Goal: Communication & Community: Answer question/provide support

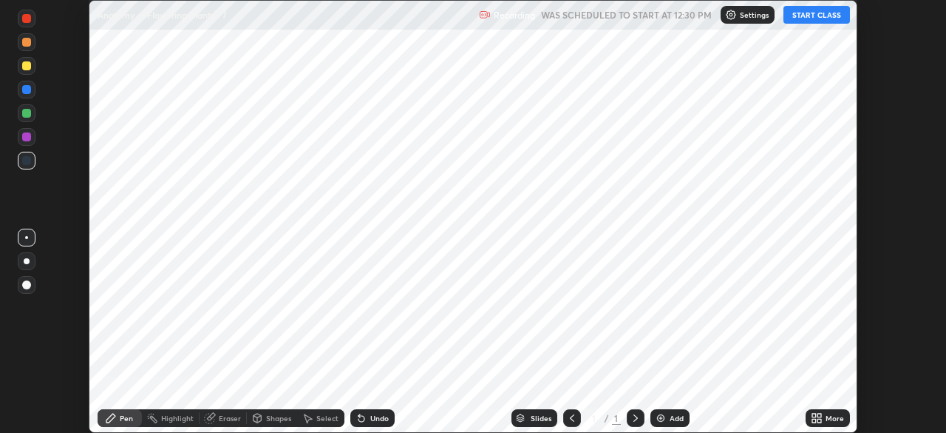
scroll to position [433, 946]
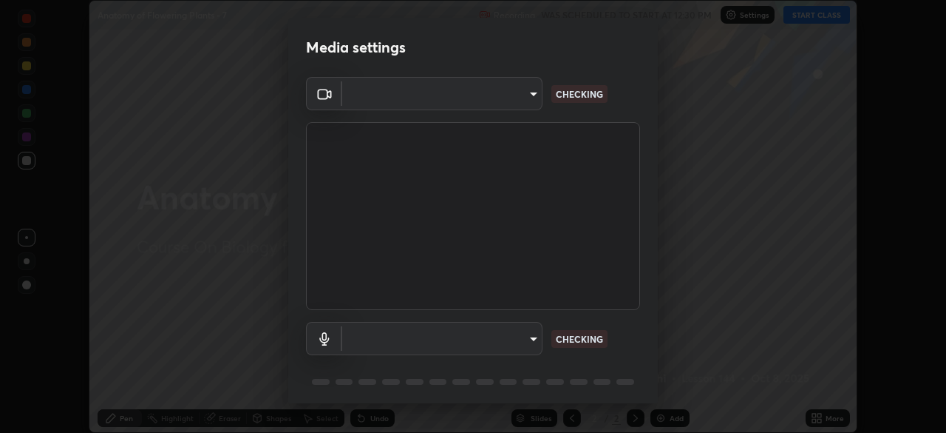
type input "6c2cbd707de14d6f22ad6aa38dcece7be3c4addb00b53b9d4bb55d2e14cdbb5a"
click at [456, 341] on body "Erase all Anatomy of Flowering Plants - 7 Recording WAS SCHEDULED TO START AT 1…" at bounding box center [473, 216] width 946 height 433
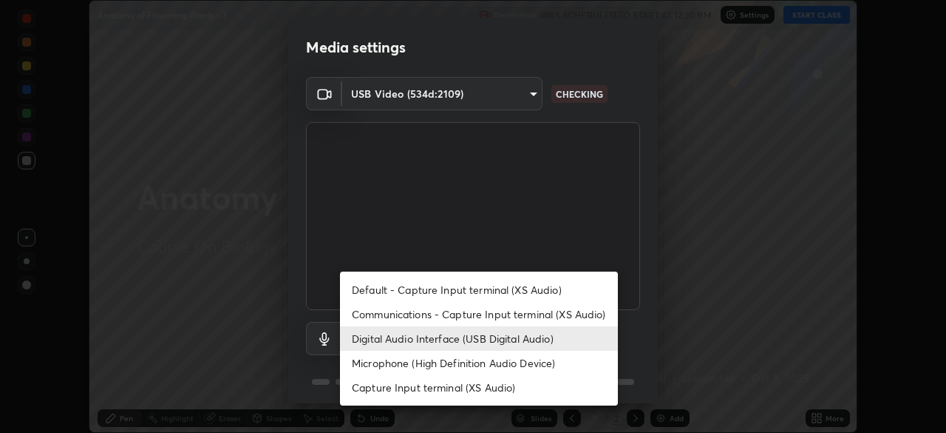
click at [427, 315] on li "Communications - Capture Input terminal (XS Audio)" at bounding box center [479, 314] width 278 height 24
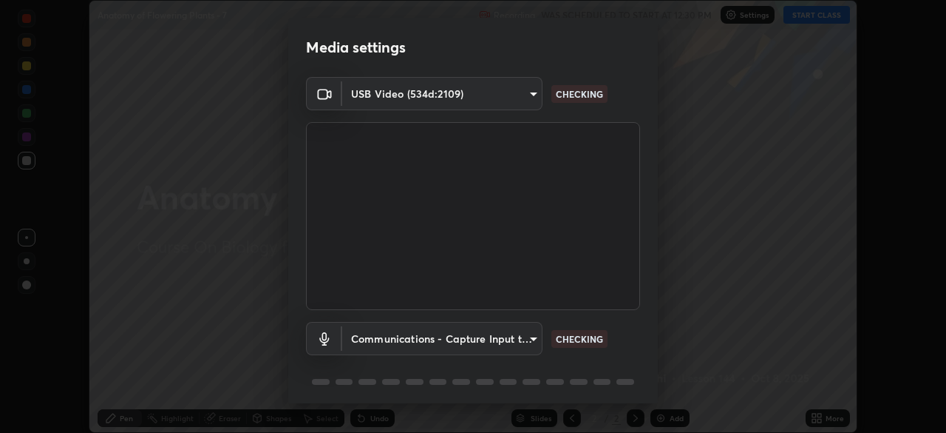
click at [421, 341] on body "Erase all Anatomy of Flowering Plants - 7 Recording WAS SCHEDULED TO START AT 1…" at bounding box center [473, 216] width 946 height 433
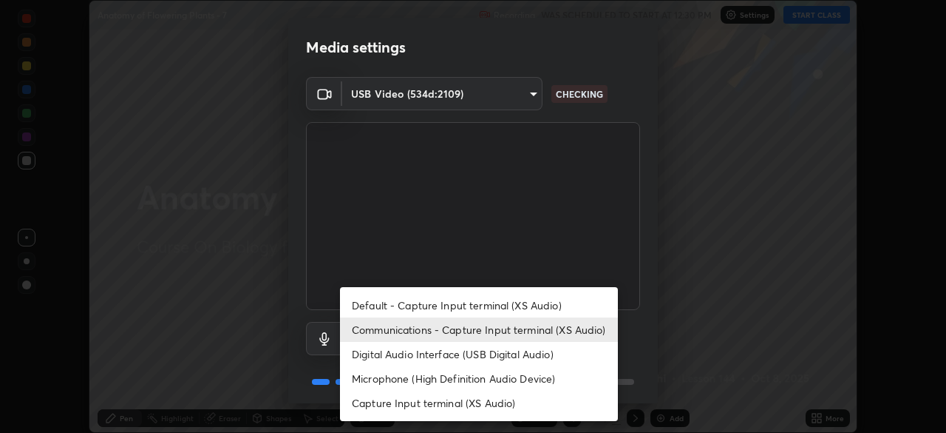
click at [418, 359] on li "Digital Audio Interface (USB Digital Audio)" at bounding box center [479, 354] width 278 height 24
type input "a04182e21108c85d7916f07b11aecbae7481a943fa3278afba10e3a8588275b1"
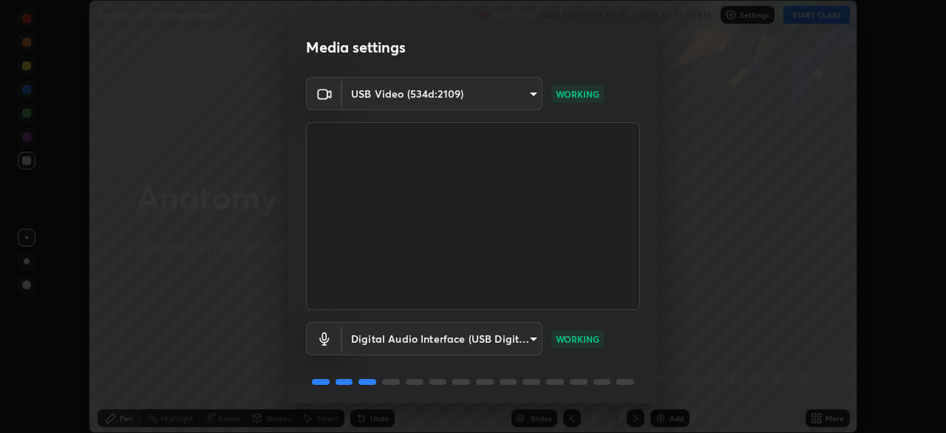
scroll to position [52, 0]
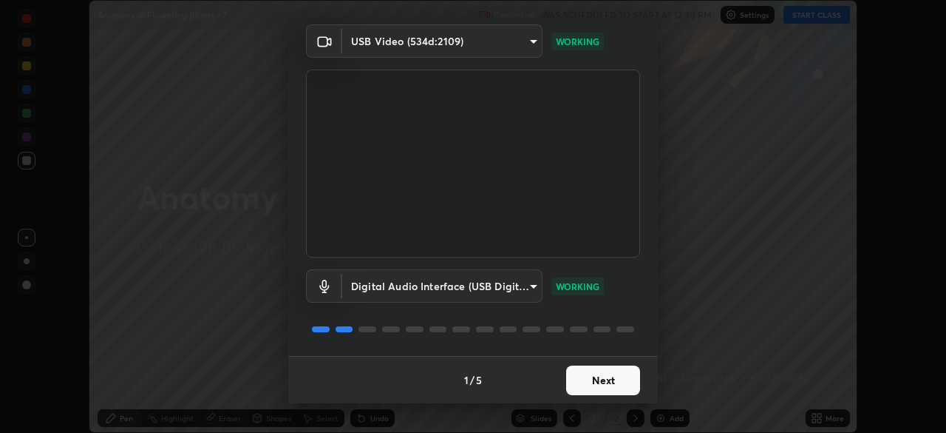
click at [581, 379] on button "Next" at bounding box center [603, 380] width 74 height 30
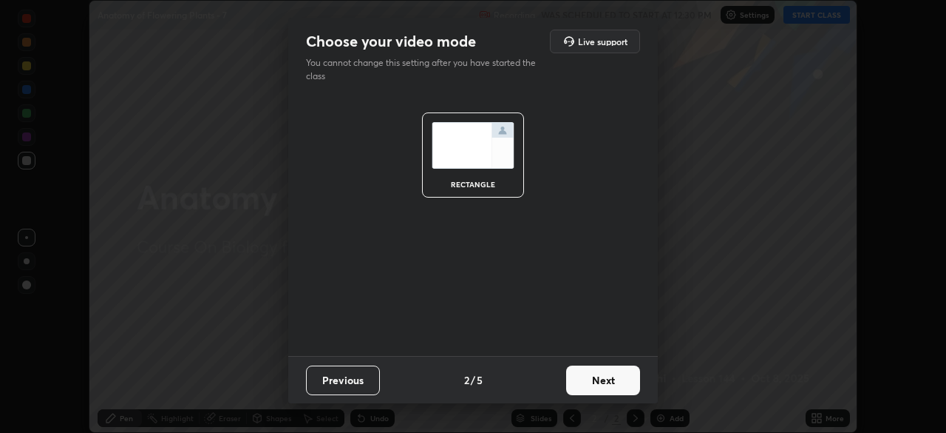
click at [599, 381] on button "Next" at bounding box center [603, 380] width 74 height 30
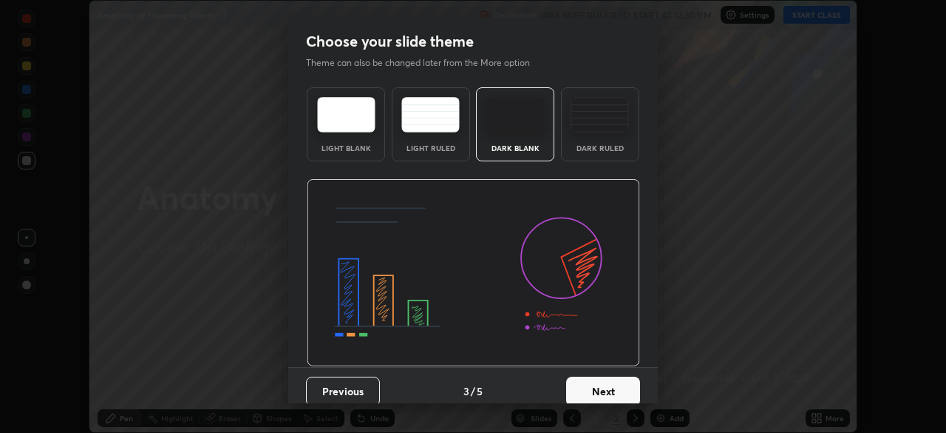
click at [602, 390] on button "Next" at bounding box center [603, 391] width 74 height 30
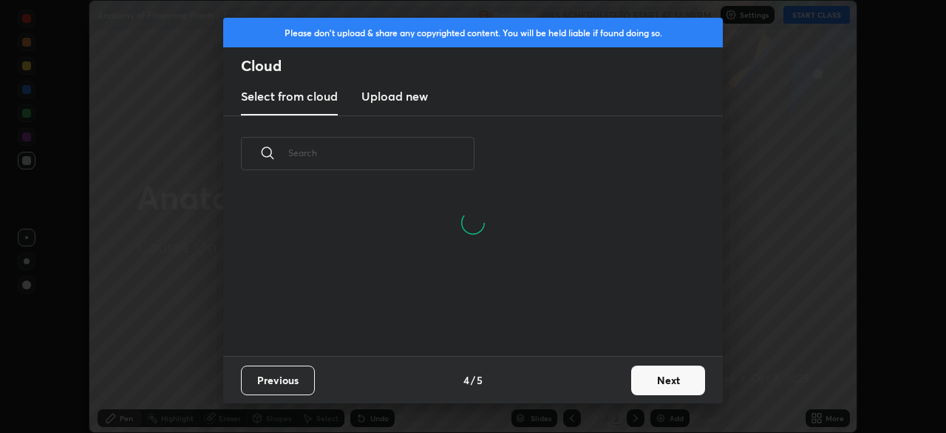
click at [653, 381] on button "Next" at bounding box center [668, 380] width 74 height 30
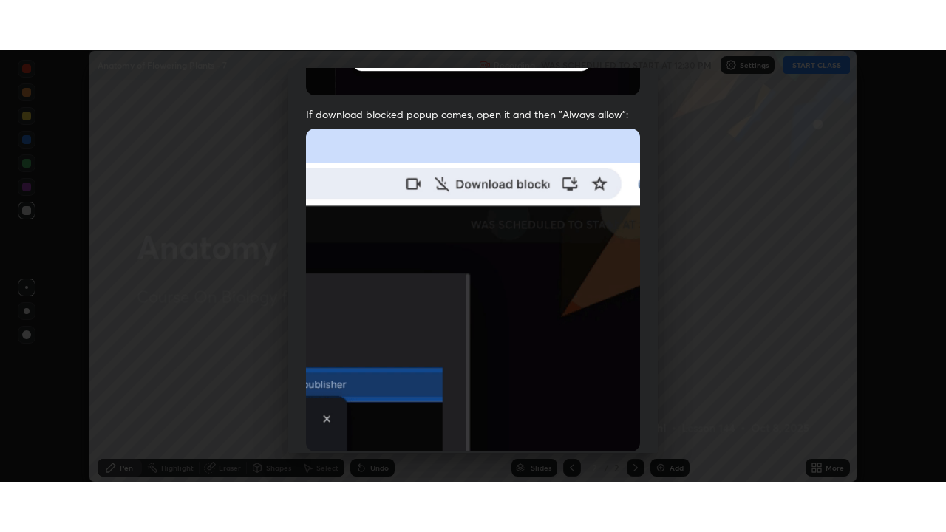
scroll to position [354, 0]
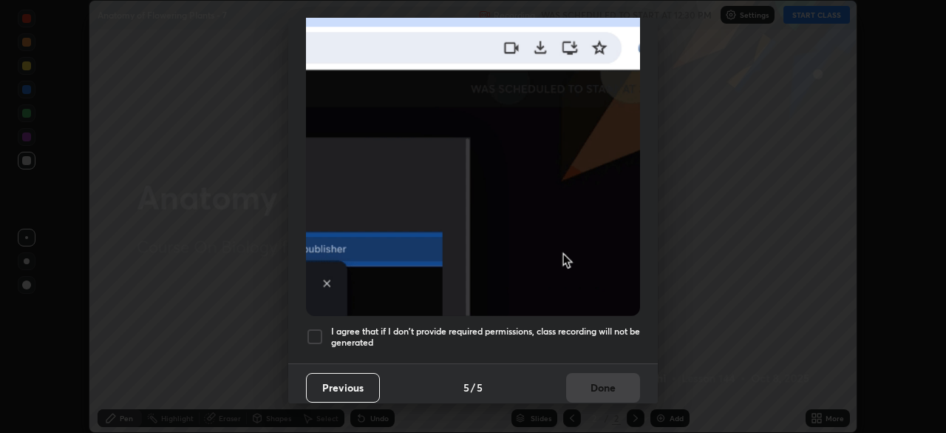
click at [313, 333] on div at bounding box center [315, 337] width 18 height 18
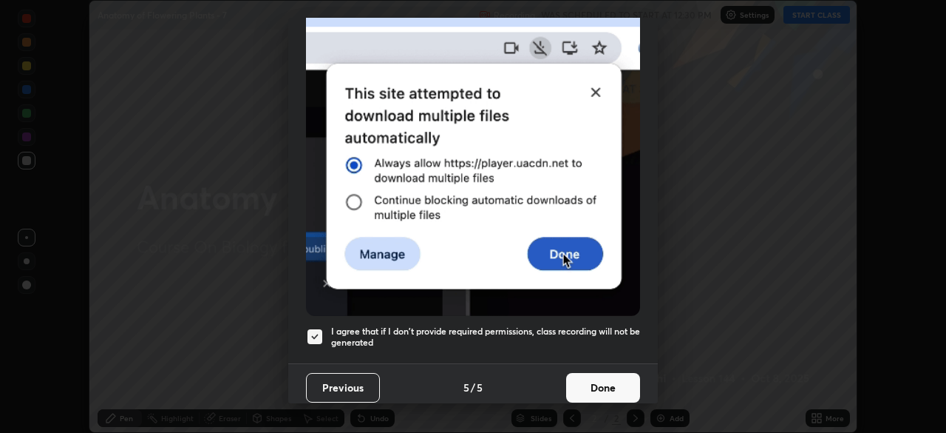
click at [592, 381] on button "Done" at bounding box center [603, 388] width 74 height 30
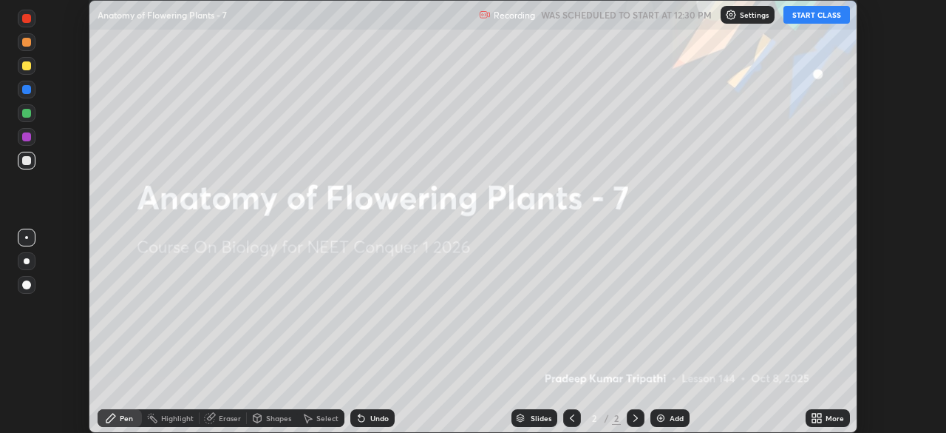
click at [818, 416] on icon at bounding box center [820, 415] width 4 height 4
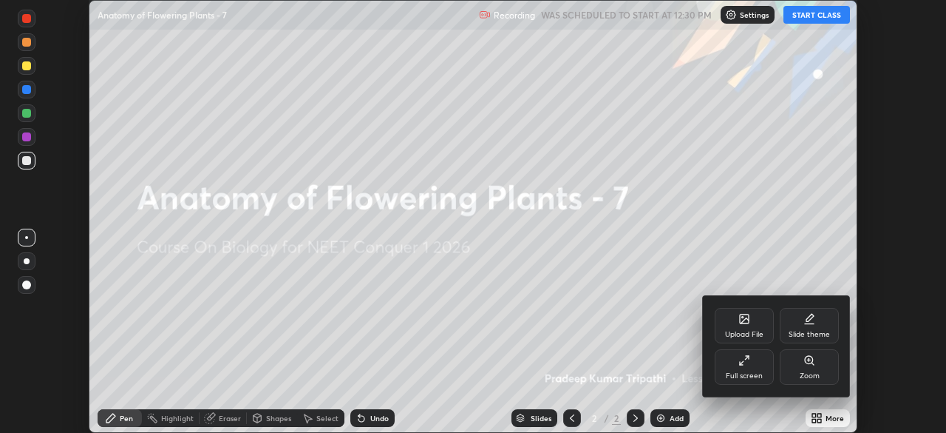
click at [759, 372] on div "Full screen" at bounding box center [744, 375] width 37 height 7
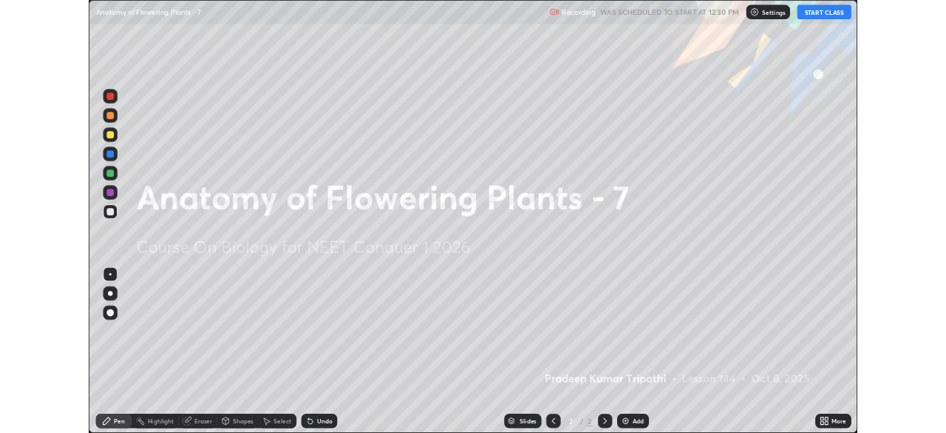
scroll to position [532, 946]
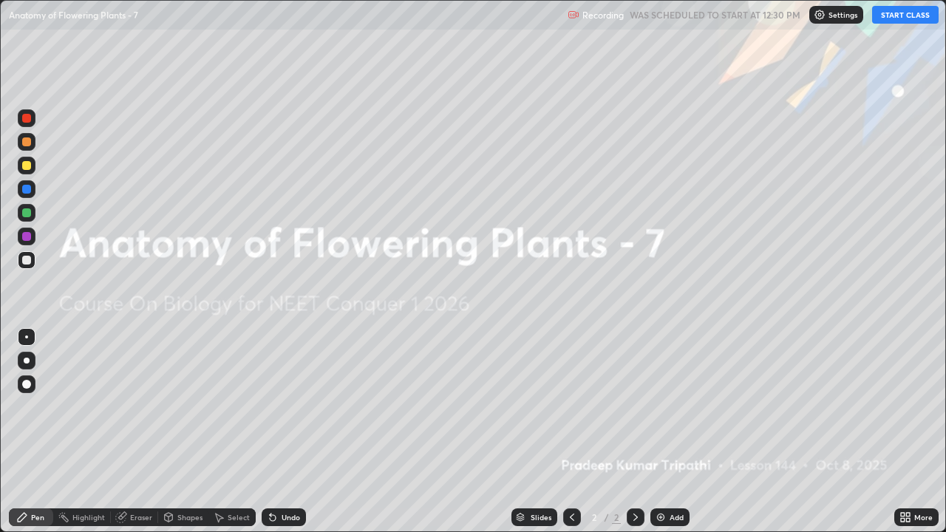
click at [890, 16] on button "START CLASS" at bounding box center [905, 15] width 67 height 18
click at [662, 432] on img at bounding box center [661, 518] width 12 height 12
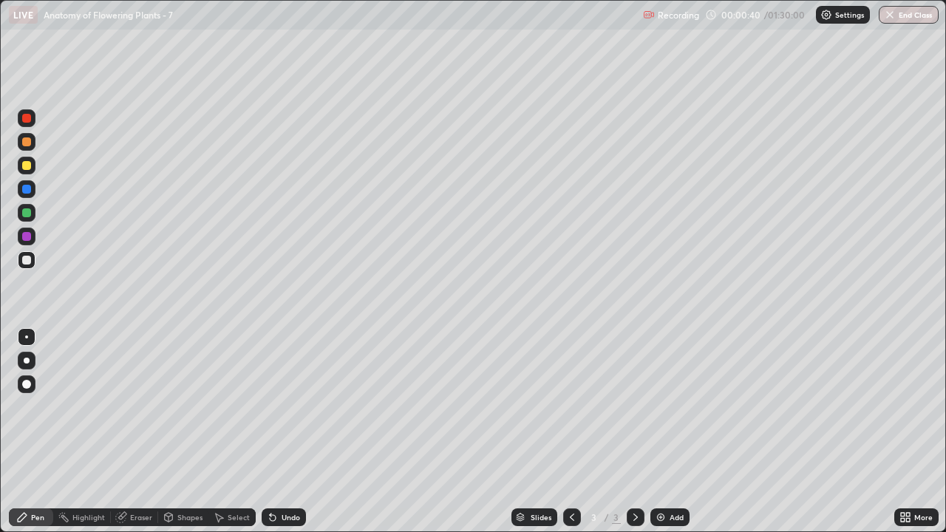
click at [36, 432] on div "Pen" at bounding box center [37, 517] width 13 height 7
click at [30, 144] on div at bounding box center [26, 142] width 9 height 9
click at [27, 363] on div at bounding box center [27, 361] width 6 height 6
click at [27, 144] on div at bounding box center [26, 142] width 9 height 9
click at [27, 166] on div at bounding box center [26, 165] width 9 height 9
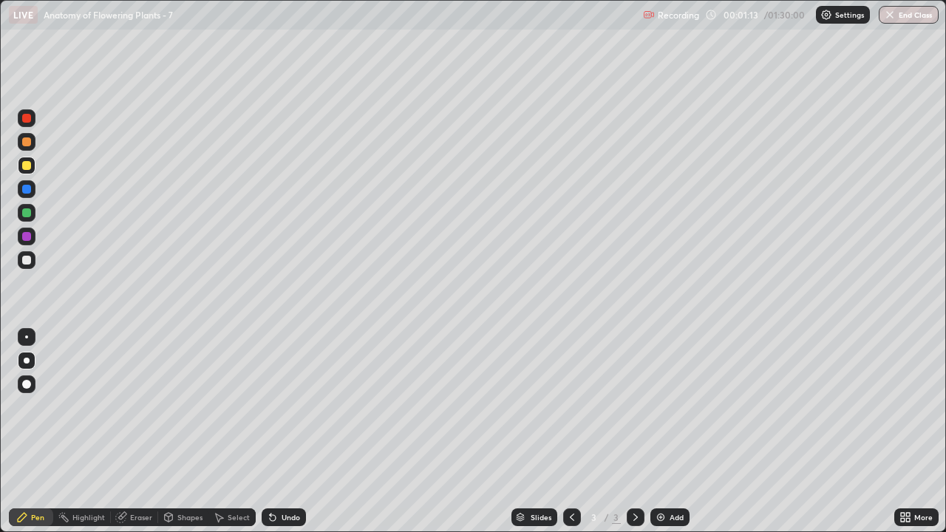
click at [183, 432] on div "Shapes" at bounding box center [189, 517] width 25 height 7
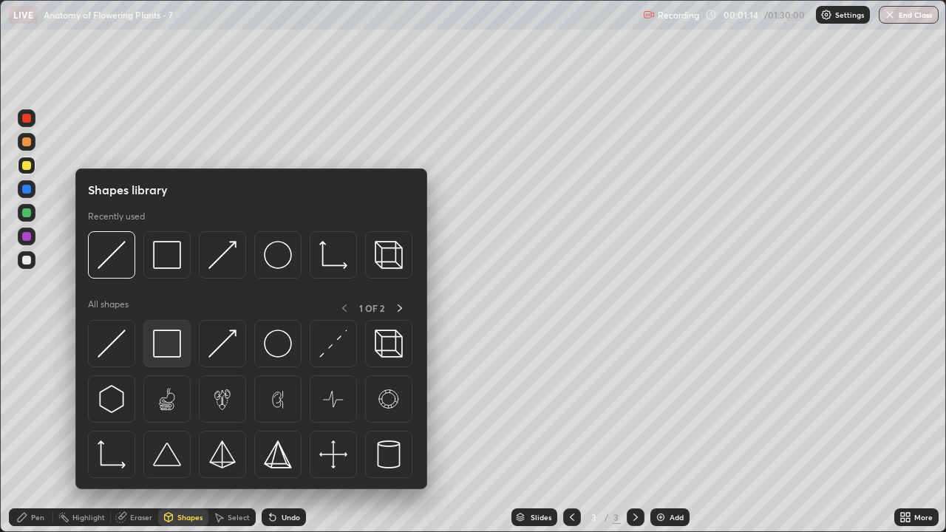
click at [171, 351] on img at bounding box center [167, 344] width 28 height 28
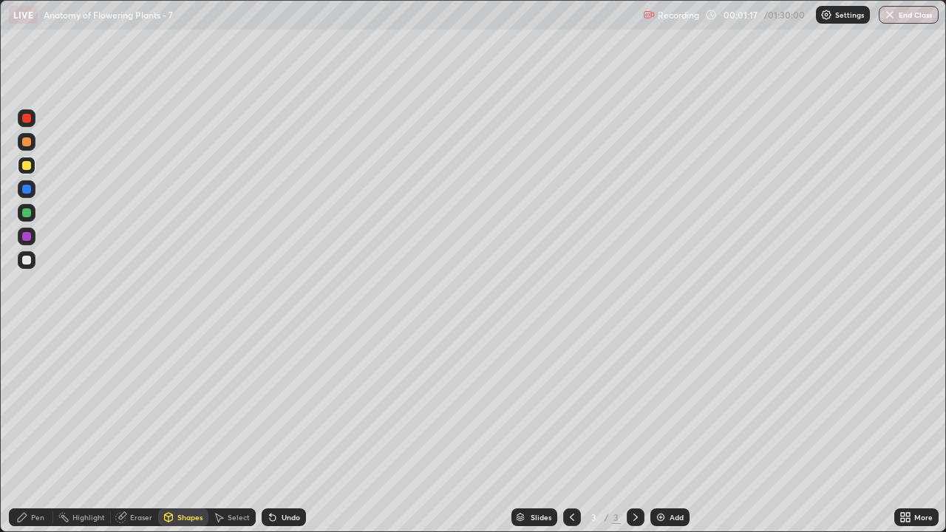
click at [185, 432] on div "Shapes" at bounding box center [189, 517] width 25 height 7
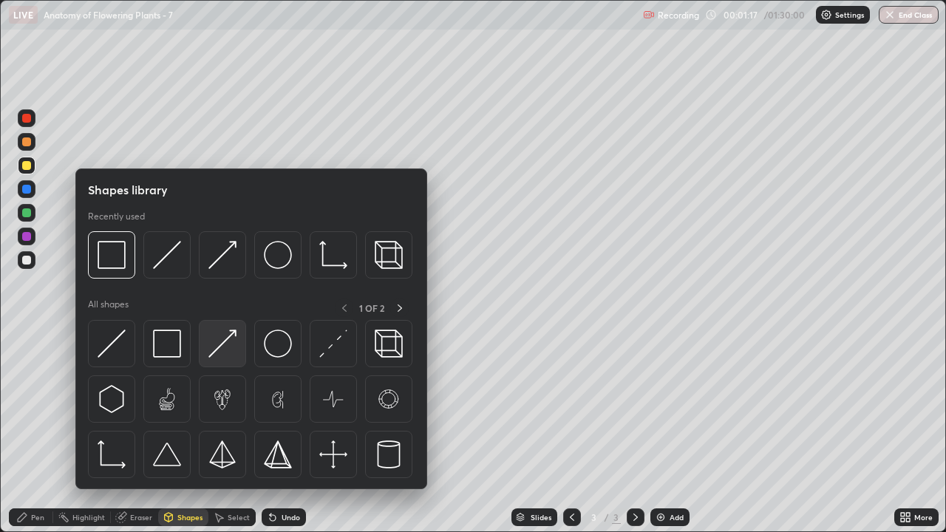
click at [235, 355] on img at bounding box center [223, 344] width 28 height 28
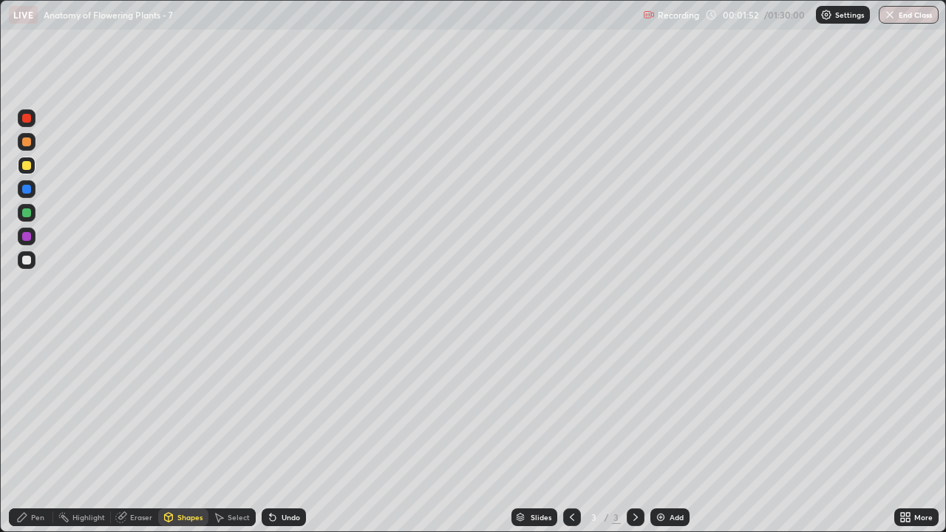
click at [30, 262] on div at bounding box center [26, 260] width 9 height 9
click at [35, 432] on div "Pen" at bounding box center [37, 517] width 13 height 7
click at [140, 432] on div "Eraser" at bounding box center [141, 517] width 22 height 7
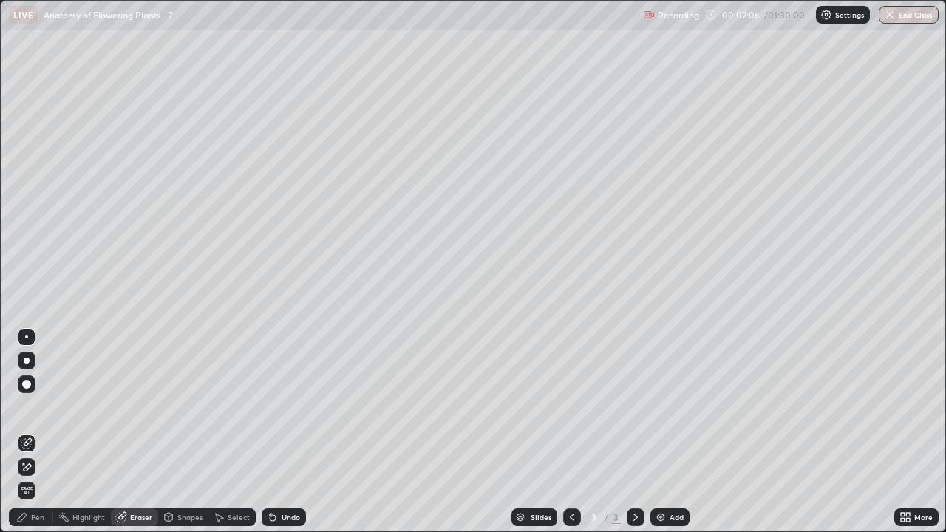
click at [33, 432] on div "Pen" at bounding box center [37, 517] width 13 height 7
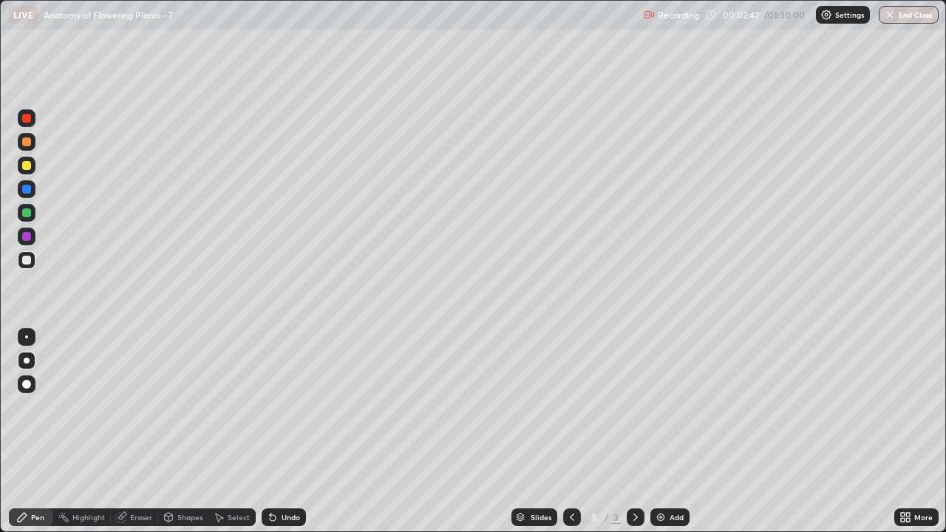
click at [192, 432] on div "Shapes" at bounding box center [189, 517] width 25 height 7
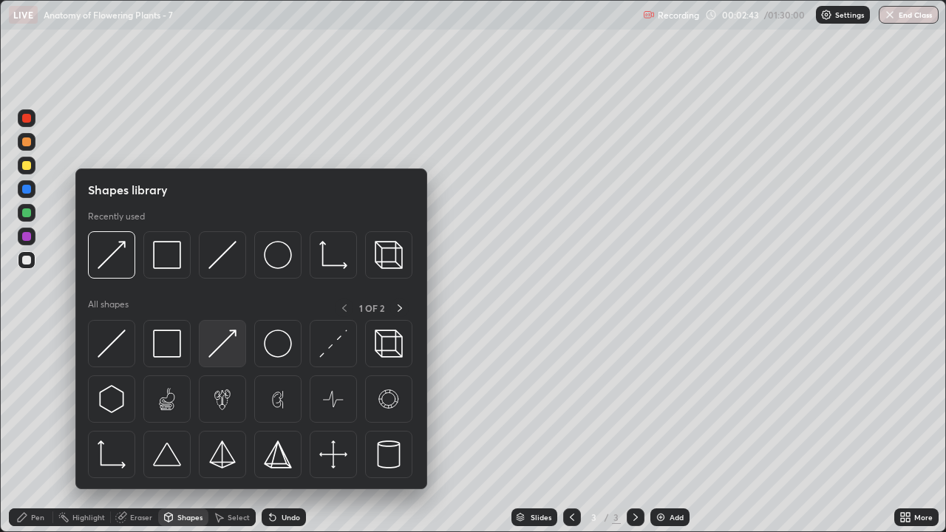
click at [230, 354] on img at bounding box center [223, 344] width 28 height 28
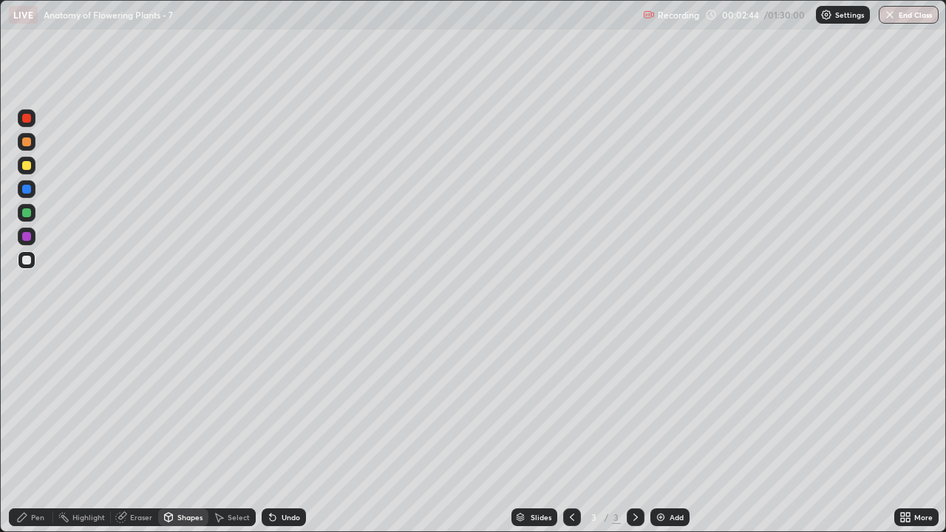
click at [28, 169] on div at bounding box center [26, 165] width 9 height 9
click at [40, 432] on div "Pen" at bounding box center [37, 517] width 13 height 7
click at [37, 432] on div "Pen" at bounding box center [31, 518] width 44 height 18
click at [27, 260] on div at bounding box center [26, 260] width 9 height 9
click at [27, 169] on div at bounding box center [26, 165] width 9 height 9
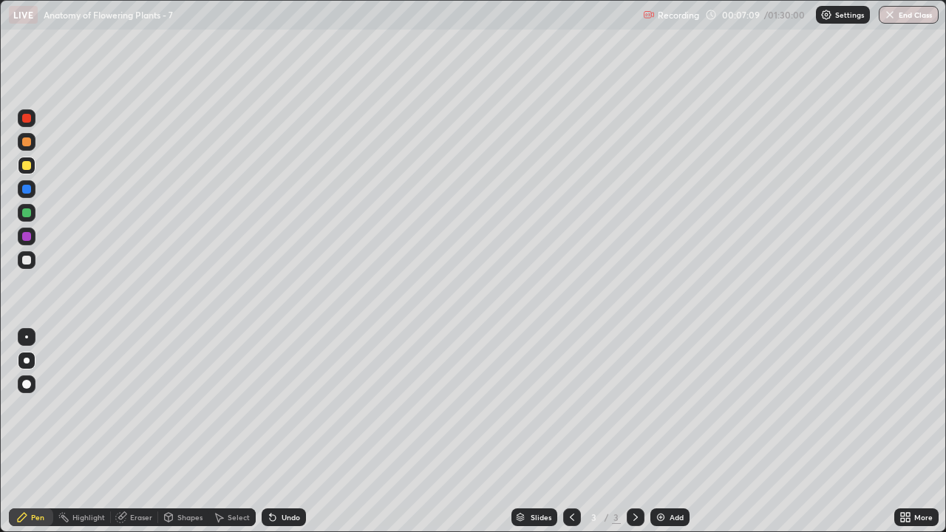
click at [180, 432] on div "Shapes" at bounding box center [183, 518] width 50 height 18
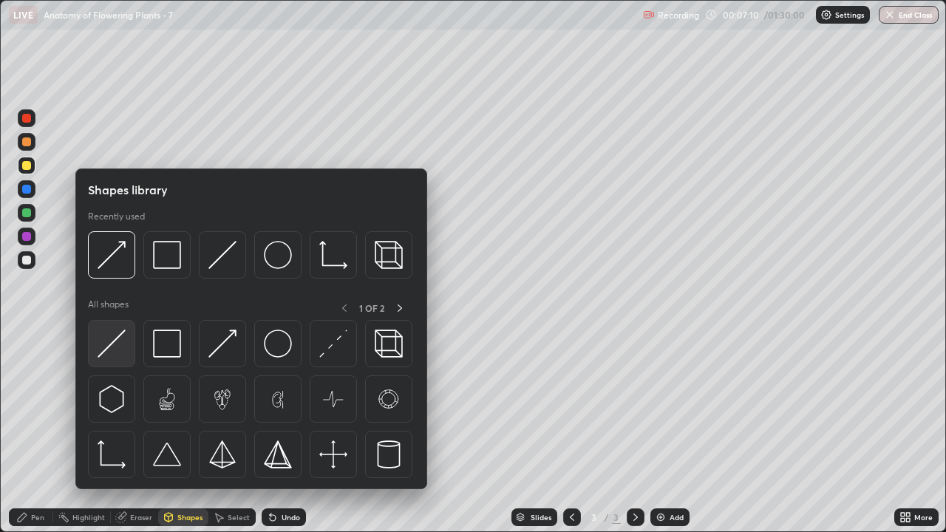
click at [130, 342] on div at bounding box center [111, 343] width 47 height 47
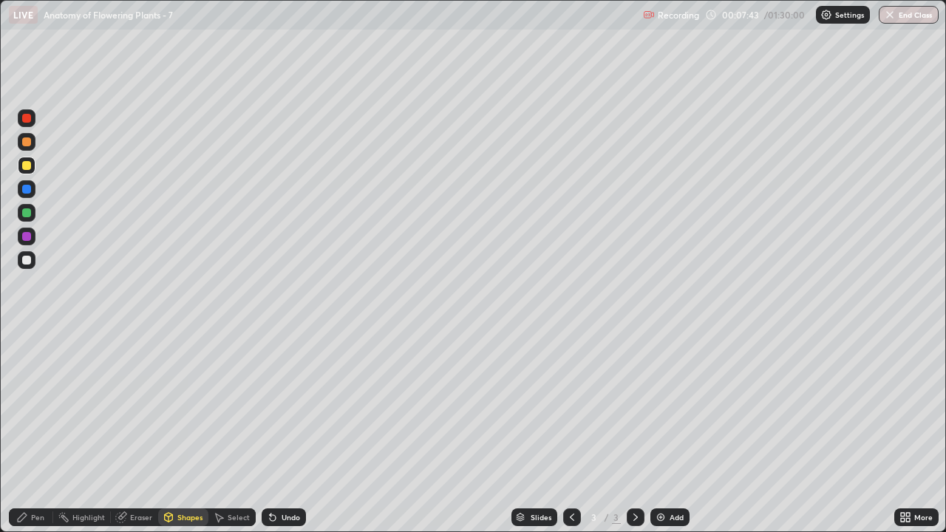
click at [186, 432] on div "Shapes" at bounding box center [189, 517] width 25 height 7
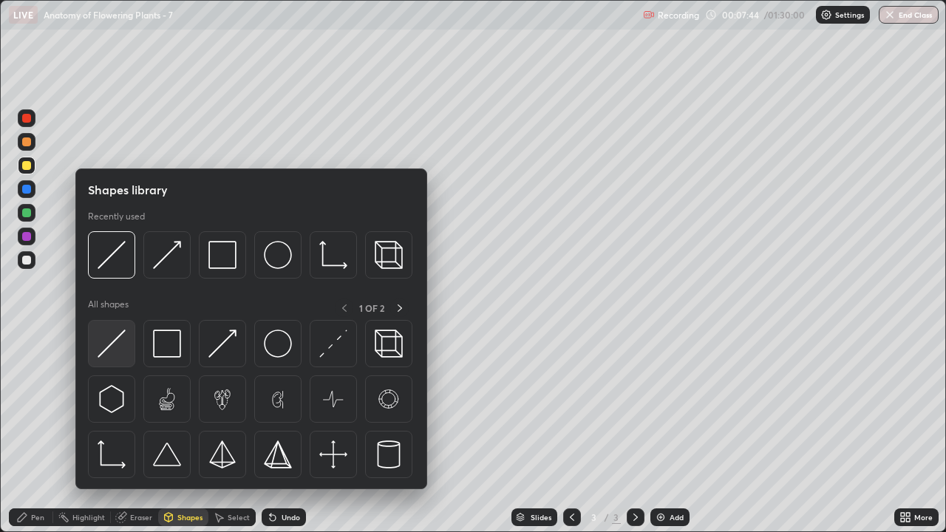
click at [125, 350] on img at bounding box center [112, 344] width 28 height 28
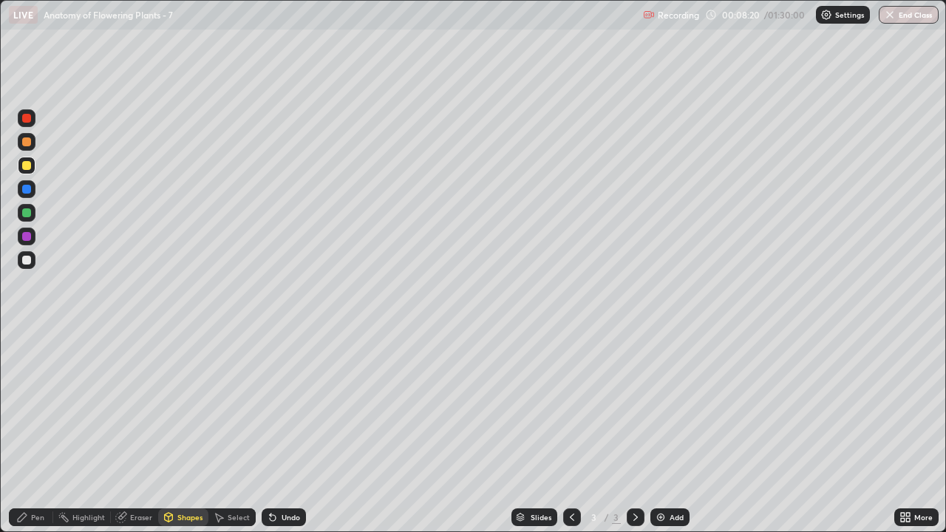
click at [27, 166] on div at bounding box center [26, 165] width 9 height 9
click at [38, 432] on div "Pen" at bounding box center [37, 517] width 13 height 7
click at [30, 146] on div at bounding box center [27, 142] width 18 height 18
click at [179, 432] on div "Shapes" at bounding box center [189, 517] width 25 height 7
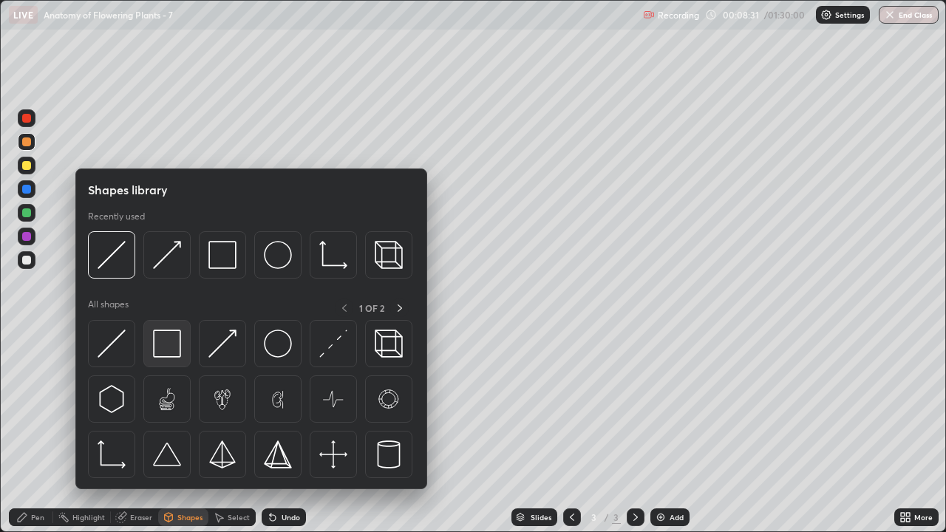
click at [167, 347] on img at bounding box center [167, 344] width 28 height 28
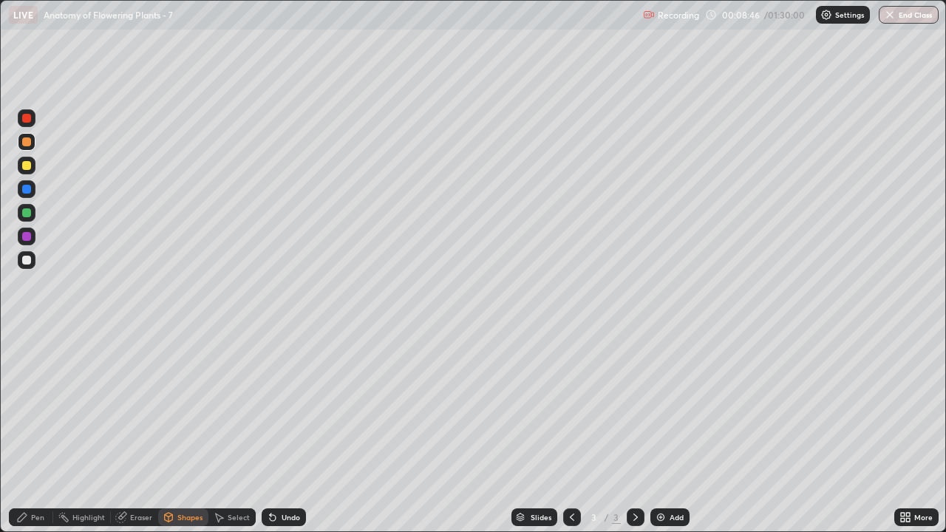
click at [190, 432] on div "Shapes" at bounding box center [189, 517] width 25 height 7
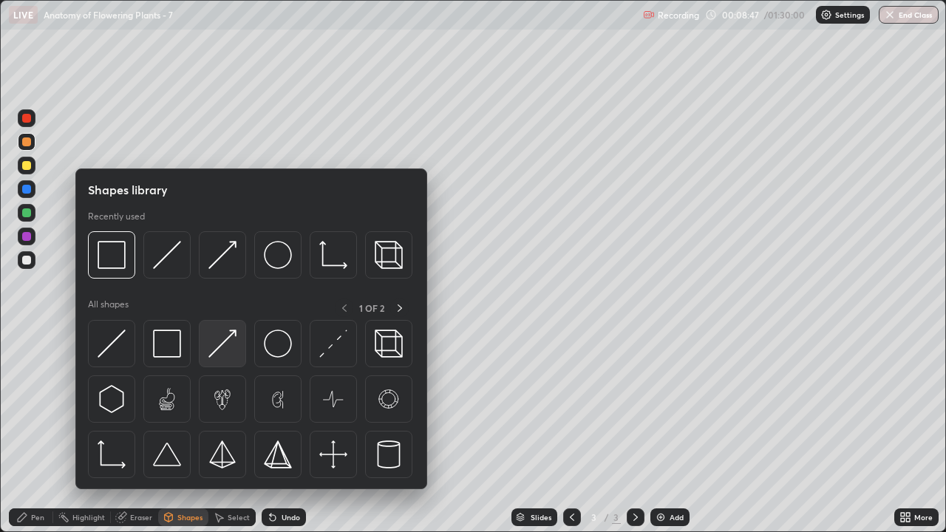
click at [231, 354] on img at bounding box center [223, 344] width 28 height 28
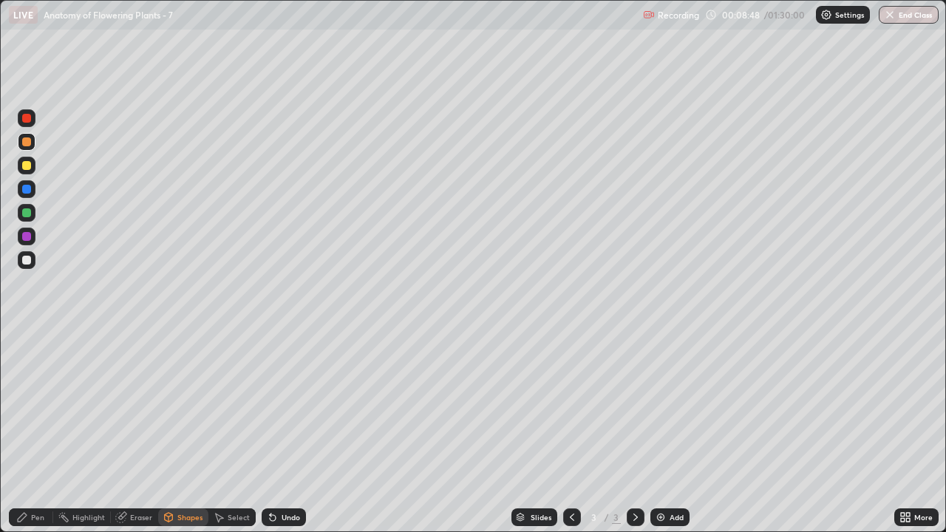
click at [29, 263] on div at bounding box center [26, 260] width 9 height 9
click at [41, 432] on div "Pen" at bounding box center [37, 517] width 13 height 7
click at [28, 172] on div at bounding box center [27, 166] width 18 height 18
click at [40, 432] on div "Pen" at bounding box center [37, 517] width 13 height 7
click at [27, 261] on div at bounding box center [26, 260] width 9 height 9
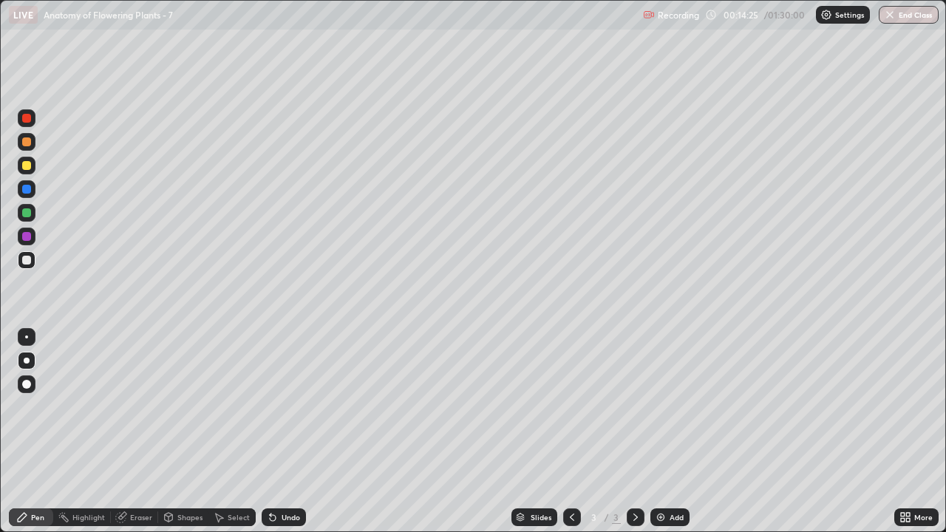
click at [27, 166] on div at bounding box center [26, 165] width 9 height 9
click at [193, 432] on div "Shapes" at bounding box center [189, 517] width 25 height 7
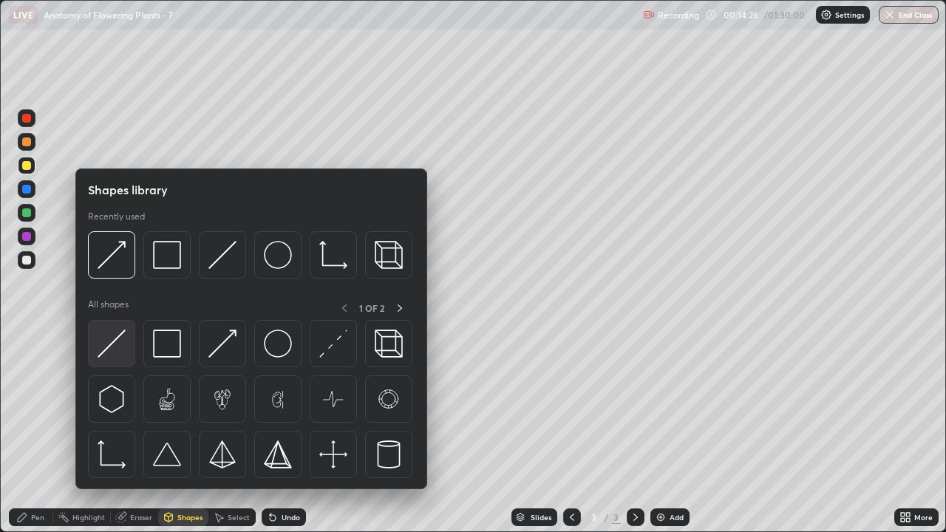
click at [123, 356] on img at bounding box center [112, 344] width 28 height 28
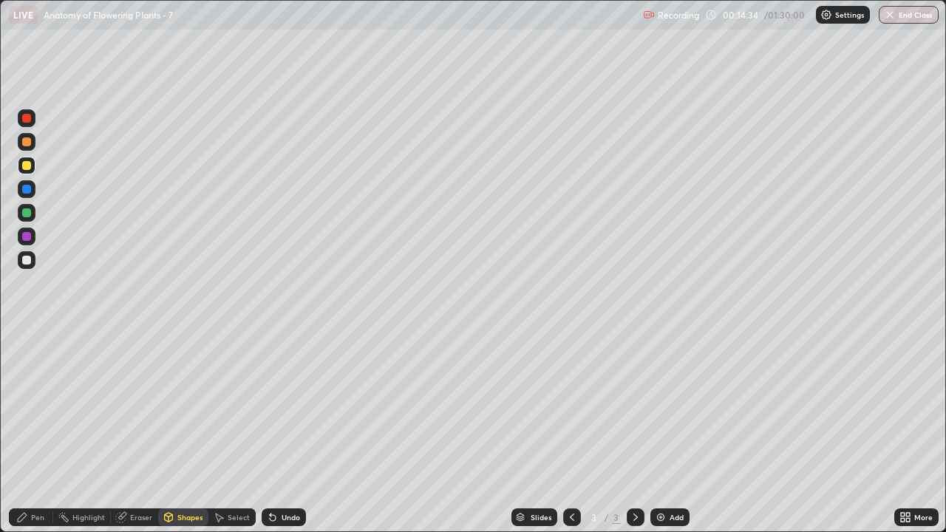
click at [35, 432] on div "Pen" at bounding box center [37, 517] width 13 height 7
click at [28, 237] on div at bounding box center [26, 236] width 9 height 9
click at [30, 172] on div at bounding box center [27, 166] width 18 height 18
click at [186, 432] on div "Shapes" at bounding box center [189, 517] width 25 height 7
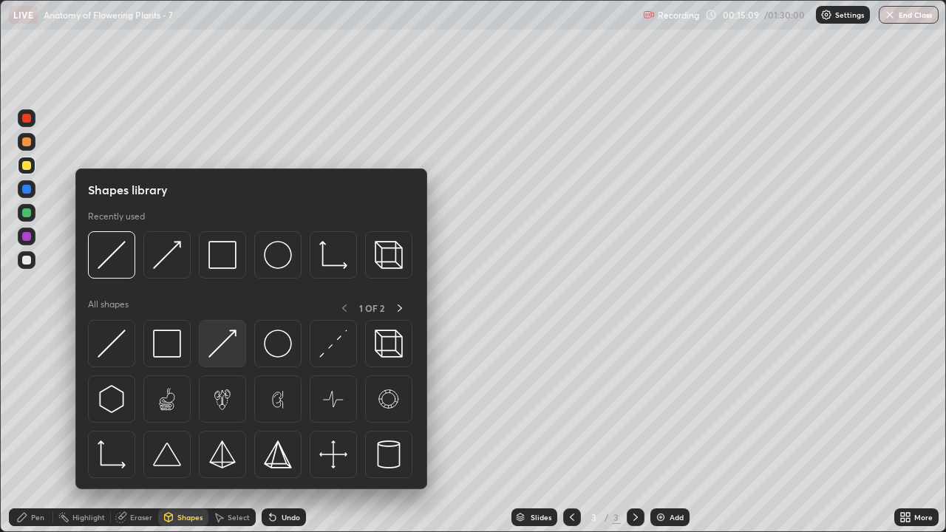
click at [237, 348] on div at bounding box center [222, 343] width 47 height 47
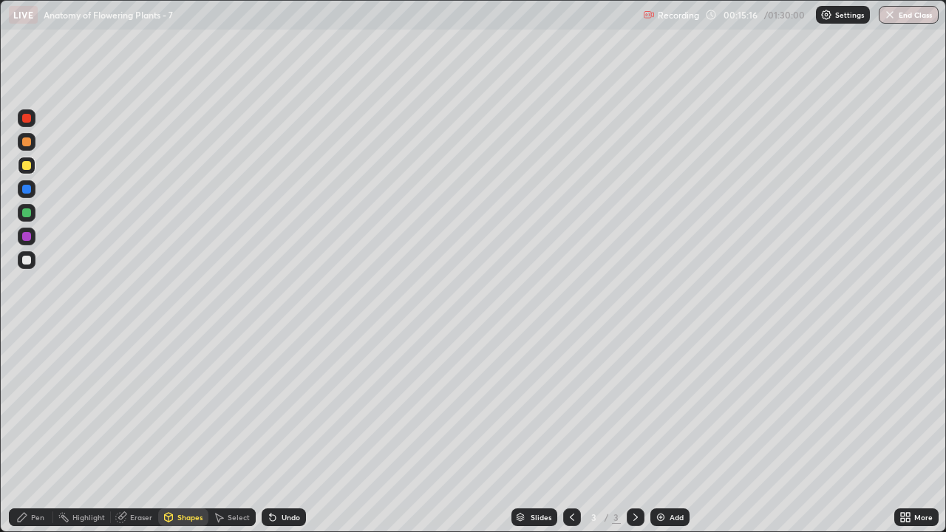
click at [38, 432] on div "Pen" at bounding box center [37, 517] width 13 height 7
click at [30, 262] on div at bounding box center [26, 260] width 9 height 9
click at [143, 432] on div "Eraser" at bounding box center [141, 517] width 22 height 7
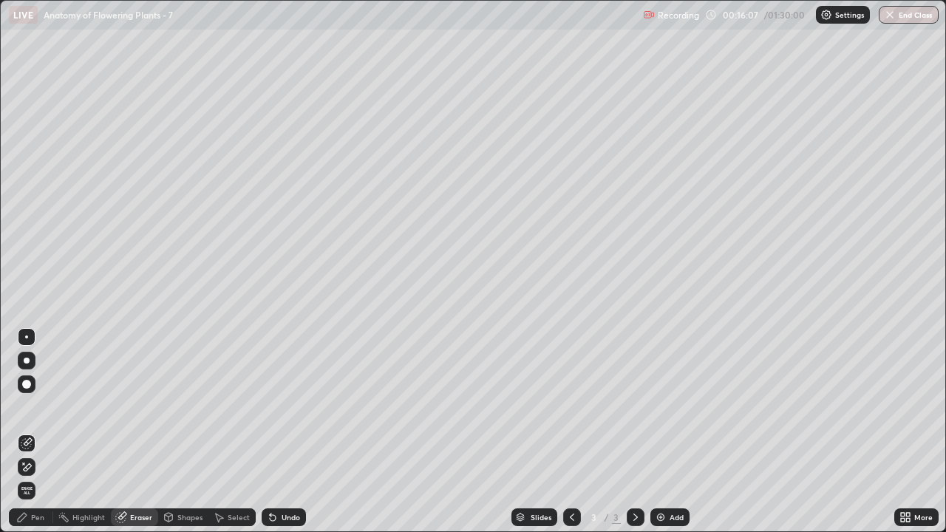
click at [40, 432] on div "Pen" at bounding box center [37, 517] width 13 height 7
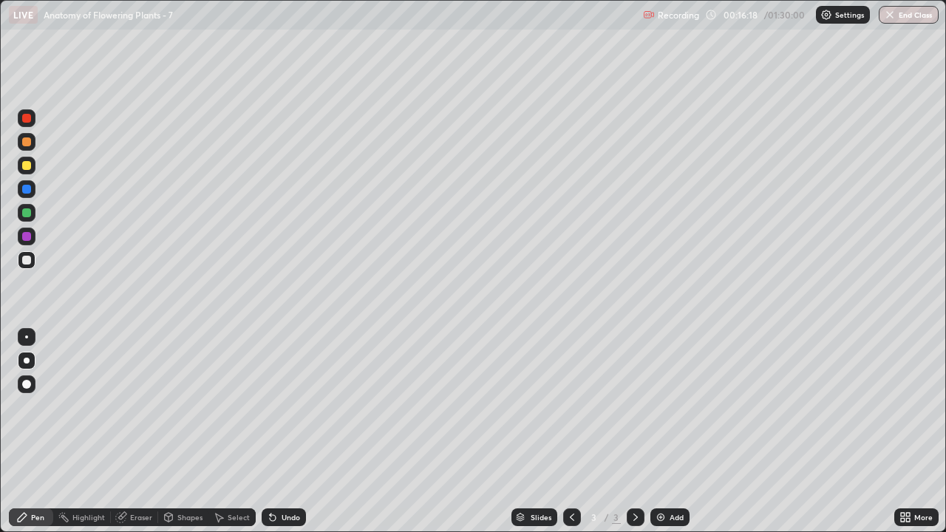
click at [140, 432] on div "Eraser" at bounding box center [141, 517] width 22 height 7
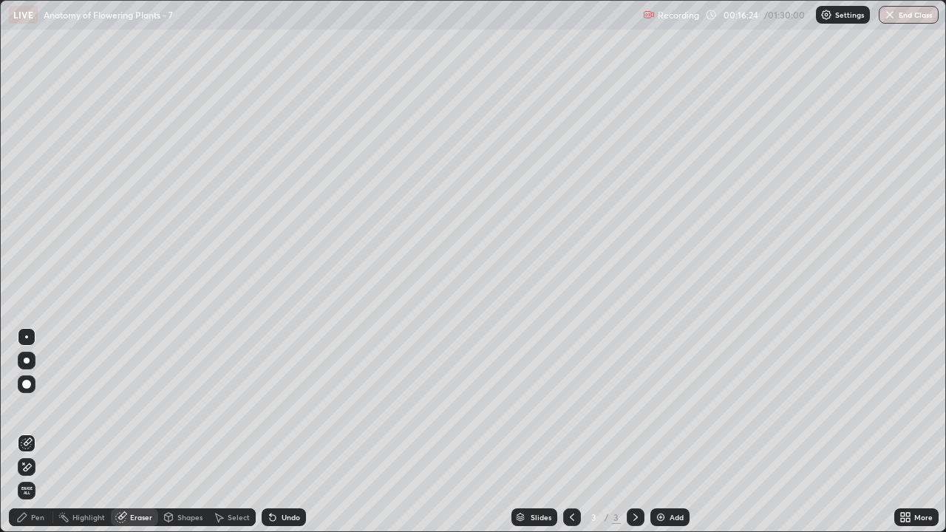
click at [42, 432] on div "Pen" at bounding box center [37, 517] width 13 height 7
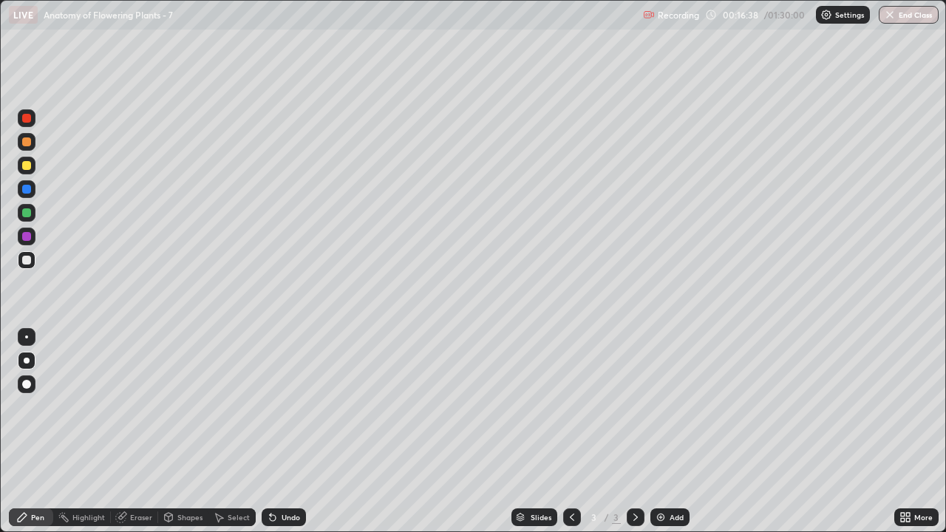
click at [30, 216] on div at bounding box center [27, 213] width 18 height 18
click at [30, 166] on div at bounding box center [26, 165] width 9 height 9
click at [42, 432] on div "Pen" at bounding box center [37, 517] width 13 height 7
click at [27, 147] on div at bounding box center [27, 142] width 18 height 18
click at [126, 432] on div "Eraser" at bounding box center [134, 518] width 47 height 18
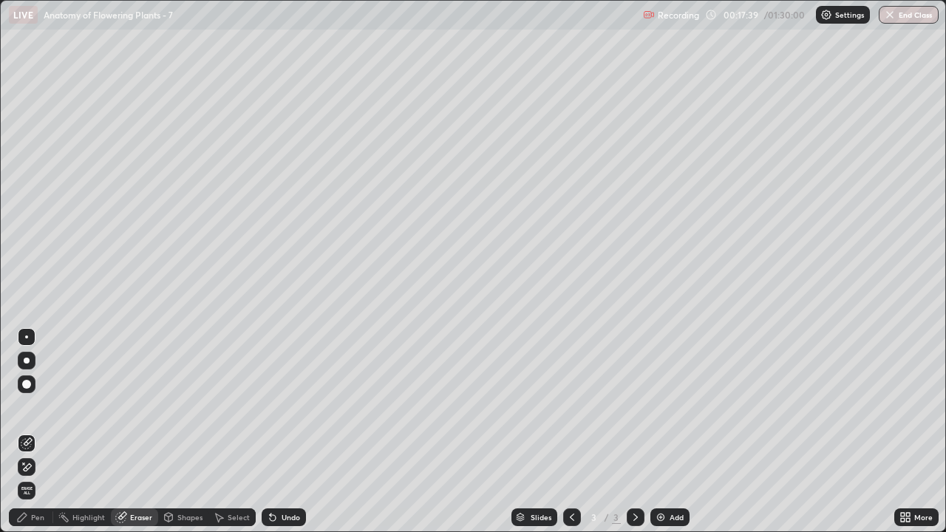
click at [183, 432] on div "Shapes" at bounding box center [189, 517] width 25 height 7
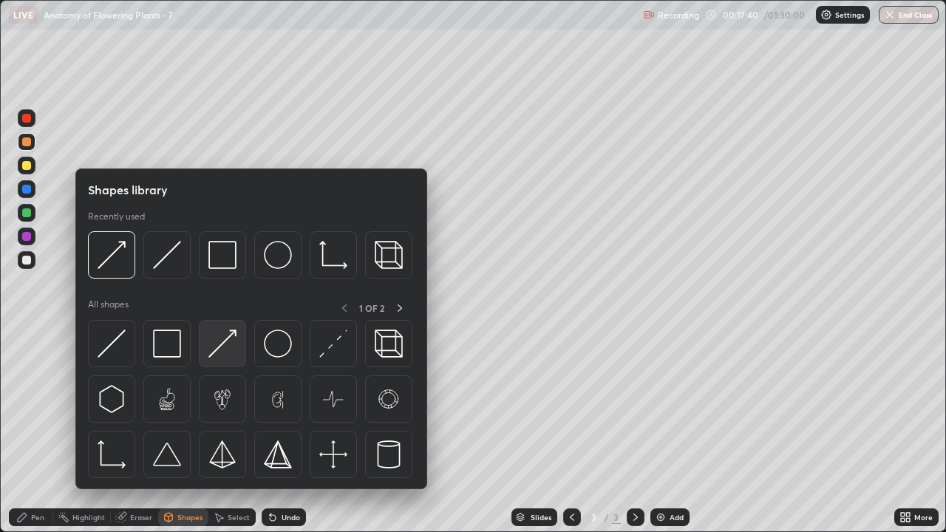
click at [217, 353] on img at bounding box center [223, 344] width 28 height 28
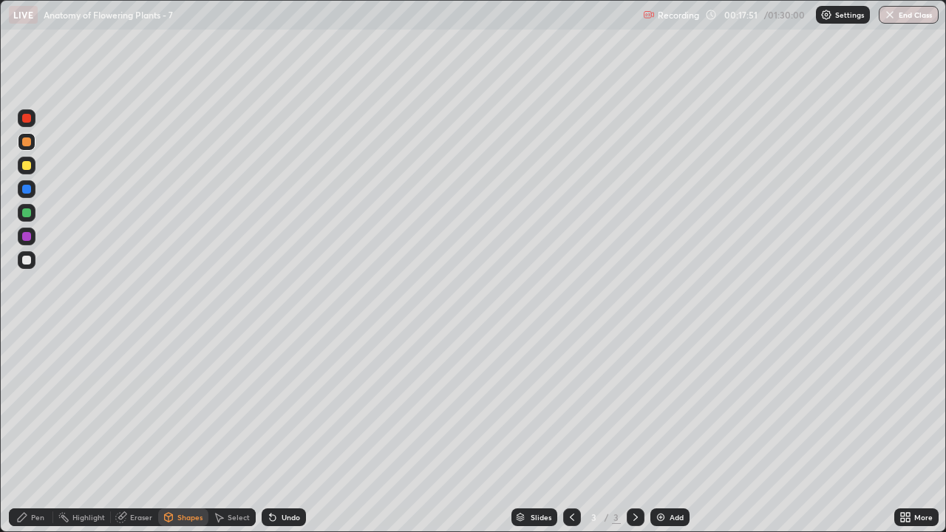
click at [141, 432] on div "Eraser" at bounding box center [141, 517] width 22 height 7
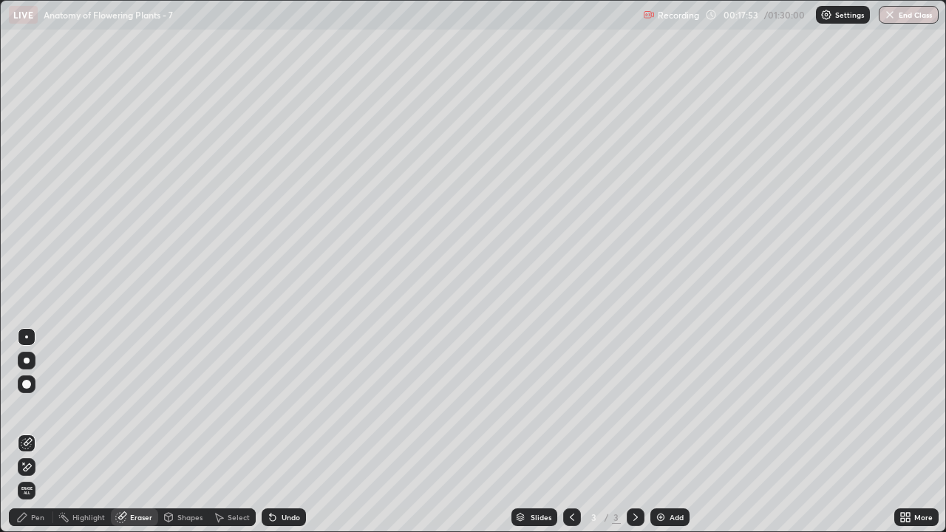
click at [37, 432] on div "Pen" at bounding box center [37, 517] width 13 height 7
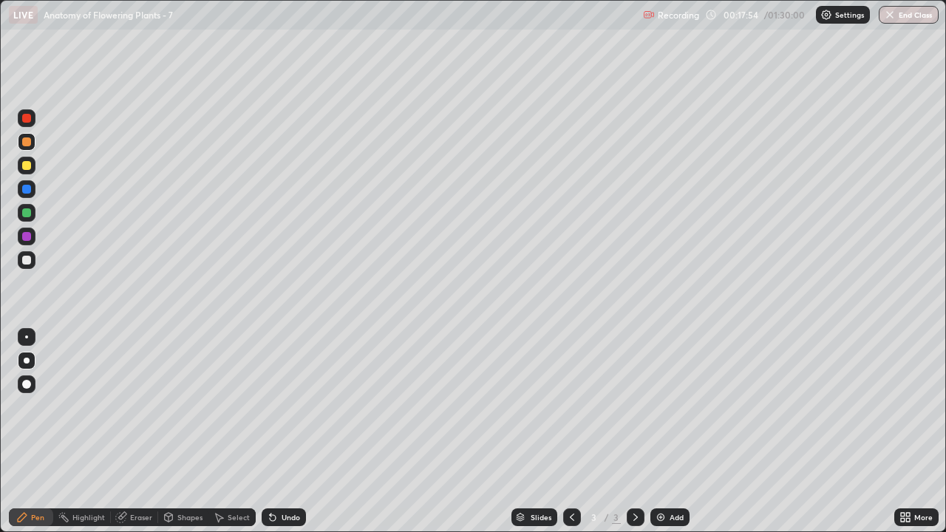
click at [28, 164] on div at bounding box center [26, 165] width 9 height 9
click at [139, 432] on div "Eraser" at bounding box center [141, 517] width 22 height 7
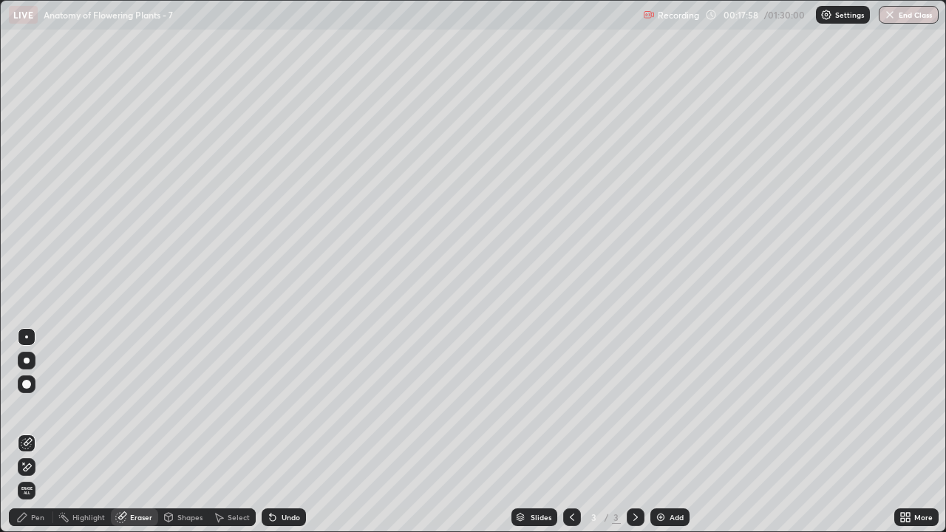
click at [35, 432] on div "Pen" at bounding box center [37, 517] width 13 height 7
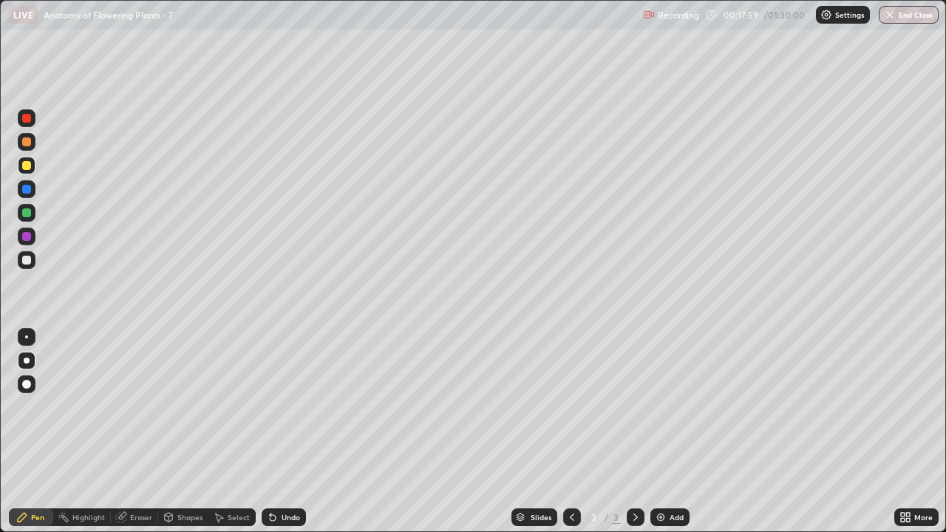
click at [27, 168] on div at bounding box center [26, 165] width 9 height 9
click at [183, 432] on div "Shapes" at bounding box center [189, 517] width 25 height 7
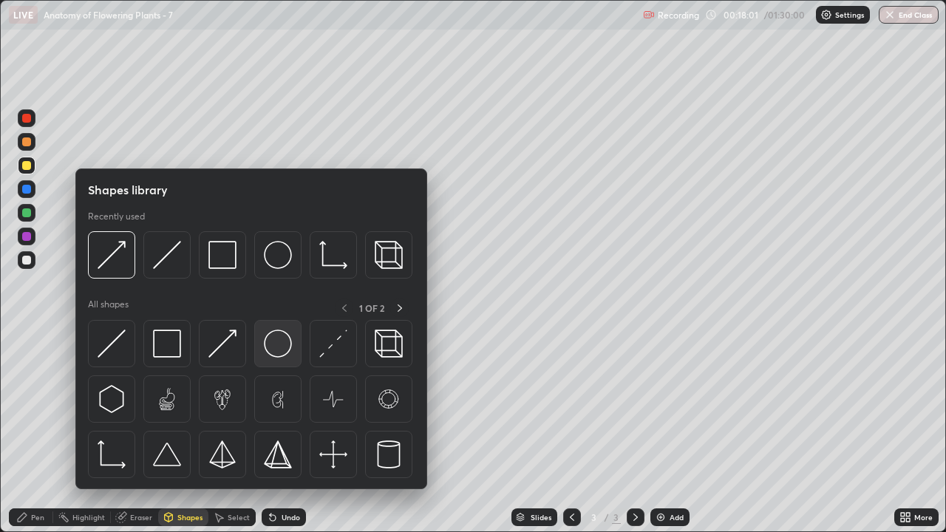
click at [272, 348] on img at bounding box center [278, 344] width 28 height 28
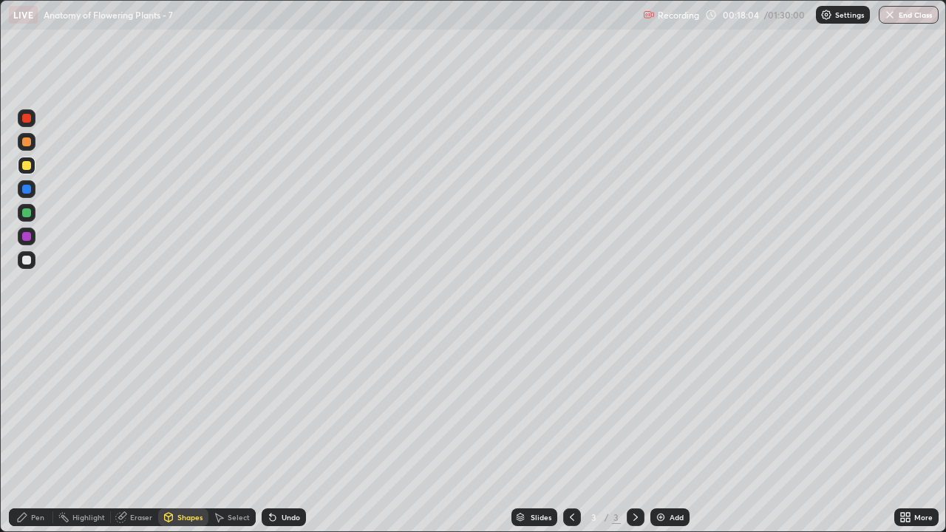
click at [30, 262] on div at bounding box center [26, 260] width 9 height 9
click at [33, 432] on div "Pen" at bounding box center [37, 517] width 13 height 7
click at [29, 142] on div at bounding box center [26, 142] width 9 height 9
click at [181, 432] on div "Shapes" at bounding box center [189, 517] width 25 height 7
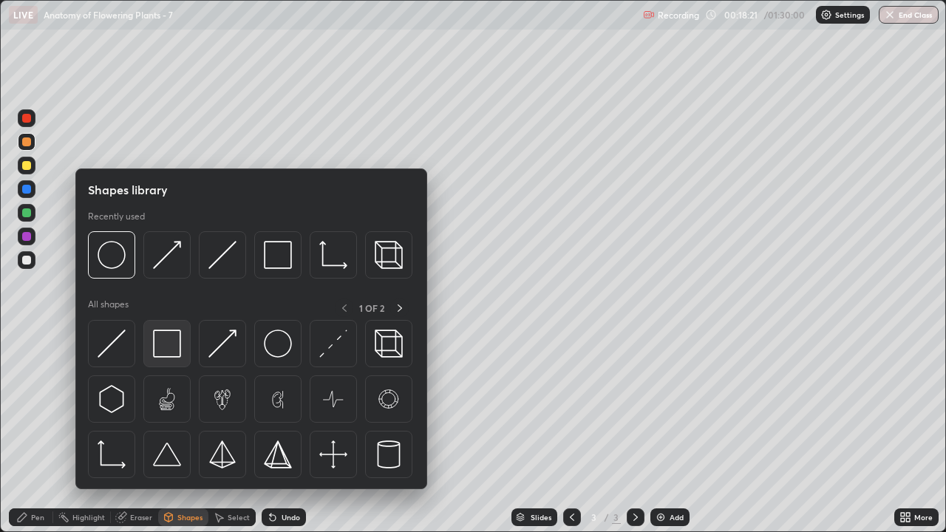
click at [166, 350] on img at bounding box center [167, 344] width 28 height 28
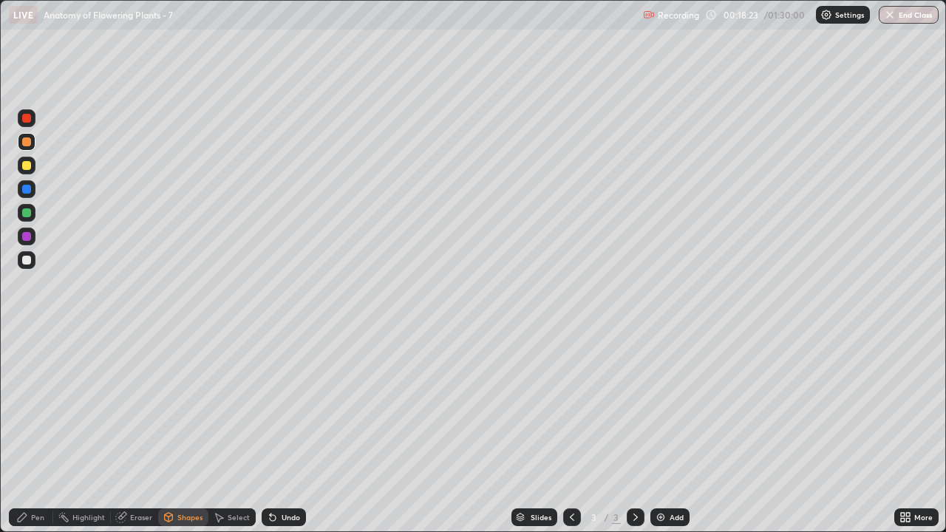
click at [138, 432] on div "Eraser" at bounding box center [141, 517] width 22 height 7
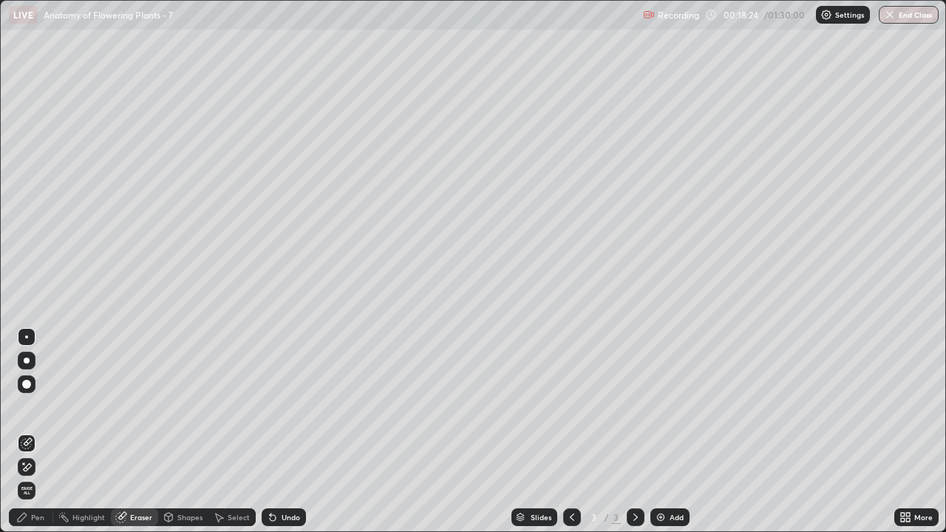
click at [180, 432] on div "Shapes" at bounding box center [189, 517] width 25 height 7
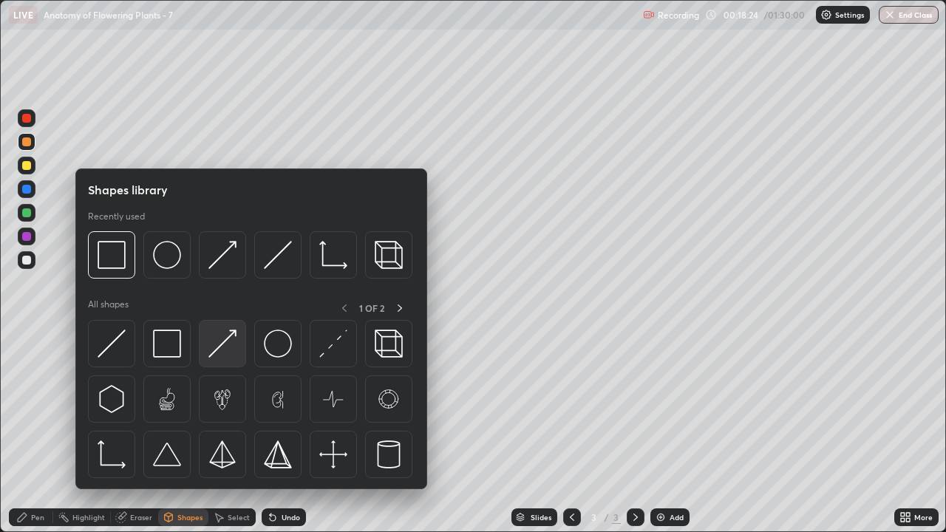
click at [227, 348] on img at bounding box center [223, 344] width 28 height 28
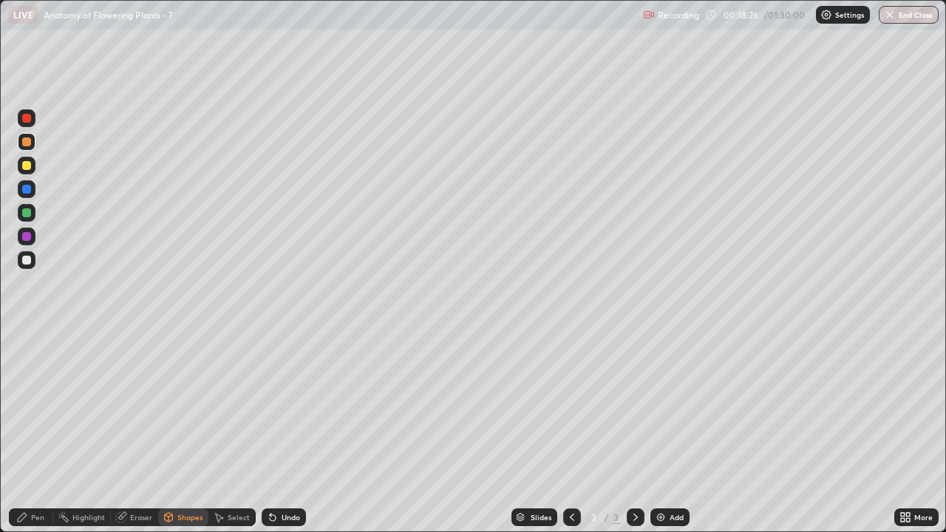
click at [38, 432] on div "Pen" at bounding box center [37, 517] width 13 height 7
click at [40, 432] on div "Pen" at bounding box center [37, 517] width 13 height 7
click at [27, 261] on div at bounding box center [26, 260] width 9 height 9
click at [28, 167] on div at bounding box center [26, 165] width 9 height 9
click at [25, 240] on div at bounding box center [26, 236] width 9 height 9
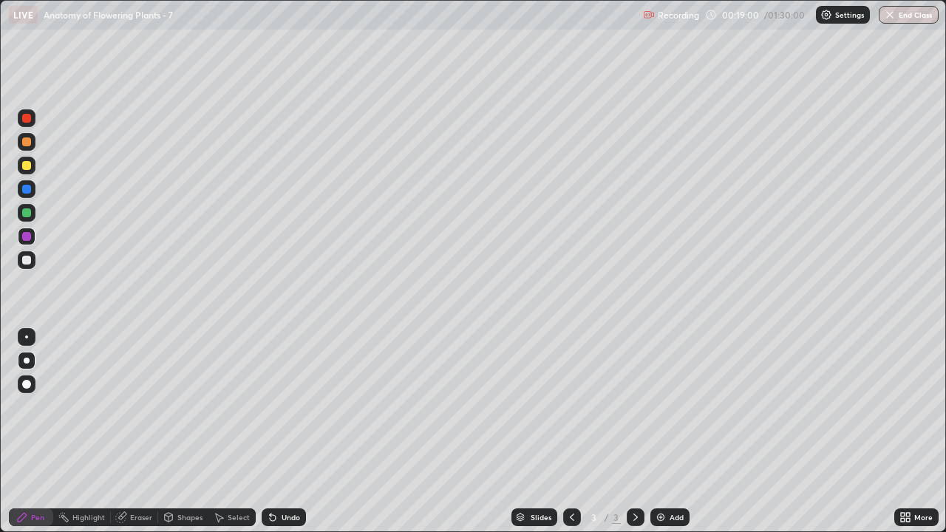
click at [26, 144] on div at bounding box center [26, 142] width 9 height 9
click at [30, 383] on div at bounding box center [26, 384] width 9 height 9
click at [142, 432] on div "Eraser" at bounding box center [134, 518] width 47 height 18
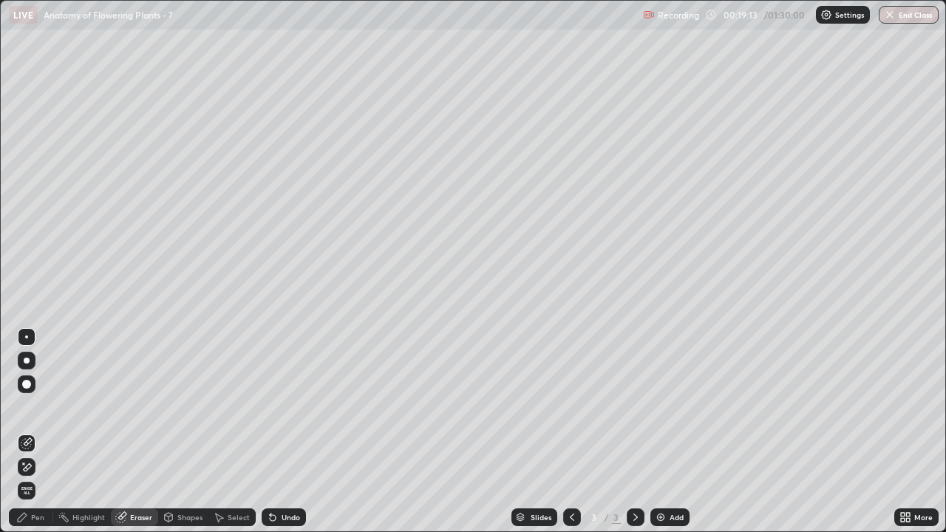
click at [29, 432] on icon at bounding box center [27, 467] width 12 height 13
click at [44, 432] on div "Pen" at bounding box center [31, 518] width 44 height 18
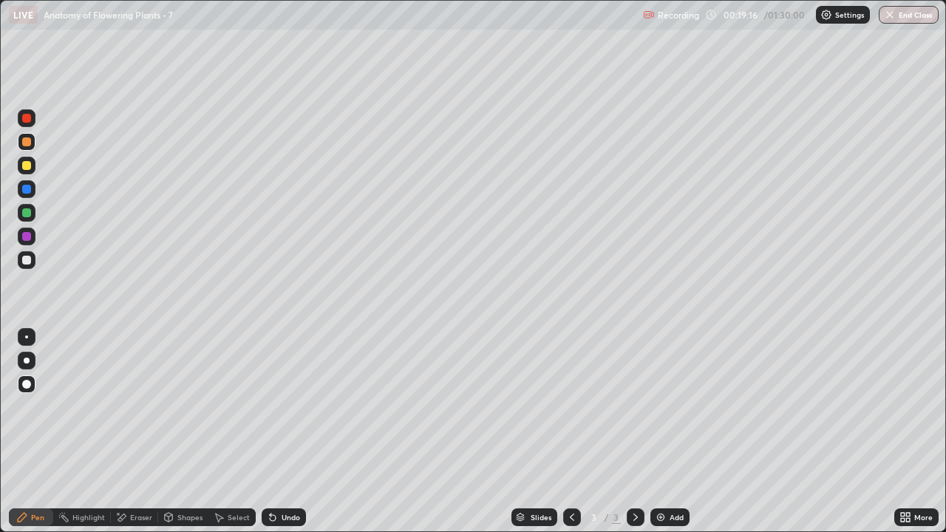
click at [40, 432] on div "Pen" at bounding box center [37, 517] width 13 height 7
click at [30, 144] on div at bounding box center [26, 142] width 9 height 9
click at [189, 432] on div "Shapes" at bounding box center [189, 517] width 25 height 7
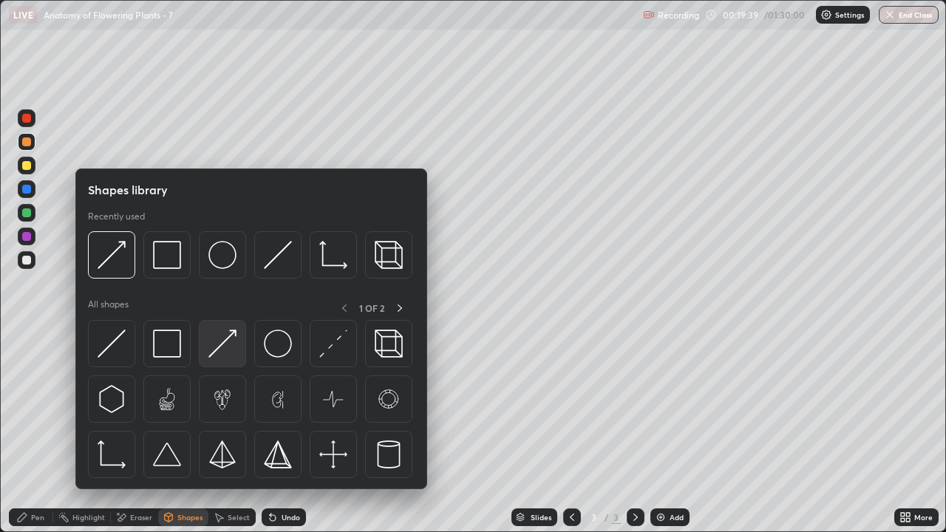
click at [220, 348] on img at bounding box center [223, 344] width 28 height 28
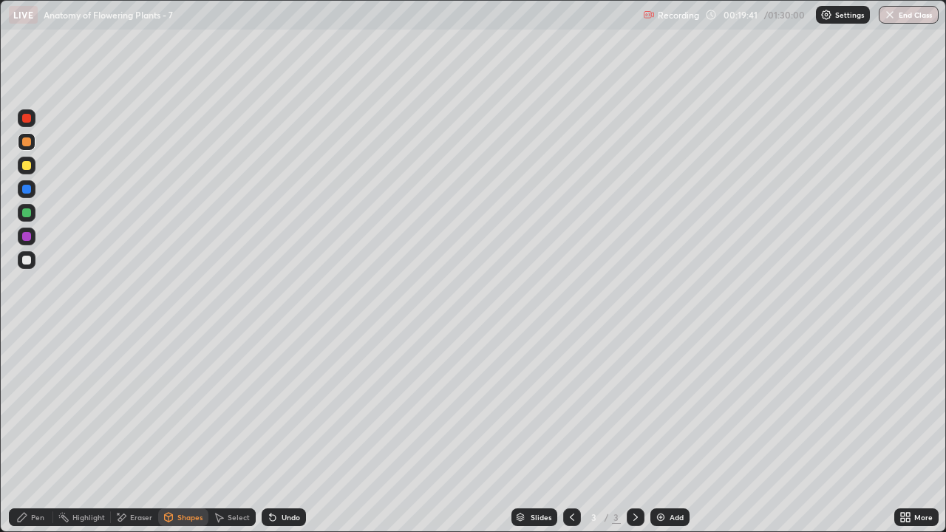
click at [43, 432] on div "Pen" at bounding box center [31, 518] width 44 height 18
click at [29, 363] on div at bounding box center [27, 361] width 18 height 18
click at [149, 432] on div "Eraser" at bounding box center [141, 517] width 22 height 7
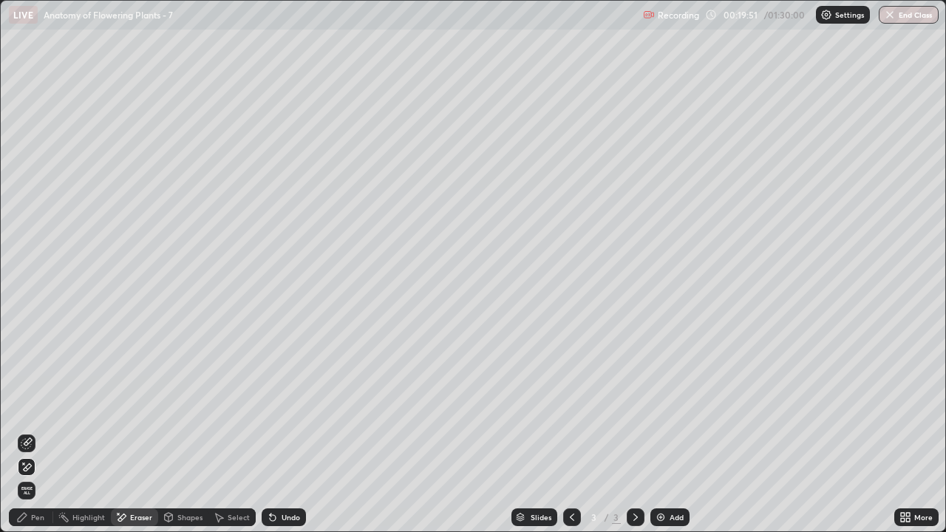
click at [36, 432] on div "Pen" at bounding box center [37, 517] width 13 height 7
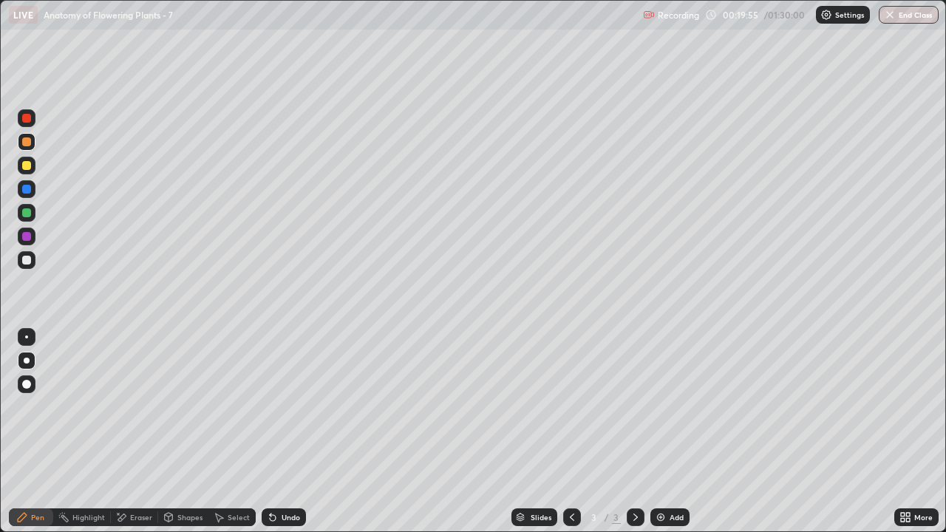
click at [28, 167] on div at bounding box center [26, 165] width 9 height 9
click at [180, 432] on div "Shapes" at bounding box center [189, 517] width 25 height 7
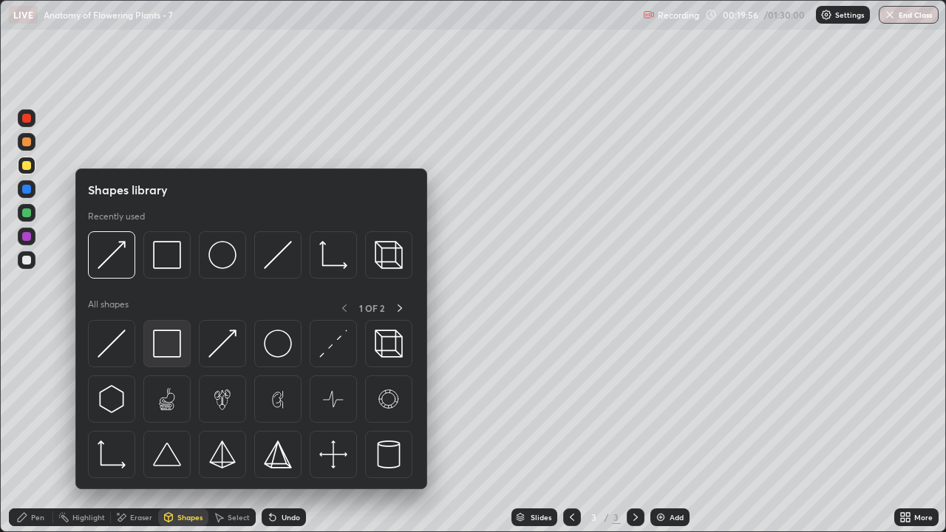
click at [172, 346] on img at bounding box center [167, 344] width 28 height 28
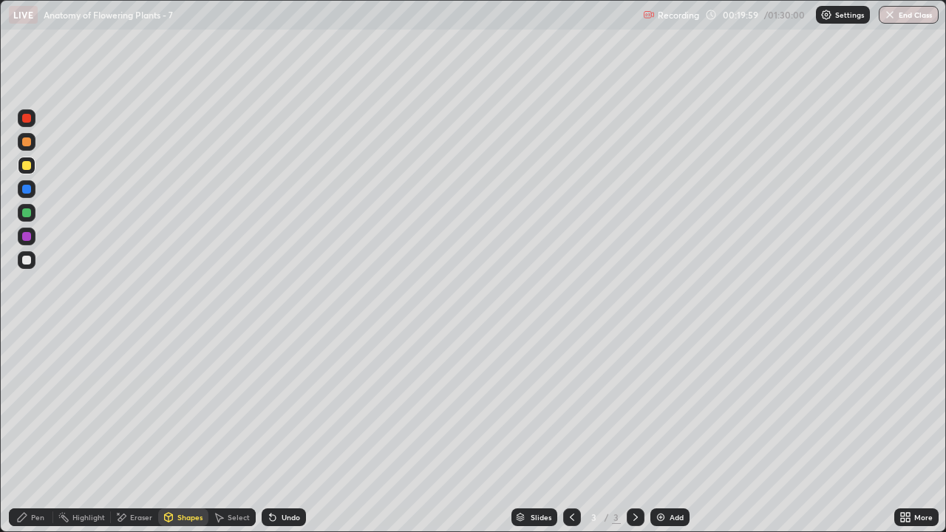
click at [191, 432] on div "Shapes" at bounding box center [189, 517] width 25 height 7
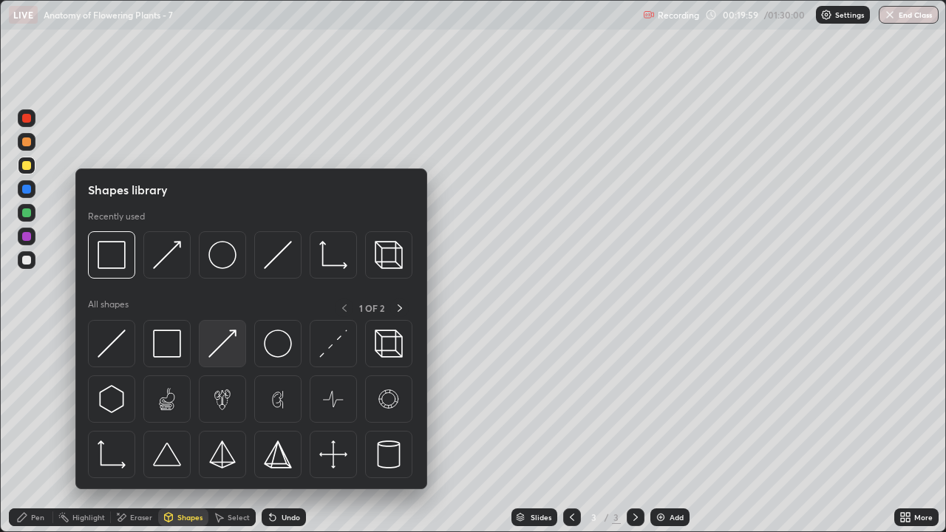
click at [224, 343] on img at bounding box center [223, 344] width 28 height 28
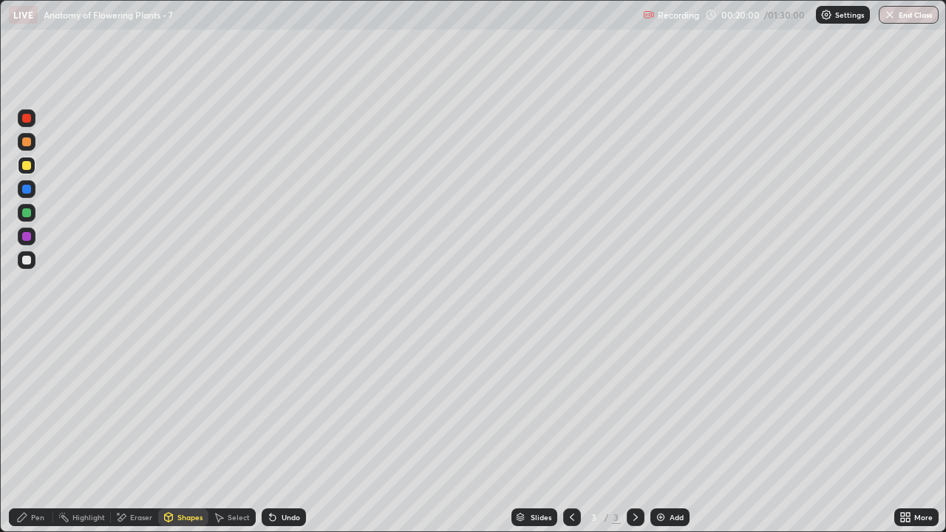
click at [27, 266] on div at bounding box center [27, 260] width 18 height 18
click at [33, 432] on div "Pen" at bounding box center [31, 518] width 44 height 18
click at [27, 166] on div at bounding box center [26, 165] width 9 height 9
click at [29, 261] on div at bounding box center [26, 260] width 9 height 9
click at [189, 432] on div "Shapes" at bounding box center [189, 517] width 25 height 7
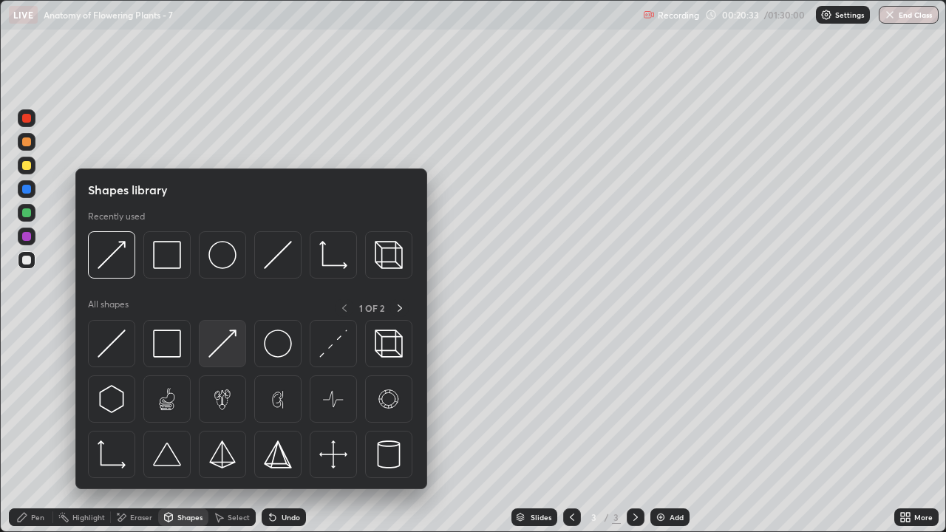
click at [223, 353] on img at bounding box center [223, 344] width 28 height 28
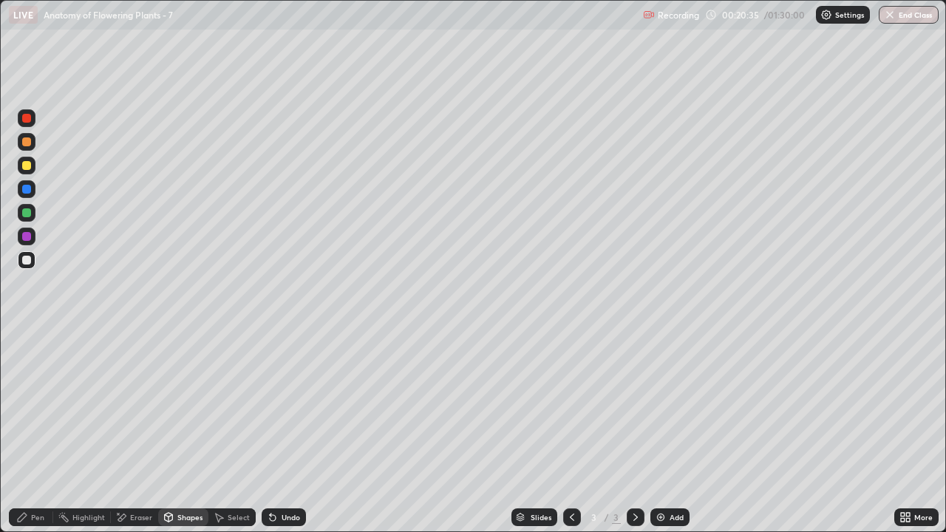
click at [30, 432] on div "Pen" at bounding box center [31, 518] width 44 height 18
click at [34, 432] on div "Pen" at bounding box center [37, 517] width 13 height 7
click at [24, 169] on div at bounding box center [26, 165] width 9 height 9
click at [28, 237] on div at bounding box center [26, 236] width 9 height 9
click at [183, 432] on div "Shapes" at bounding box center [189, 517] width 25 height 7
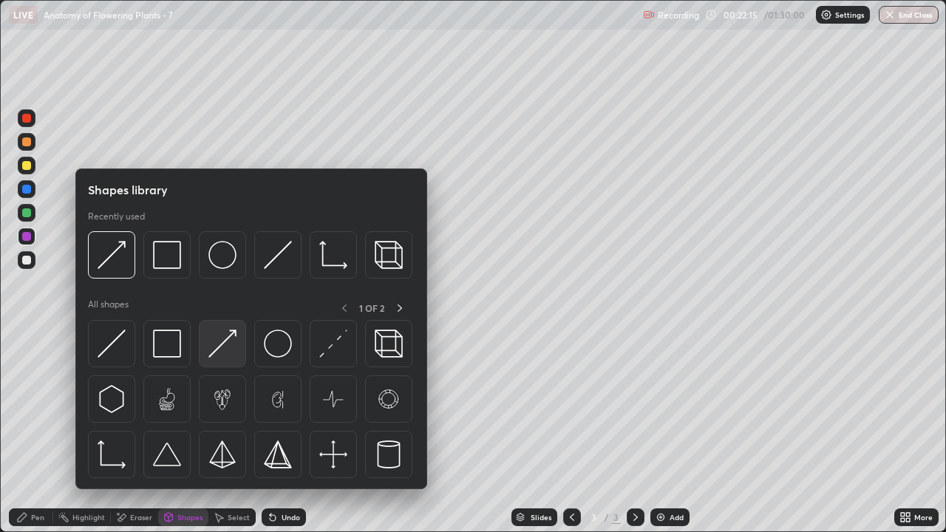
click at [228, 350] on img at bounding box center [223, 344] width 28 height 28
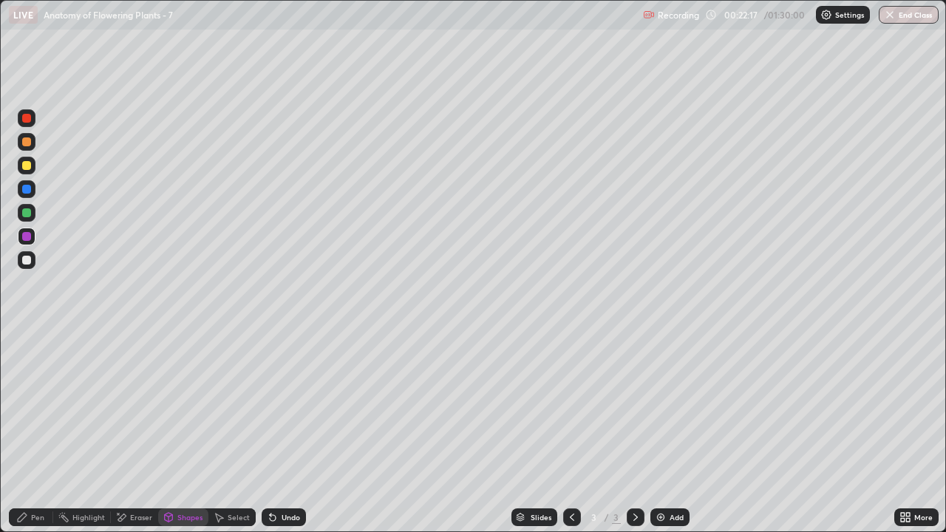
click at [27, 166] on div at bounding box center [26, 165] width 9 height 9
click at [39, 432] on div "Pen" at bounding box center [37, 517] width 13 height 7
click at [29, 239] on div at bounding box center [26, 236] width 9 height 9
click at [637, 432] on icon at bounding box center [636, 518] width 12 height 12
click at [659, 432] on img at bounding box center [661, 518] width 12 height 12
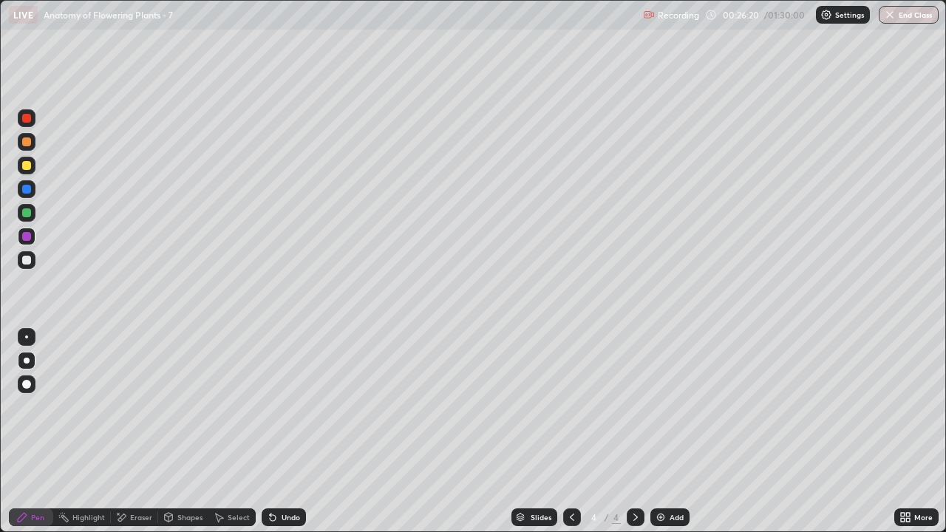
click at [29, 145] on div at bounding box center [26, 142] width 9 height 9
click at [40, 432] on div "Pen" at bounding box center [37, 517] width 13 height 7
click at [27, 167] on div at bounding box center [26, 165] width 9 height 9
click at [29, 143] on div at bounding box center [26, 142] width 9 height 9
click at [183, 432] on div "Shapes" at bounding box center [189, 517] width 25 height 7
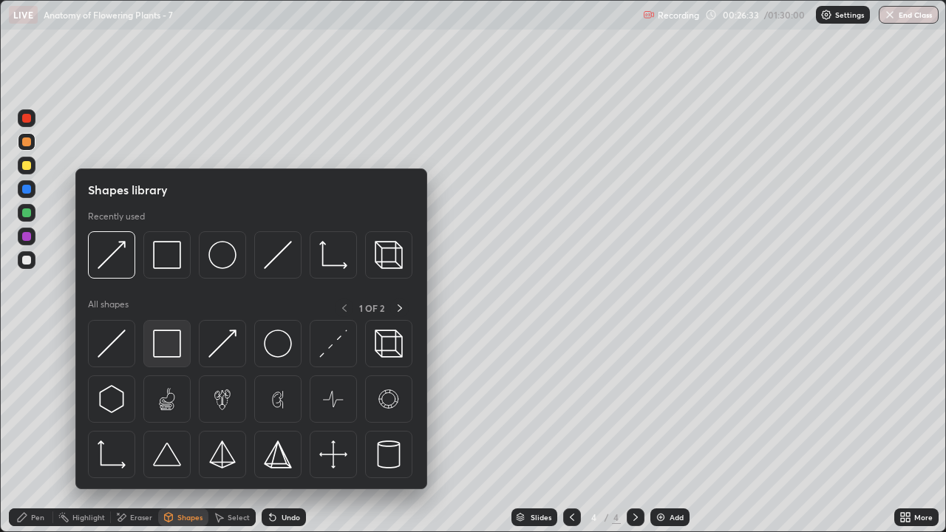
click at [169, 345] on img at bounding box center [167, 344] width 28 height 28
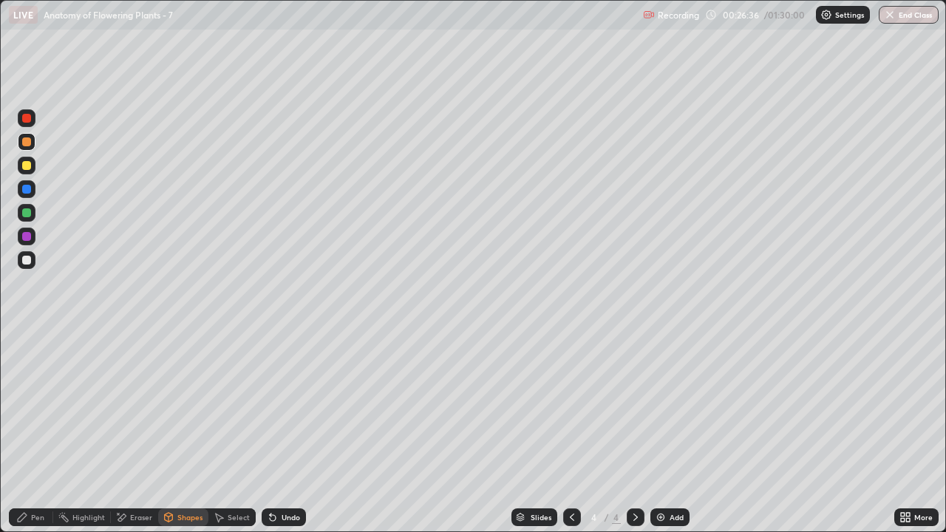
click at [30, 262] on div at bounding box center [26, 260] width 9 height 9
click at [38, 432] on div "Pen" at bounding box center [37, 517] width 13 height 7
click at [25, 171] on div at bounding box center [27, 166] width 18 height 18
click at [135, 432] on div "Eraser" at bounding box center [141, 517] width 22 height 7
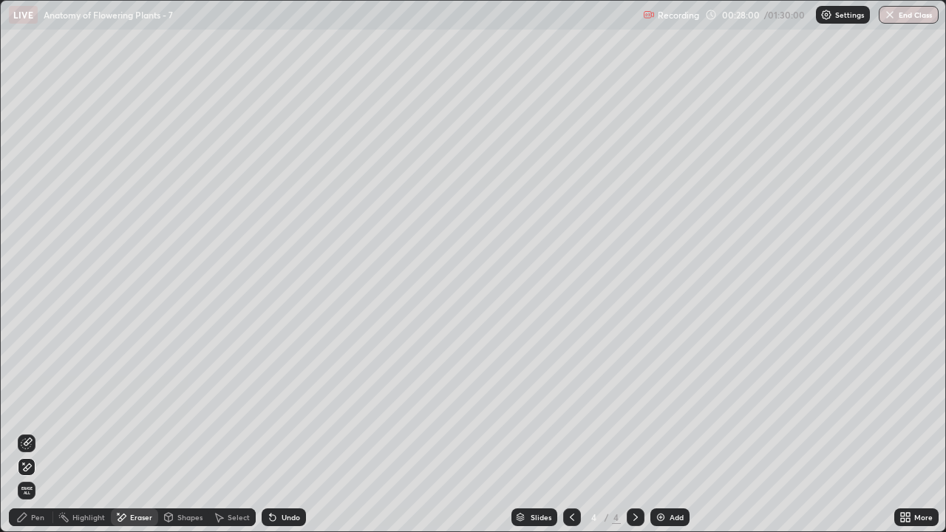
click at [41, 432] on div "Pen" at bounding box center [37, 517] width 13 height 7
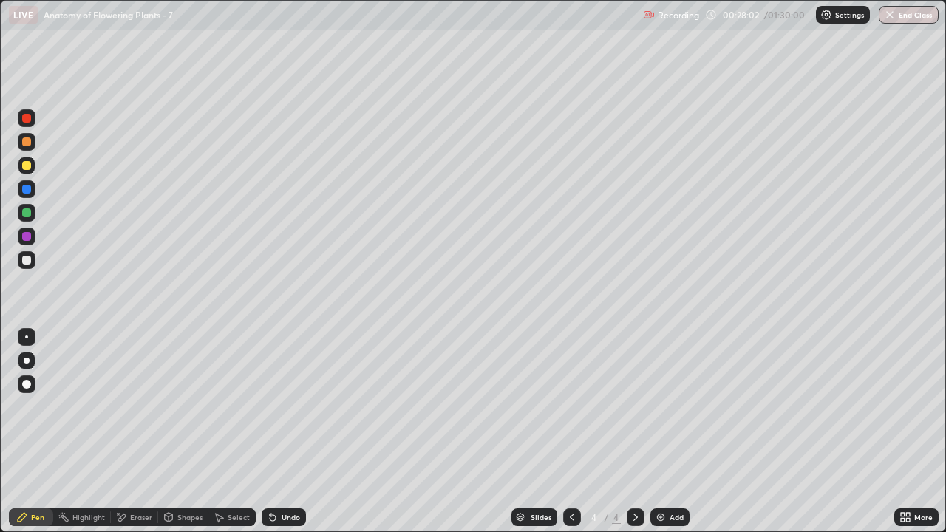
click at [30, 169] on div at bounding box center [26, 165] width 9 height 9
click at [188, 432] on div "Shapes" at bounding box center [189, 517] width 25 height 7
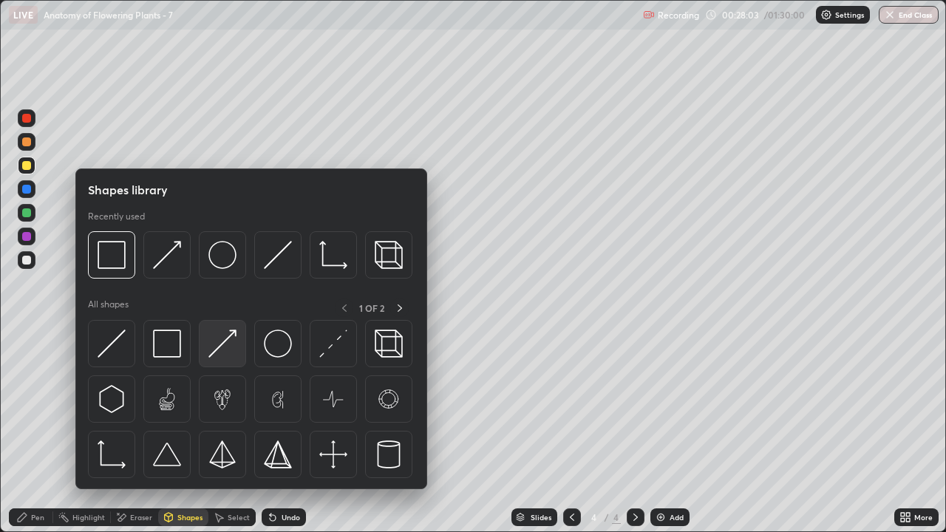
click at [222, 345] on img at bounding box center [223, 344] width 28 height 28
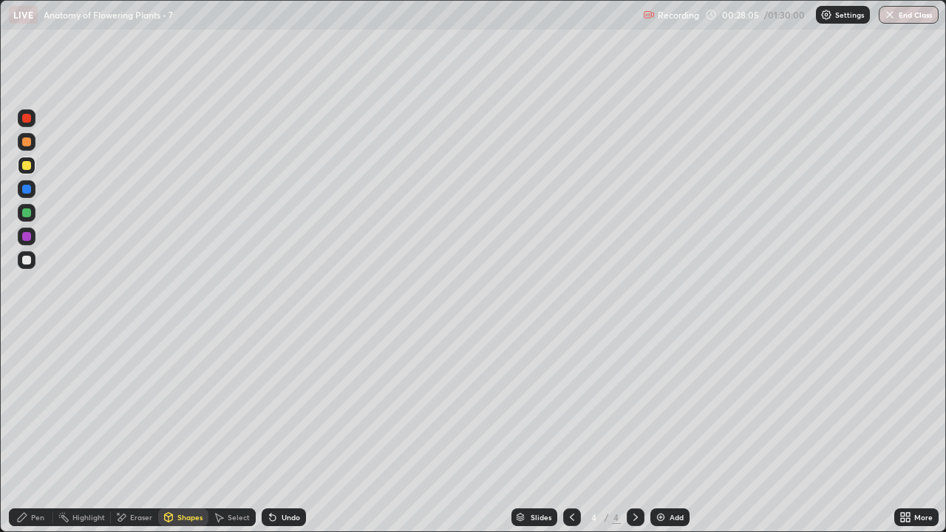
click at [32, 432] on div "Pen" at bounding box center [31, 518] width 44 height 18
click at [34, 432] on div "Pen" at bounding box center [37, 517] width 13 height 7
click at [27, 167] on div at bounding box center [26, 165] width 9 height 9
click at [29, 264] on div at bounding box center [26, 260] width 9 height 9
click at [27, 143] on div at bounding box center [26, 142] width 9 height 9
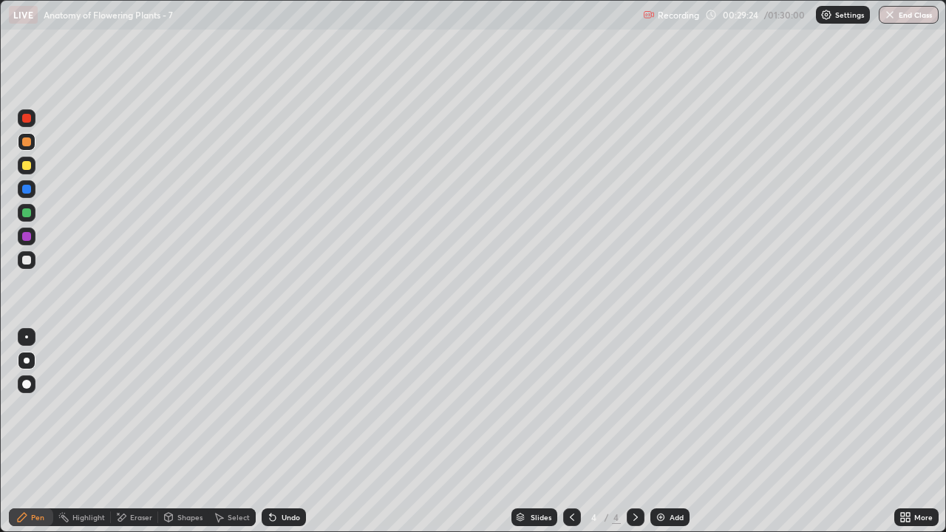
click at [33, 170] on div at bounding box center [27, 166] width 18 height 18
click at [29, 139] on div at bounding box center [26, 142] width 9 height 9
click at [570, 432] on icon at bounding box center [572, 518] width 12 height 12
click at [634, 432] on icon at bounding box center [636, 518] width 12 height 12
click at [34, 432] on div "Pen" at bounding box center [37, 517] width 13 height 7
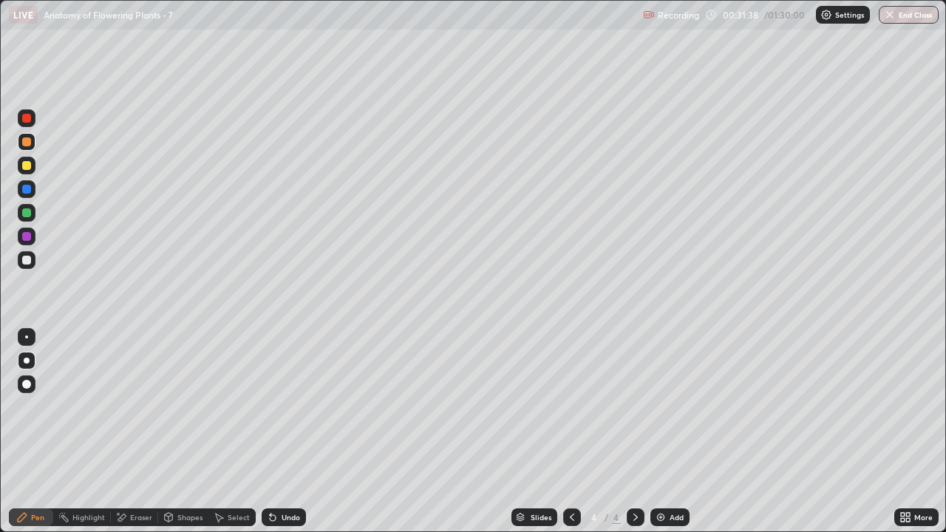
click at [27, 166] on div at bounding box center [26, 165] width 9 height 9
click at [32, 147] on div at bounding box center [27, 142] width 18 height 18
click at [188, 432] on div "Shapes" at bounding box center [189, 517] width 25 height 7
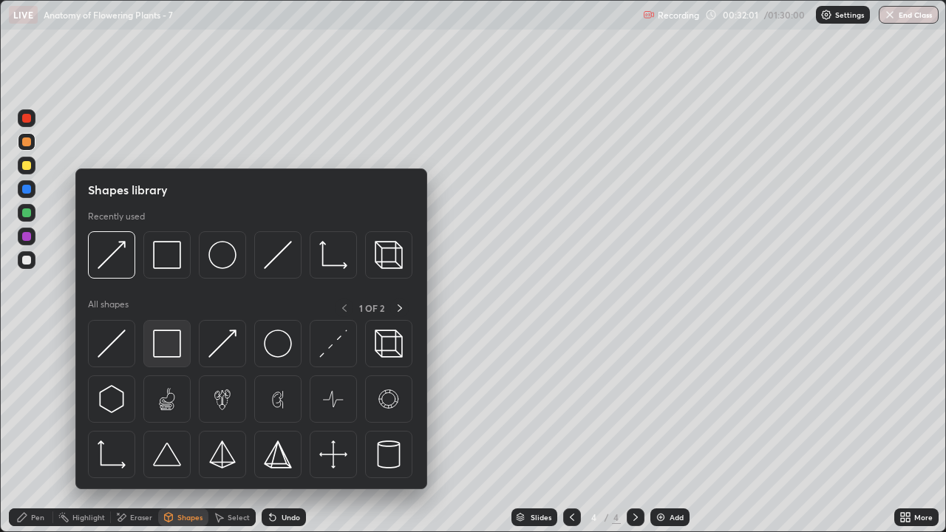
click at [164, 346] on img at bounding box center [167, 344] width 28 height 28
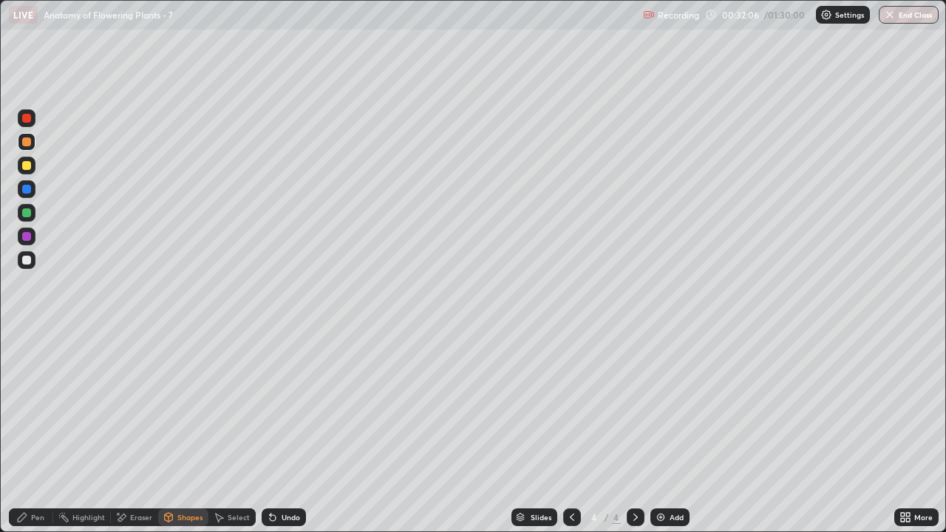
click at [180, 432] on div "Shapes" at bounding box center [189, 517] width 25 height 7
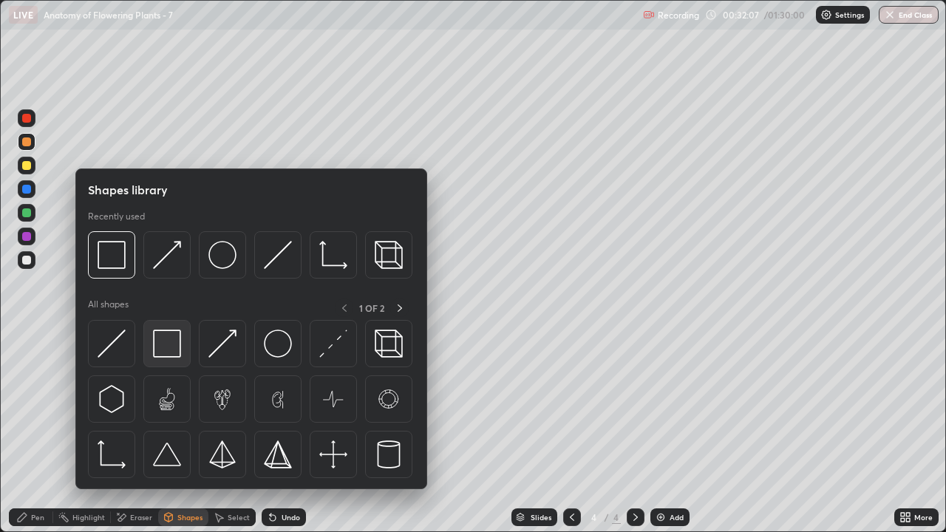
click at [167, 348] on img at bounding box center [167, 344] width 28 height 28
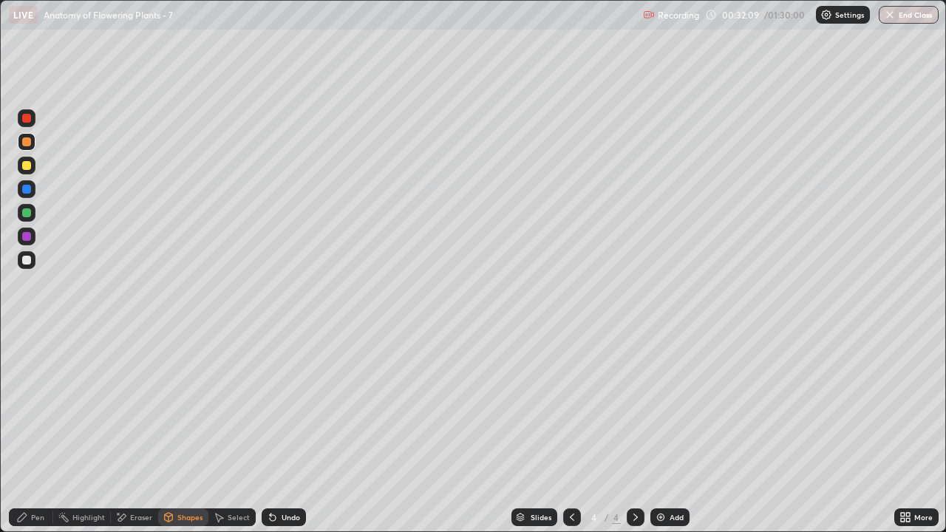
click at [27, 263] on div at bounding box center [26, 260] width 9 height 9
click at [183, 432] on div "Shapes" at bounding box center [189, 517] width 25 height 7
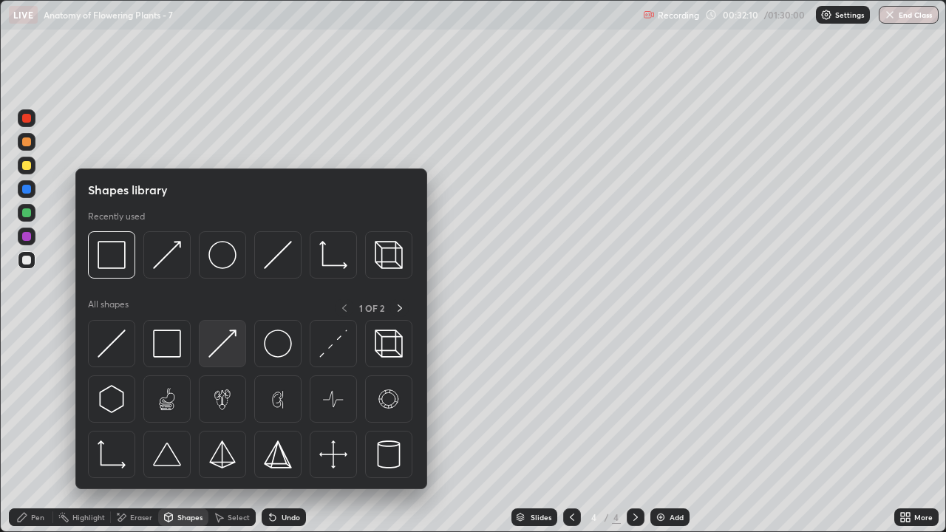
click at [221, 356] on img at bounding box center [223, 344] width 28 height 28
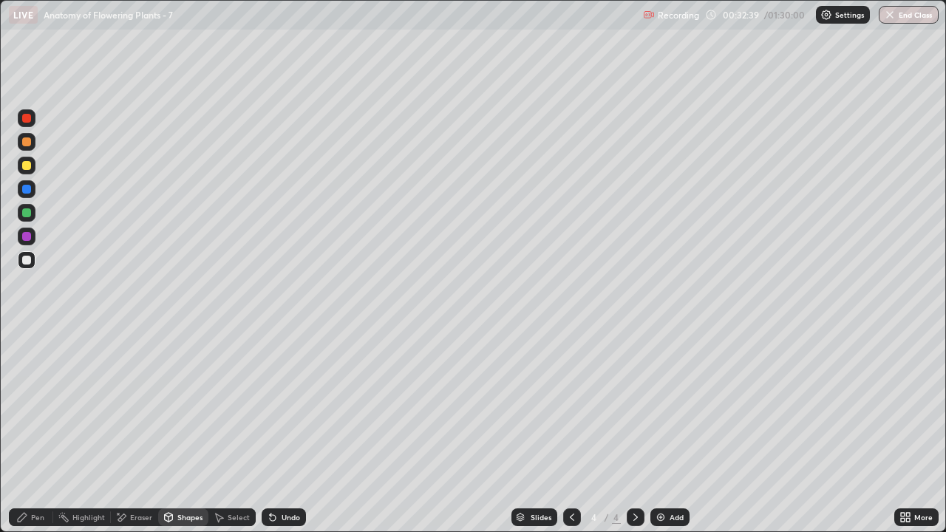
click at [42, 432] on div "Pen" at bounding box center [37, 517] width 13 height 7
click at [27, 166] on div at bounding box center [26, 165] width 9 height 9
click at [26, 261] on div at bounding box center [26, 260] width 9 height 9
click at [186, 432] on div "Shapes" at bounding box center [189, 517] width 25 height 7
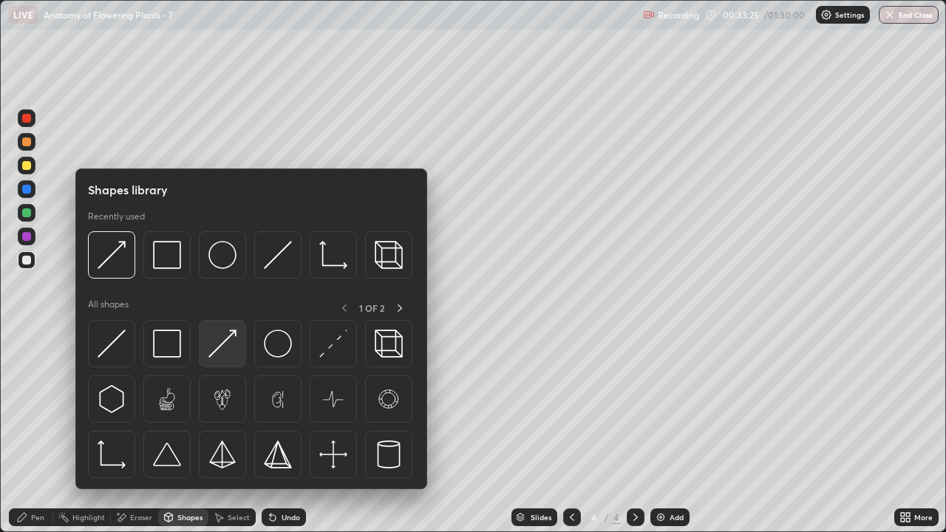
click at [223, 356] on img at bounding box center [223, 344] width 28 height 28
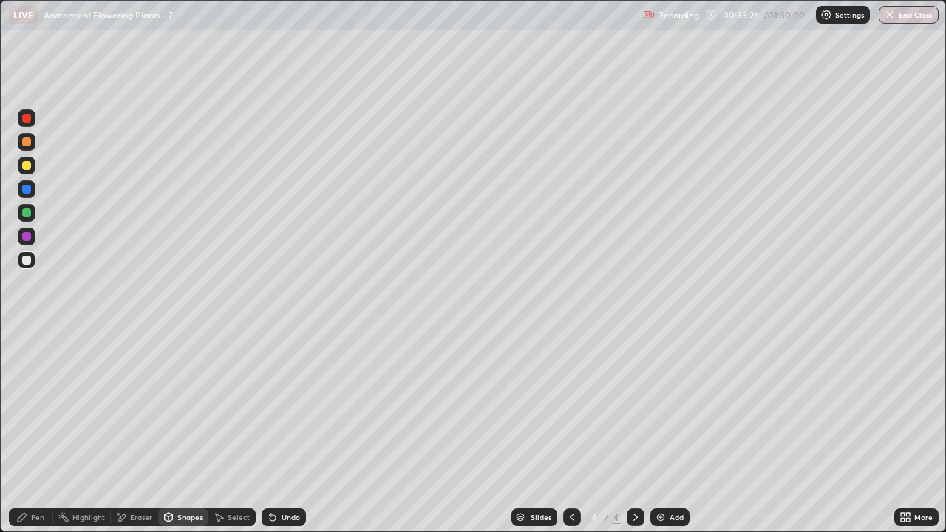
click at [27, 216] on div at bounding box center [26, 213] width 9 height 9
click at [25, 146] on div at bounding box center [26, 142] width 9 height 9
click at [38, 432] on div "Pen" at bounding box center [37, 517] width 13 height 7
click at [30, 432] on div "Pen" at bounding box center [31, 518] width 44 height 18
click at [34, 169] on div at bounding box center [27, 166] width 18 height 18
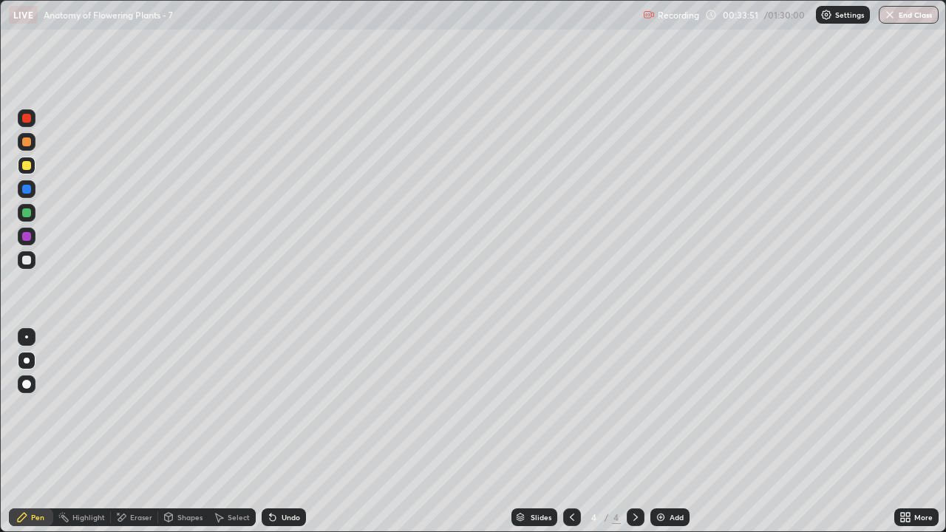
click at [33, 149] on div at bounding box center [27, 142] width 18 height 18
click at [29, 261] on div at bounding box center [26, 260] width 9 height 9
click at [143, 432] on div "Eraser" at bounding box center [141, 517] width 22 height 7
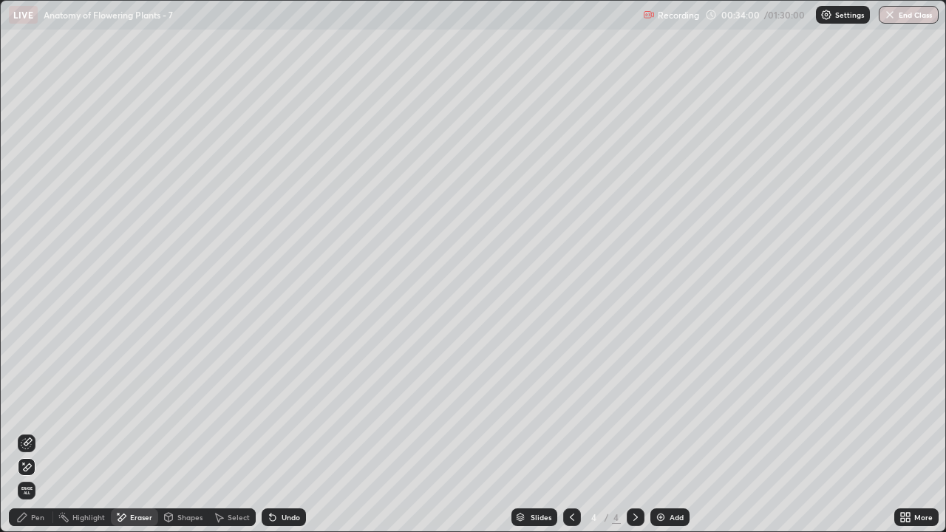
click at [38, 432] on div "Pen" at bounding box center [37, 517] width 13 height 7
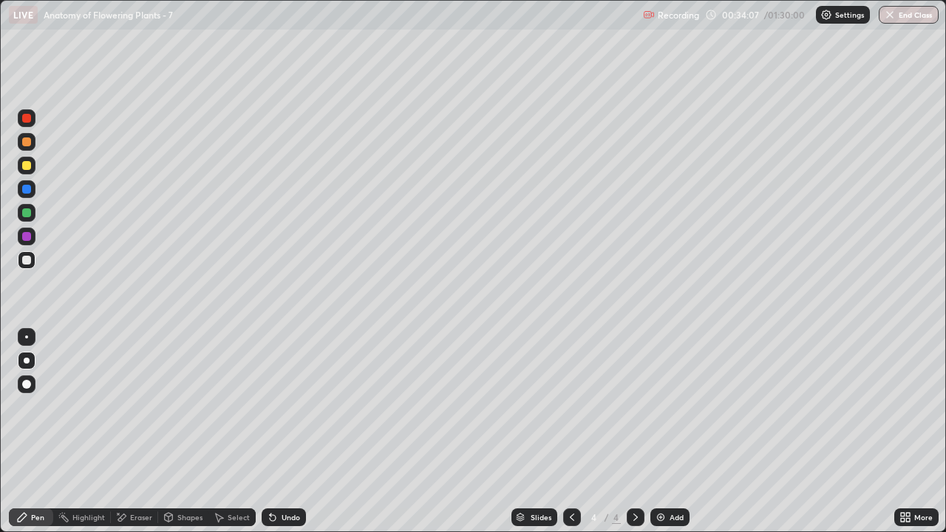
click at [144, 432] on div "Eraser" at bounding box center [141, 517] width 22 height 7
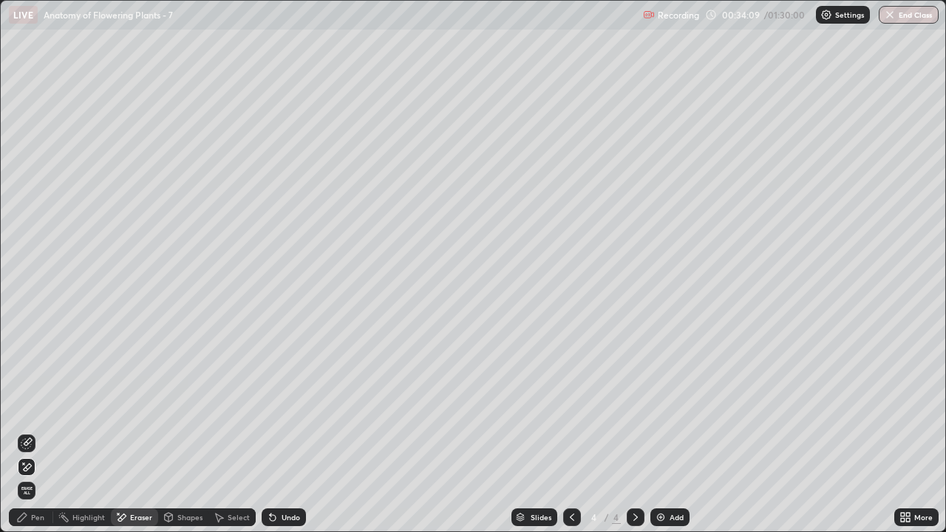
click at [36, 432] on div "Pen" at bounding box center [37, 517] width 13 height 7
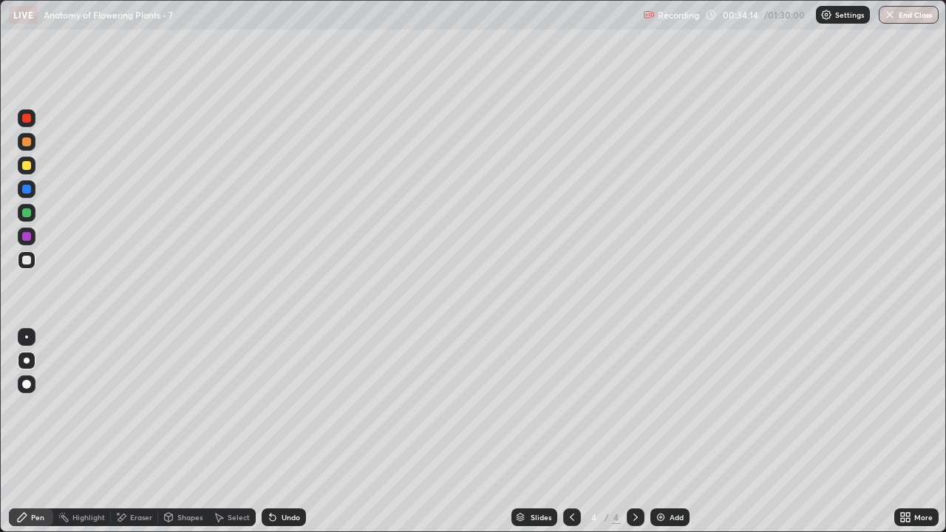
click at [143, 432] on div "Eraser" at bounding box center [141, 517] width 22 height 7
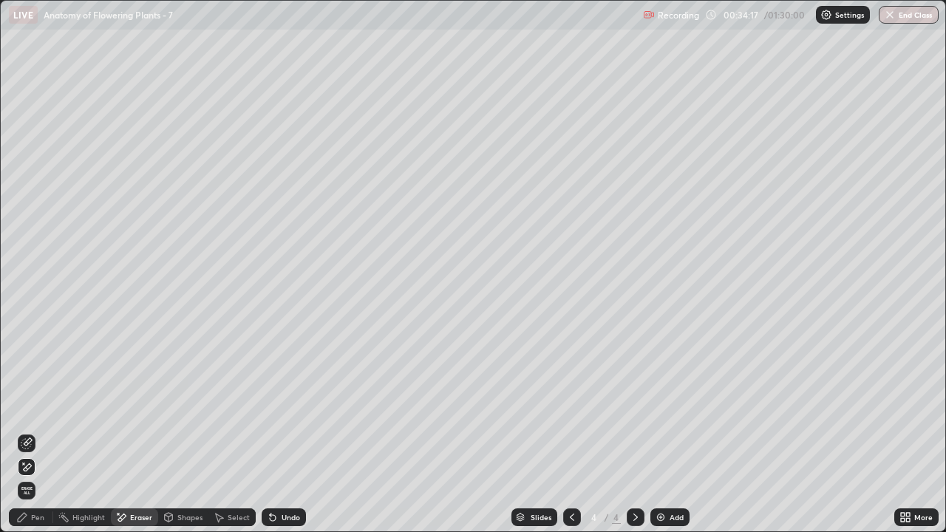
click at [36, 432] on div "Pen" at bounding box center [37, 517] width 13 height 7
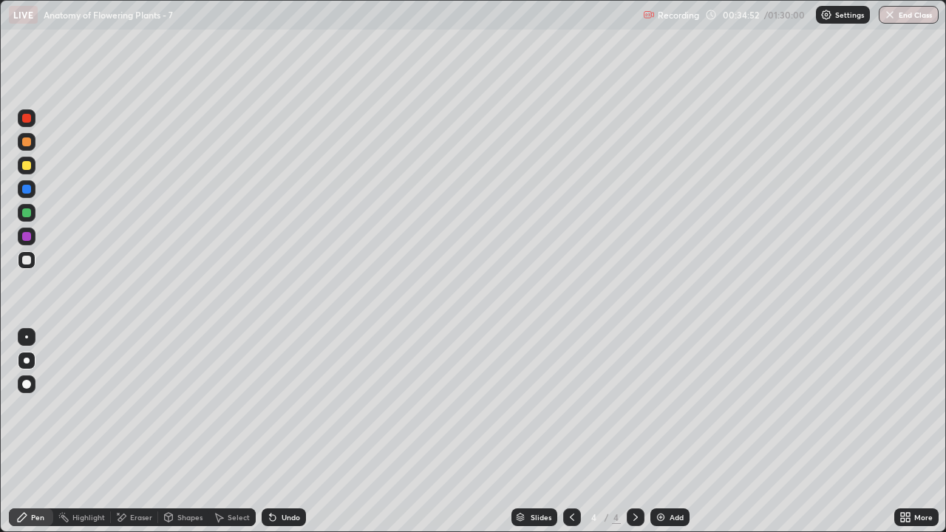
click at [27, 219] on div at bounding box center [27, 213] width 18 height 18
click at [179, 432] on div "Shapes" at bounding box center [189, 517] width 25 height 7
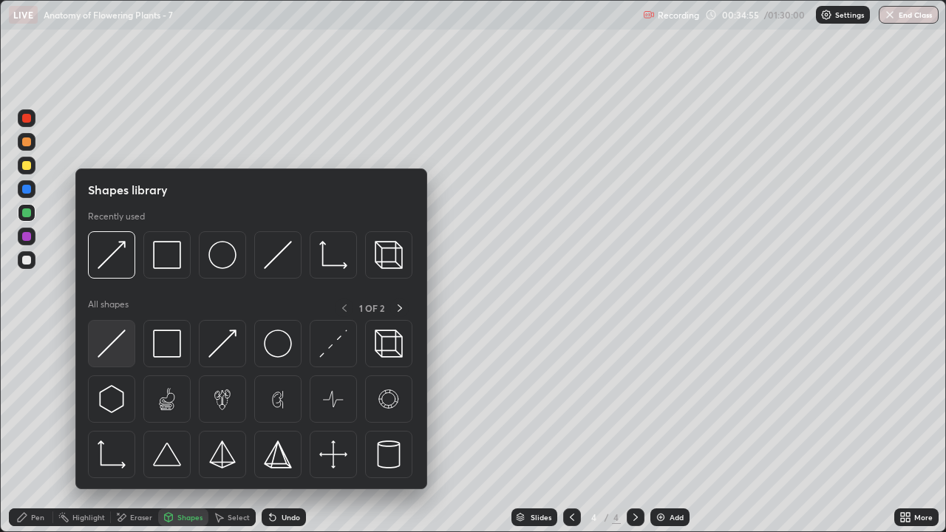
click at [118, 351] on img at bounding box center [112, 344] width 28 height 28
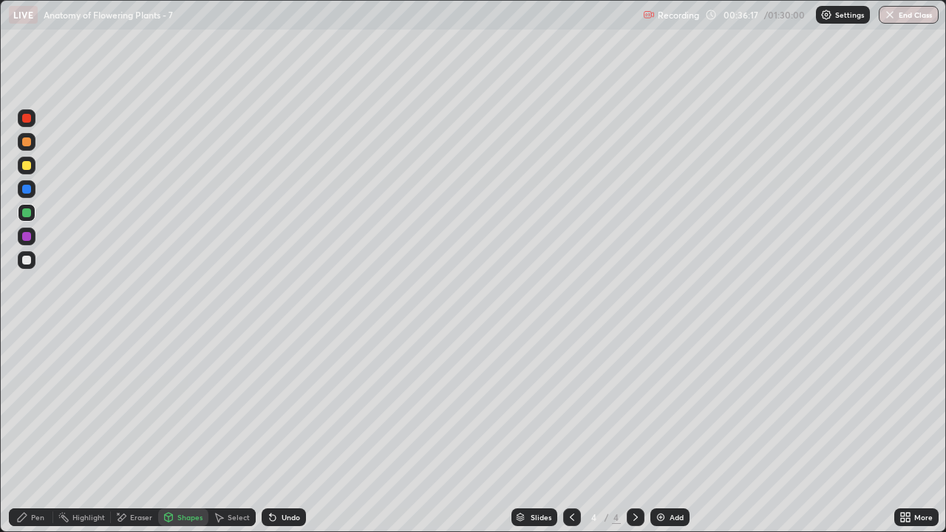
click at [28, 143] on div at bounding box center [26, 142] width 9 height 9
click at [37, 432] on div "Pen" at bounding box center [37, 517] width 13 height 7
click at [30, 263] on div at bounding box center [26, 260] width 9 height 9
click at [177, 432] on div "Shapes" at bounding box center [189, 517] width 25 height 7
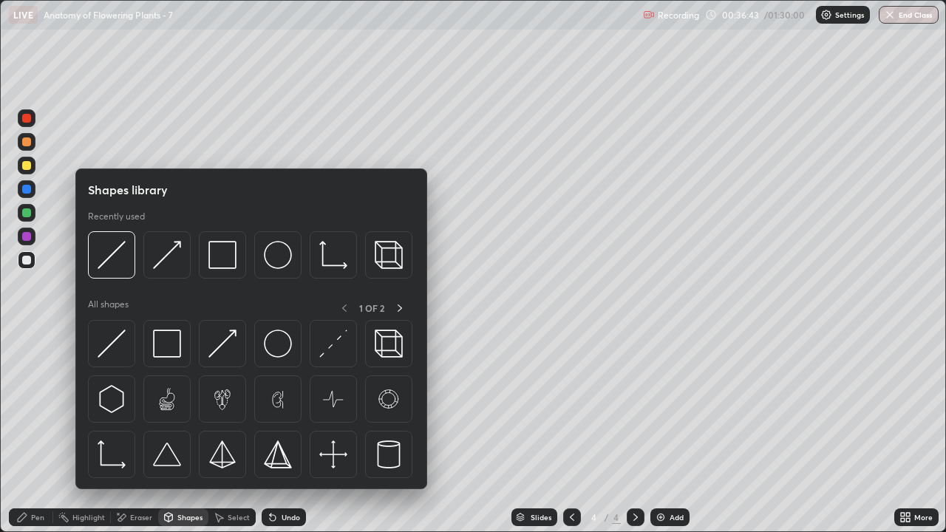
click at [37, 432] on div "Pen" at bounding box center [37, 517] width 13 height 7
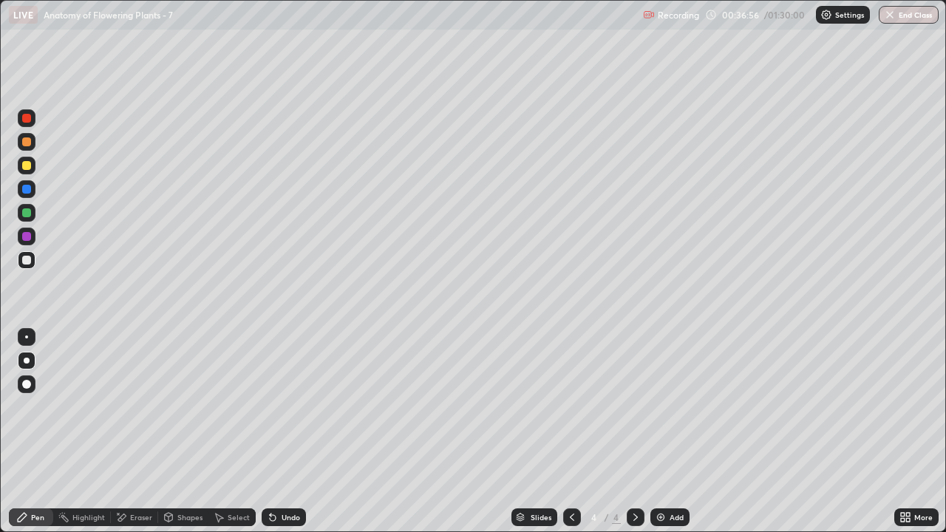
click at [30, 432] on div "Pen" at bounding box center [31, 518] width 44 height 18
click at [29, 169] on div at bounding box center [26, 165] width 9 height 9
click at [144, 432] on div "Eraser" at bounding box center [141, 517] width 22 height 7
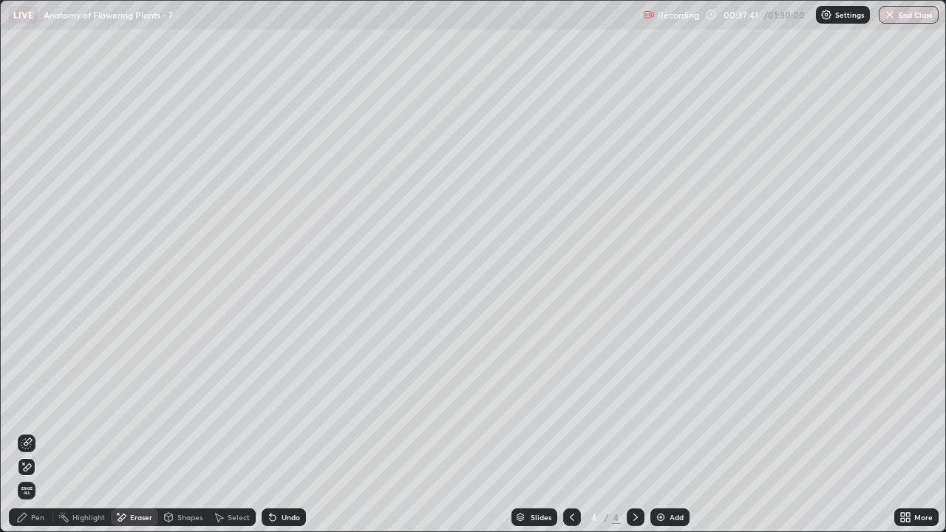
click at [43, 432] on div "Pen" at bounding box center [37, 517] width 13 height 7
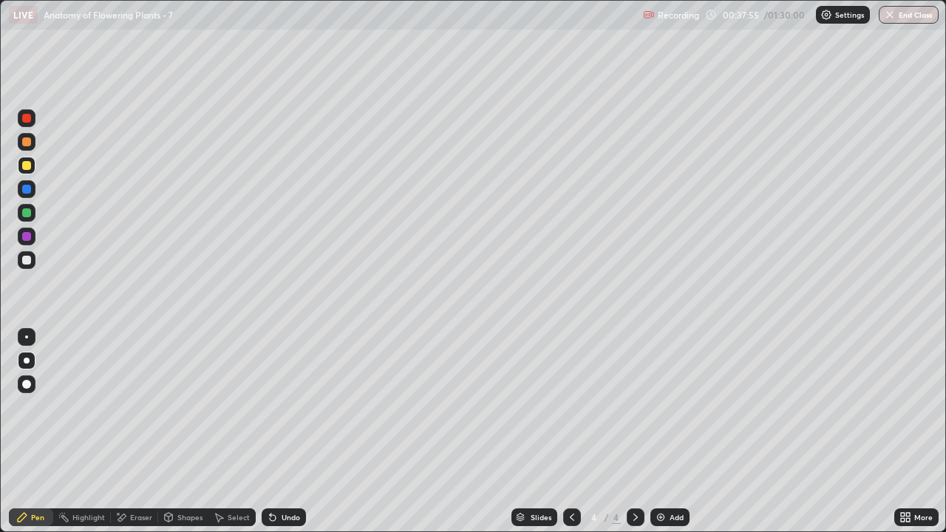
click at [572, 432] on icon at bounding box center [572, 517] width 4 height 7
click at [634, 432] on icon at bounding box center [636, 518] width 12 height 12
click at [143, 432] on div "Eraser" at bounding box center [141, 517] width 22 height 7
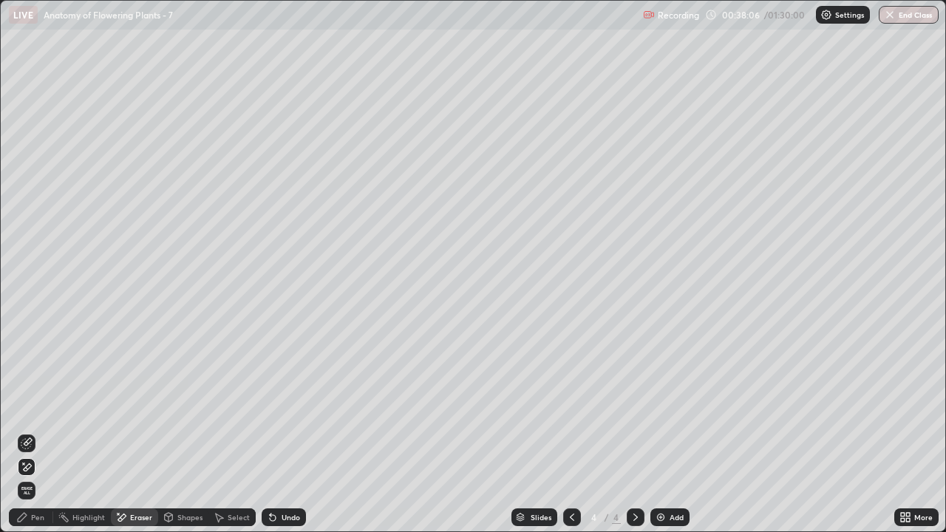
click at [47, 432] on div "Pen" at bounding box center [31, 518] width 44 height 18
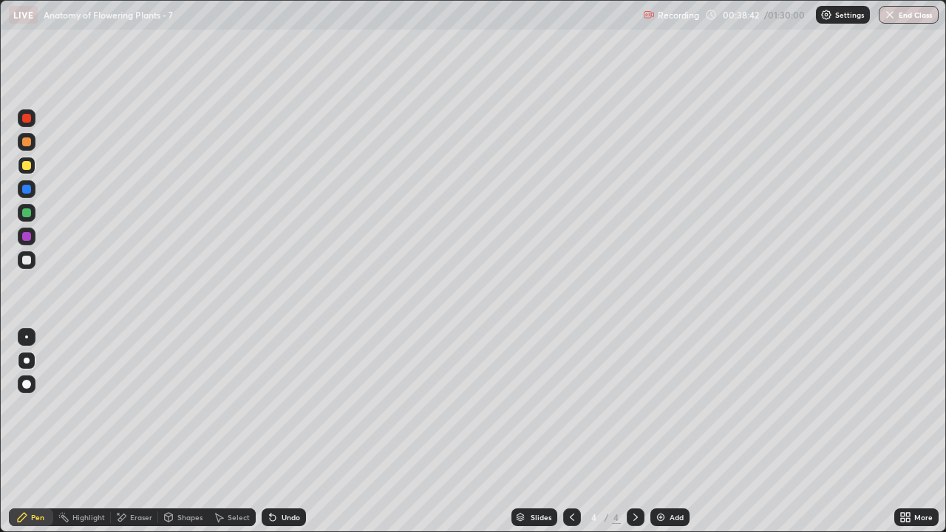
click at [186, 432] on div "Shapes" at bounding box center [183, 518] width 50 height 18
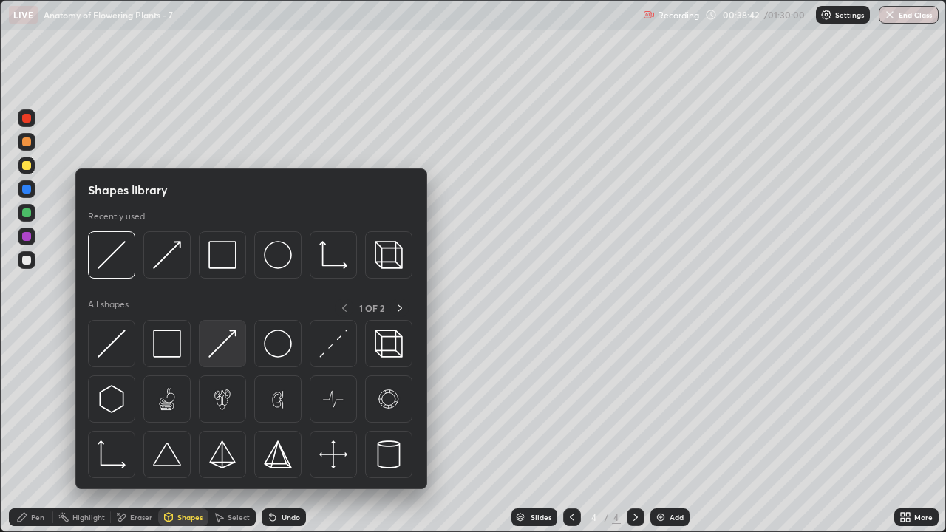
click at [221, 350] on img at bounding box center [223, 344] width 28 height 28
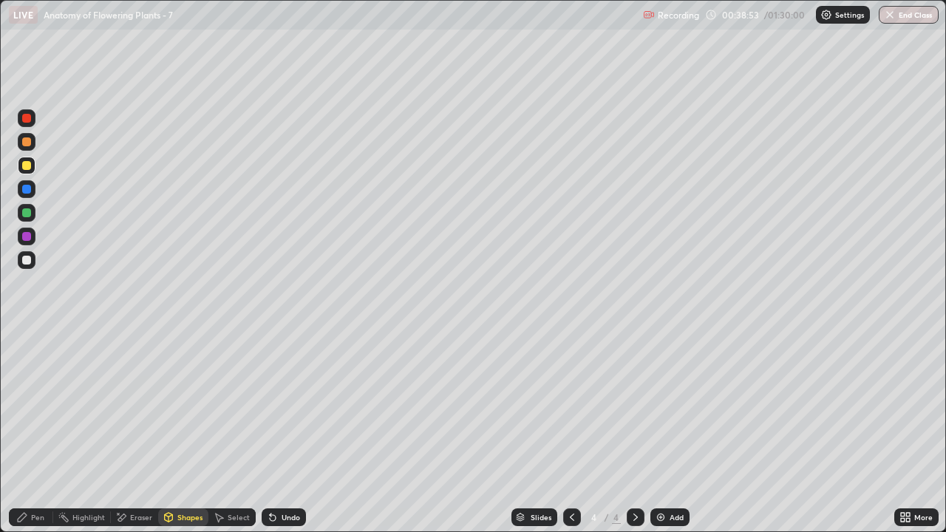
click at [42, 432] on div "Pen" at bounding box center [37, 517] width 13 height 7
click at [27, 140] on div at bounding box center [26, 142] width 9 height 9
click at [27, 169] on div at bounding box center [26, 165] width 9 height 9
click at [183, 432] on div "Shapes" at bounding box center [189, 517] width 25 height 7
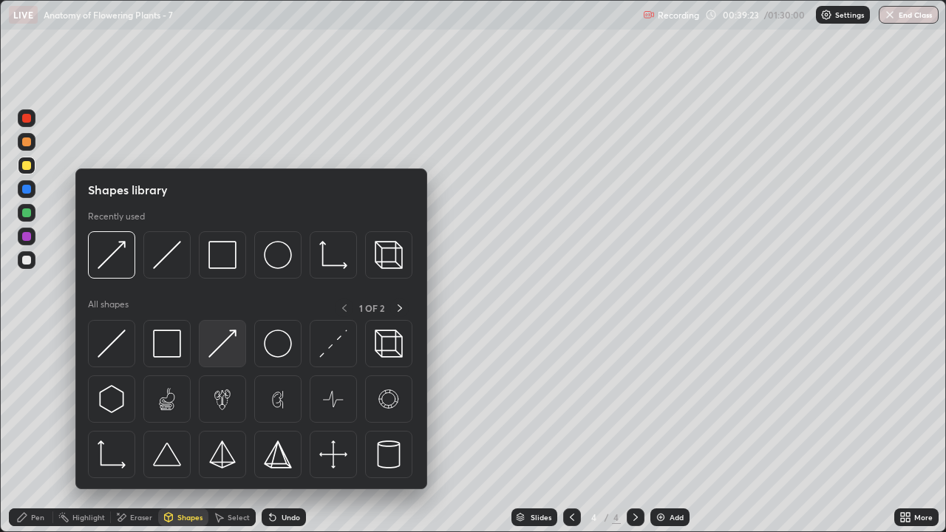
click at [223, 352] on img at bounding box center [223, 344] width 28 height 28
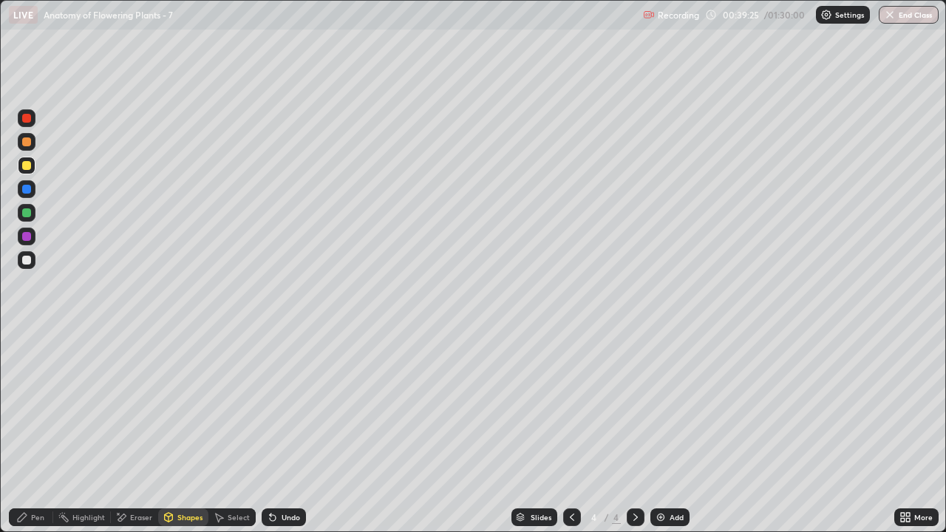
click at [41, 432] on div "Pen" at bounding box center [31, 518] width 44 height 18
click at [28, 145] on div at bounding box center [26, 142] width 9 height 9
click at [27, 237] on div at bounding box center [26, 236] width 9 height 9
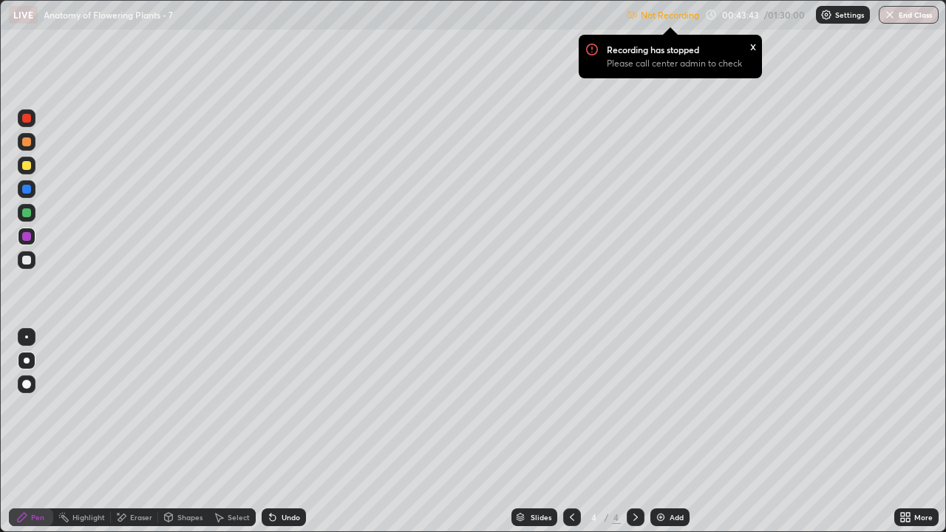
click at [634, 432] on icon at bounding box center [636, 518] width 12 height 12
click at [658, 432] on img at bounding box center [661, 518] width 12 height 12
click at [906, 432] on icon at bounding box center [908, 520] width 4 height 4
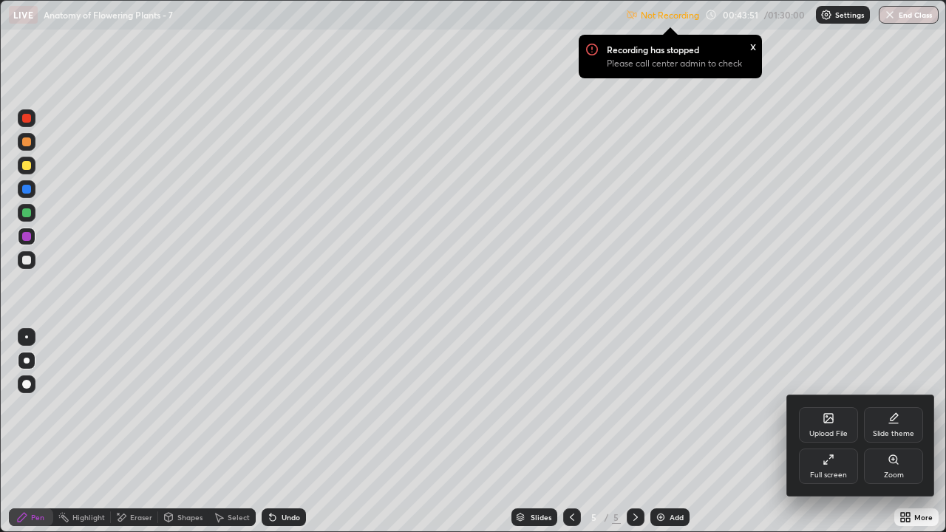
click at [830, 432] on div "Full screen" at bounding box center [828, 466] width 59 height 35
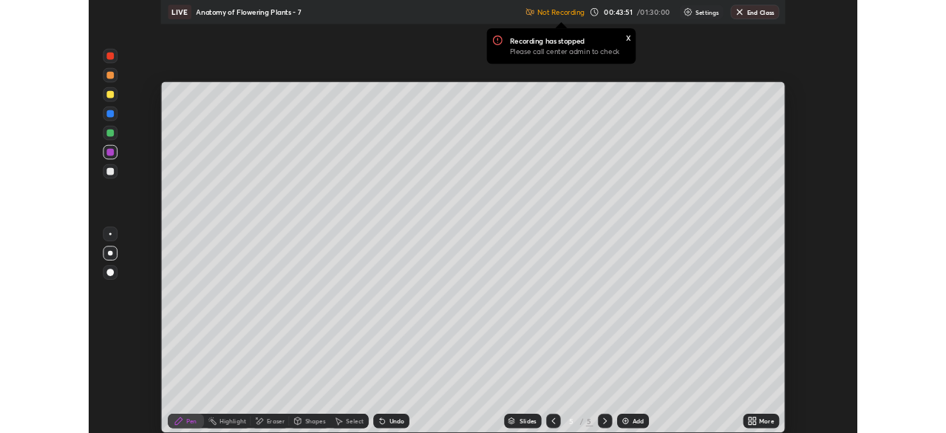
scroll to position [73506, 72992]
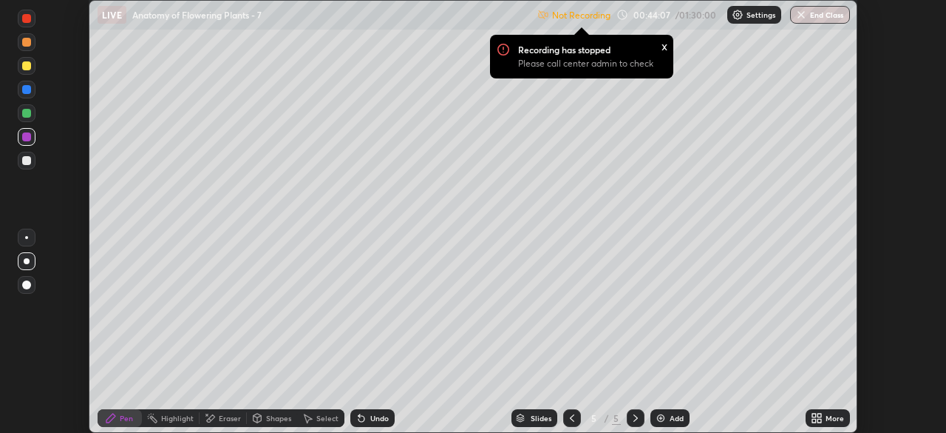
click at [663, 47] on div "x" at bounding box center [665, 46] width 6 height 16
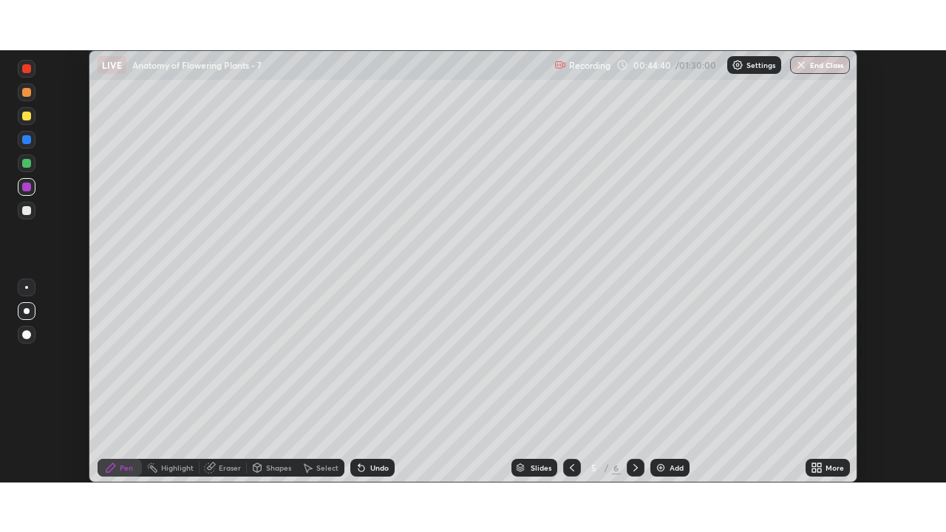
scroll to position [433, 946]
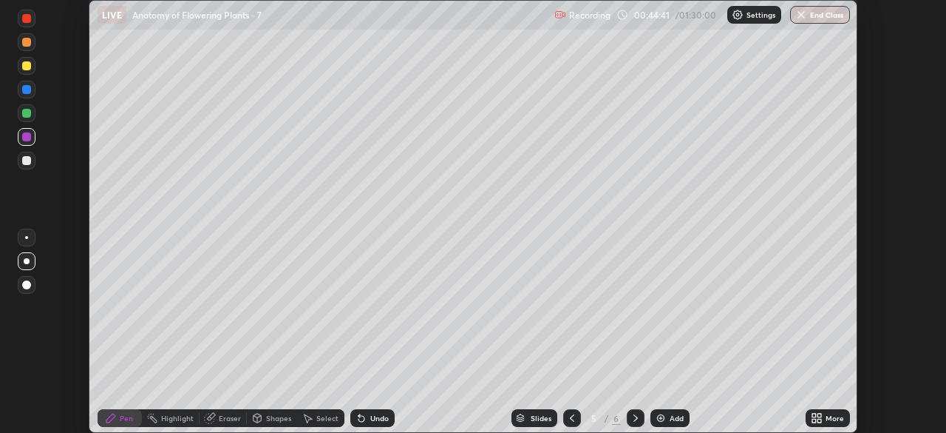
click at [817, 417] on icon at bounding box center [817, 418] width 12 height 12
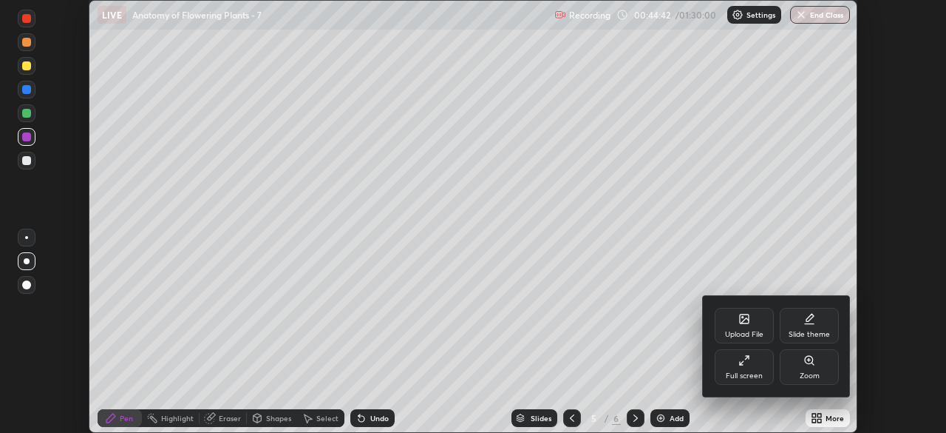
click at [758, 366] on div "Full screen" at bounding box center [744, 366] width 59 height 35
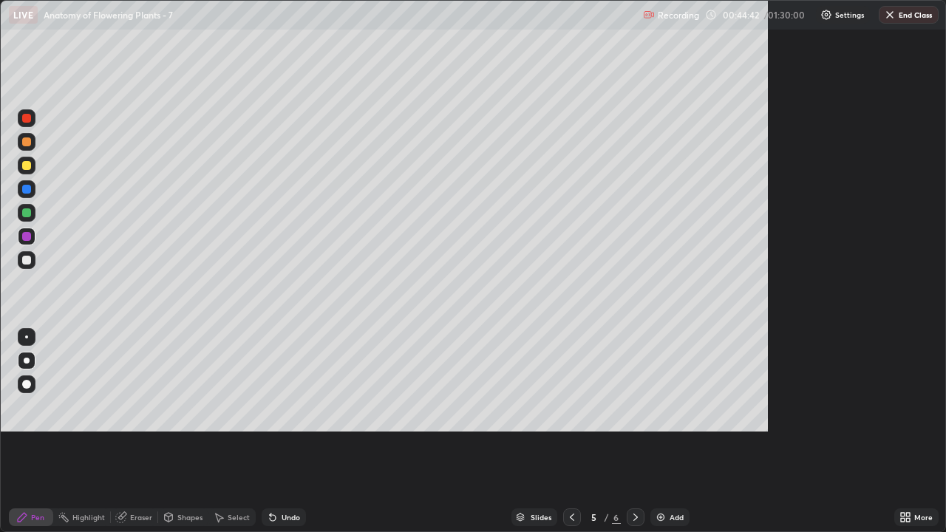
scroll to position [532, 946]
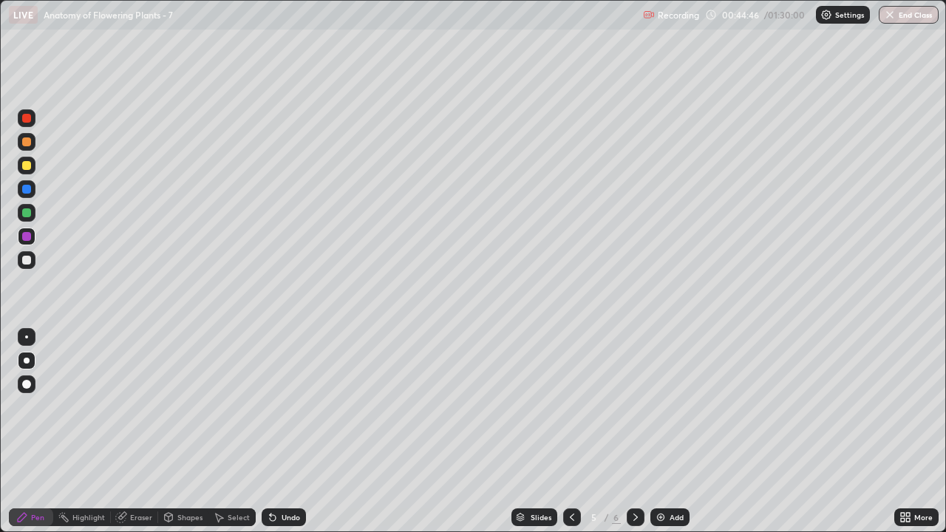
click at [30, 168] on div at bounding box center [26, 165] width 9 height 9
click at [27, 168] on div at bounding box center [26, 165] width 9 height 9
click at [149, 432] on div "Eraser" at bounding box center [141, 517] width 22 height 7
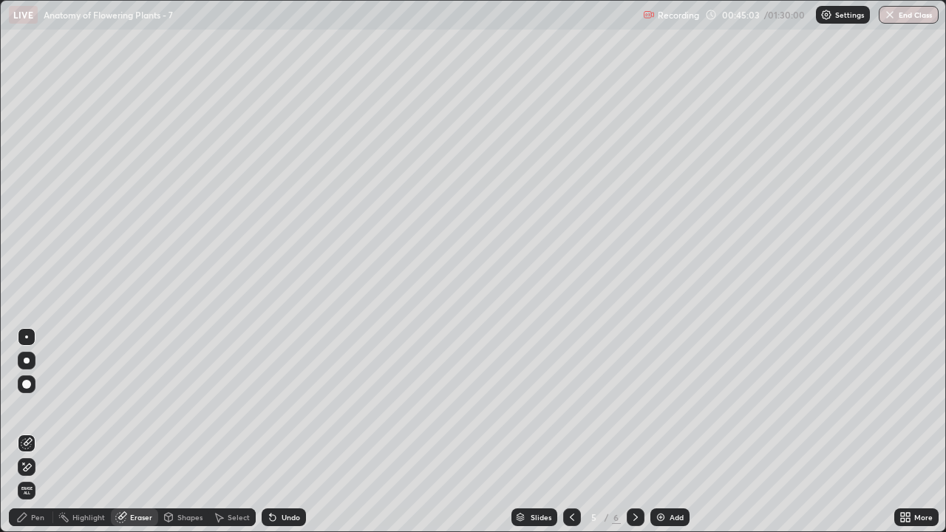
click at [44, 432] on div "Pen" at bounding box center [31, 518] width 44 height 18
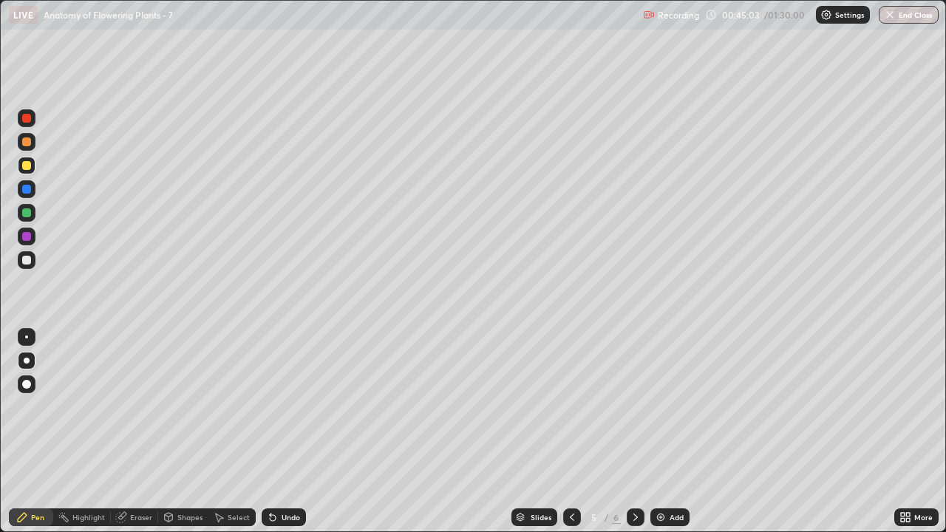
click at [42, 432] on div "Pen" at bounding box center [37, 517] width 13 height 7
click at [27, 259] on div at bounding box center [26, 260] width 9 height 9
click at [189, 432] on div "Shapes" at bounding box center [183, 518] width 50 height 18
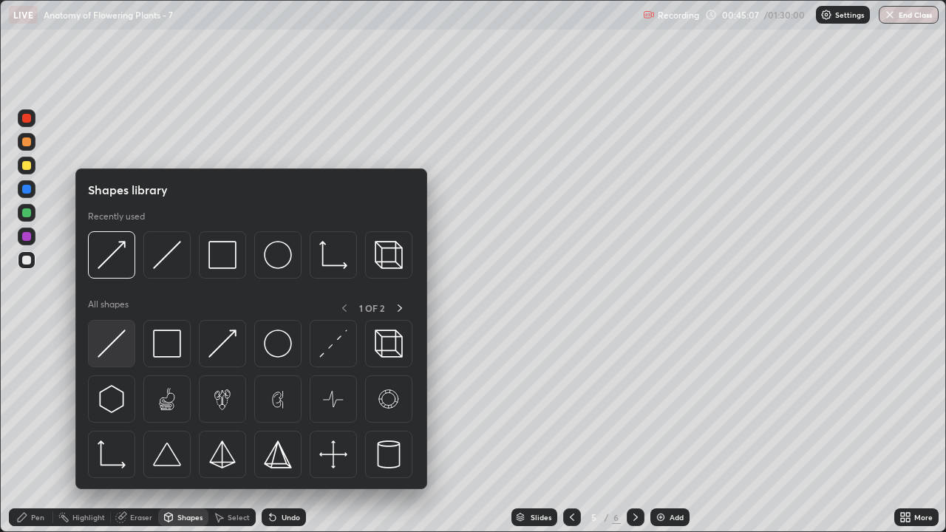
click at [121, 350] on img at bounding box center [112, 344] width 28 height 28
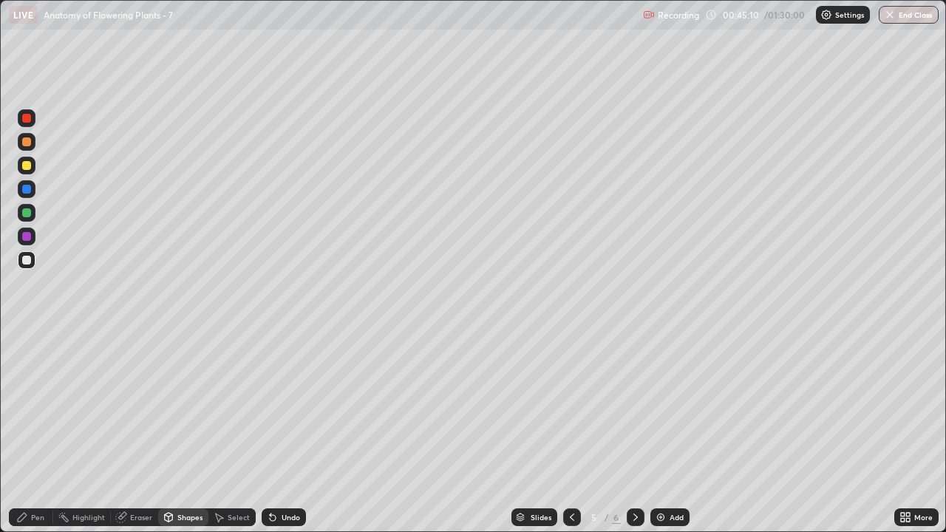
click at [43, 432] on div "Pen" at bounding box center [37, 517] width 13 height 7
click at [41, 432] on div "Pen" at bounding box center [37, 517] width 13 height 7
click at [29, 167] on div at bounding box center [26, 165] width 9 height 9
click at [138, 432] on div "Eraser" at bounding box center [141, 517] width 22 height 7
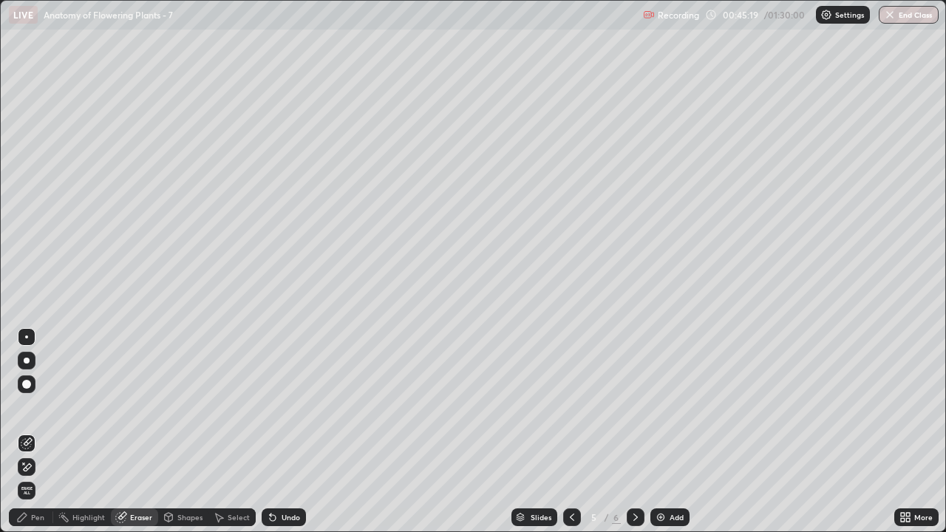
click at [29, 432] on icon at bounding box center [27, 467] width 12 height 13
click at [38, 432] on div "Pen" at bounding box center [37, 517] width 13 height 7
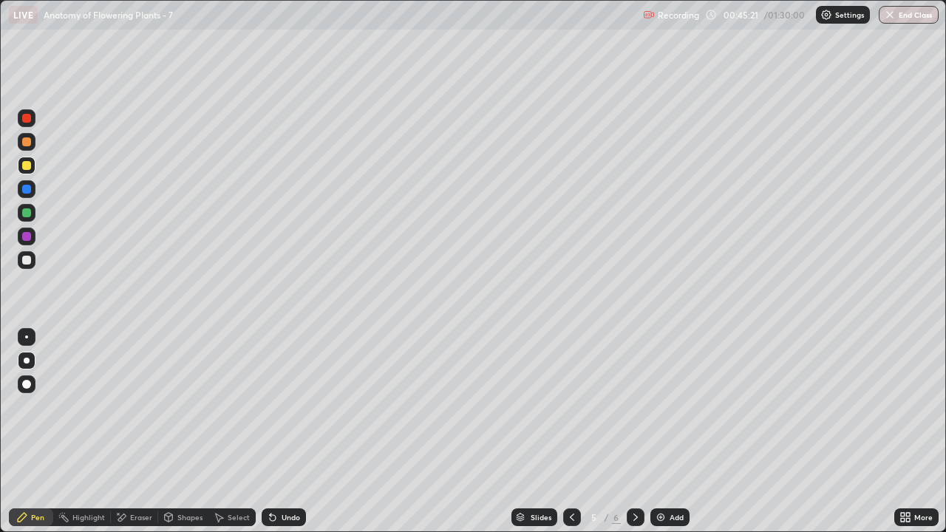
click at [40, 432] on div "Pen" at bounding box center [37, 517] width 13 height 7
click at [139, 432] on div "Eraser" at bounding box center [141, 517] width 22 height 7
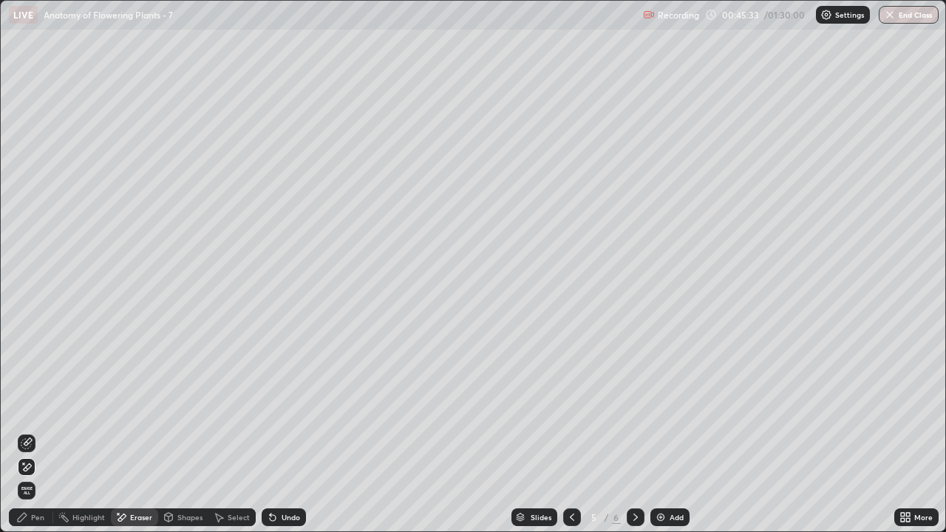
click at [29, 432] on icon at bounding box center [27, 467] width 12 height 13
click at [39, 432] on div "Pen" at bounding box center [37, 517] width 13 height 7
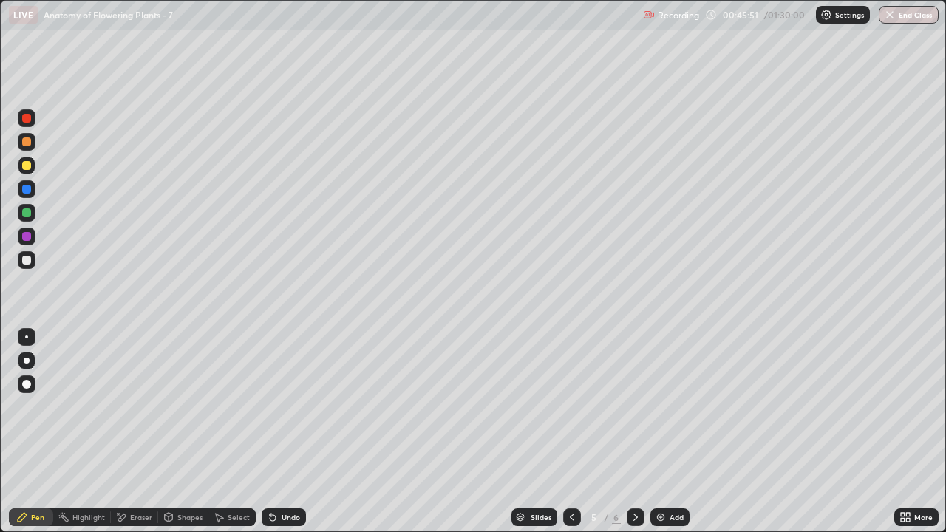
click at [571, 432] on icon at bounding box center [572, 518] width 12 height 12
click at [634, 432] on icon at bounding box center [636, 518] width 12 height 12
click at [35, 432] on div "Pen" at bounding box center [37, 517] width 13 height 7
click at [27, 382] on div at bounding box center [26, 384] width 9 height 9
click at [30, 237] on div at bounding box center [26, 236] width 9 height 9
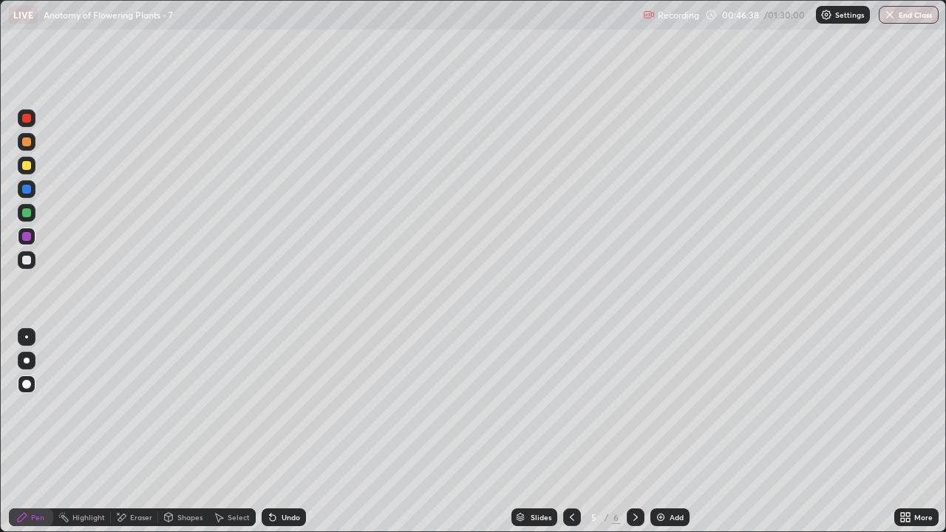
click at [145, 432] on div "Eraser" at bounding box center [141, 517] width 22 height 7
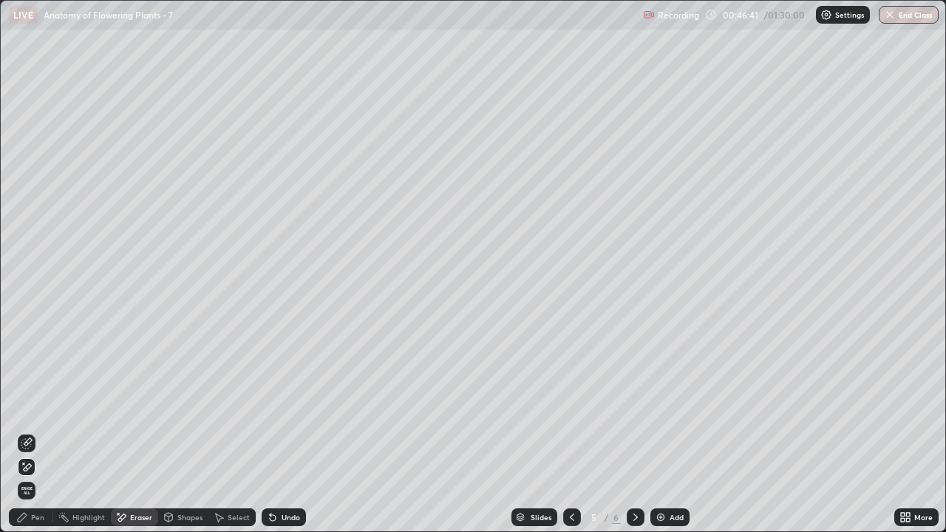
click at [37, 432] on div "Pen" at bounding box center [37, 517] width 13 height 7
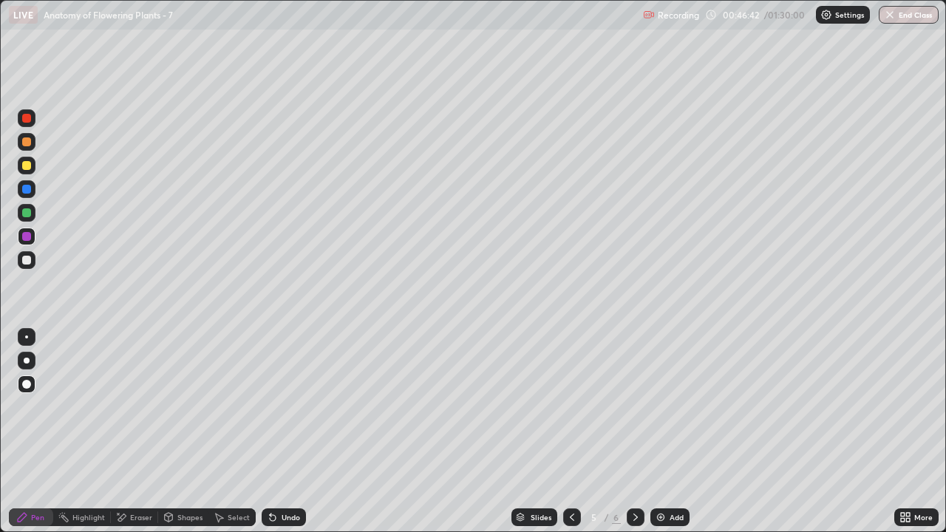
click at [27, 361] on div at bounding box center [27, 361] width 6 height 6
click at [145, 432] on div "Eraser" at bounding box center [141, 517] width 22 height 7
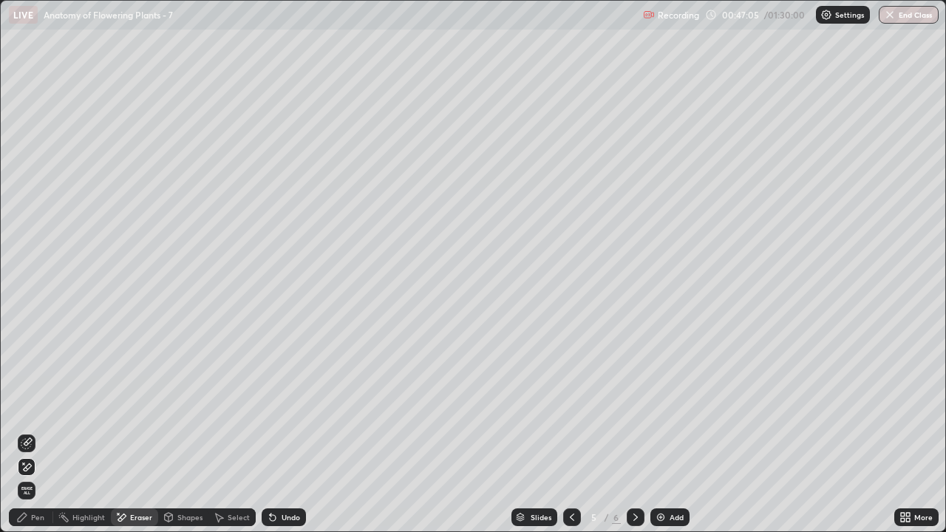
click at [40, 432] on div "Pen" at bounding box center [37, 517] width 13 height 7
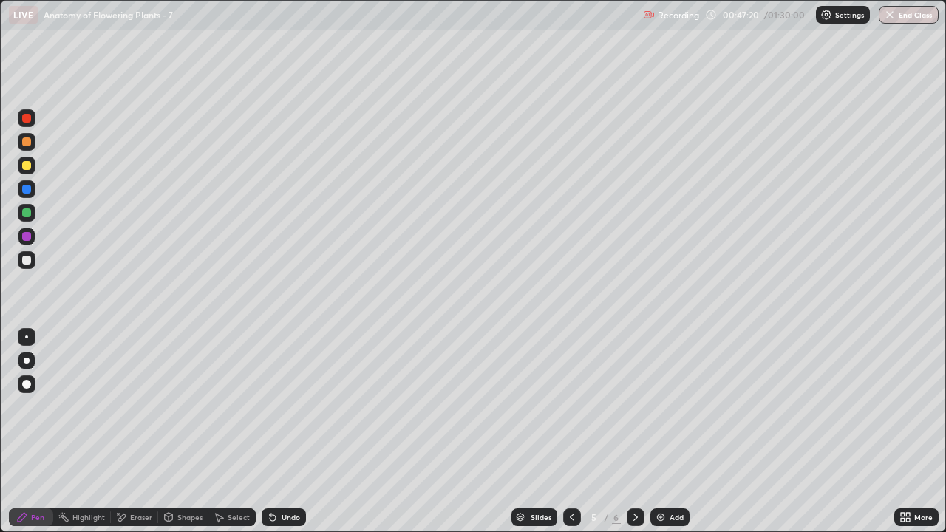
click at [27, 258] on div at bounding box center [26, 260] width 9 height 9
click at [189, 432] on div "Shapes" at bounding box center [189, 517] width 25 height 7
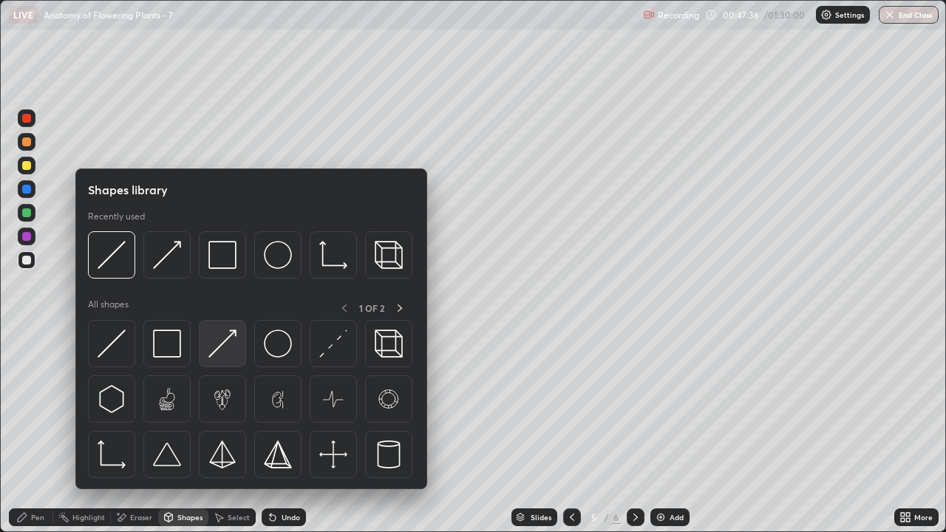
click at [233, 350] on img at bounding box center [223, 344] width 28 height 28
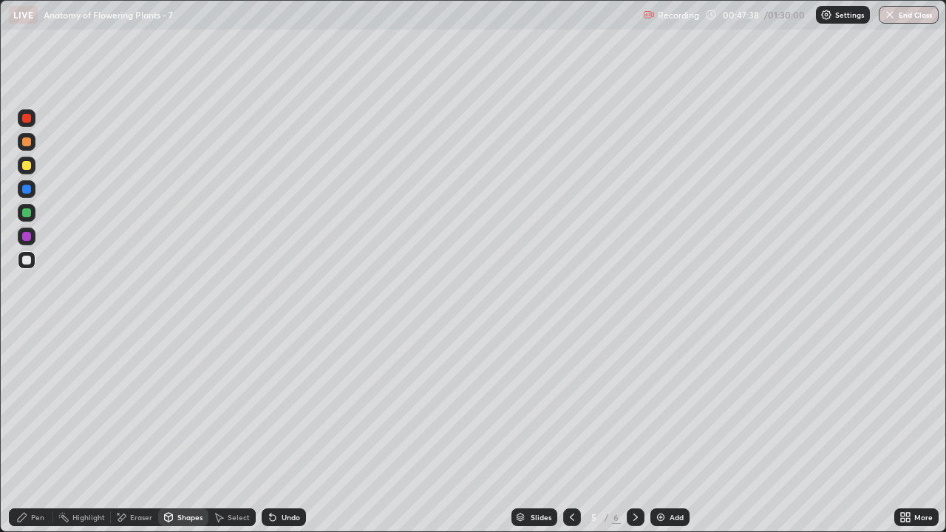
click at [48, 432] on div "Pen" at bounding box center [31, 518] width 44 height 18
click at [135, 432] on div "Eraser" at bounding box center [141, 517] width 22 height 7
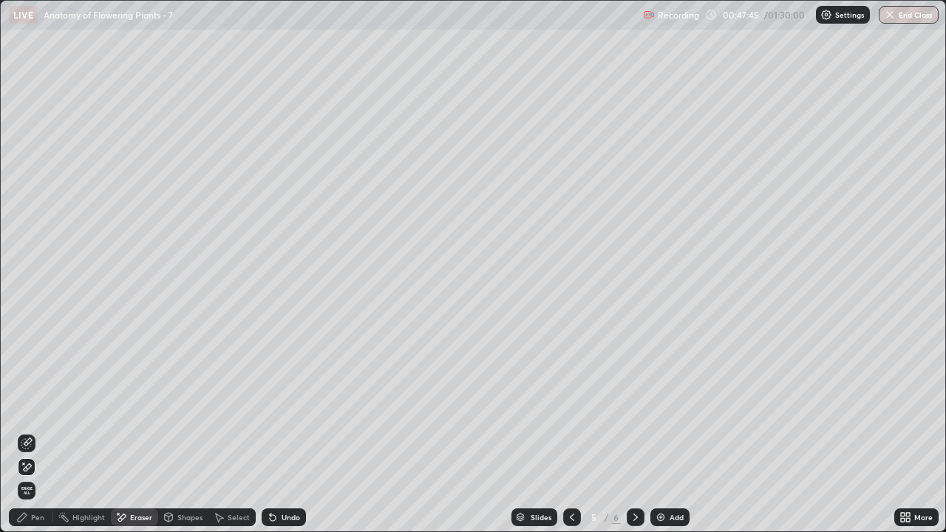
click at [37, 432] on div "Pen" at bounding box center [37, 517] width 13 height 7
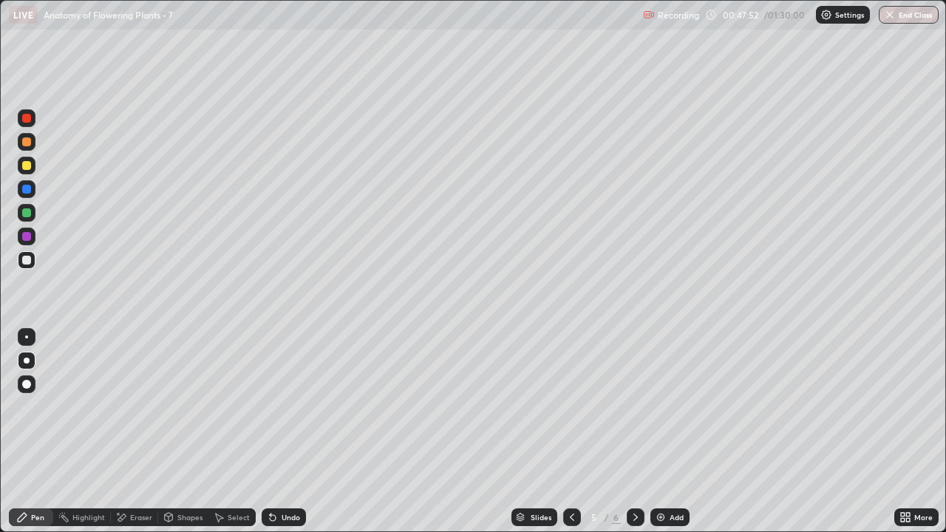
click at [28, 238] on div at bounding box center [26, 236] width 9 height 9
click at [192, 432] on div "Shapes" at bounding box center [189, 517] width 25 height 7
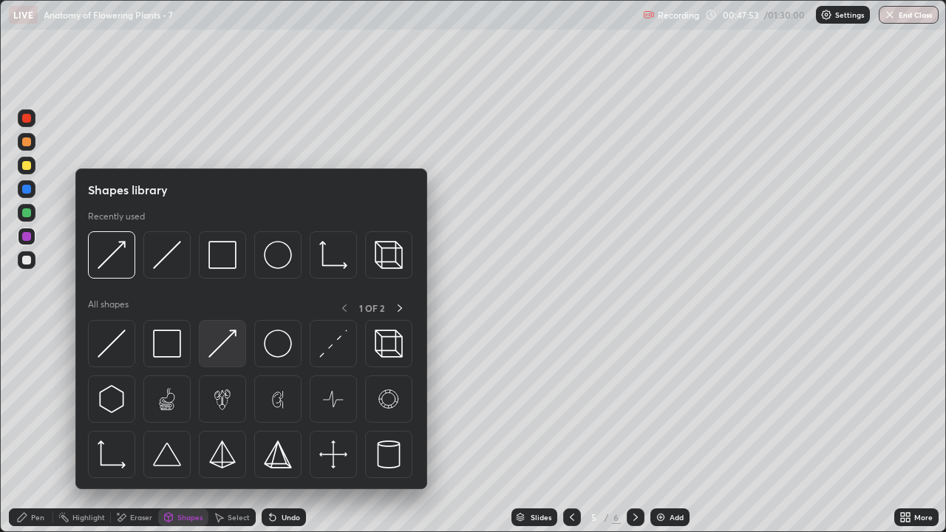
click at [227, 351] on img at bounding box center [223, 344] width 28 height 28
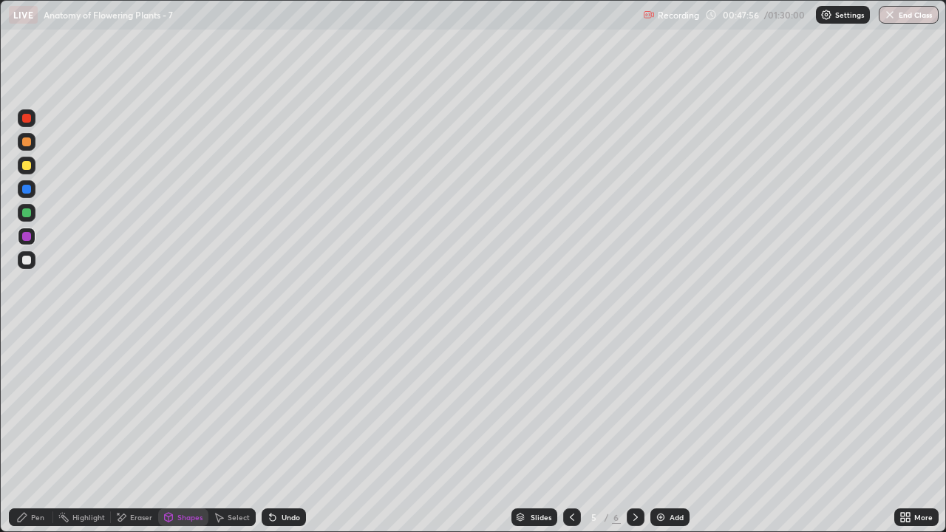
click at [35, 432] on div "Pen" at bounding box center [37, 517] width 13 height 7
click at [27, 169] on div at bounding box center [26, 165] width 9 height 9
click at [185, 432] on div "Shapes" at bounding box center [189, 517] width 25 height 7
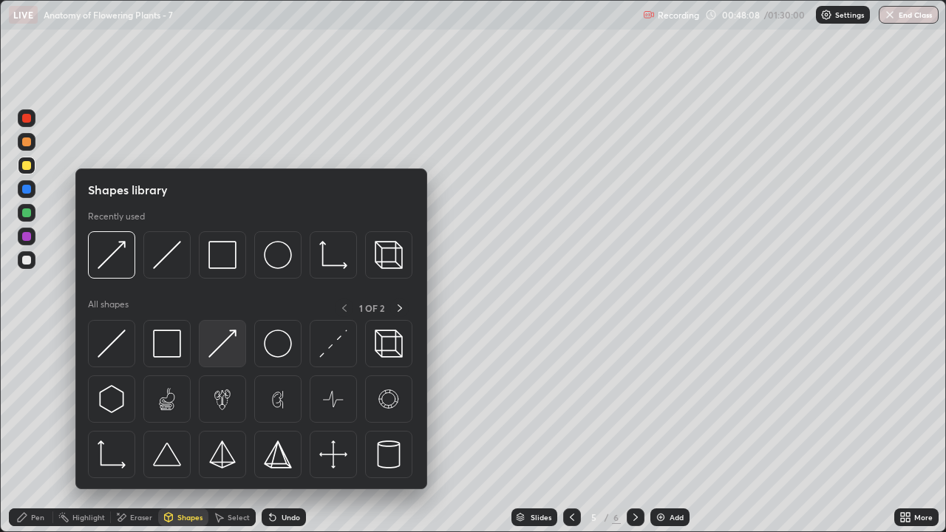
click at [224, 352] on img at bounding box center [223, 344] width 28 height 28
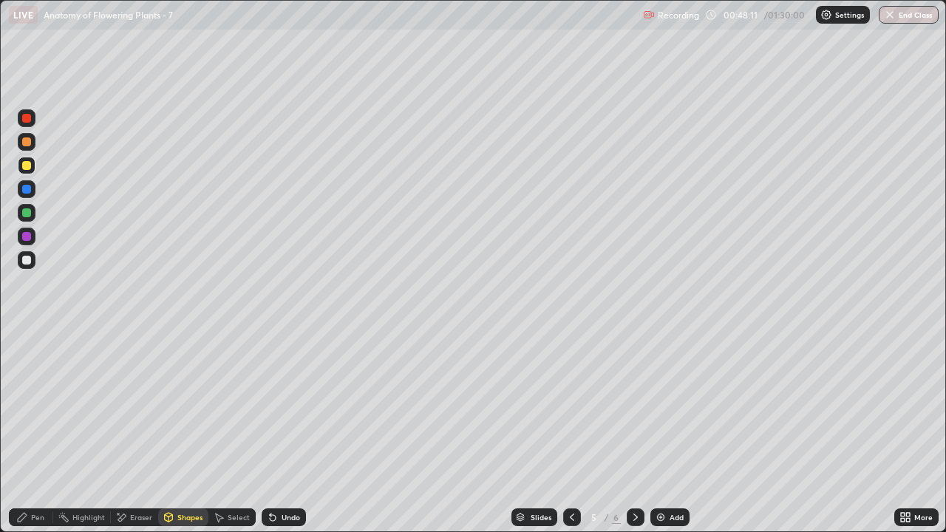
click at [35, 432] on div "Pen" at bounding box center [37, 517] width 13 height 7
click at [28, 147] on div at bounding box center [27, 142] width 18 height 18
click at [193, 432] on div "Shapes" at bounding box center [189, 517] width 25 height 7
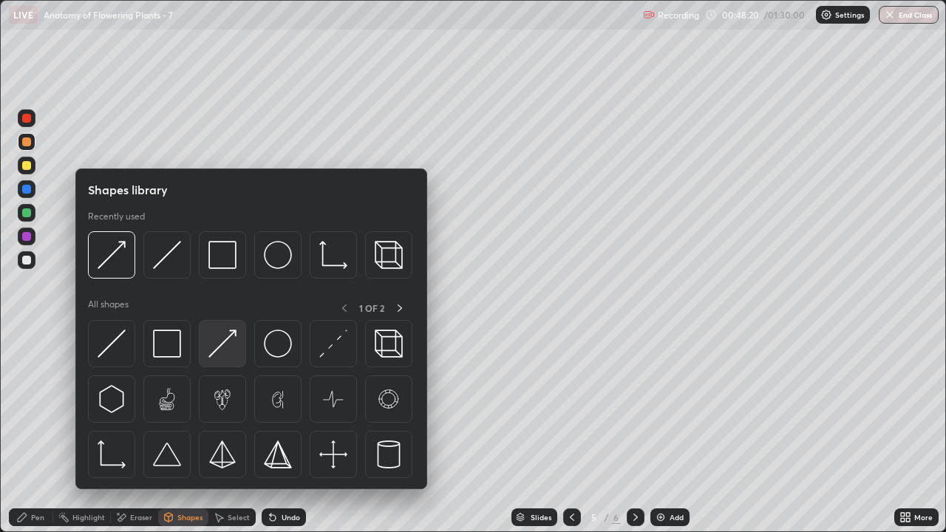
click at [220, 348] on img at bounding box center [223, 344] width 28 height 28
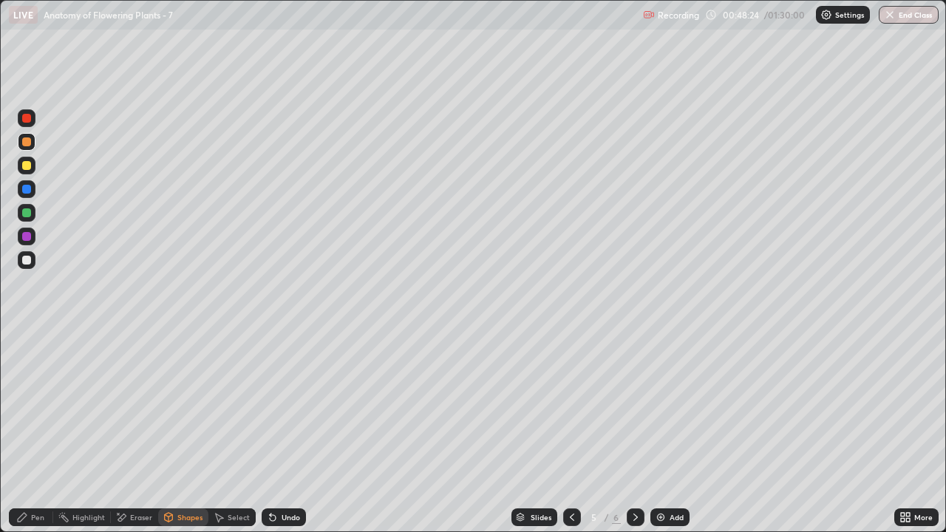
click at [35, 432] on div "Pen" at bounding box center [31, 518] width 44 height 18
click at [30, 216] on div at bounding box center [27, 213] width 18 height 18
click at [27, 261] on div at bounding box center [26, 260] width 9 height 9
click at [141, 432] on div "Eraser" at bounding box center [141, 517] width 22 height 7
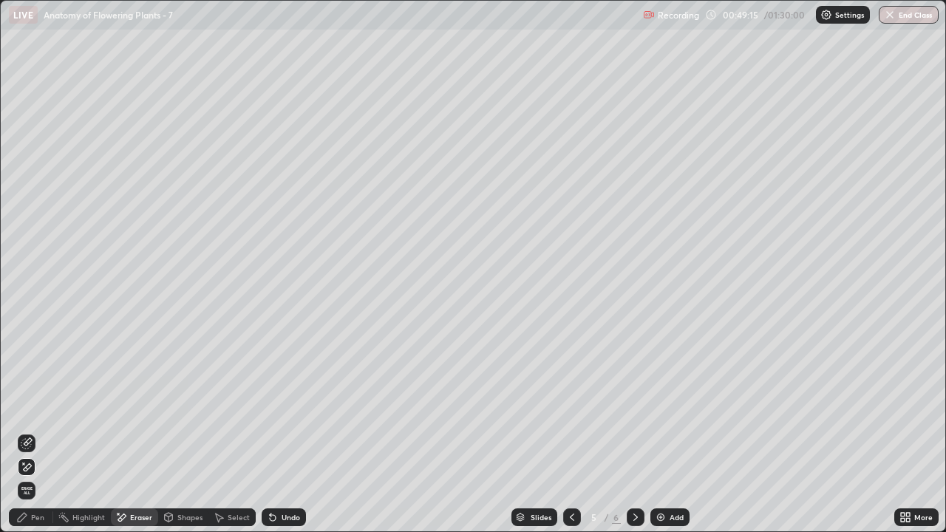
click at [41, 432] on div "Pen" at bounding box center [37, 517] width 13 height 7
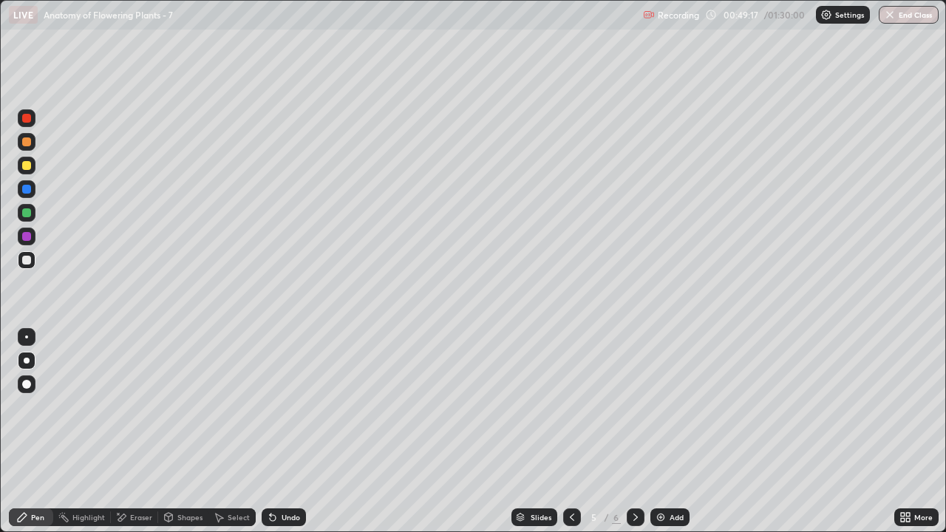
click at [27, 167] on div at bounding box center [26, 165] width 9 height 9
click at [27, 213] on div at bounding box center [26, 213] width 9 height 9
click at [135, 432] on div "Eraser" at bounding box center [141, 517] width 22 height 7
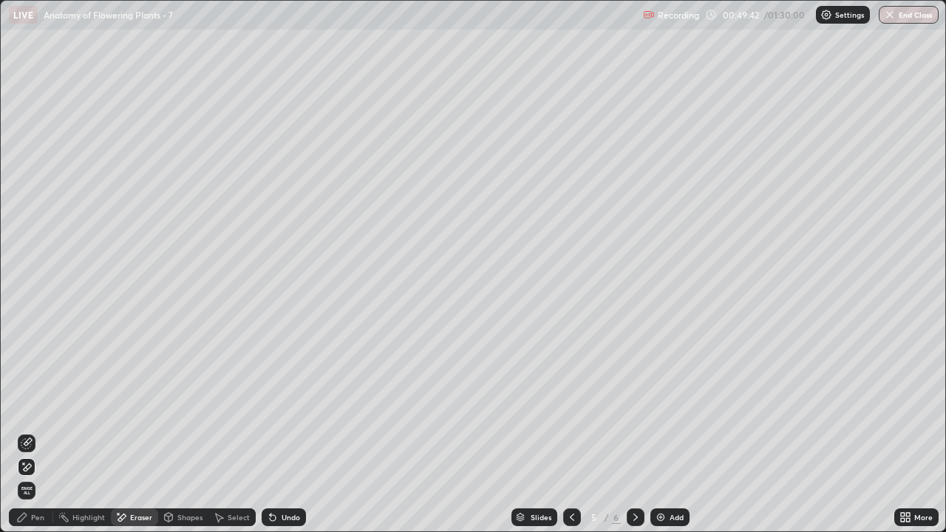
click at [34, 432] on div "Pen" at bounding box center [37, 517] width 13 height 7
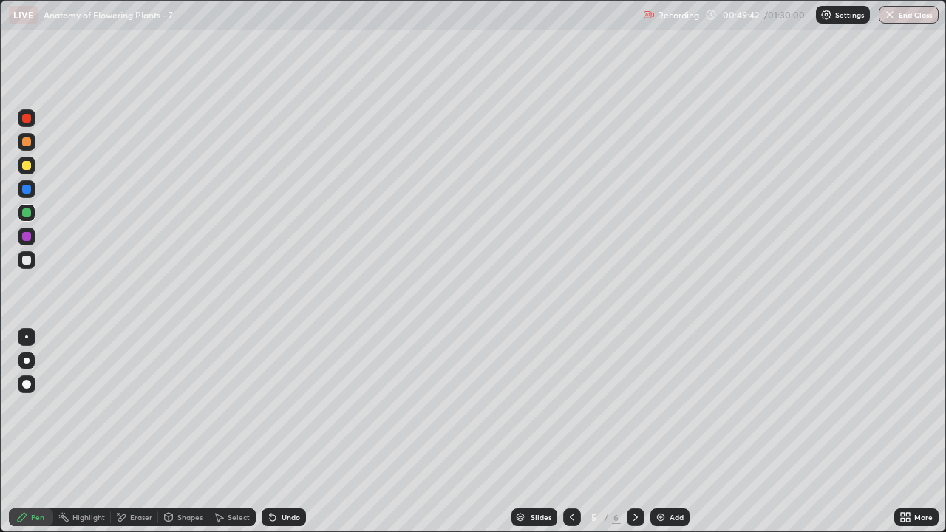
click at [29, 264] on div at bounding box center [26, 260] width 9 height 9
click at [27, 237] on div at bounding box center [26, 236] width 9 height 9
click at [30, 214] on div at bounding box center [26, 213] width 9 height 9
click at [45, 432] on div "Pen" at bounding box center [31, 518] width 44 height 18
click at [37, 432] on div "Pen" at bounding box center [37, 517] width 13 height 7
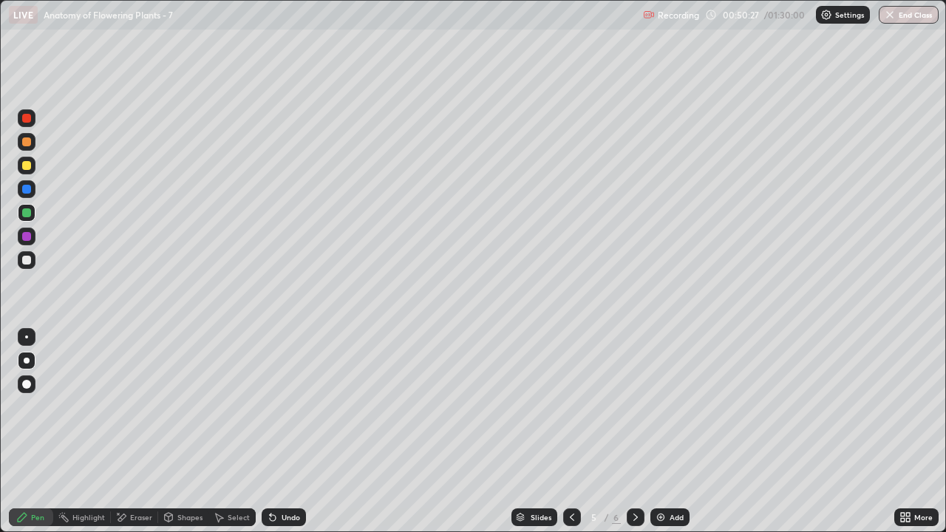
click at [27, 337] on div at bounding box center [26, 337] width 3 height 3
click at [27, 118] on div at bounding box center [26, 118] width 9 height 9
click at [183, 432] on div "Shapes" at bounding box center [189, 517] width 25 height 7
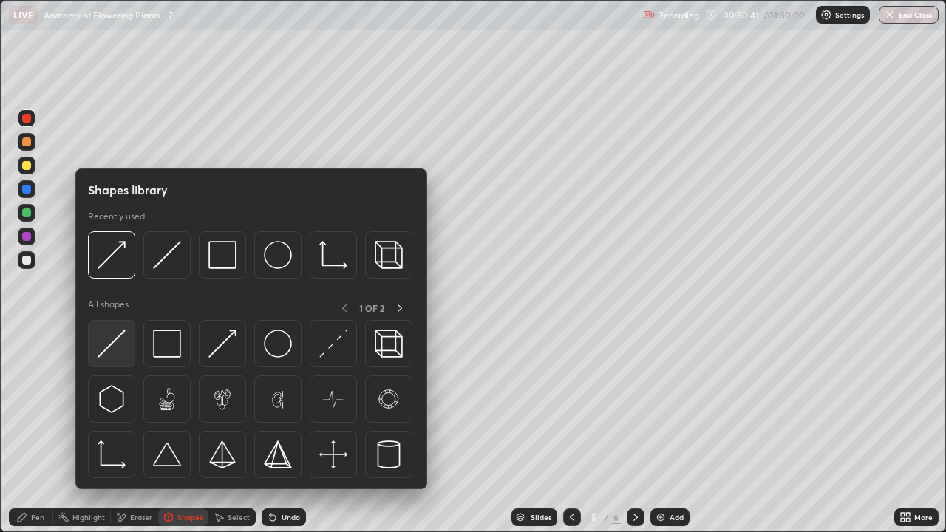
click at [120, 355] on img at bounding box center [112, 344] width 28 height 28
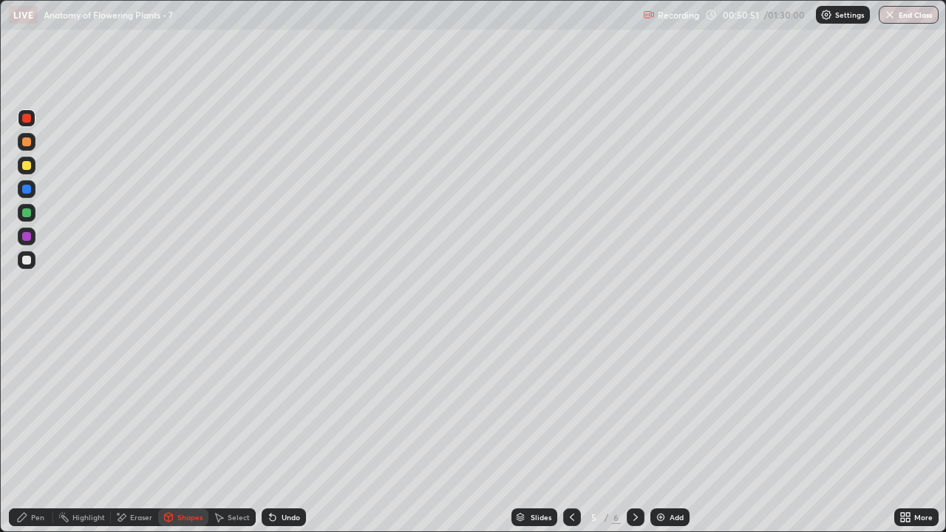
click at [39, 432] on div "Pen" at bounding box center [37, 517] width 13 height 7
click at [40, 432] on div "Pen" at bounding box center [37, 517] width 13 height 7
click at [27, 214] on div at bounding box center [26, 213] width 9 height 9
click at [183, 432] on div "Shapes" at bounding box center [189, 517] width 25 height 7
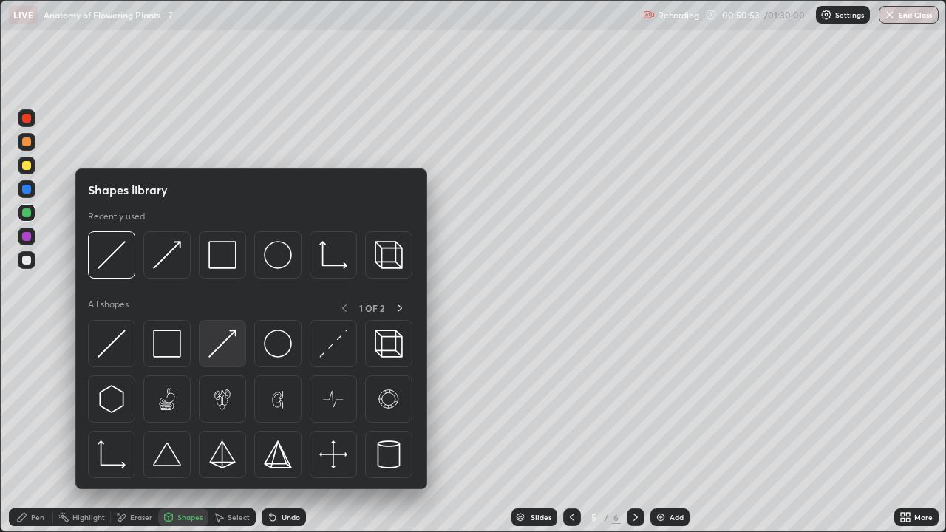
click at [217, 350] on img at bounding box center [223, 344] width 28 height 28
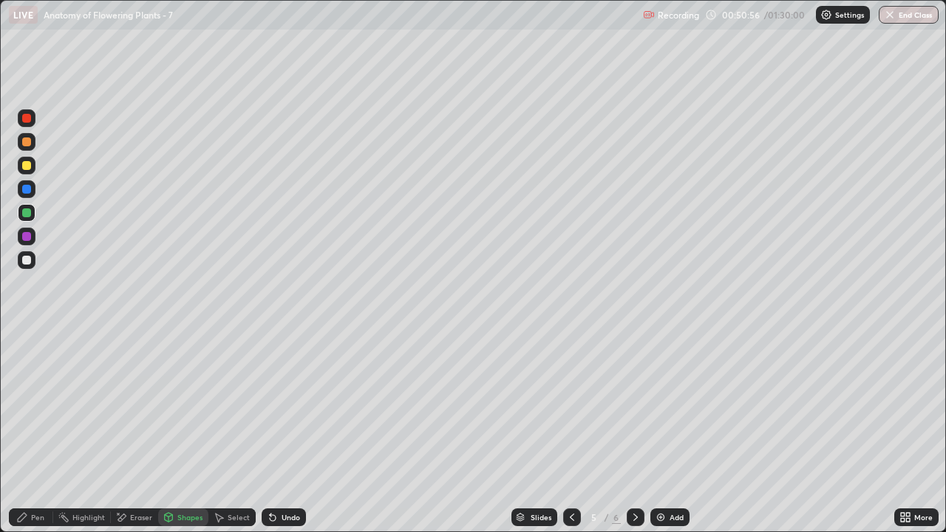
click at [36, 432] on div "Pen" at bounding box center [37, 517] width 13 height 7
click at [29, 362] on div at bounding box center [27, 361] width 6 height 6
click at [143, 432] on div "Eraser" at bounding box center [141, 517] width 22 height 7
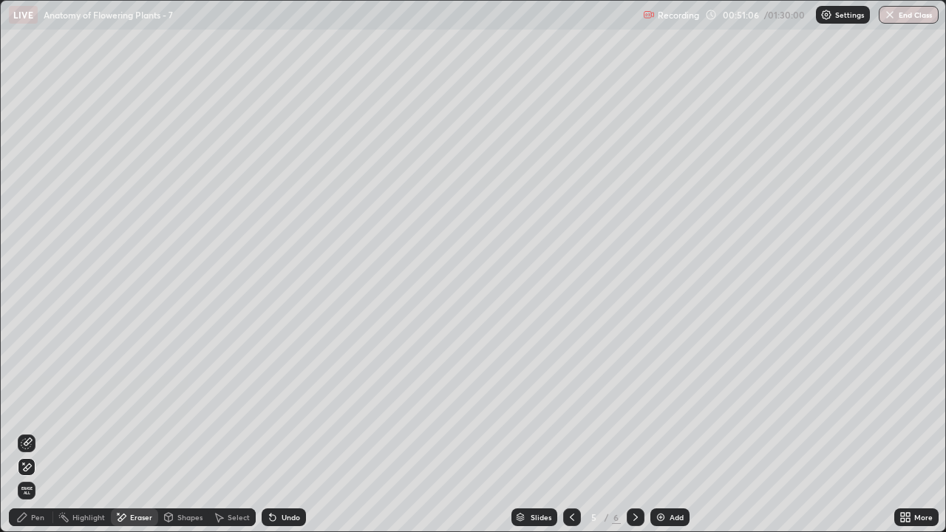
click at [39, 432] on div "Pen" at bounding box center [37, 517] width 13 height 7
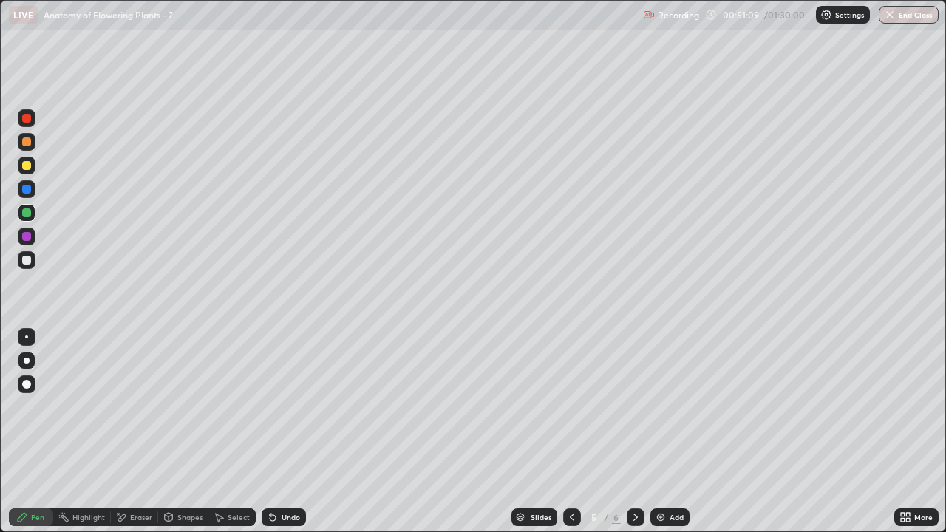
click at [177, 432] on div "Shapes" at bounding box center [189, 517] width 25 height 7
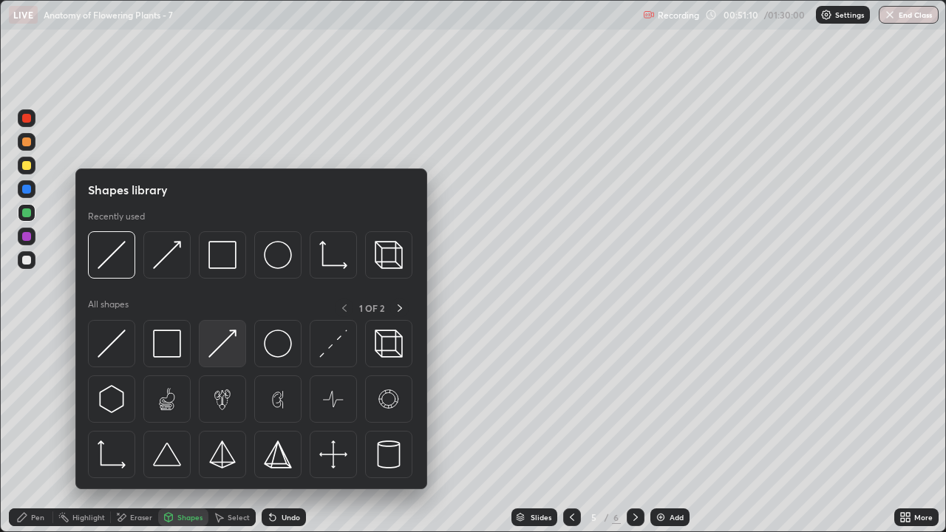
click at [217, 350] on img at bounding box center [223, 344] width 28 height 28
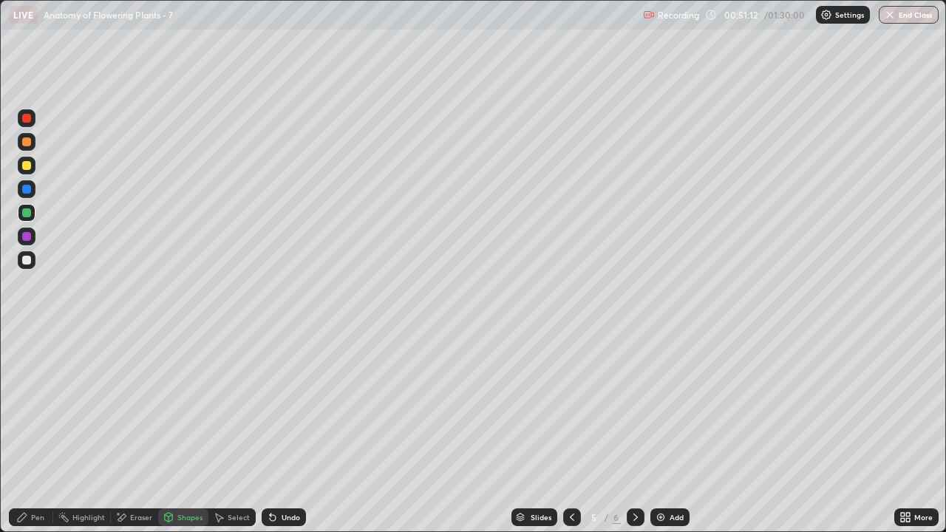
click at [38, 432] on div "Pen" at bounding box center [37, 517] width 13 height 7
click at [27, 260] on div at bounding box center [26, 260] width 9 height 9
click at [30, 166] on div at bounding box center [26, 165] width 9 height 9
click at [27, 119] on div at bounding box center [26, 118] width 9 height 9
click at [185, 432] on div "Shapes" at bounding box center [189, 517] width 25 height 7
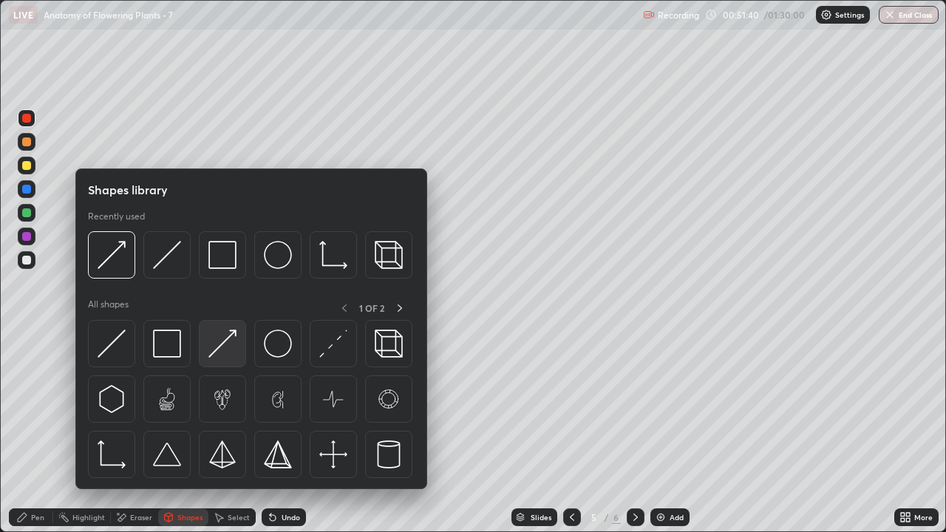
click at [219, 352] on img at bounding box center [223, 344] width 28 height 28
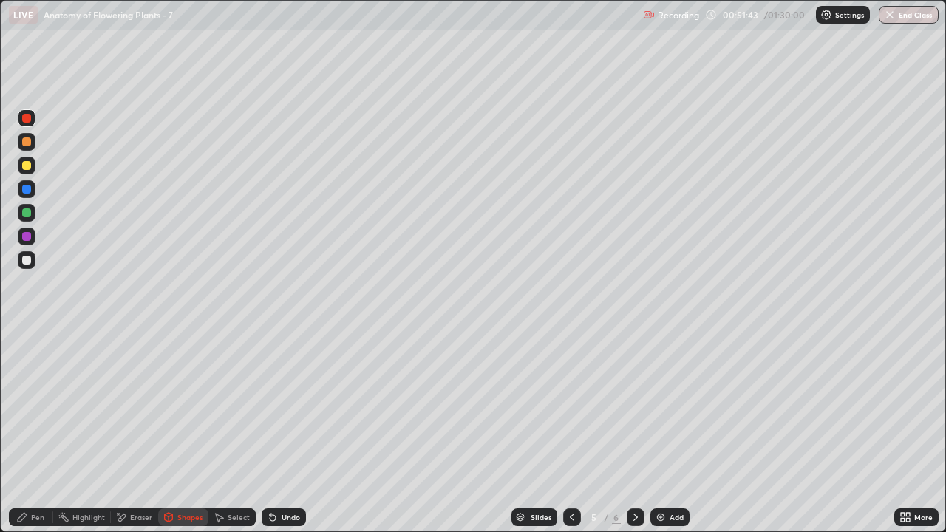
click at [37, 432] on div "Pen" at bounding box center [31, 518] width 44 height 18
click at [39, 432] on div "Pen" at bounding box center [37, 517] width 13 height 7
click at [28, 262] on div at bounding box center [26, 260] width 9 height 9
click at [28, 213] on div at bounding box center [26, 213] width 9 height 9
click at [26, 169] on div at bounding box center [26, 165] width 9 height 9
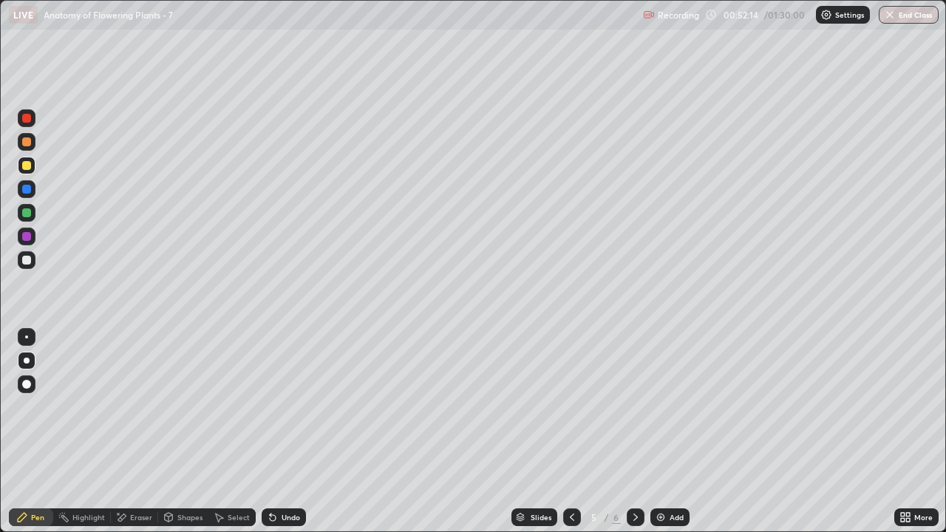
click at [45, 432] on div "Pen" at bounding box center [31, 518] width 44 height 18
click at [139, 432] on div "Eraser" at bounding box center [141, 517] width 22 height 7
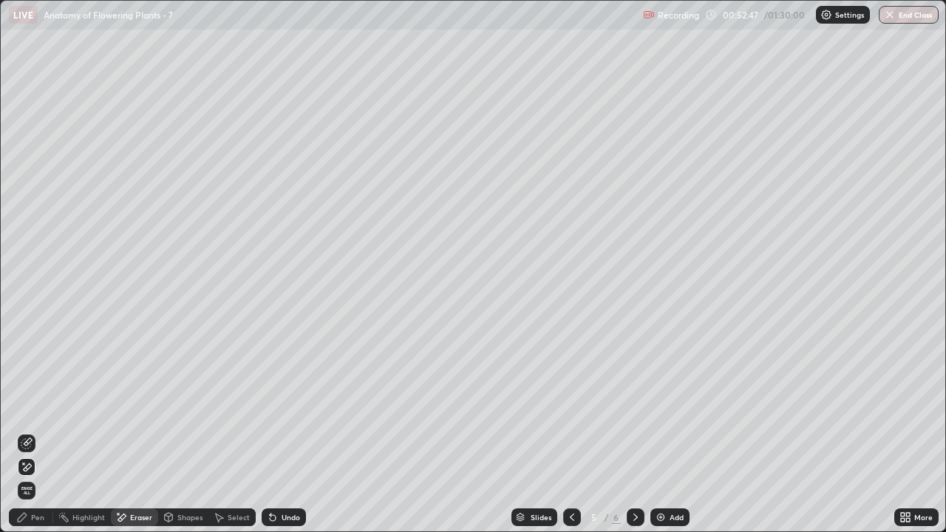
click at [36, 432] on div "Pen" at bounding box center [31, 518] width 44 height 18
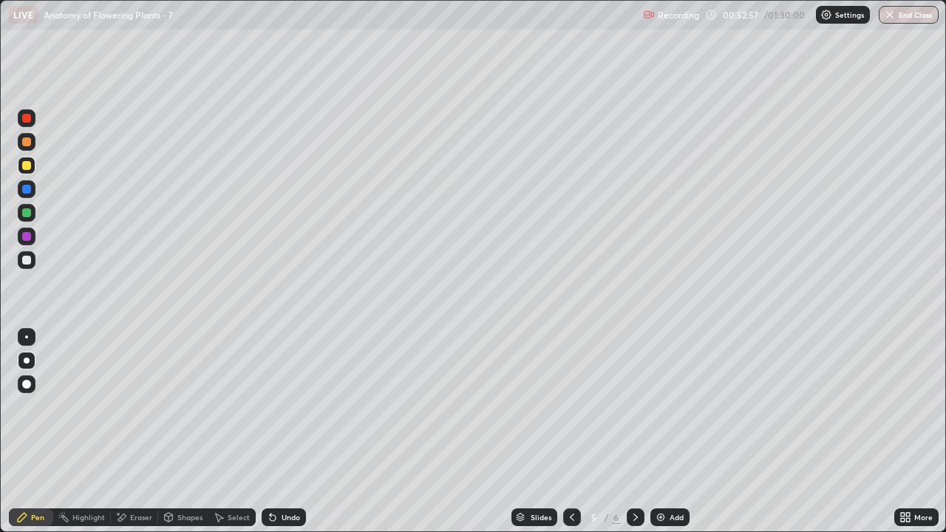
click at [30, 167] on div at bounding box center [26, 165] width 9 height 9
click at [27, 337] on div at bounding box center [26, 337] width 3 height 3
click at [192, 432] on div "Shapes" at bounding box center [189, 517] width 25 height 7
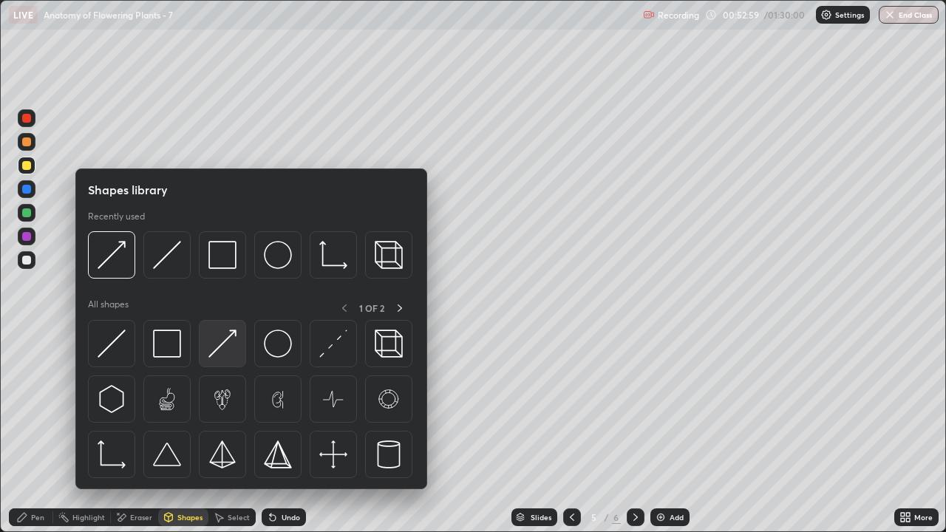
click at [226, 350] on img at bounding box center [223, 344] width 28 height 28
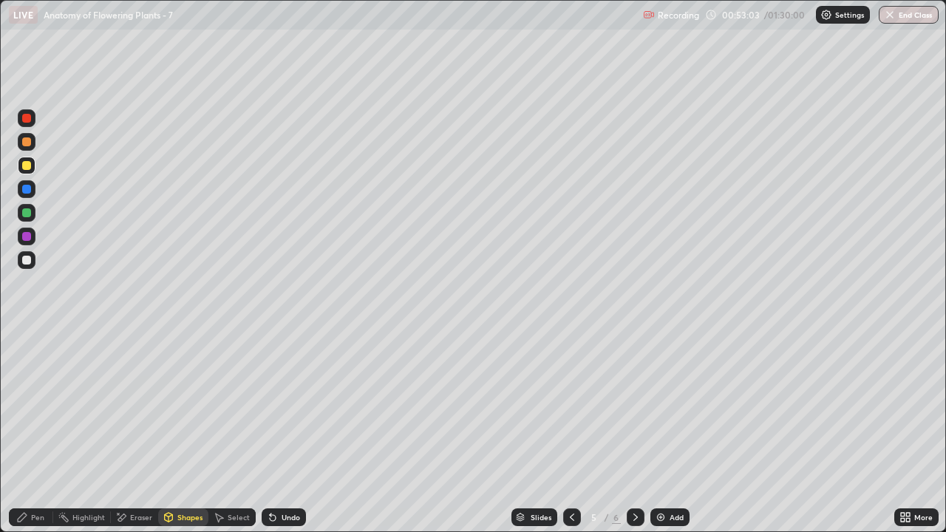
click at [41, 432] on div "Pen" at bounding box center [37, 517] width 13 height 7
click at [24, 168] on div at bounding box center [26, 165] width 9 height 9
click at [25, 362] on div at bounding box center [27, 361] width 6 height 6
click at [27, 143] on div at bounding box center [26, 142] width 9 height 9
click at [24, 262] on div at bounding box center [26, 260] width 9 height 9
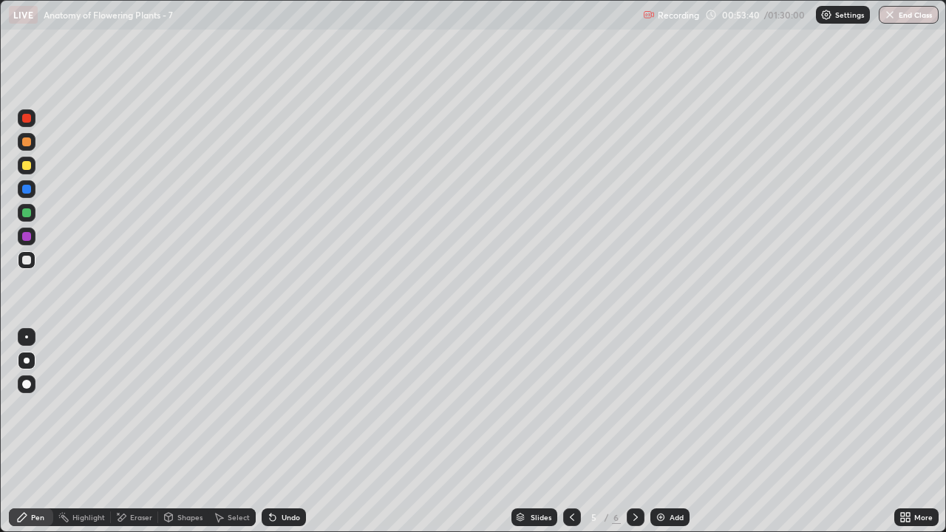
click at [187, 432] on div "Shapes" at bounding box center [189, 517] width 25 height 7
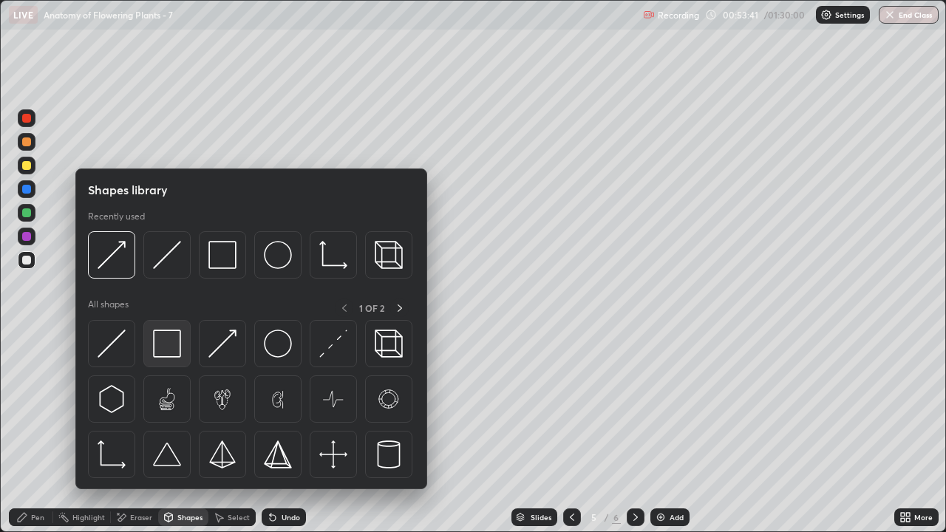
click at [169, 345] on img at bounding box center [167, 344] width 28 height 28
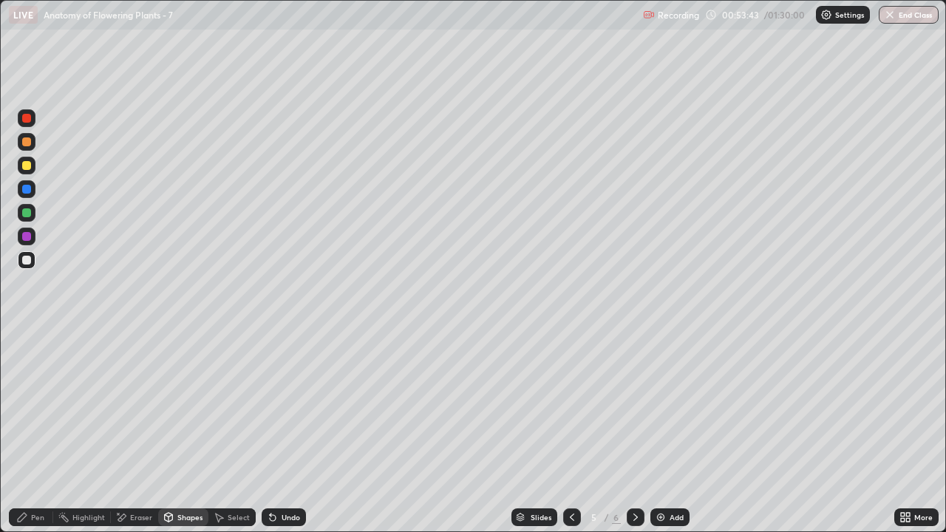
click at [38, 432] on div "Pen" at bounding box center [37, 517] width 13 height 7
click at [27, 148] on div at bounding box center [27, 142] width 18 height 18
click at [146, 432] on div "Eraser" at bounding box center [141, 517] width 22 height 7
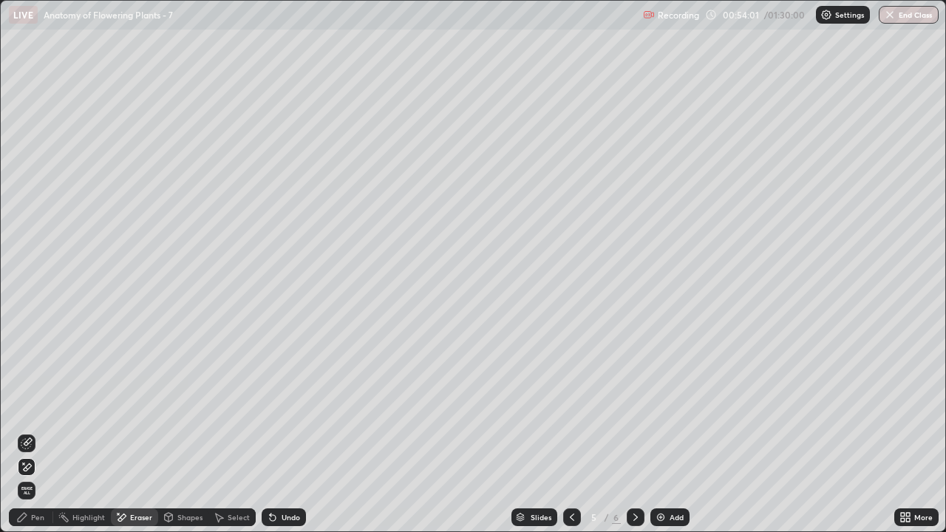
click at [38, 432] on div "Pen" at bounding box center [37, 517] width 13 height 7
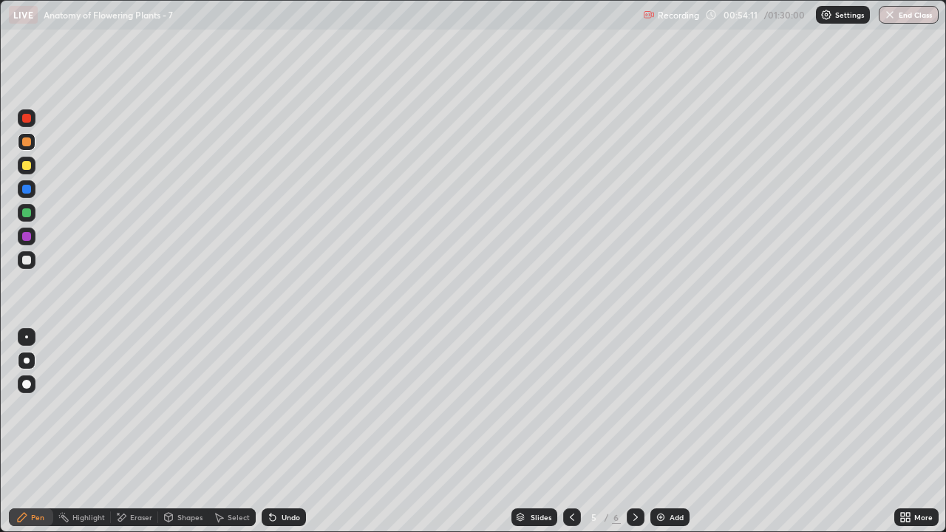
click at [29, 166] on div at bounding box center [26, 165] width 9 height 9
click at [188, 432] on div "Shapes" at bounding box center [189, 517] width 25 height 7
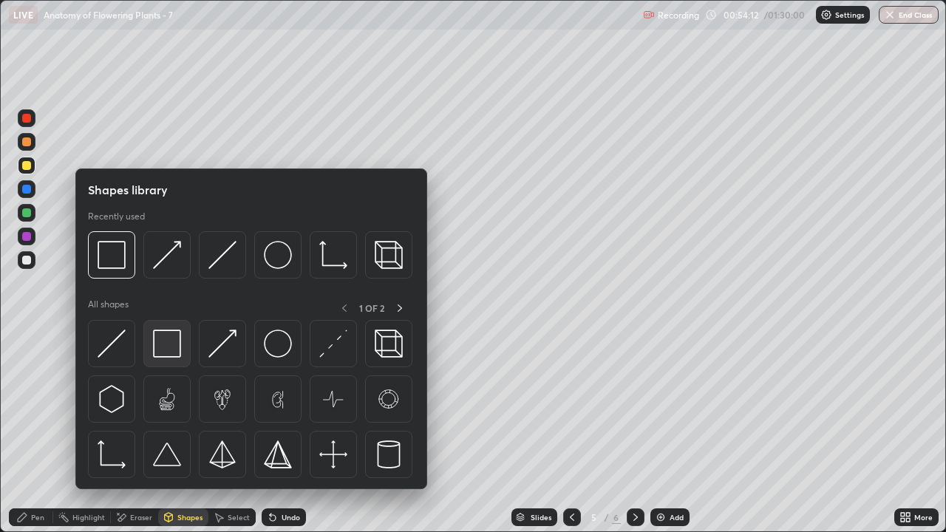
click at [169, 347] on img at bounding box center [167, 344] width 28 height 28
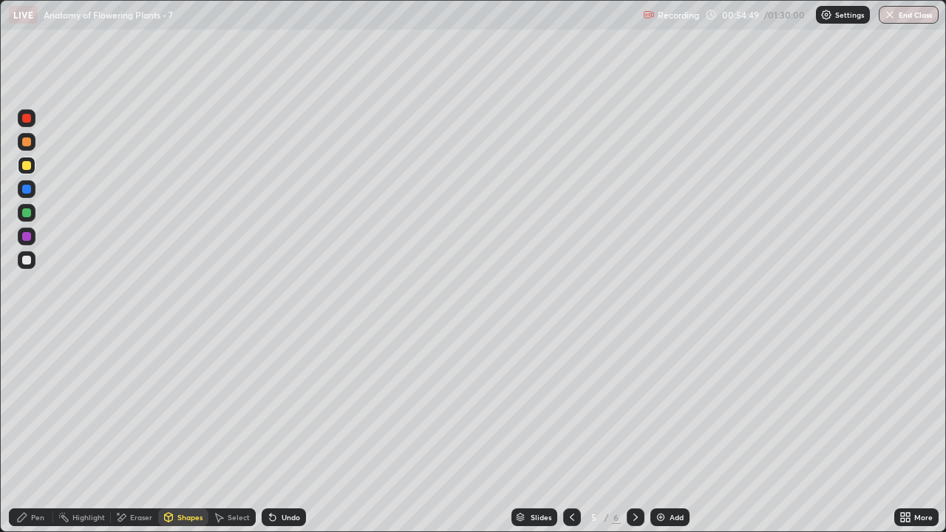
click at [25, 263] on div at bounding box center [26, 260] width 9 height 9
click at [36, 432] on div "Pen" at bounding box center [37, 517] width 13 height 7
click at [137, 432] on div "Eraser" at bounding box center [141, 517] width 22 height 7
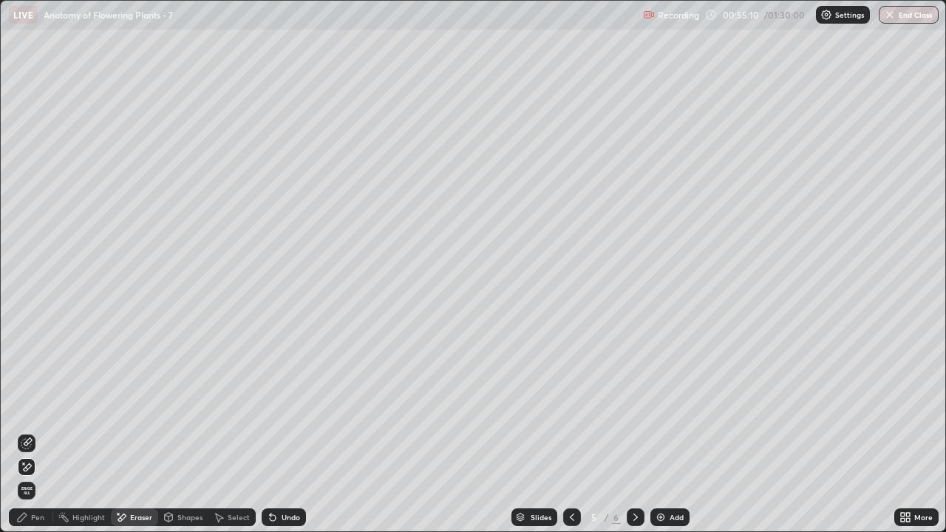
click at [37, 432] on div "Pen" at bounding box center [37, 517] width 13 height 7
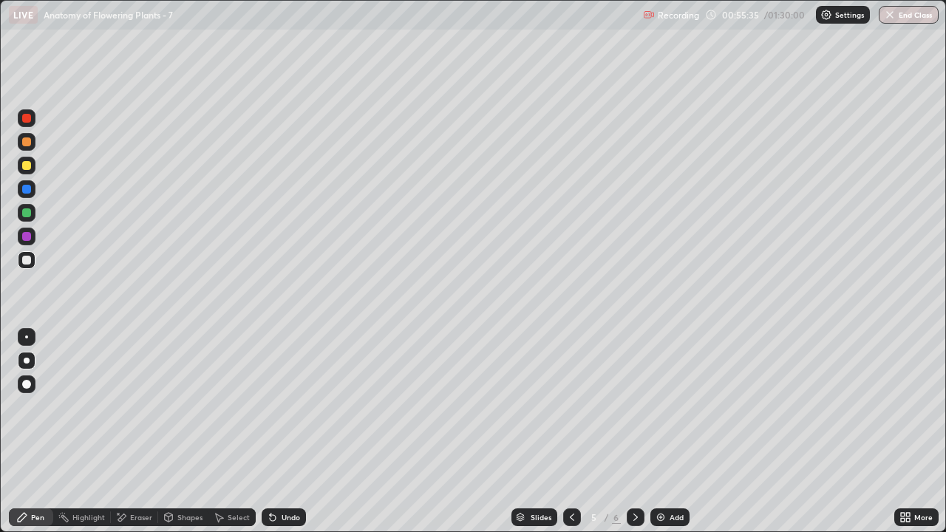
click at [27, 143] on div at bounding box center [26, 142] width 9 height 9
click at [27, 173] on div at bounding box center [27, 166] width 18 height 18
click at [138, 432] on div "Eraser" at bounding box center [141, 517] width 22 height 7
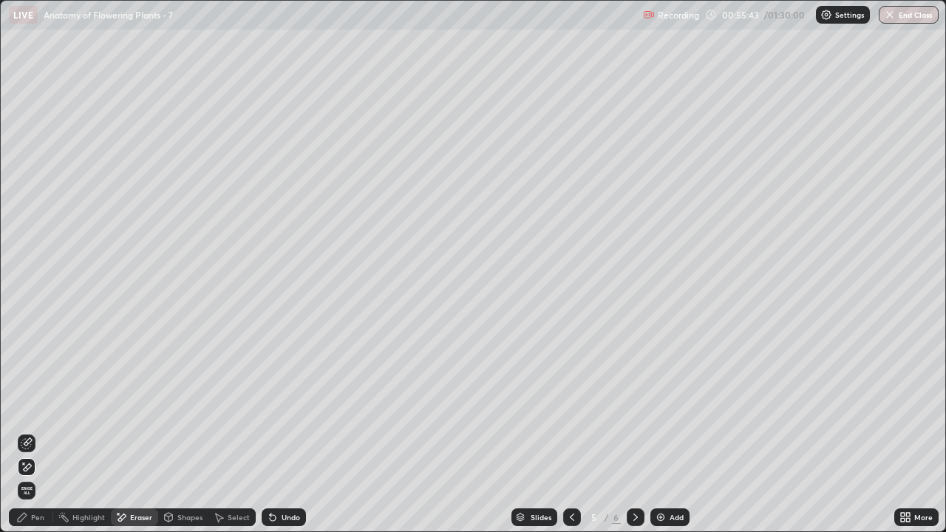
click at [41, 432] on div "Pen" at bounding box center [37, 517] width 13 height 7
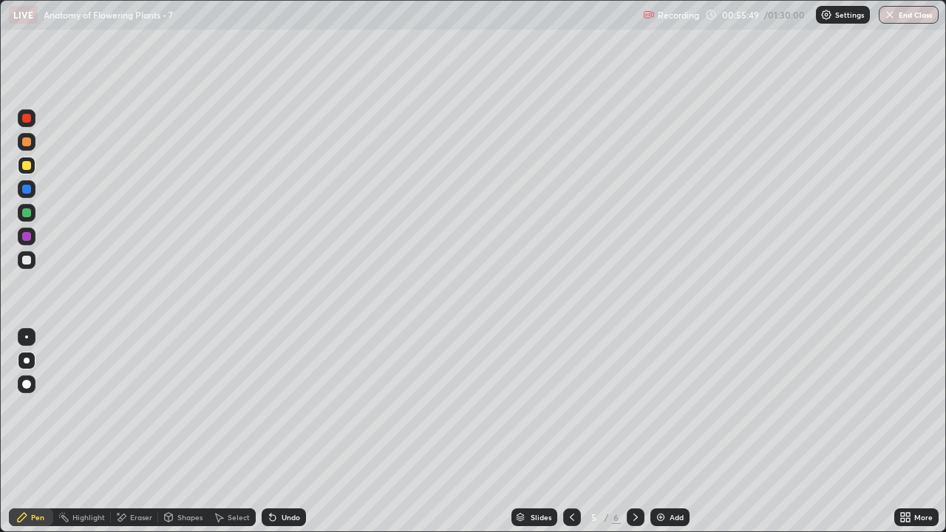
click at [33, 167] on div at bounding box center [27, 166] width 18 height 18
click at [26, 260] on div at bounding box center [26, 260] width 9 height 9
click at [28, 149] on div at bounding box center [27, 142] width 18 height 18
click at [183, 432] on div "Shapes" at bounding box center [189, 517] width 25 height 7
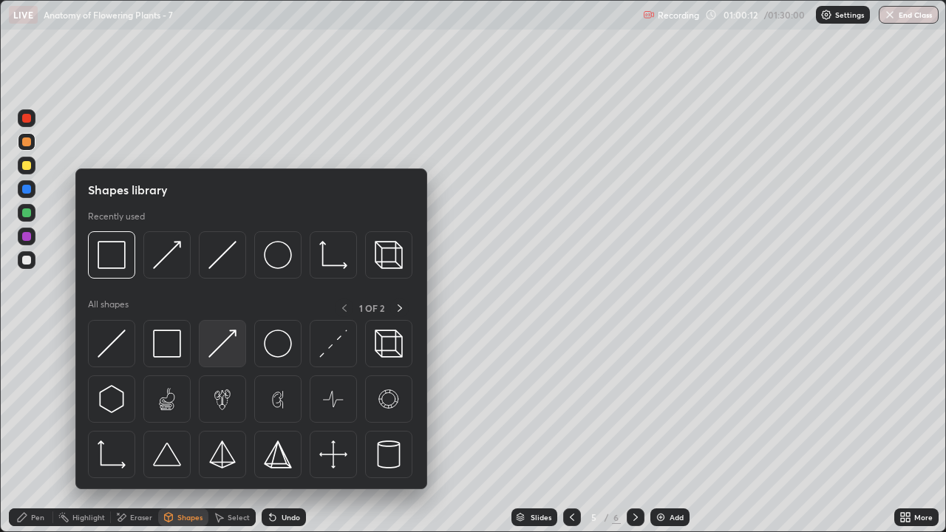
click at [231, 348] on img at bounding box center [223, 344] width 28 height 28
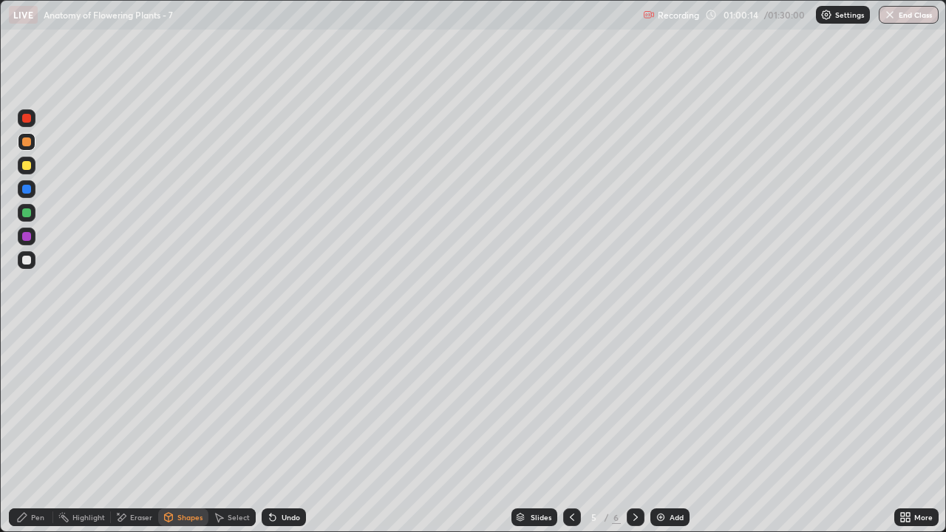
click at [40, 432] on div "Pen" at bounding box center [37, 517] width 13 height 7
click at [27, 167] on div at bounding box center [26, 165] width 9 height 9
click at [24, 143] on div at bounding box center [26, 142] width 9 height 9
click at [200, 432] on div "Shapes" at bounding box center [189, 517] width 25 height 7
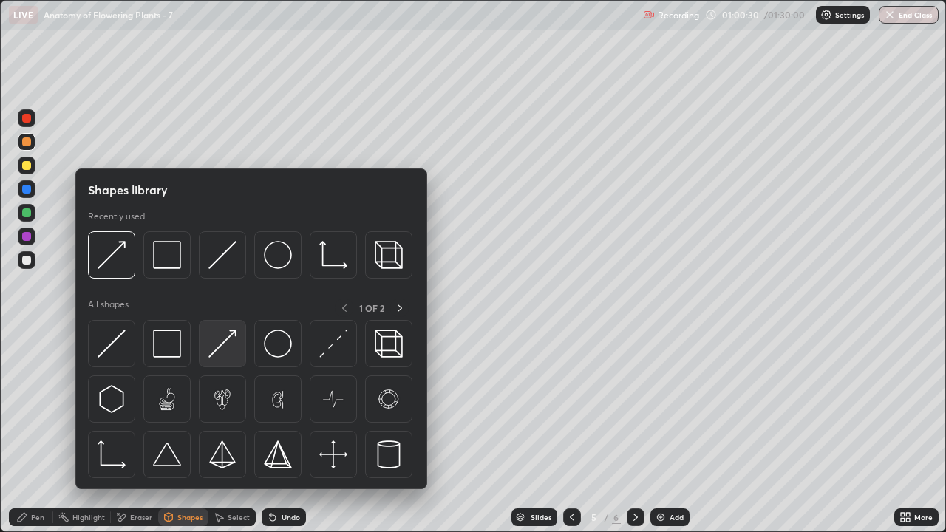
click at [233, 350] on img at bounding box center [223, 344] width 28 height 28
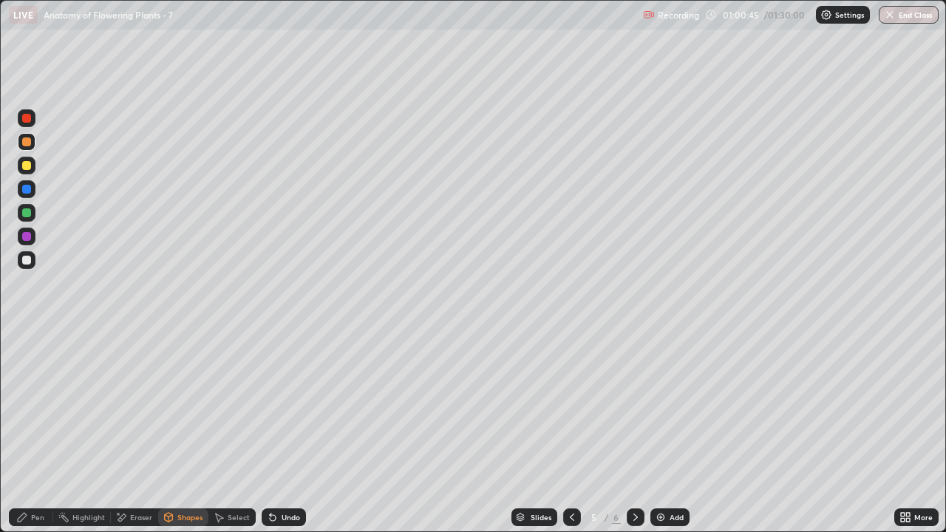
click at [144, 432] on div "Eraser" at bounding box center [141, 517] width 22 height 7
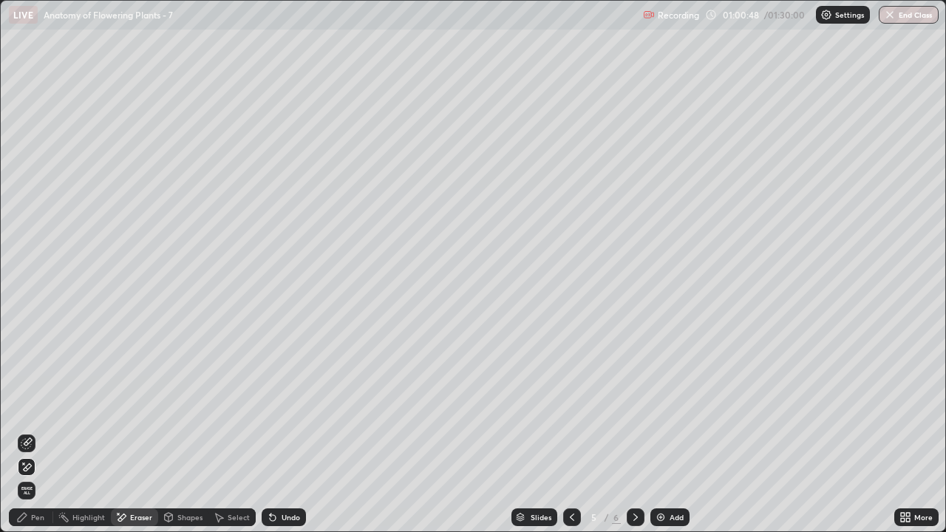
click at [44, 432] on div "Pen" at bounding box center [31, 518] width 44 height 18
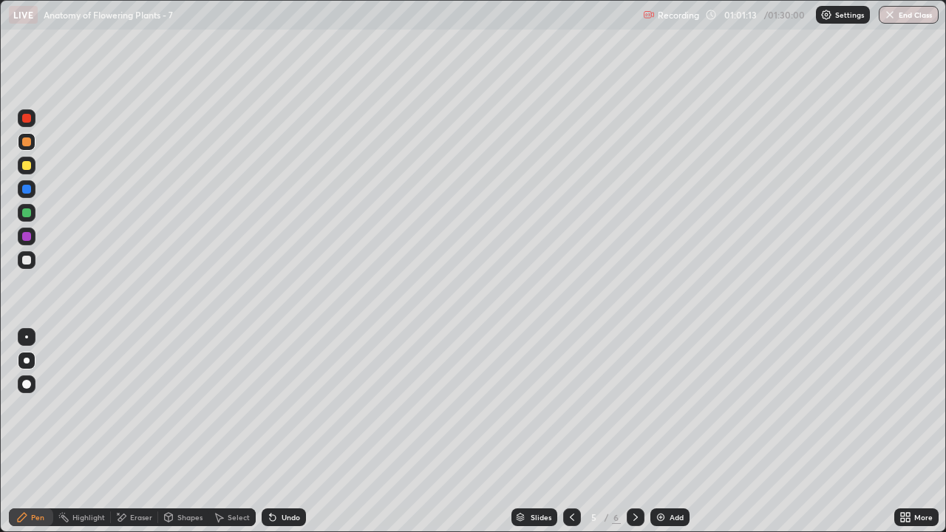
click at [26, 240] on div at bounding box center [26, 236] width 9 height 9
click at [28, 171] on div at bounding box center [27, 166] width 18 height 18
click at [30, 238] on div at bounding box center [26, 236] width 9 height 9
click at [27, 146] on div at bounding box center [26, 142] width 9 height 9
click at [24, 240] on div at bounding box center [26, 236] width 9 height 9
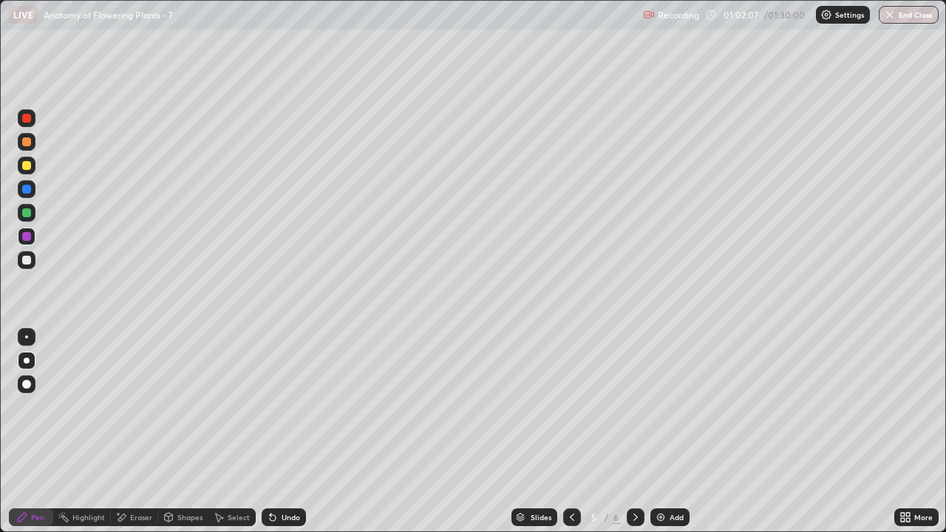
click at [143, 432] on div "Eraser" at bounding box center [141, 517] width 22 height 7
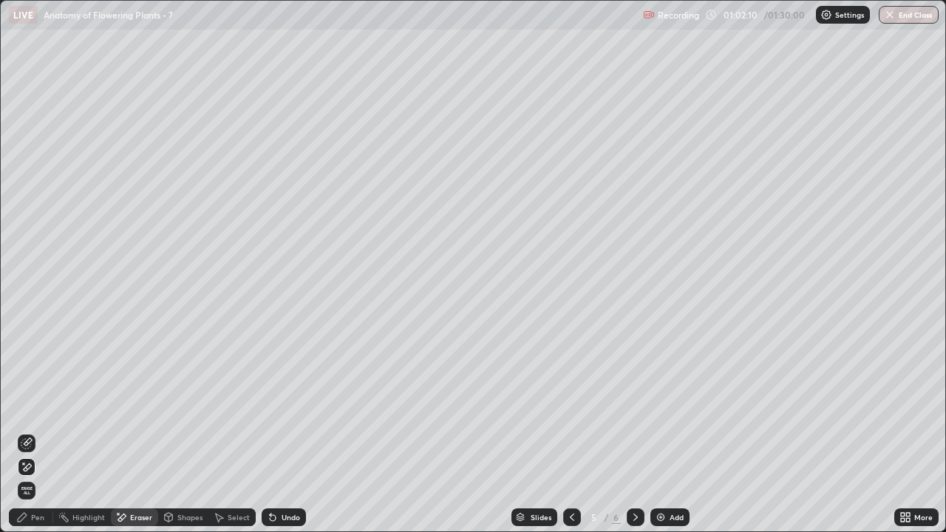
click at [38, 432] on div "Pen" at bounding box center [37, 517] width 13 height 7
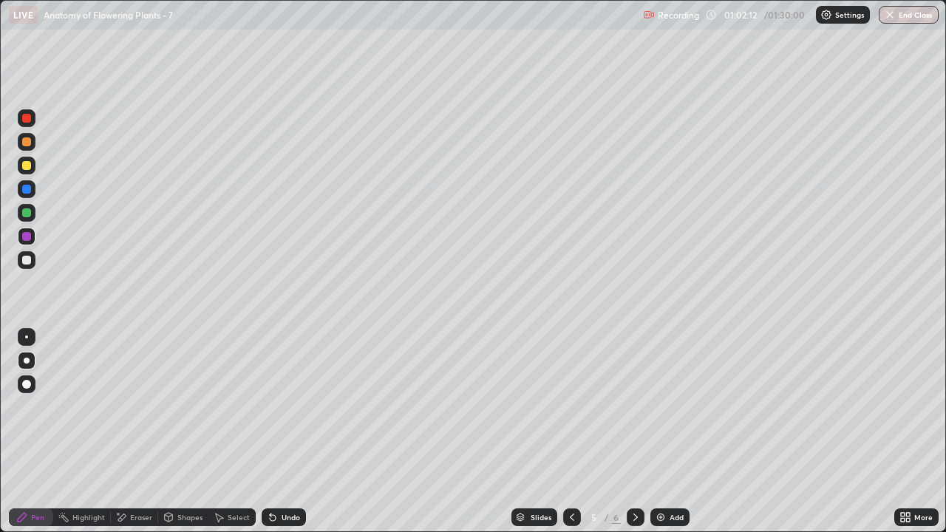
click at [27, 143] on div at bounding box center [26, 142] width 9 height 9
click at [32, 238] on div at bounding box center [27, 237] width 18 height 18
click at [30, 237] on div at bounding box center [26, 236] width 9 height 9
click at [26, 143] on div at bounding box center [26, 142] width 9 height 9
click at [194, 432] on div "Shapes" at bounding box center [183, 518] width 50 height 18
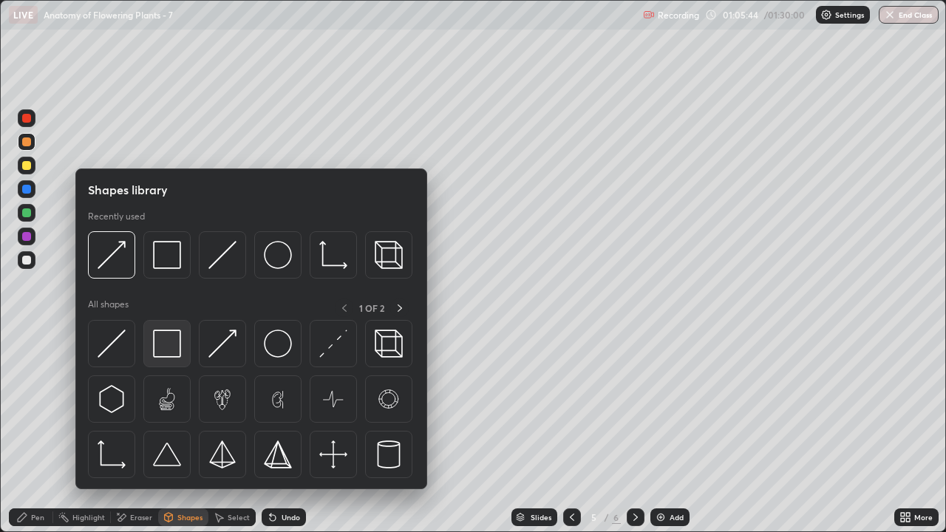
click at [173, 348] on img at bounding box center [167, 344] width 28 height 28
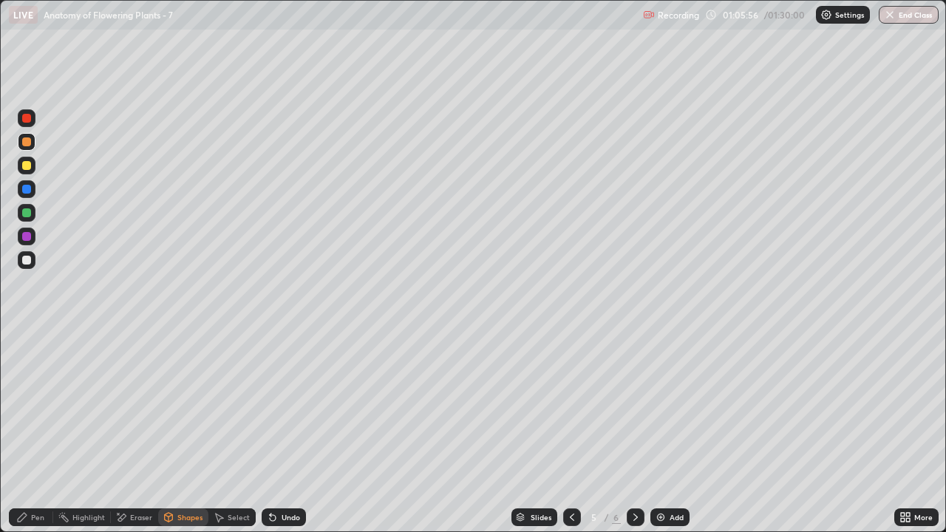
click at [30, 261] on div at bounding box center [26, 260] width 9 height 9
click at [39, 432] on div "Pen" at bounding box center [37, 517] width 13 height 7
click at [27, 166] on div at bounding box center [26, 165] width 9 height 9
click at [177, 432] on div "Shapes" at bounding box center [189, 517] width 25 height 7
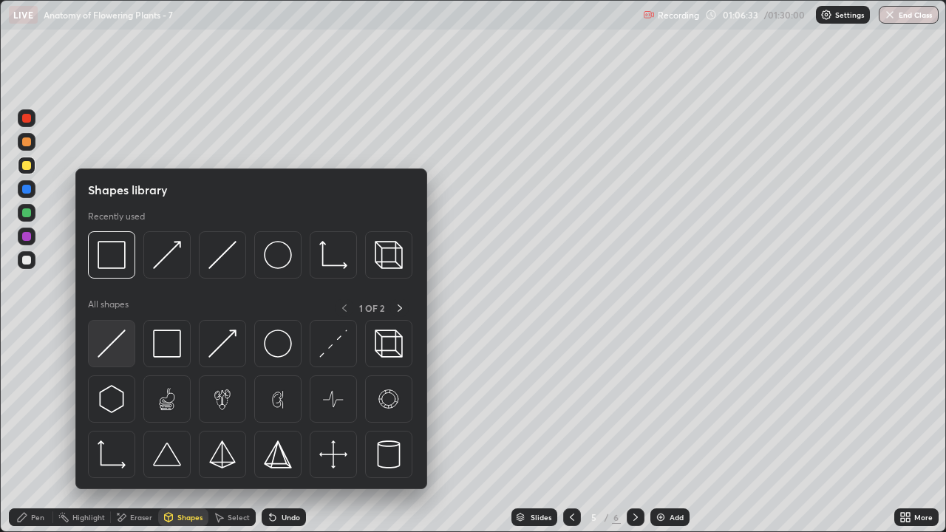
click at [115, 353] on img at bounding box center [112, 344] width 28 height 28
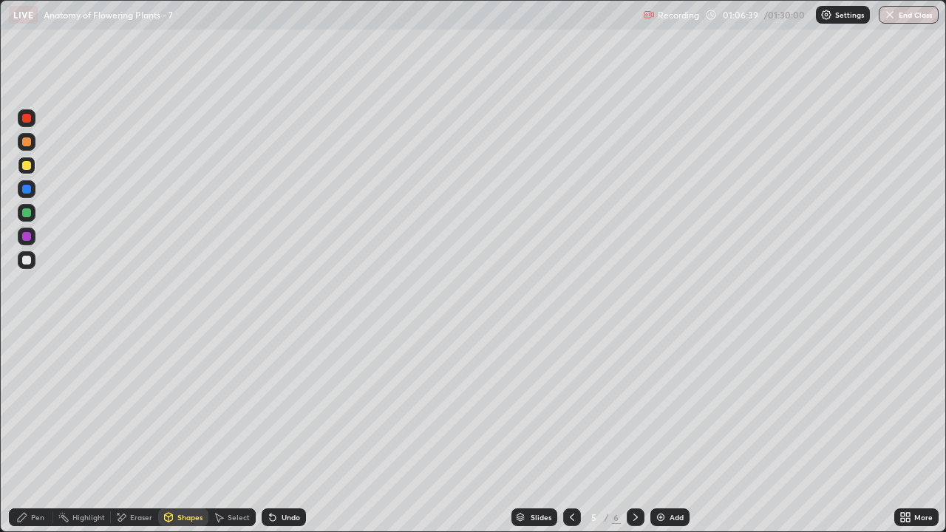
click at [140, 432] on div "Eraser" at bounding box center [141, 517] width 22 height 7
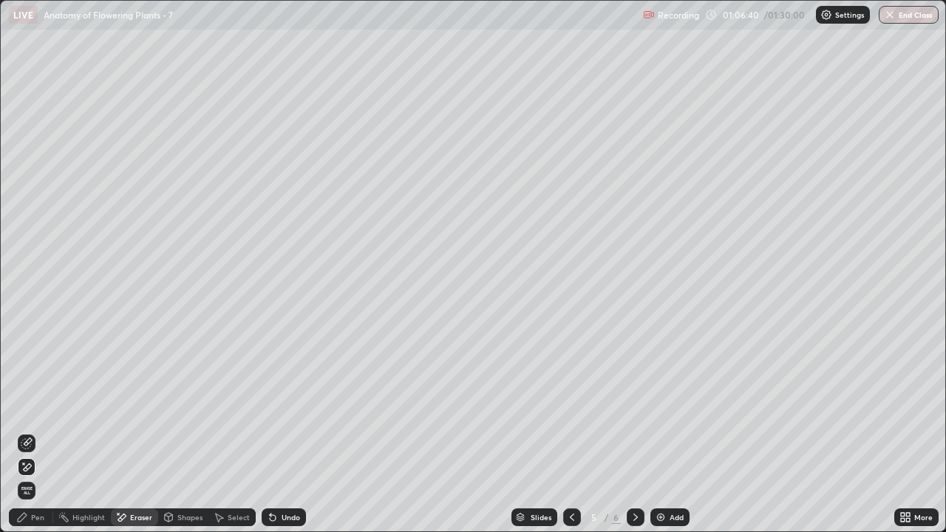
click at [34, 432] on div "Pen" at bounding box center [37, 517] width 13 height 7
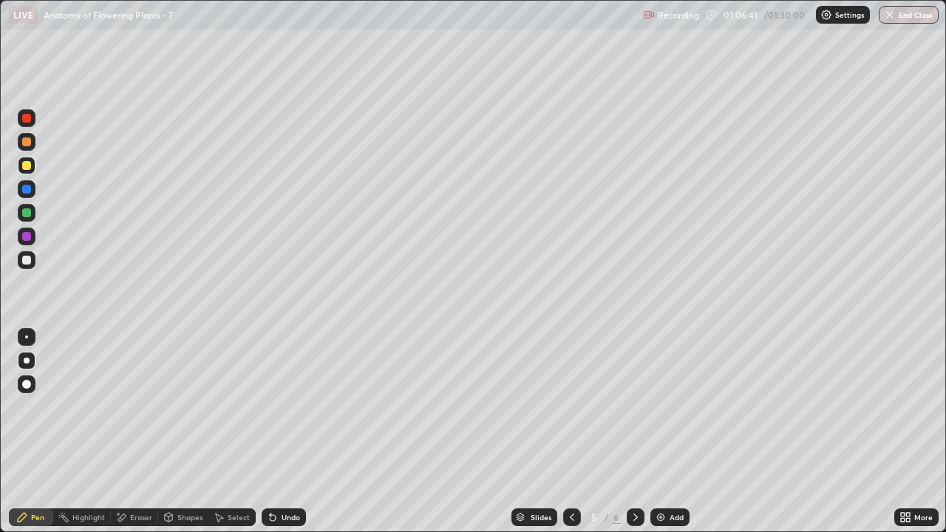
click at [24, 262] on div at bounding box center [26, 260] width 9 height 9
click at [27, 169] on div at bounding box center [26, 165] width 9 height 9
click at [27, 261] on div at bounding box center [26, 260] width 9 height 9
click at [30, 432] on div "Pen" at bounding box center [31, 518] width 44 height 18
click at [136, 432] on div "Eraser" at bounding box center [141, 517] width 22 height 7
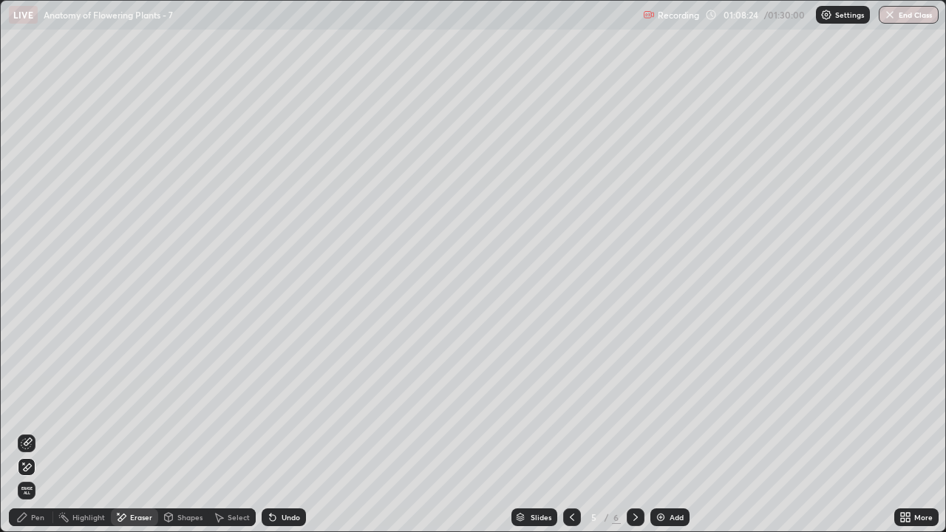
click at [33, 432] on div "Pen" at bounding box center [37, 517] width 13 height 7
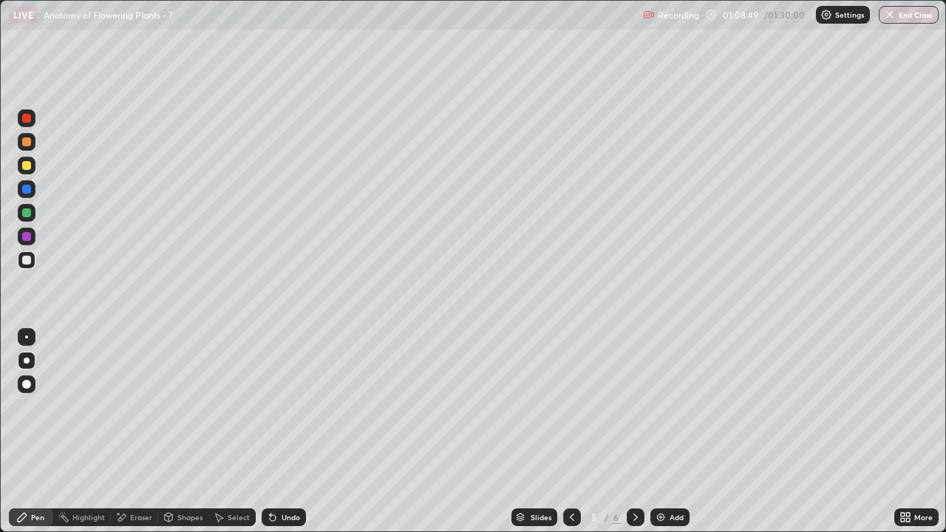
click at [30, 169] on div at bounding box center [27, 166] width 18 height 18
click at [633, 432] on icon at bounding box center [636, 518] width 12 height 12
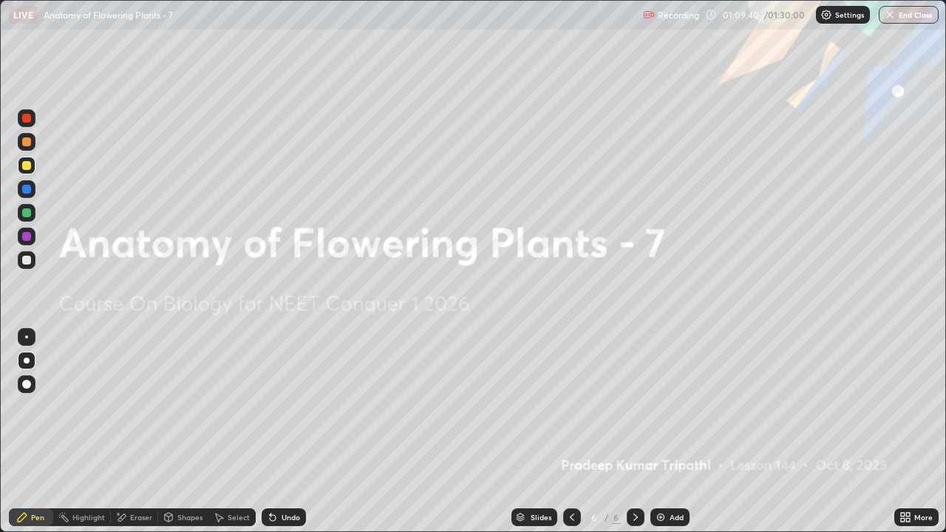
click at [570, 432] on icon at bounding box center [572, 518] width 12 height 12
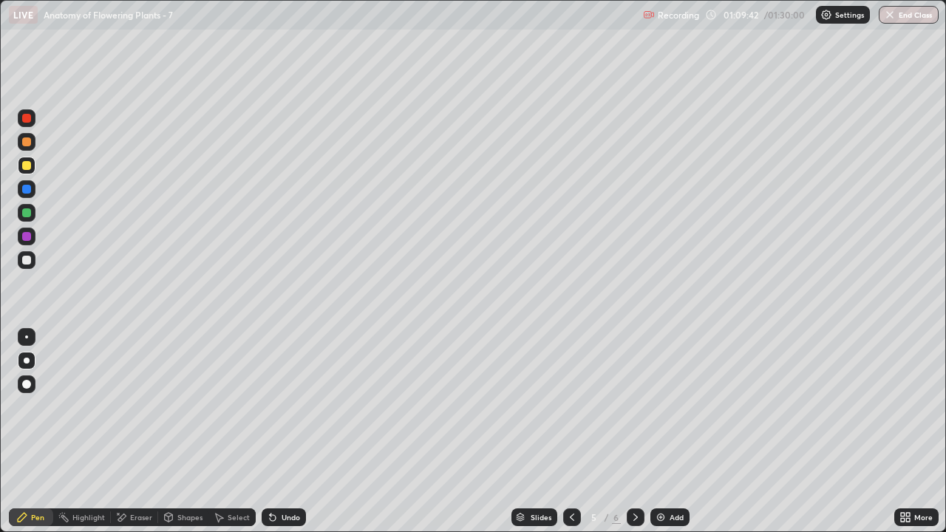
click at [634, 432] on icon at bounding box center [636, 518] width 12 height 12
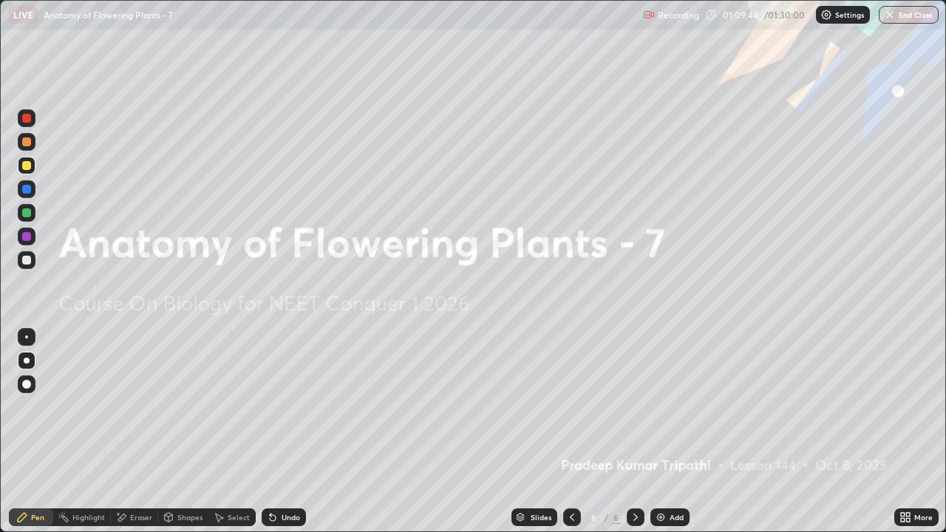
click at [571, 432] on icon at bounding box center [572, 518] width 12 height 12
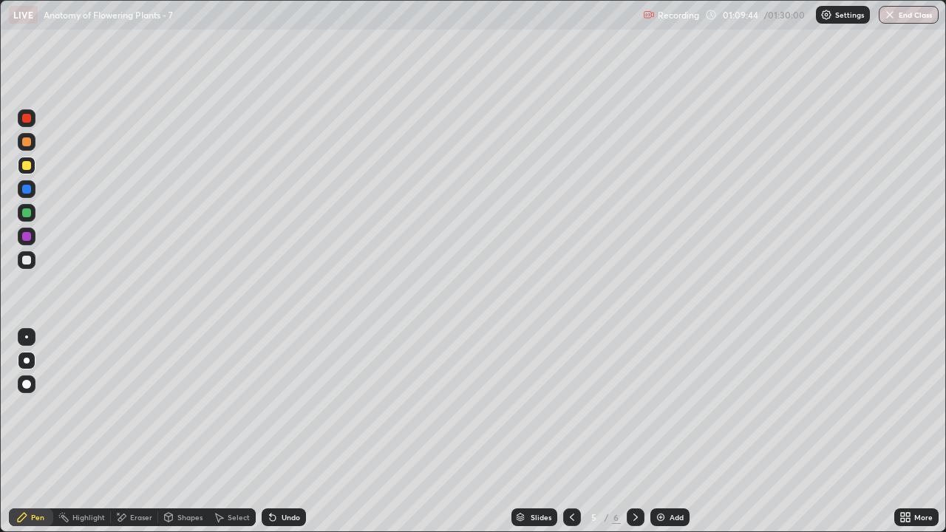
click at [570, 432] on icon at bounding box center [572, 518] width 12 height 12
click at [571, 432] on icon at bounding box center [572, 518] width 12 height 12
click at [572, 432] on icon at bounding box center [572, 518] width 12 height 12
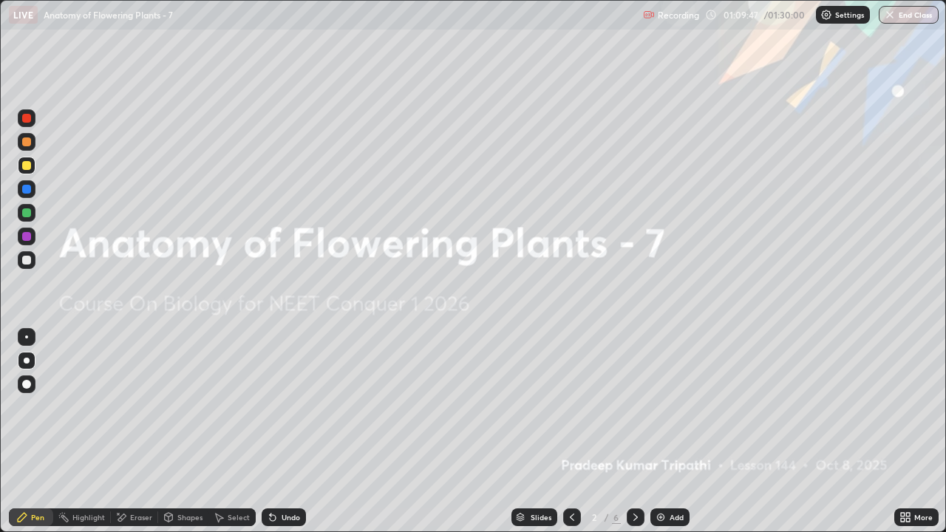
click at [633, 432] on icon at bounding box center [636, 518] width 12 height 12
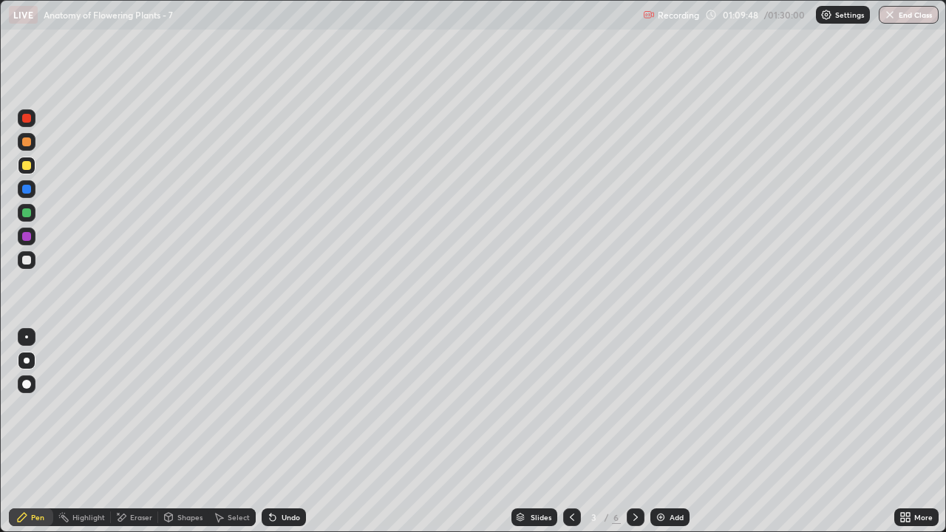
click at [634, 432] on icon at bounding box center [636, 518] width 12 height 12
click at [632, 432] on div at bounding box center [636, 518] width 18 height 18
click at [634, 432] on icon at bounding box center [636, 518] width 12 height 12
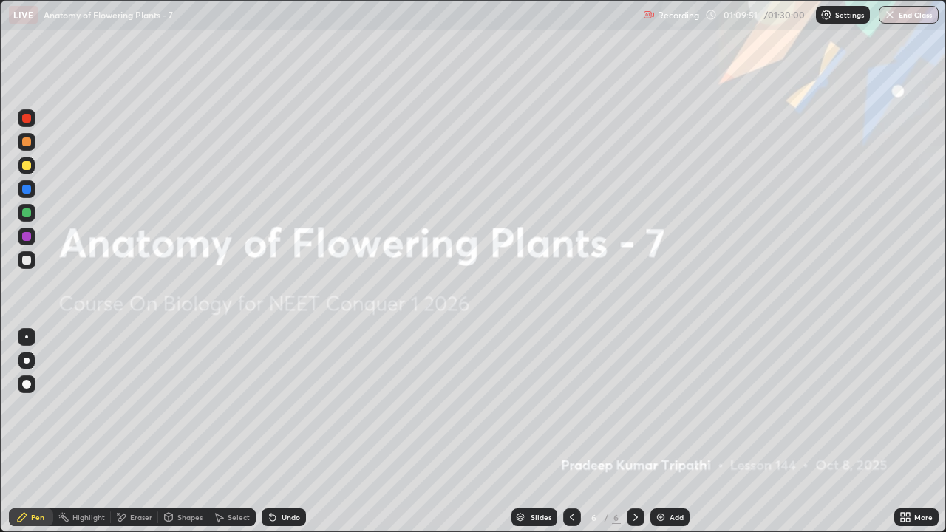
click at [634, 432] on icon at bounding box center [636, 517] width 4 height 7
click at [659, 432] on img at bounding box center [661, 518] width 12 height 12
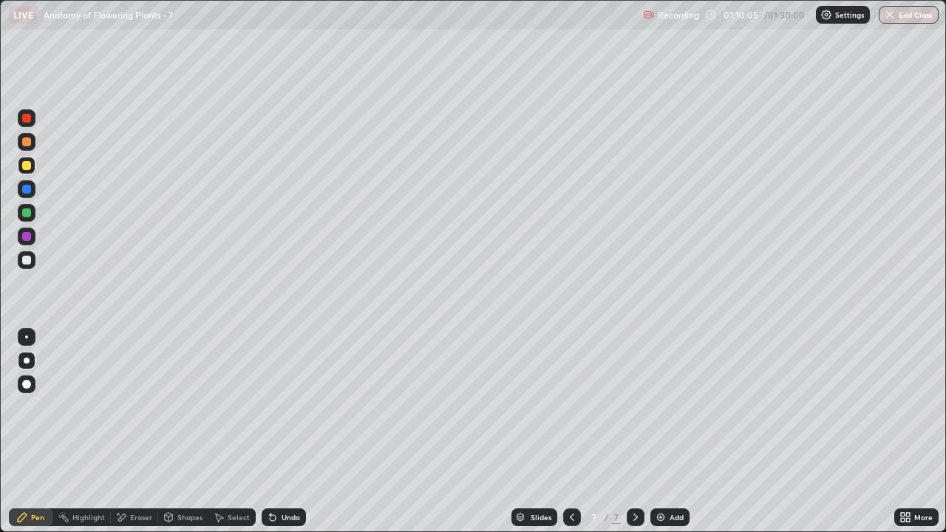
click at [571, 432] on icon at bounding box center [572, 518] width 12 height 12
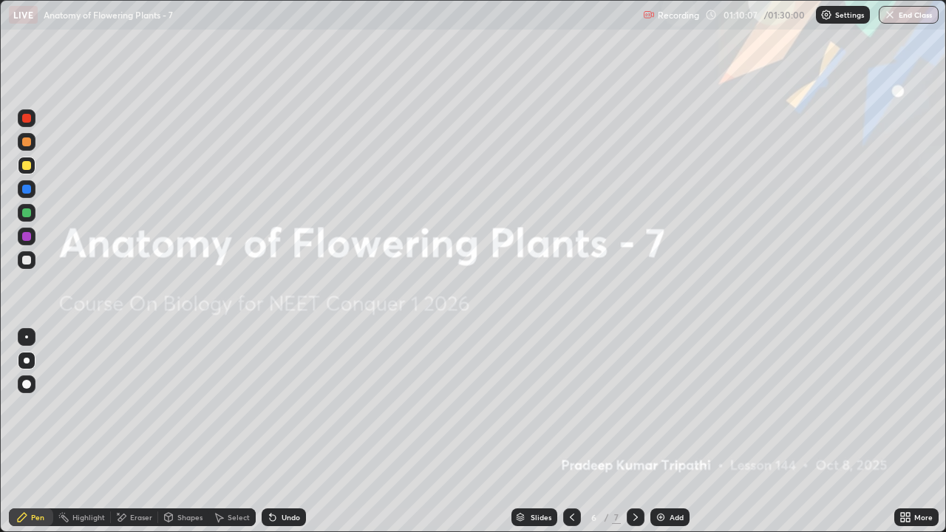
click at [634, 432] on icon at bounding box center [636, 517] width 4 height 7
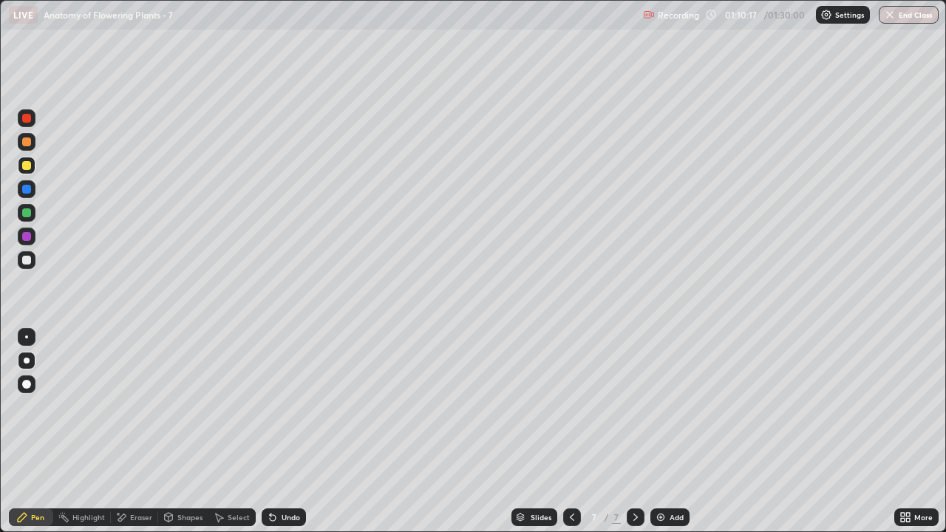
click at [27, 166] on div at bounding box center [26, 165] width 9 height 9
click at [37, 432] on div "Pen" at bounding box center [37, 517] width 13 height 7
click at [192, 432] on div "Shapes" at bounding box center [189, 517] width 25 height 7
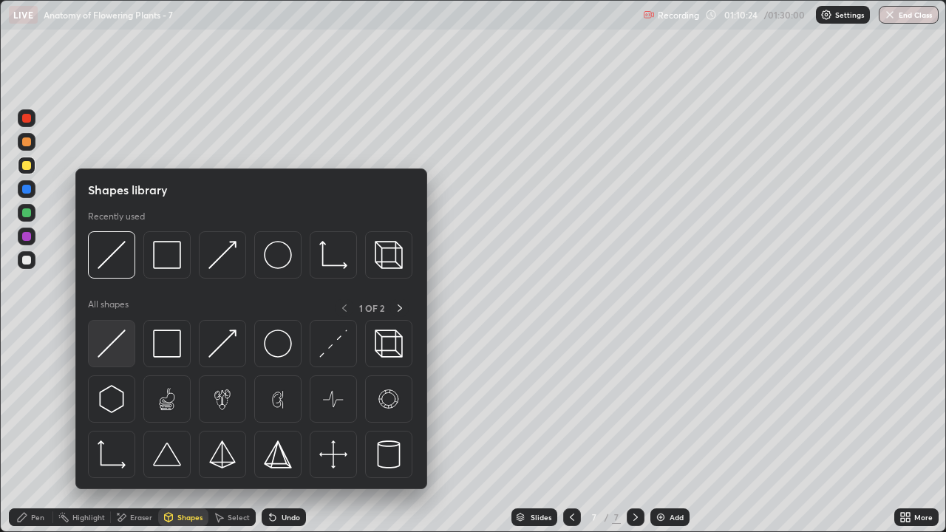
click at [125, 353] on img at bounding box center [112, 344] width 28 height 28
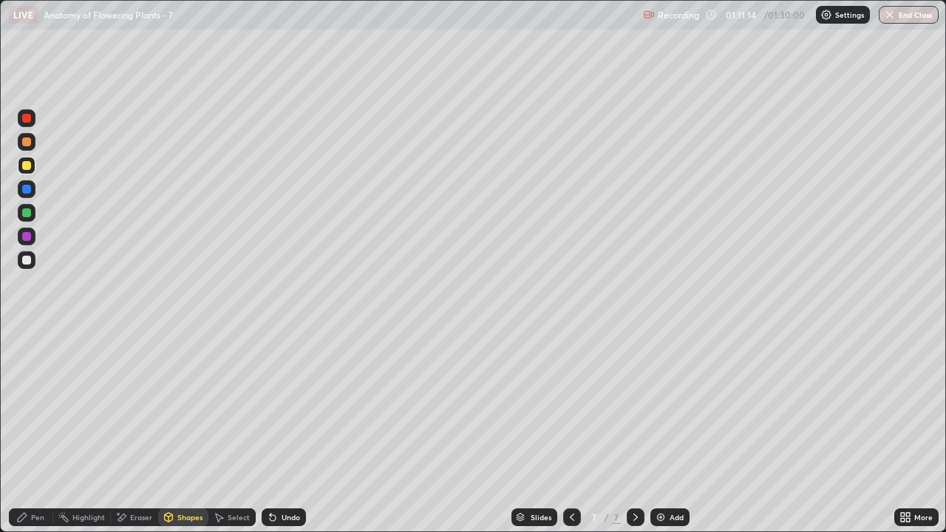
click at [27, 166] on div at bounding box center [26, 165] width 9 height 9
click at [36, 432] on div "Pen" at bounding box center [37, 517] width 13 height 7
click at [140, 432] on div "Eraser" at bounding box center [141, 517] width 22 height 7
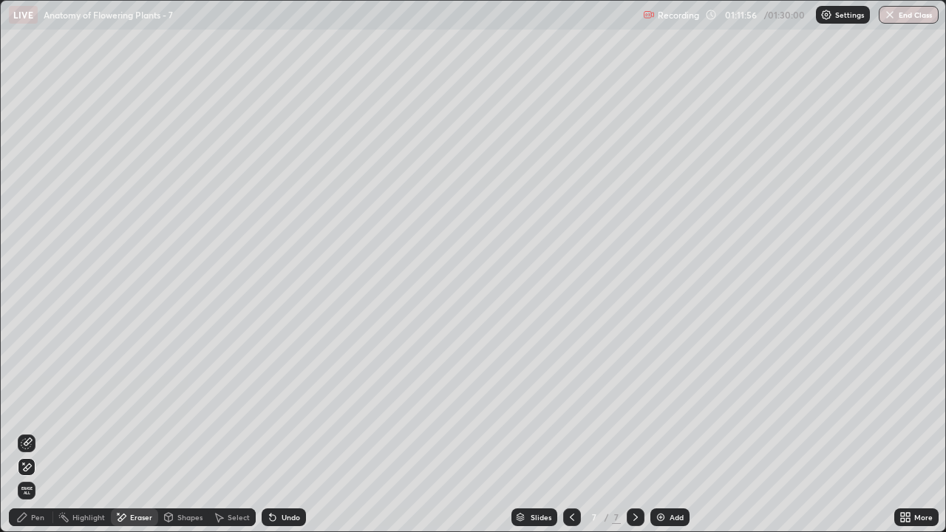
click at [41, 432] on div "Pen" at bounding box center [37, 517] width 13 height 7
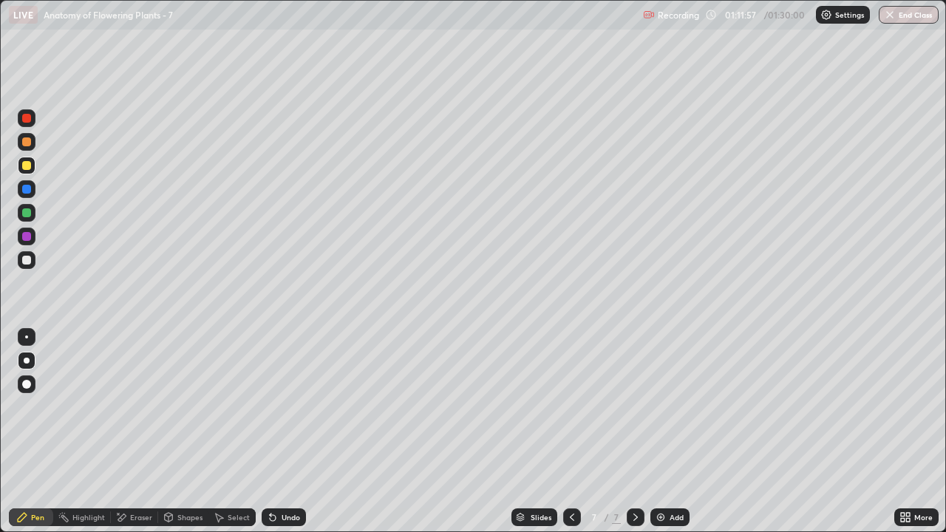
click at [27, 168] on div at bounding box center [26, 165] width 9 height 9
click at [183, 432] on div "Shapes" at bounding box center [189, 517] width 25 height 7
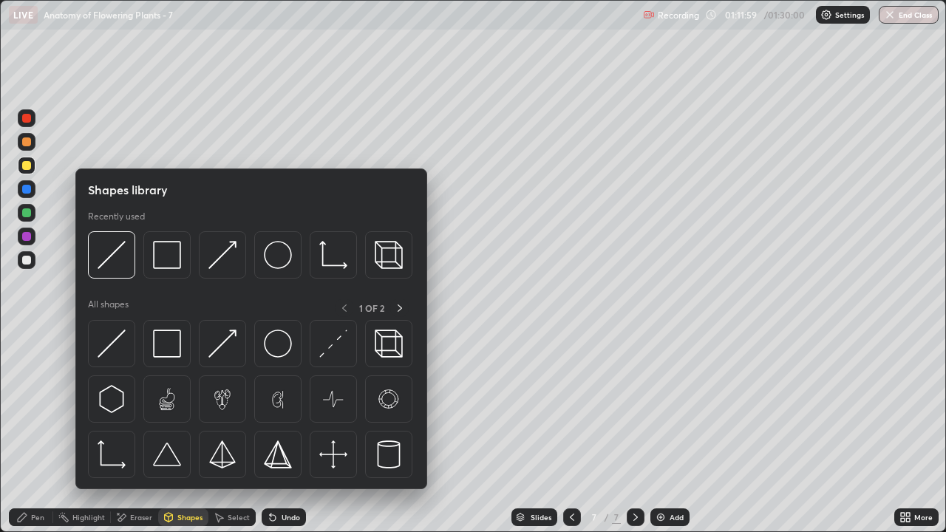
click at [35, 432] on div "Pen" at bounding box center [37, 517] width 13 height 7
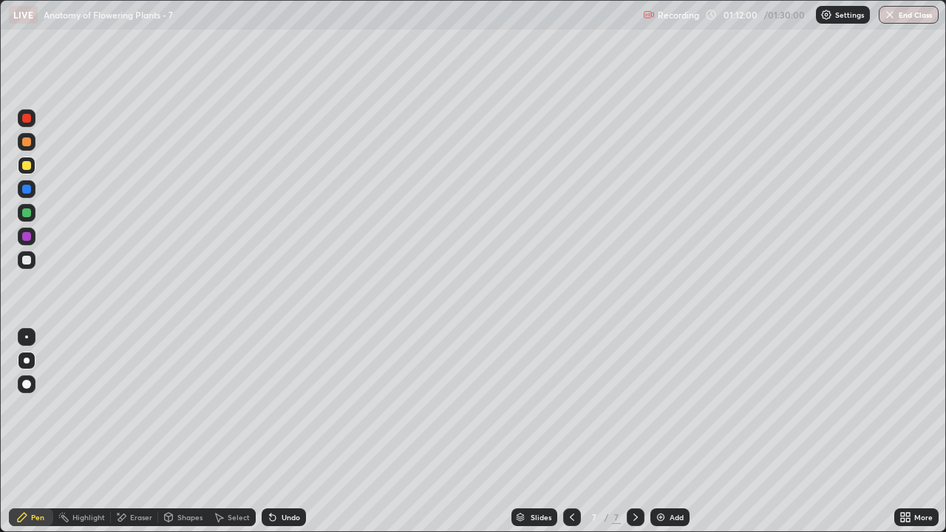
click at [30, 384] on div at bounding box center [26, 384] width 9 height 9
click at [181, 432] on div "Shapes" at bounding box center [189, 517] width 25 height 7
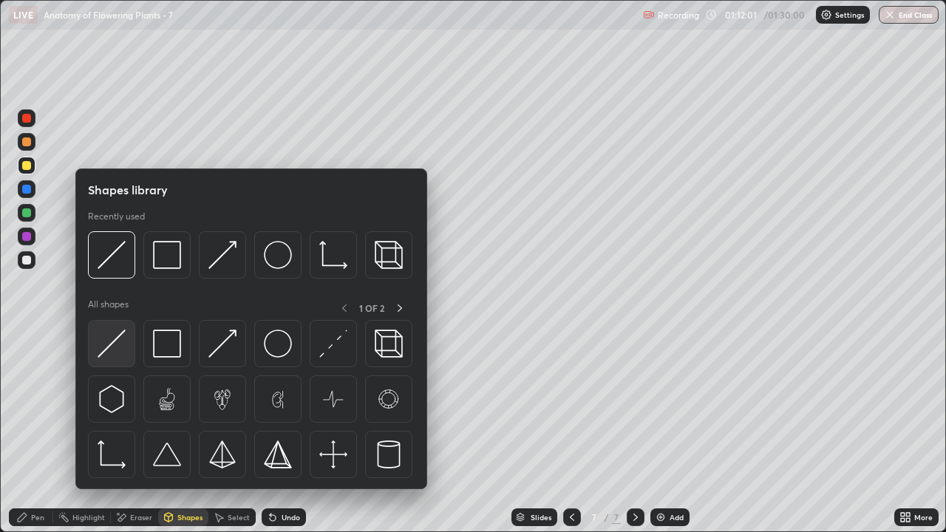
click at [123, 349] on img at bounding box center [112, 344] width 28 height 28
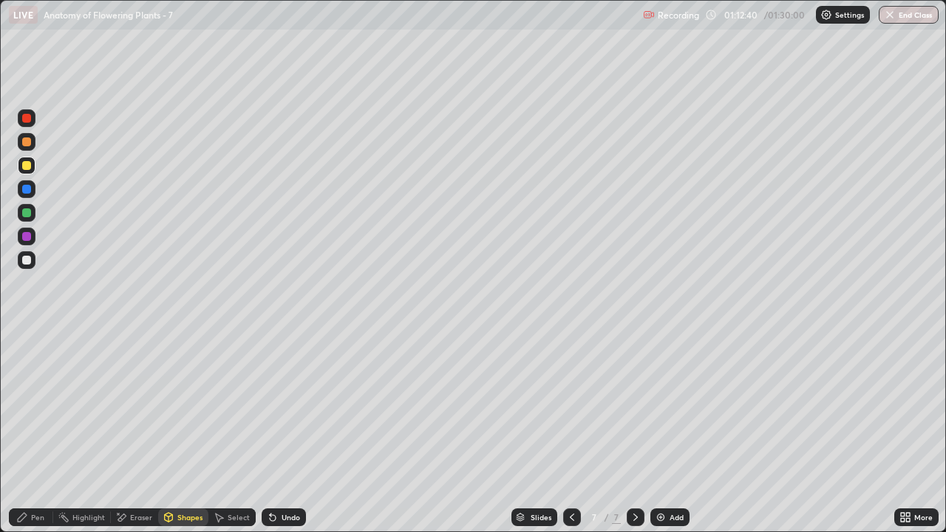
click at [43, 432] on div "Pen" at bounding box center [37, 517] width 13 height 7
click at [30, 239] on div at bounding box center [26, 236] width 9 height 9
click at [139, 432] on div "Eraser" at bounding box center [141, 517] width 22 height 7
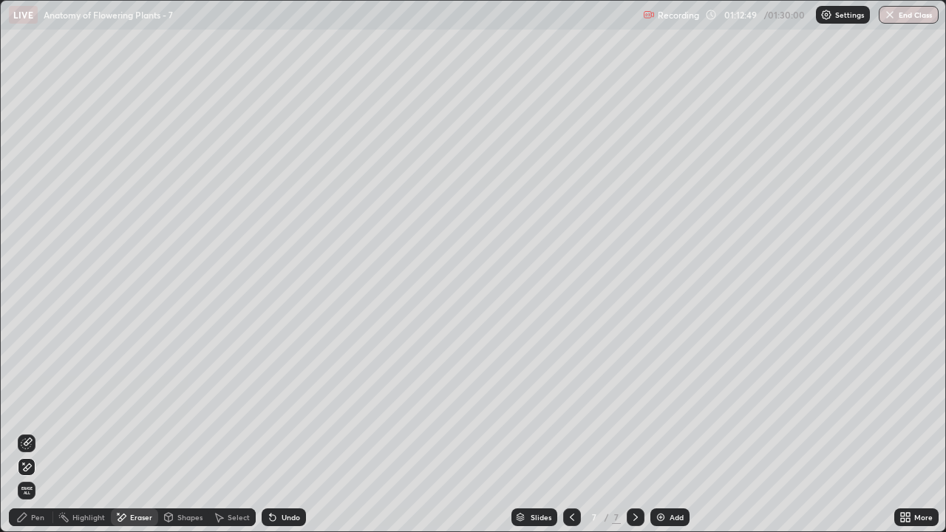
click at [28, 432] on icon at bounding box center [27, 467] width 12 height 13
click at [33, 432] on div "Pen" at bounding box center [37, 517] width 13 height 7
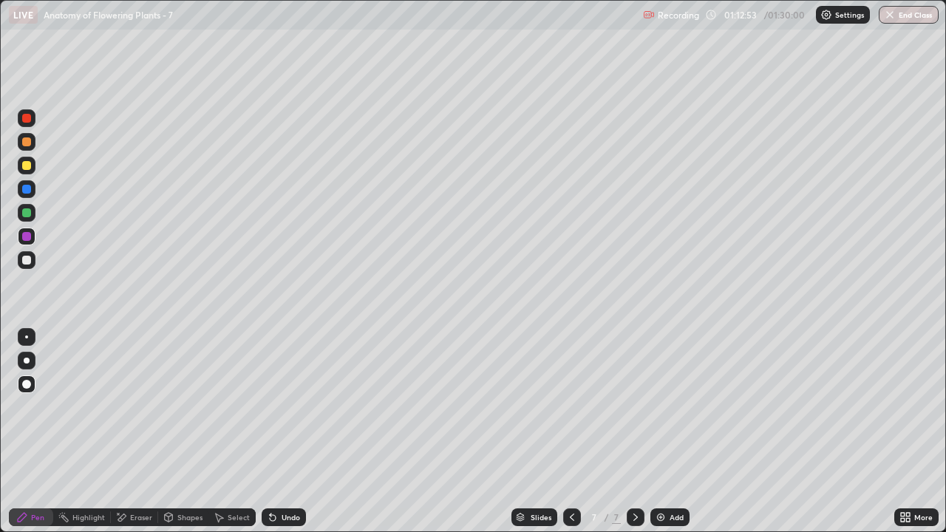
click at [33, 357] on div at bounding box center [27, 361] width 18 height 18
click at [35, 432] on div "Pen" at bounding box center [37, 517] width 13 height 7
click at [30, 258] on div at bounding box center [26, 260] width 9 height 9
click at [187, 432] on div "Shapes" at bounding box center [189, 517] width 25 height 7
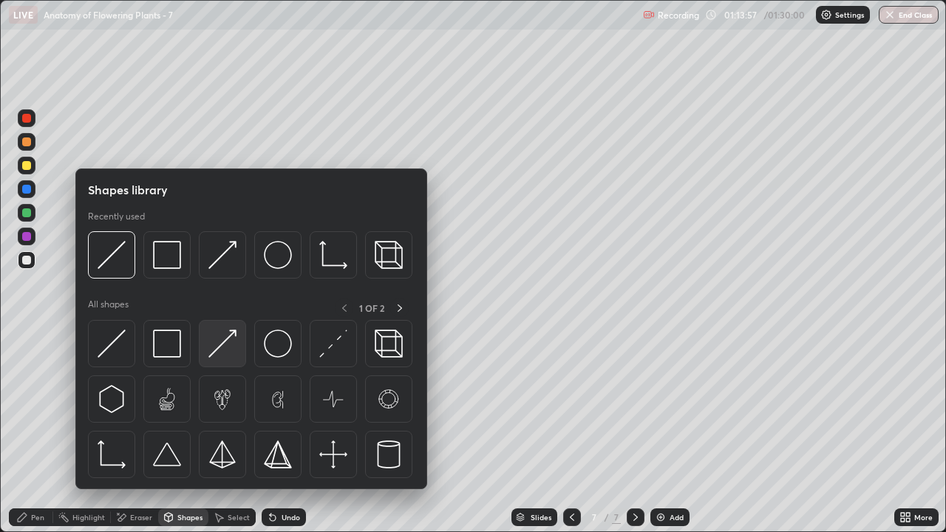
click at [218, 357] on img at bounding box center [223, 344] width 28 height 28
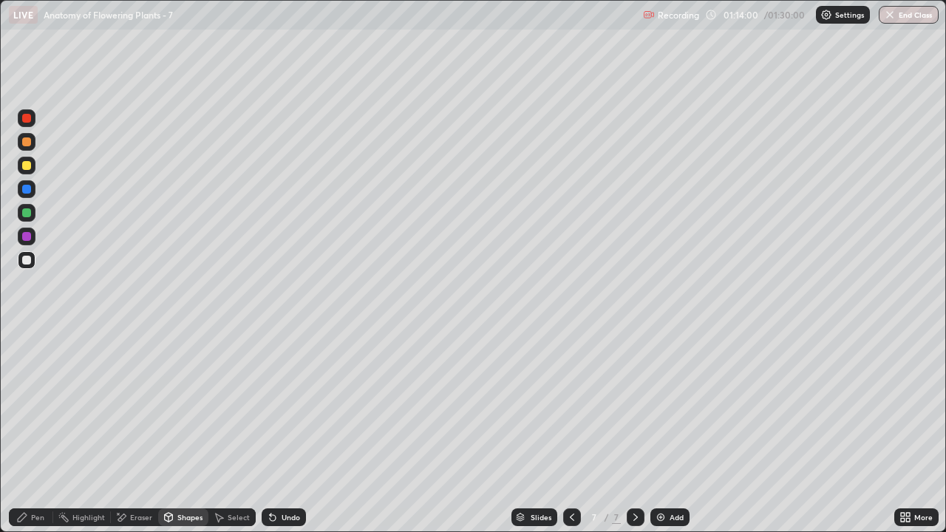
click at [43, 432] on div "Pen" at bounding box center [37, 517] width 13 height 7
click at [32, 237] on div at bounding box center [27, 237] width 18 height 18
click at [186, 432] on div "Shapes" at bounding box center [189, 517] width 25 height 7
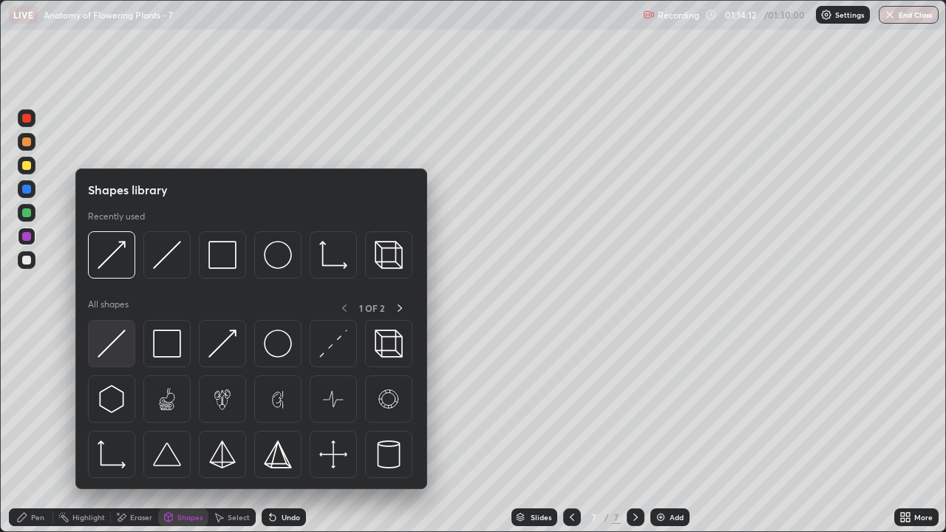
click at [109, 350] on img at bounding box center [112, 344] width 28 height 28
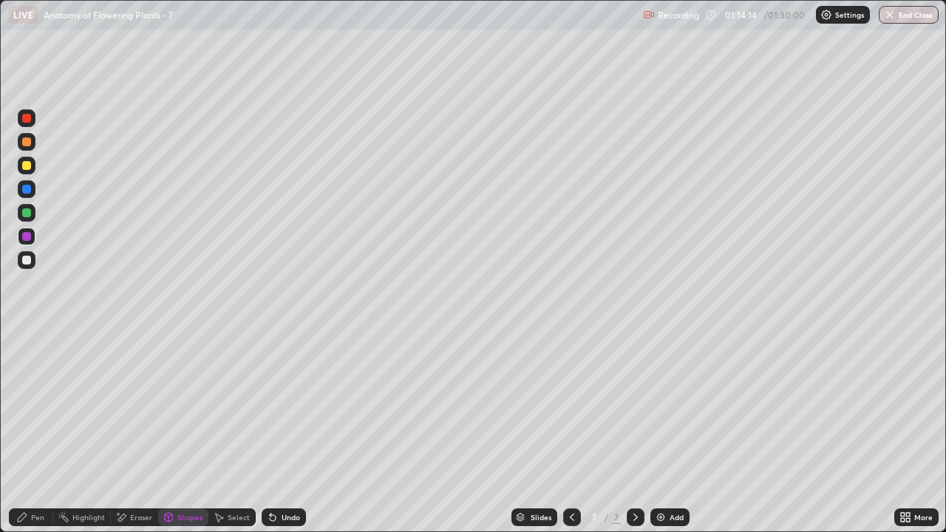
click at [191, 432] on div "Shapes" at bounding box center [189, 517] width 25 height 7
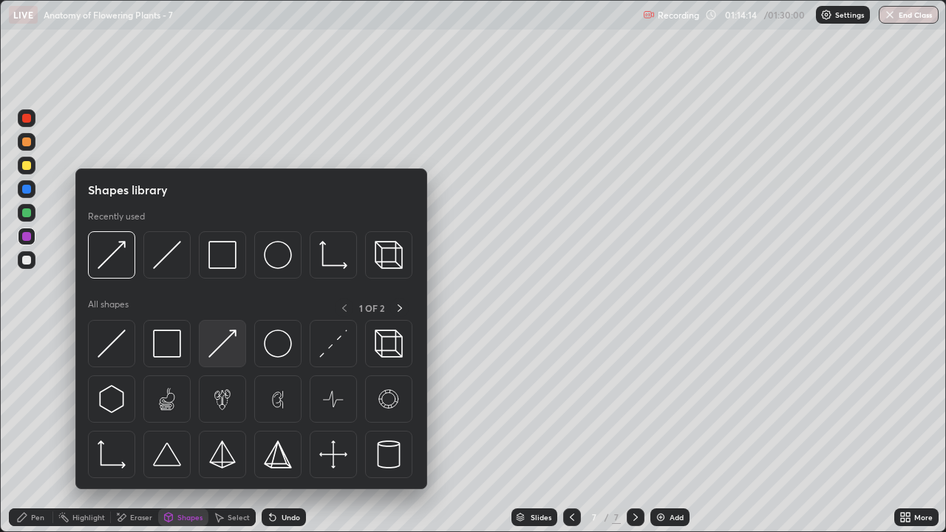
click at [236, 348] on img at bounding box center [223, 344] width 28 height 28
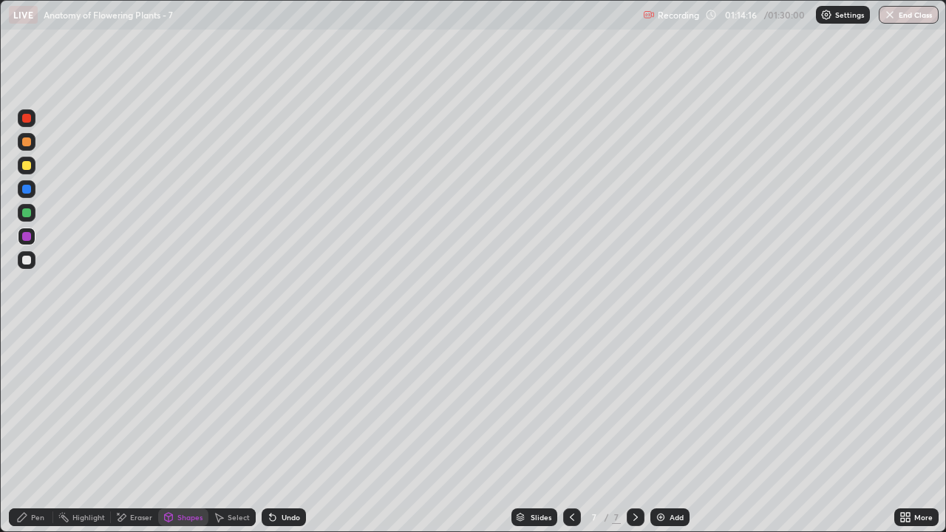
click at [38, 432] on div "Pen" at bounding box center [37, 517] width 13 height 7
click at [33, 148] on div at bounding box center [27, 142] width 18 height 18
click at [33, 125] on div at bounding box center [27, 118] width 18 height 18
click at [34, 432] on div "Pen" at bounding box center [37, 517] width 13 height 7
click at [27, 337] on div at bounding box center [26, 337] width 3 height 3
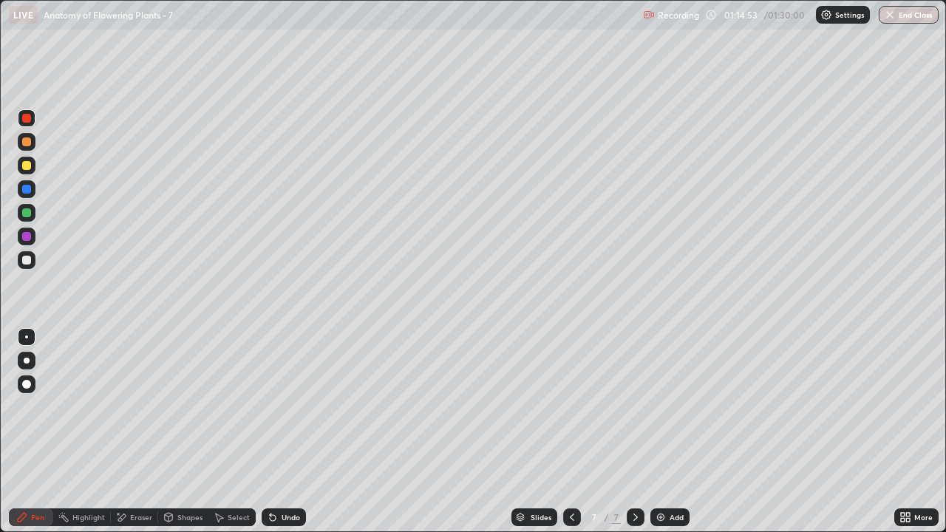
click at [30, 213] on div at bounding box center [26, 213] width 9 height 9
click at [188, 432] on div "Shapes" at bounding box center [189, 517] width 25 height 7
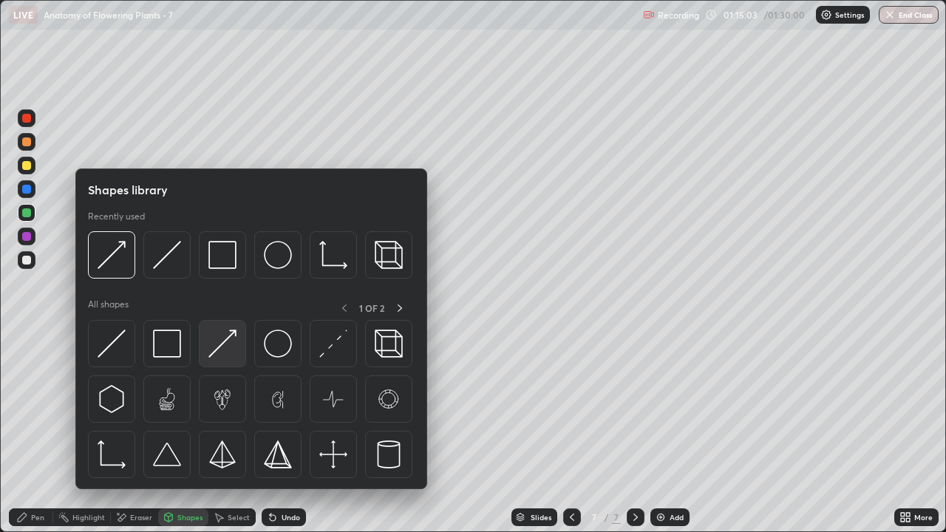
click at [226, 348] on img at bounding box center [223, 344] width 28 height 28
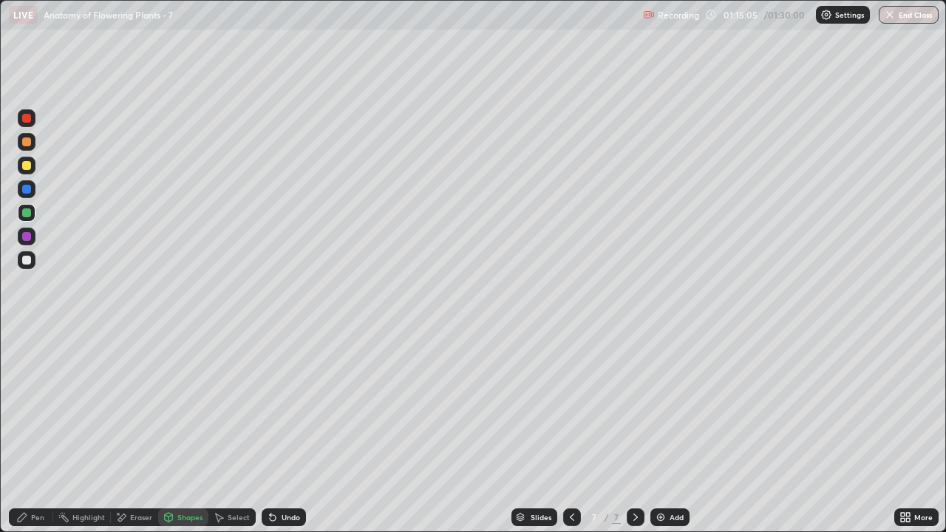
click at [33, 167] on div at bounding box center [27, 166] width 18 height 18
click at [29, 214] on div at bounding box center [26, 213] width 9 height 9
click at [30, 263] on div at bounding box center [26, 260] width 9 height 9
click at [27, 142] on div at bounding box center [26, 142] width 9 height 9
click at [28, 126] on div at bounding box center [27, 118] width 18 height 18
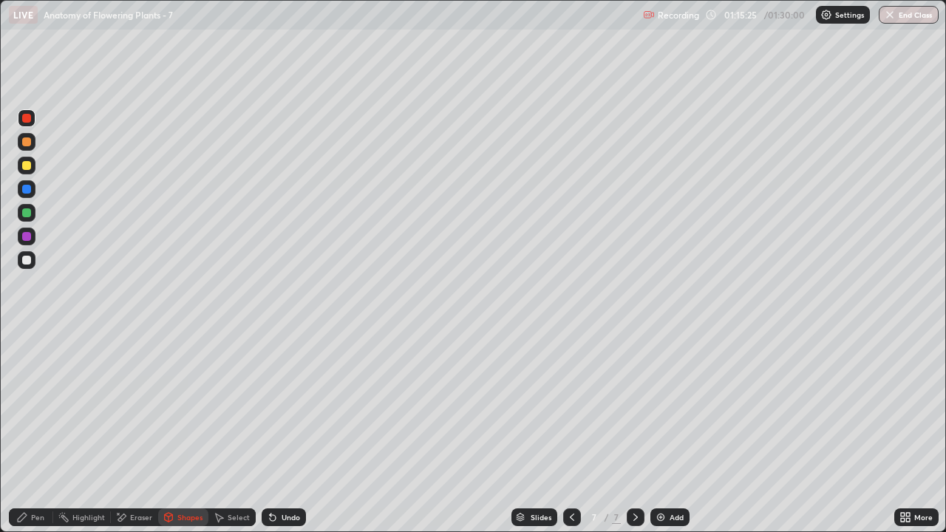
click at [38, 432] on div "Pen" at bounding box center [37, 517] width 13 height 7
click at [27, 361] on div at bounding box center [27, 361] width 6 height 6
click at [26, 167] on div at bounding box center [26, 165] width 9 height 9
click at [24, 145] on div at bounding box center [26, 142] width 9 height 9
click at [137, 432] on div "Eraser" at bounding box center [134, 518] width 47 height 18
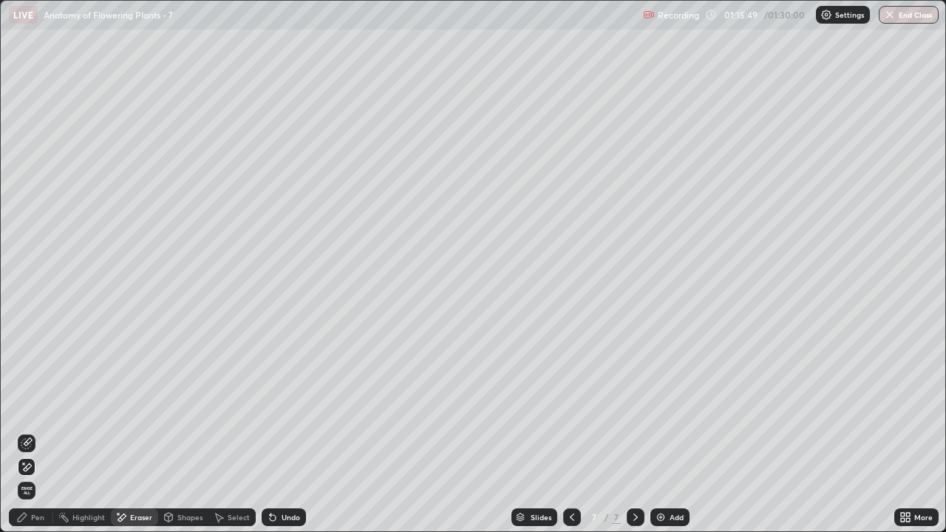
click at [39, 432] on div "Pen" at bounding box center [37, 517] width 13 height 7
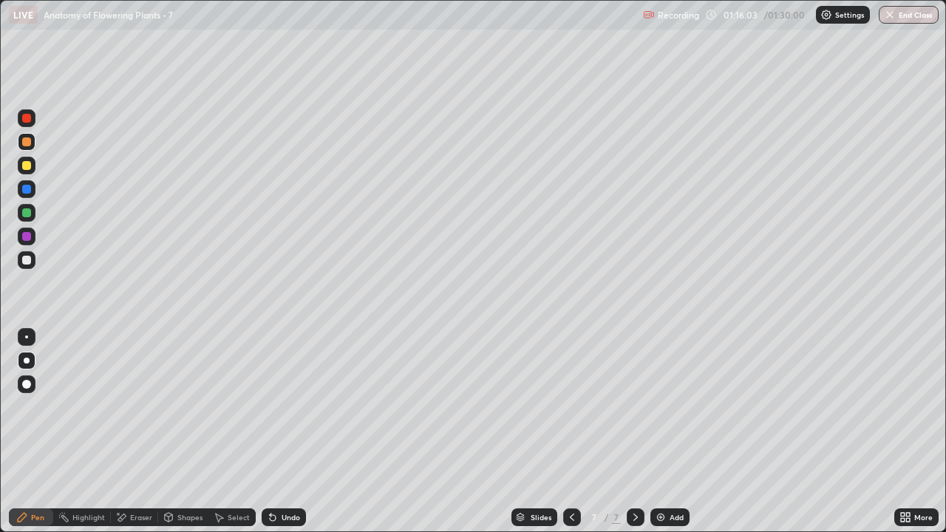
click at [24, 217] on div at bounding box center [26, 213] width 9 height 9
click at [32, 261] on div at bounding box center [27, 260] width 18 height 18
click at [27, 214] on div at bounding box center [26, 213] width 9 height 9
click at [39, 432] on div "Pen" at bounding box center [37, 517] width 13 height 7
click at [28, 145] on div at bounding box center [26, 142] width 9 height 9
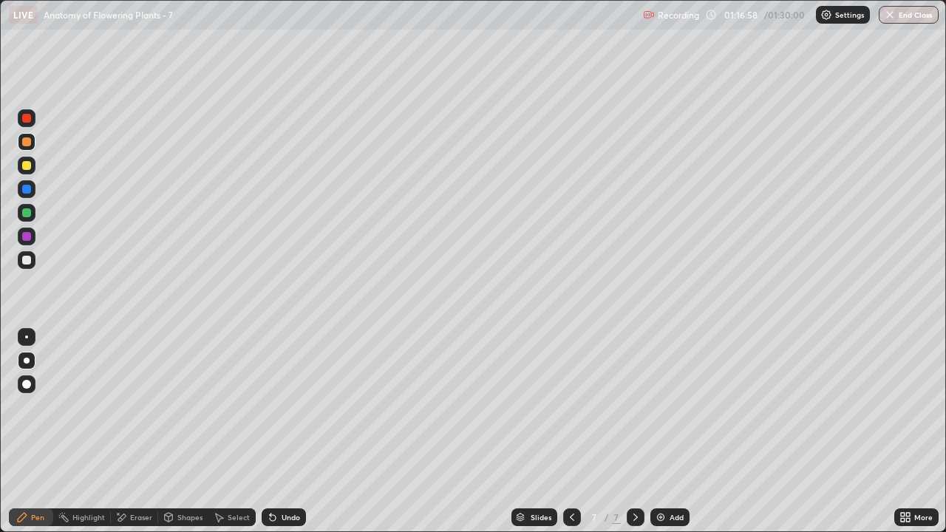
click at [27, 118] on div at bounding box center [26, 118] width 9 height 9
click at [30, 261] on div at bounding box center [26, 260] width 9 height 9
click at [27, 145] on div at bounding box center [26, 142] width 9 height 9
click at [27, 168] on div at bounding box center [26, 165] width 9 height 9
click at [190, 432] on div "Shapes" at bounding box center [189, 517] width 25 height 7
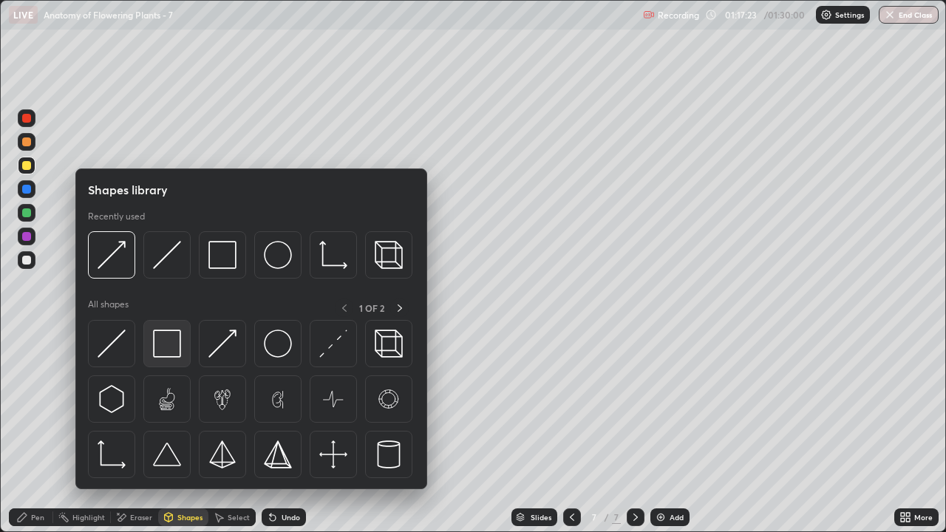
click at [174, 347] on img at bounding box center [167, 344] width 28 height 28
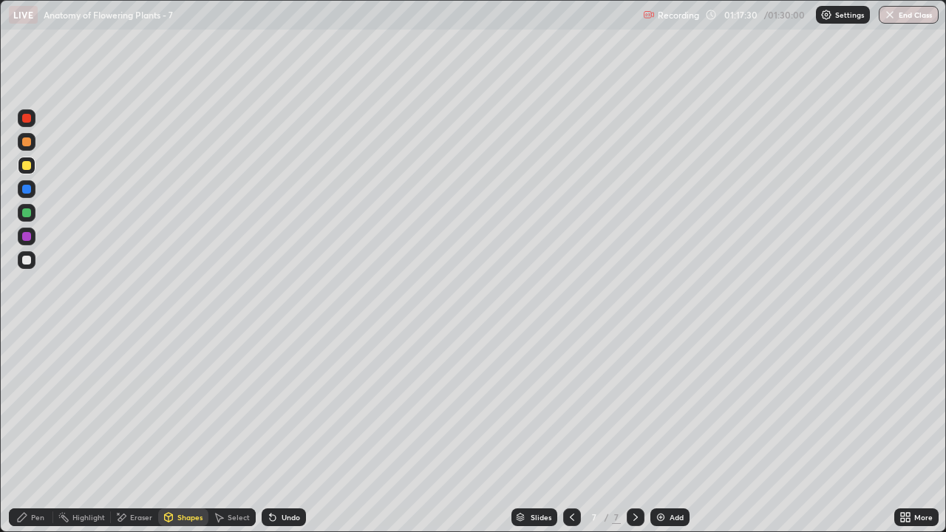
click at [27, 166] on div at bounding box center [26, 165] width 9 height 9
click at [191, 432] on div "Shapes" at bounding box center [189, 517] width 25 height 7
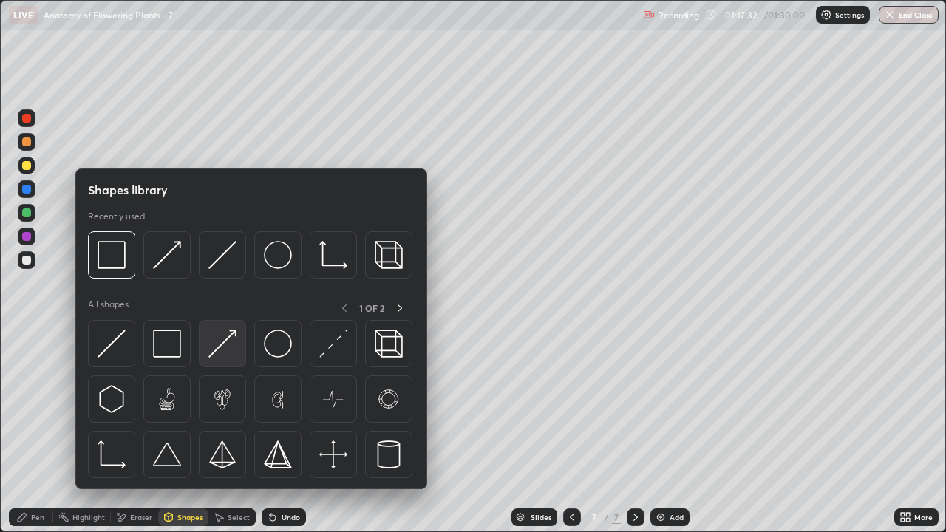
click at [226, 352] on img at bounding box center [223, 344] width 28 height 28
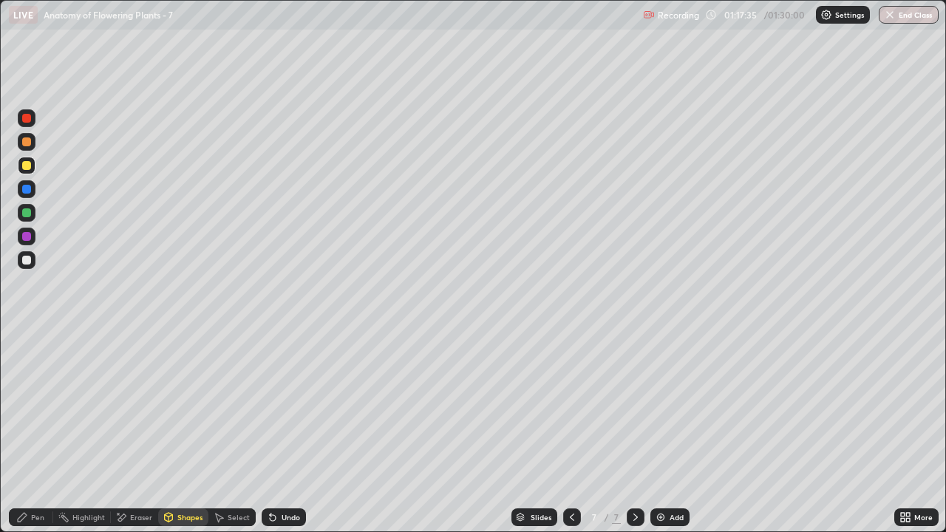
click at [38, 432] on div "Pen" at bounding box center [37, 517] width 13 height 7
click at [34, 432] on div "Pen" at bounding box center [37, 517] width 13 height 7
click at [139, 432] on div "Eraser" at bounding box center [141, 517] width 22 height 7
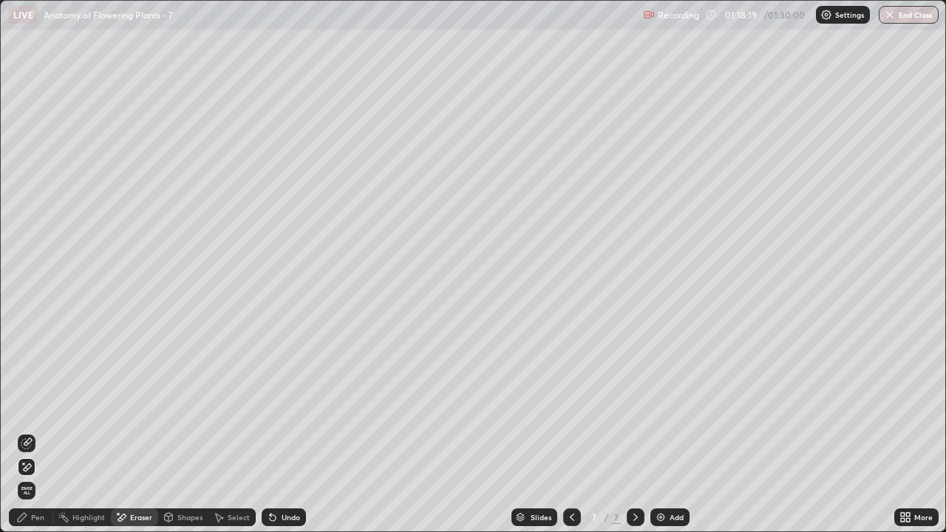
click at [38, 432] on div "Pen" at bounding box center [37, 517] width 13 height 7
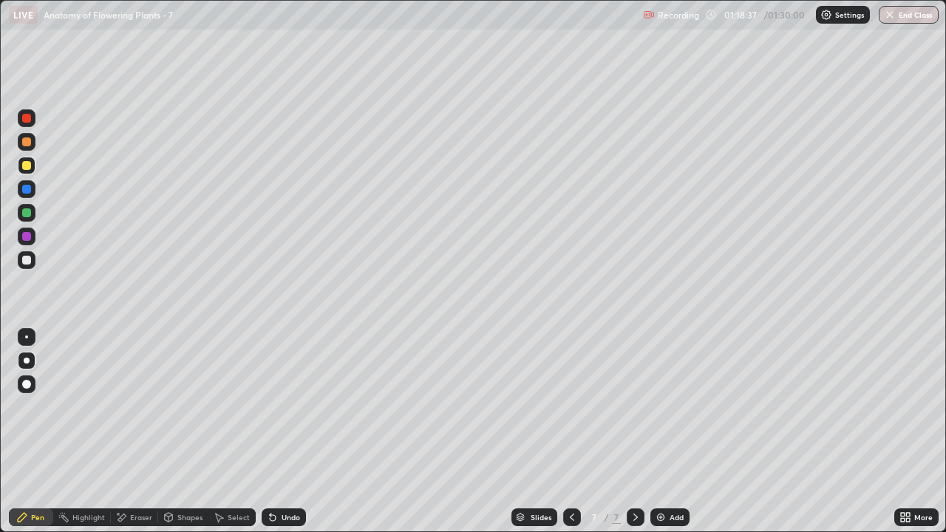
click at [570, 432] on icon at bounding box center [572, 518] width 12 height 12
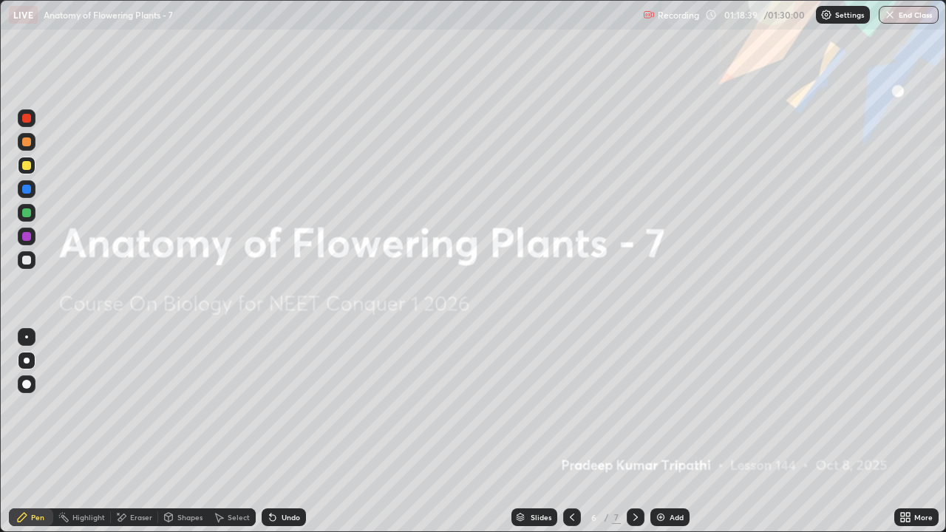
click at [571, 432] on icon at bounding box center [572, 518] width 12 height 12
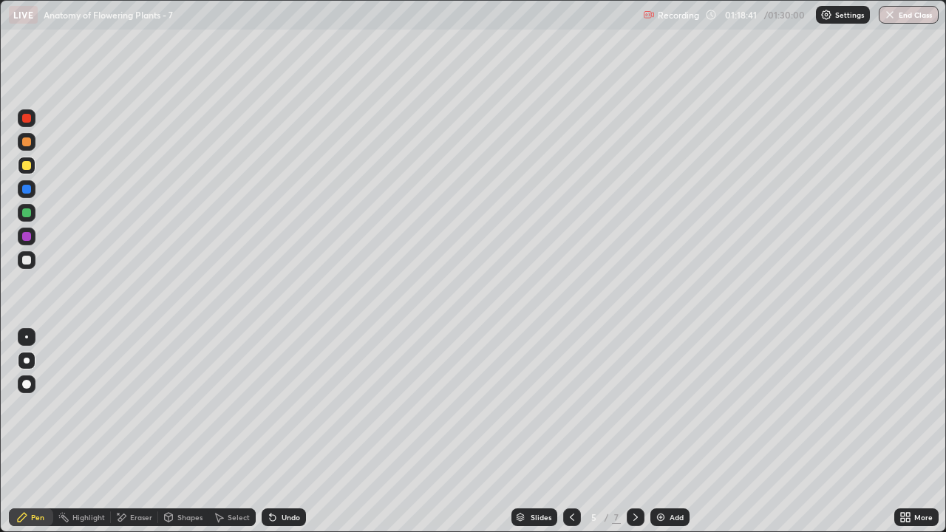
click at [576, 432] on icon at bounding box center [572, 518] width 12 height 12
click at [630, 432] on icon at bounding box center [636, 518] width 12 height 12
click at [634, 432] on icon at bounding box center [636, 518] width 12 height 12
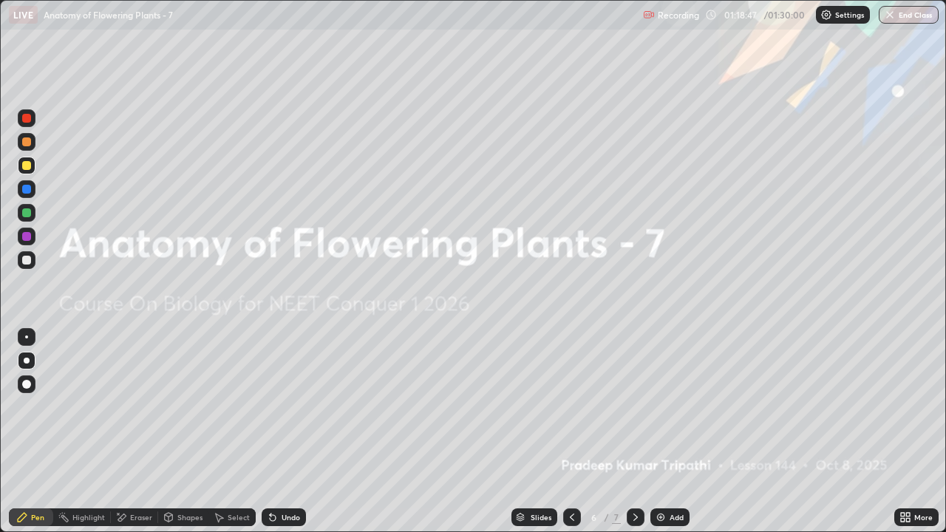
click at [633, 432] on icon at bounding box center [636, 518] width 12 height 12
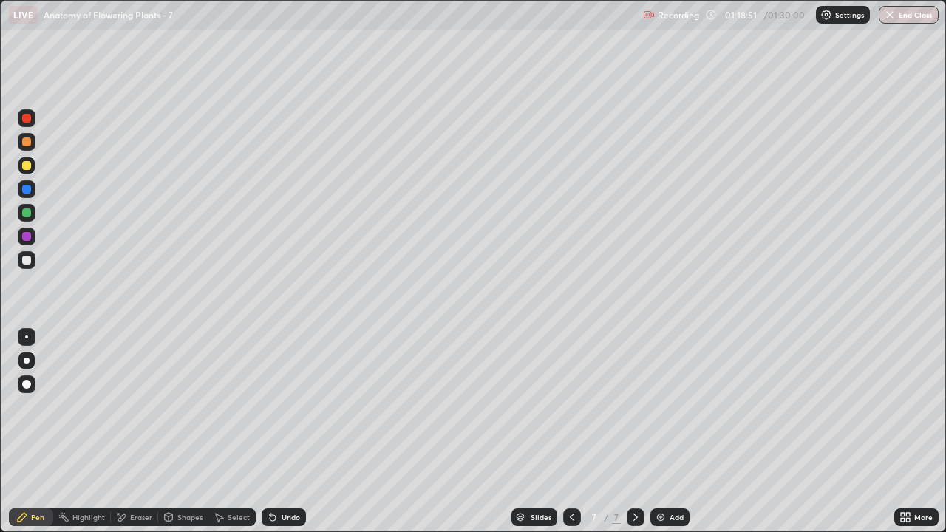
click at [38, 432] on div "Pen" at bounding box center [37, 517] width 13 height 7
click at [27, 168] on div at bounding box center [26, 165] width 9 height 9
click at [27, 143] on div at bounding box center [26, 142] width 9 height 9
click at [180, 432] on div "Shapes" at bounding box center [189, 517] width 25 height 7
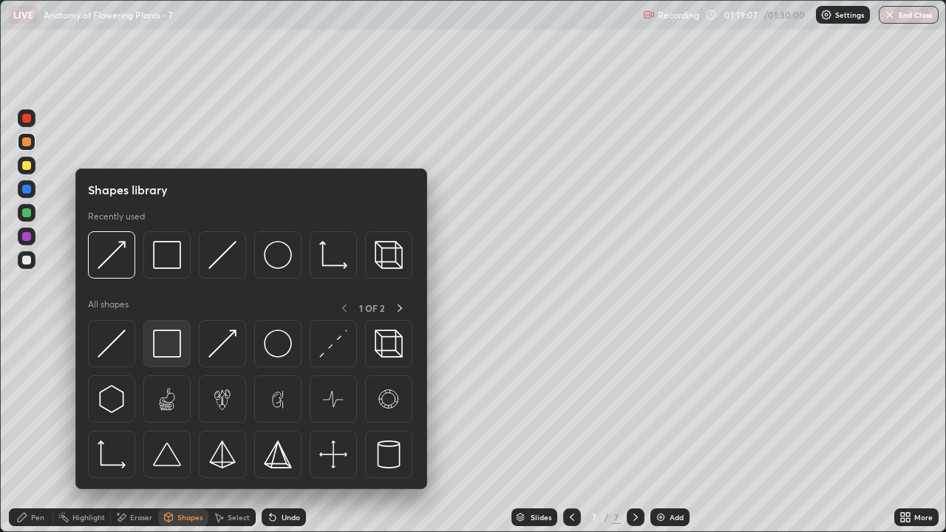
click at [160, 348] on img at bounding box center [167, 344] width 28 height 28
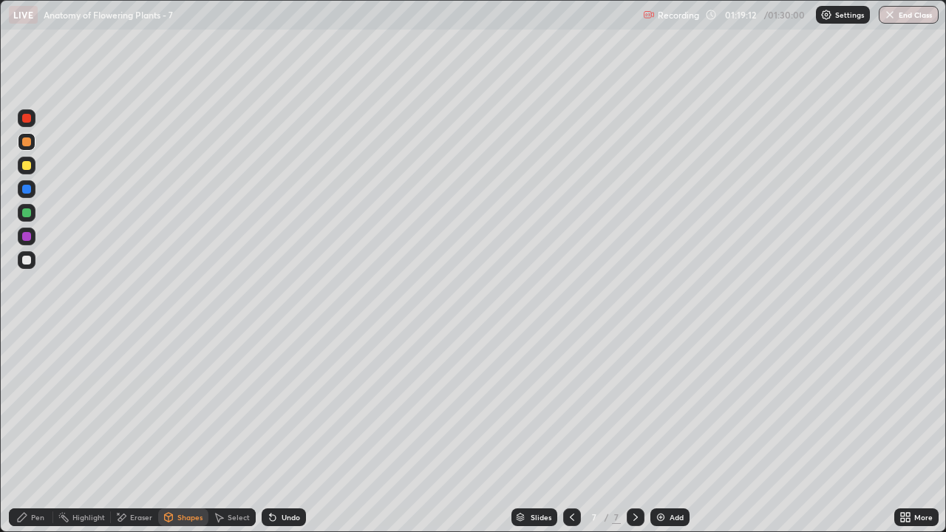
click at [137, 432] on div "Eraser" at bounding box center [141, 517] width 22 height 7
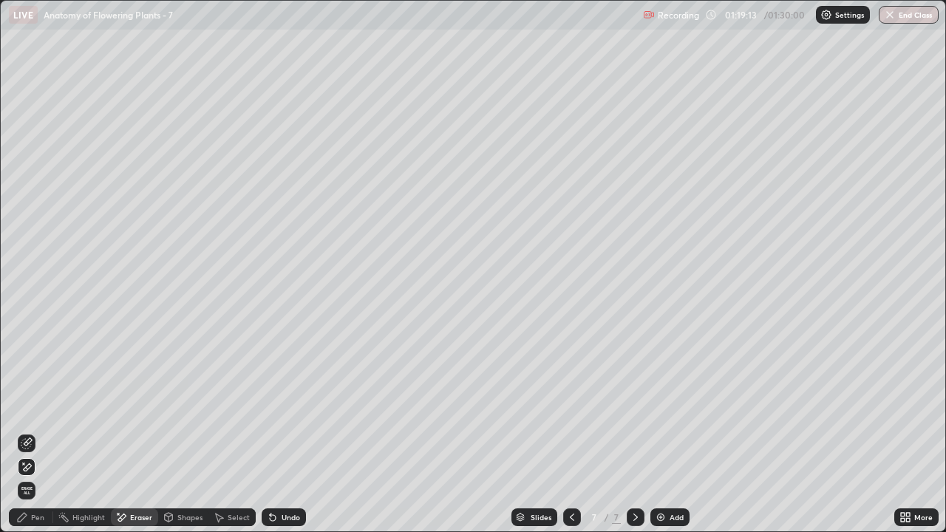
click at [42, 432] on div "Pen" at bounding box center [37, 517] width 13 height 7
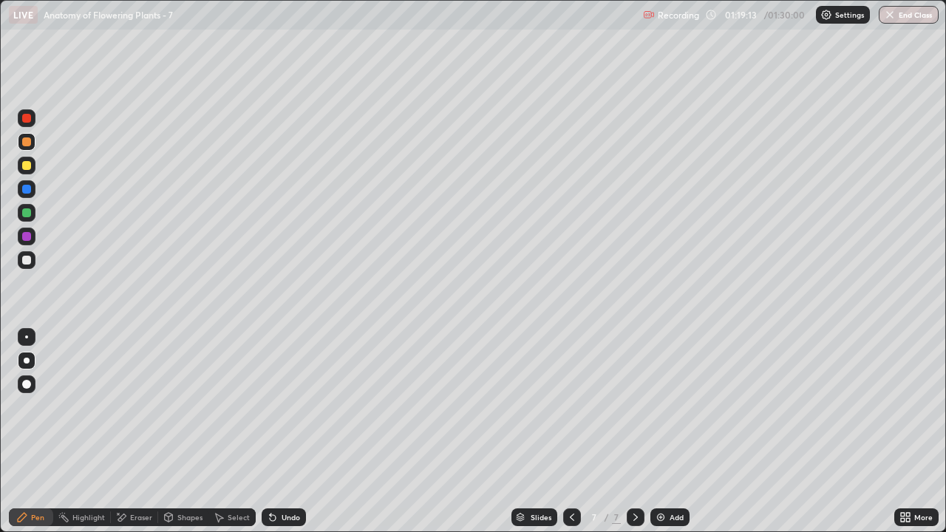
click at [169, 432] on icon at bounding box center [169, 517] width 8 height 9
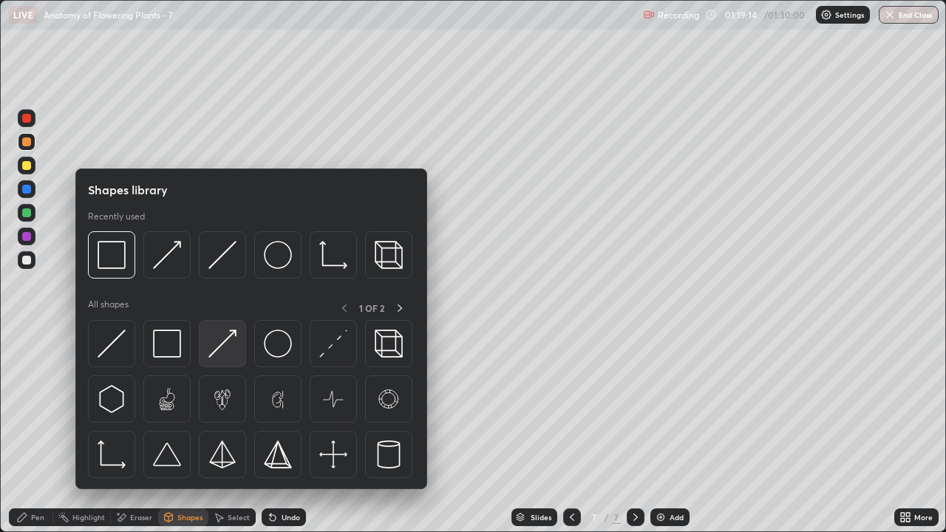
click at [220, 354] on img at bounding box center [223, 344] width 28 height 28
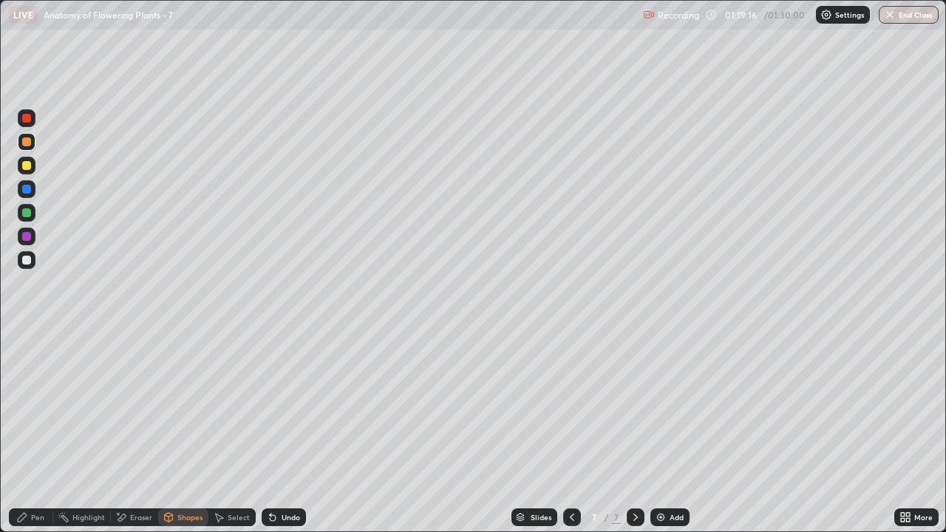
click at [30, 262] on div at bounding box center [26, 260] width 9 height 9
click at [140, 432] on div "Eraser" at bounding box center [141, 517] width 22 height 7
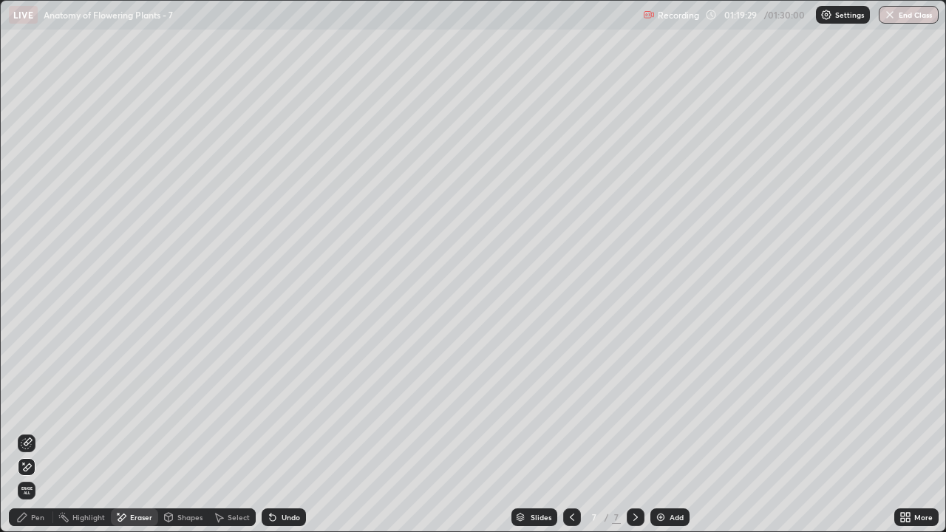
click at [36, 432] on div "Pen" at bounding box center [37, 517] width 13 height 7
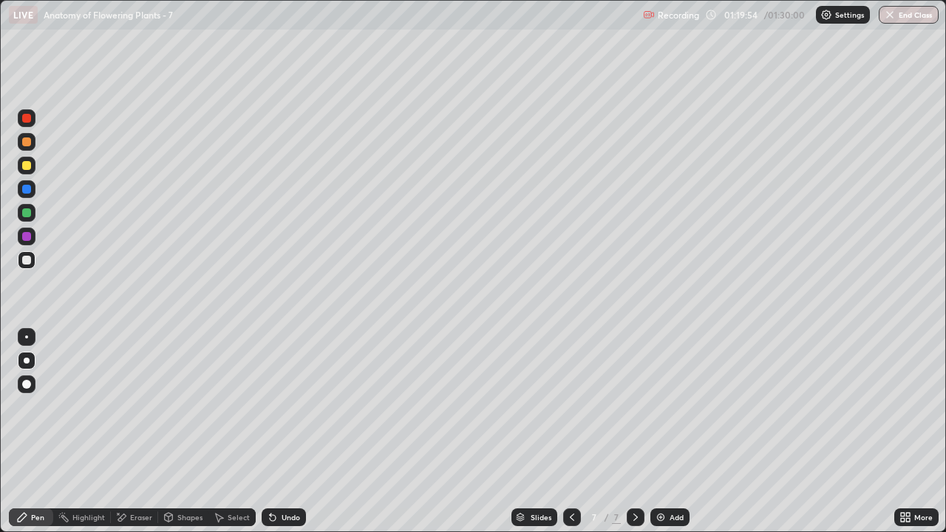
click at [26, 171] on div at bounding box center [27, 166] width 18 height 18
click at [188, 432] on div "Shapes" at bounding box center [189, 517] width 25 height 7
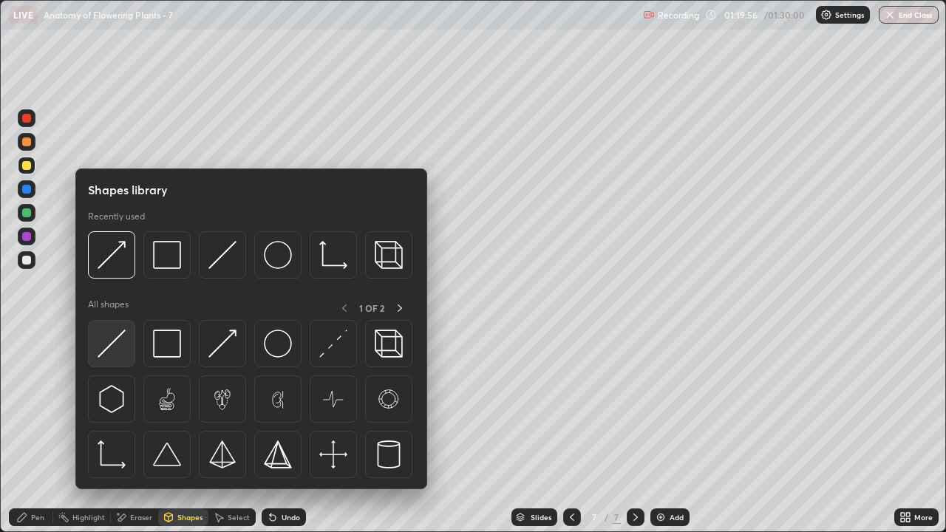
click at [125, 356] on img at bounding box center [112, 344] width 28 height 28
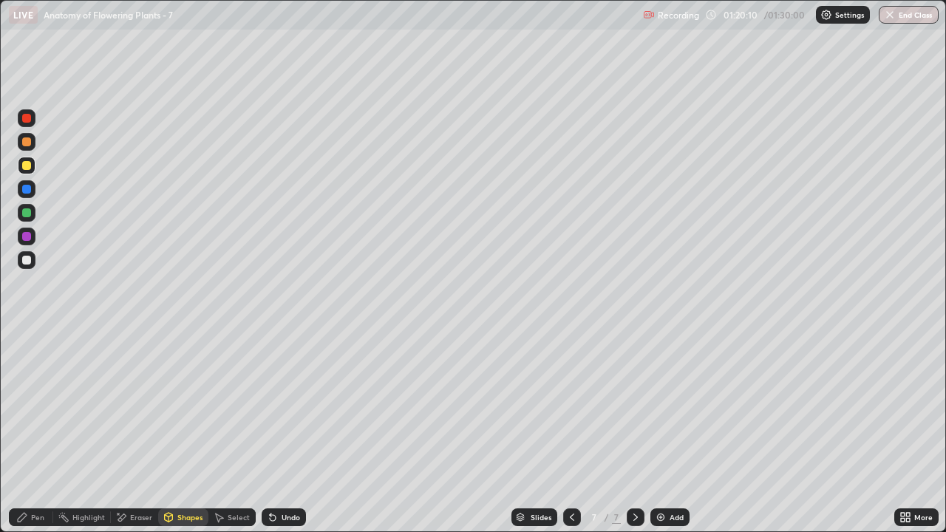
click at [27, 261] on div at bounding box center [26, 260] width 9 height 9
click at [32, 432] on div "Pen" at bounding box center [37, 517] width 13 height 7
click at [27, 167] on div at bounding box center [26, 165] width 9 height 9
click at [634, 432] on icon at bounding box center [636, 518] width 12 height 12
click at [656, 432] on img at bounding box center [661, 518] width 12 height 12
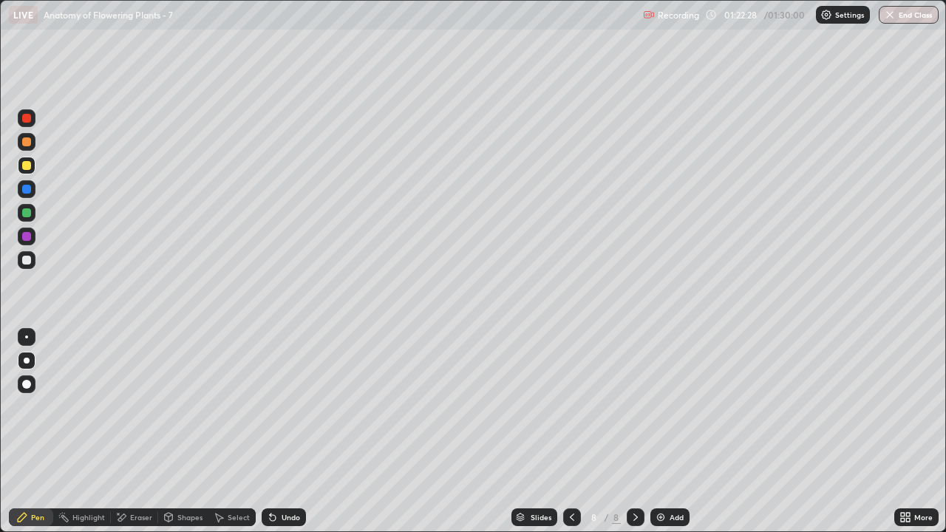
click at [189, 432] on div "Shapes" at bounding box center [189, 517] width 25 height 7
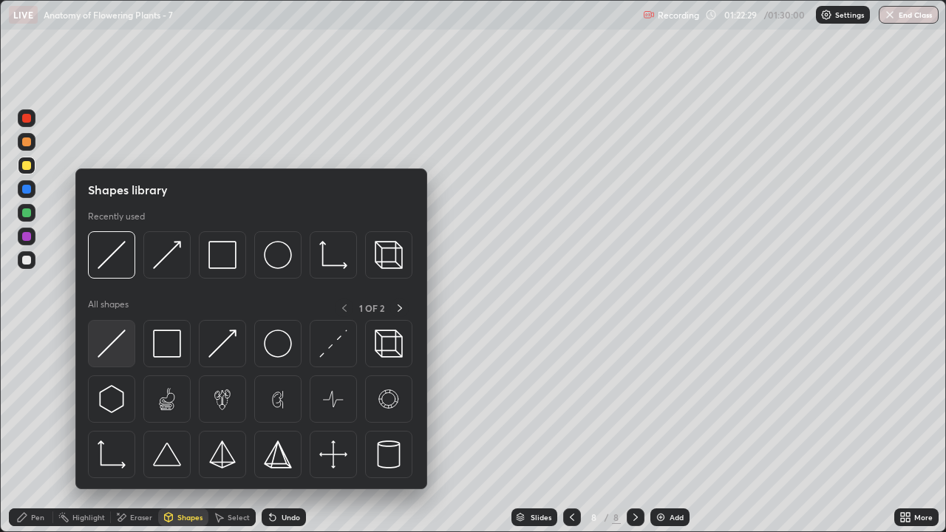
click at [123, 350] on img at bounding box center [112, 344] width 28 height 28
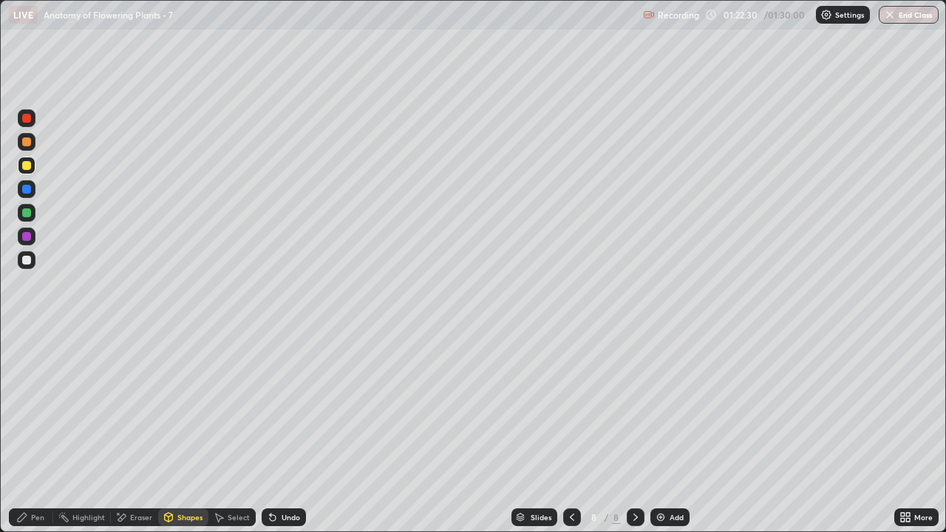
click at [29, 167] on div at bounding box center [26, 165] width 9 height 9
click at [43, 432] on div "Pen" at bounding box center [37, 517] width 13 height 7
click at [44, 432] on div "Pen" at bounding box center [37, 517] width 13 height 7
click at [27, 260] on div at bounding box center [26, 260] width 9 height 9
click at [28, 141] on div at bounding box center [26, 142] width 9 height 9
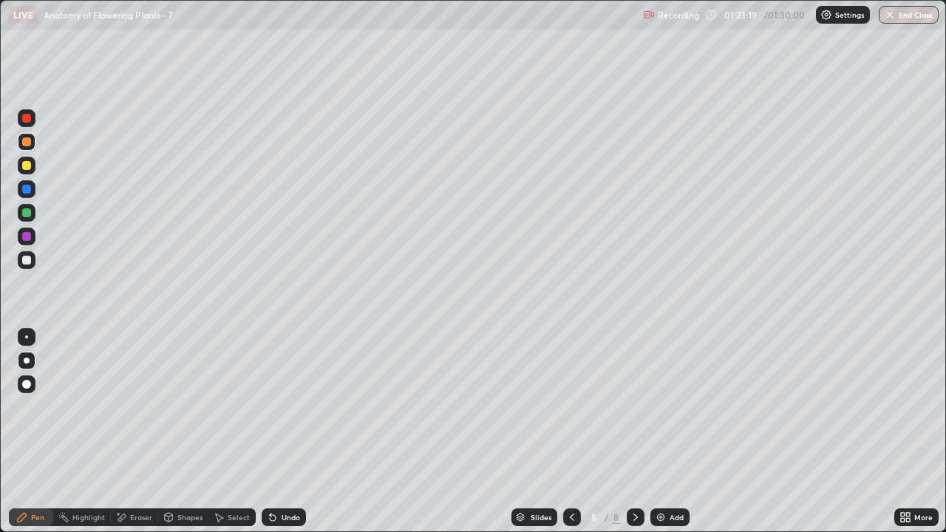
click at [28, 260] on div at bounding box center [26, 260] width 9 height 9
click at [27, 166] on div at bounding box center [26, 165] width 9 height 9
click at [27, 261] on div at bounding box center [26, 260] width 9 height 9
click at [28, 260] on div at bounding box center [26, 260] width 9 height 9
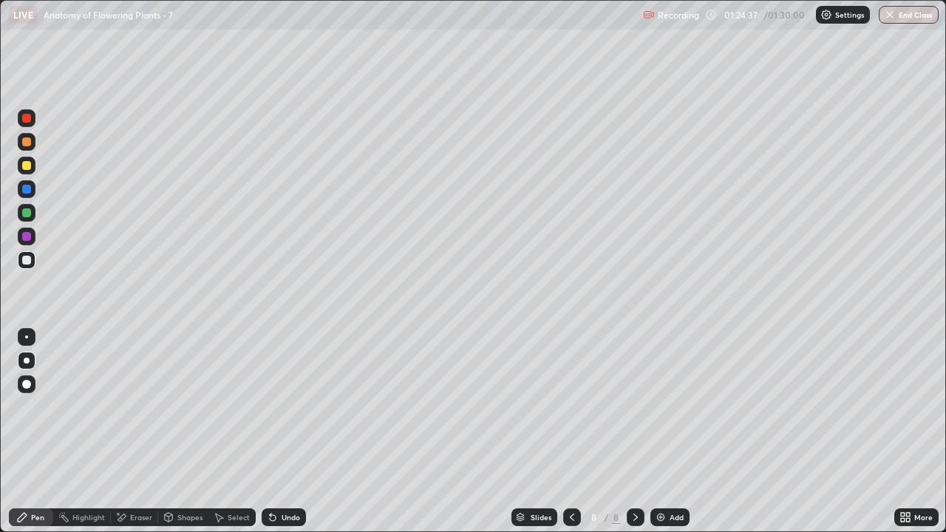
click at [29, 166] on div at bounding box center [26, 165] width 9 height 9
click at [27, 168] on div at bounding box center [26, 165] width 9 height 9
click at [24, 260] on div at bounding box center [26, 260] width 9 height 9
click at [35, 168] on div at bounding box center [27, 166] width 18 height 18
click at [27, 260] on div at bounding box center [26, 260] width 9 height 9
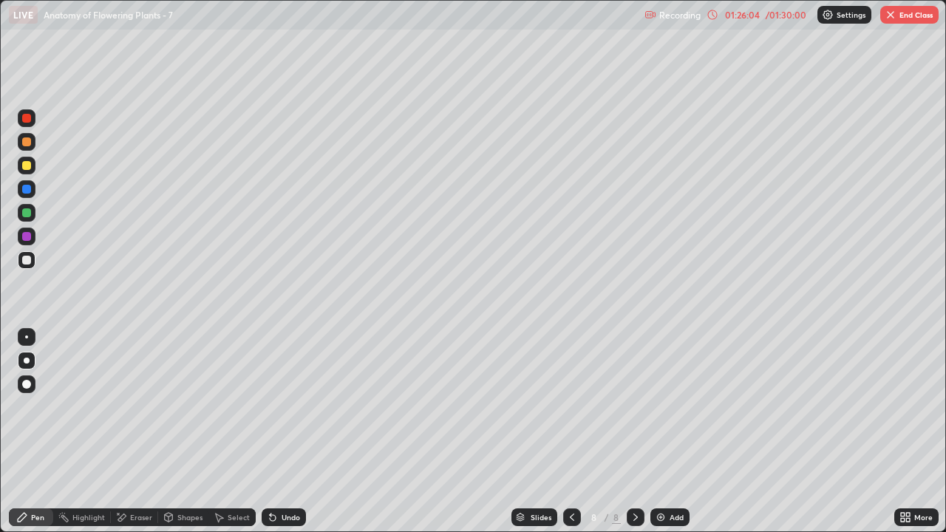
click at [135, 432] on div "Eraser" at bounding box center [134, 518] width 47 height 18
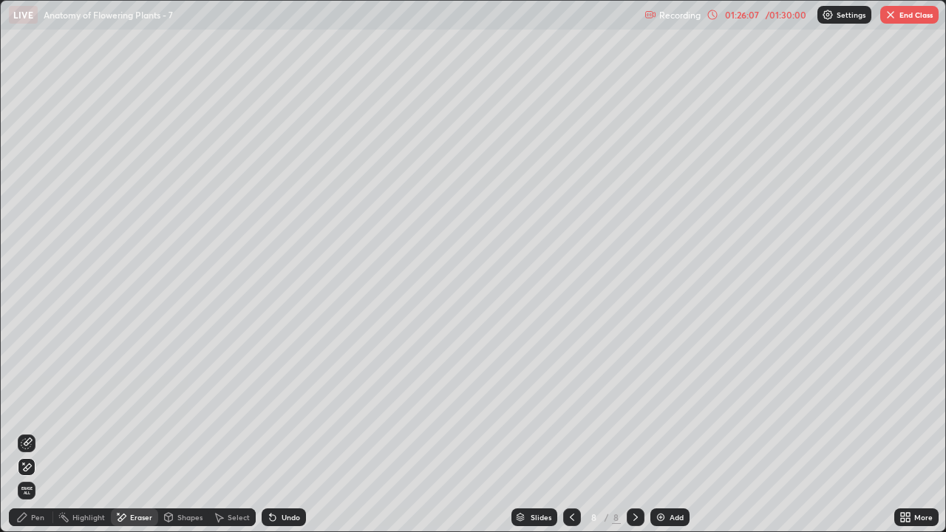
click at [38, 432] on div "Pen" at bounding box center [37, 517] width 13 height 7
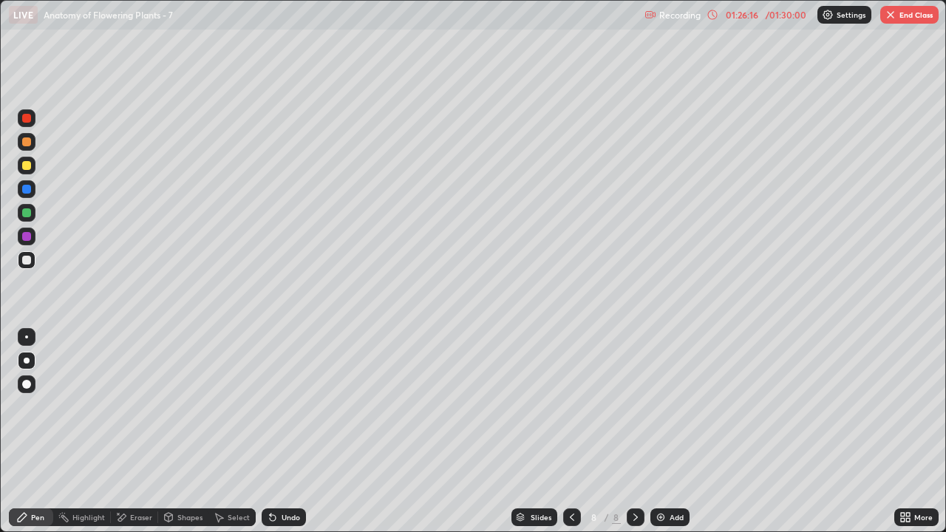
click at [27, 169] on div at bounding box center [26, 165] width 9 height 9
click at [191, 432] on div "Shapes" at bounding box center [189, 517] width 25 height 7
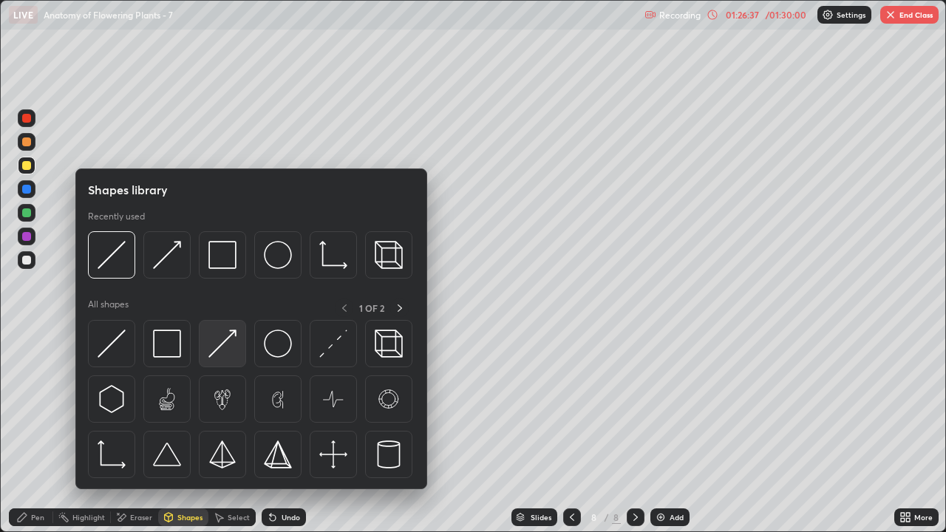
click at [236, 349] on img at bounding box center [223, 344] width 28 height 28
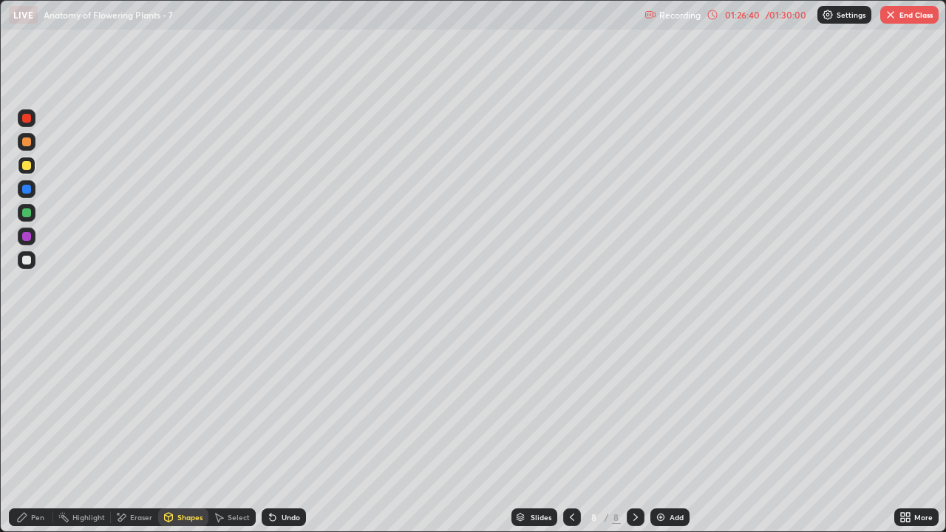
click at [39, 432] on div "Pen" at bounding box center [37, 517] width 13 height 7
click at [30, 259] on div at bounding box center [26, 260] width 9 height 9
click at [33, 432] on div "Pen" at bounding box center [37, 517] width 13 height 7
click at [29, 169] on div at bounding box center [26, 165] width 9 height 9
click at [190, 432] on div "Shapes" at bounding box center [189, 517] width 25 height 7
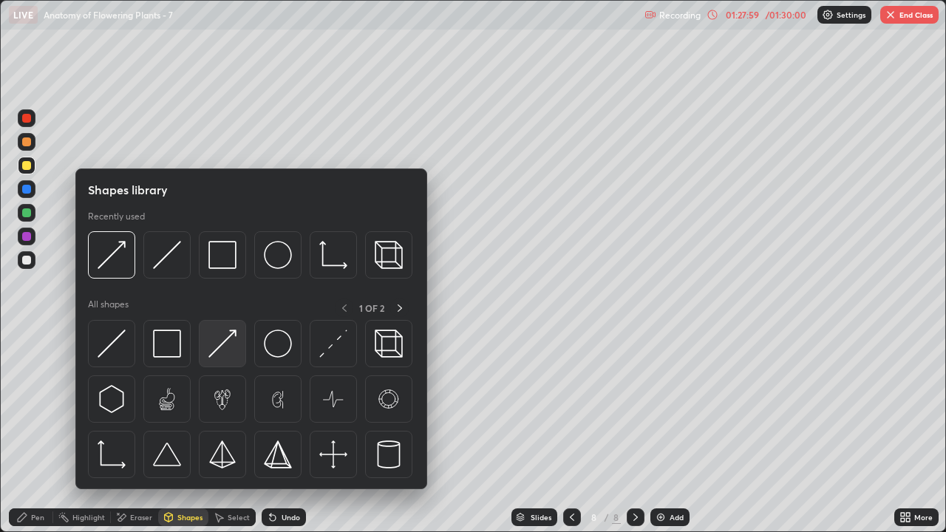
click at [226, 353] on img at bounding box center [223, 344] width 28 height 28
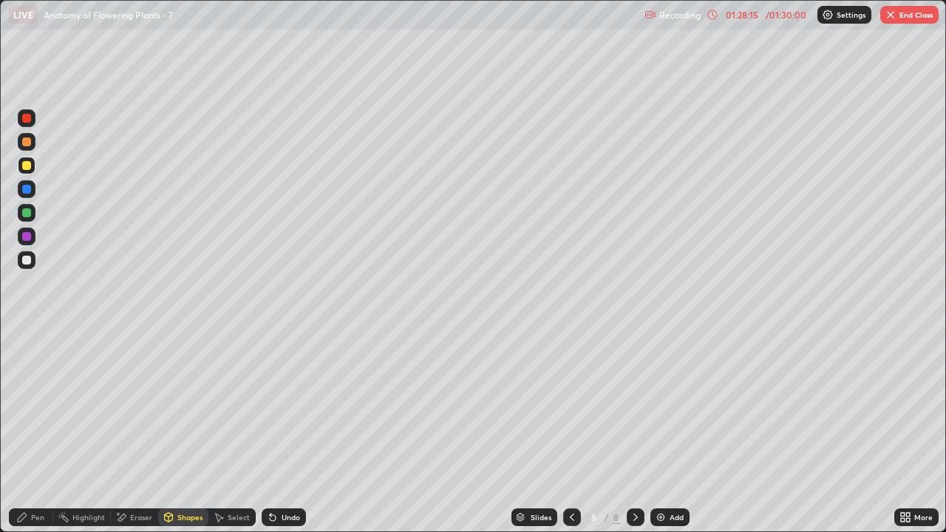
click at [144, 432] on div "Eraser" at bounding box center [141, 517] width 22 height 7
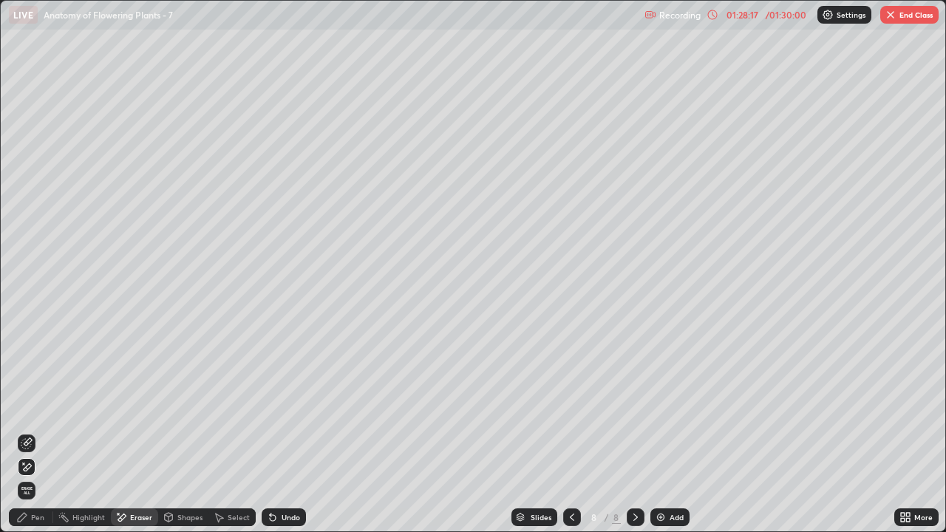
click at [41, 432] on div "Pen" at bounding box center [37, 517] width 13 height 7
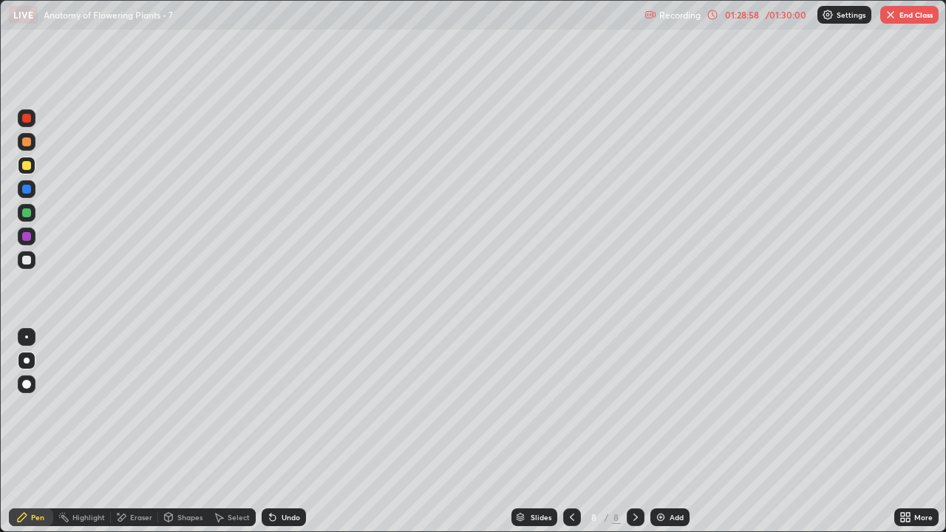
click at [30, 264] on div at bounding box center [26, 260] width 9 height 9
click at [26, 262] on div at bounding box center [26, 260] width 9 height 9
click at [25, 165] on div at bounding box center [26, 165] width 9 height 9
click at [30, 167] on div at bounding box center [26, 165] width 9 height 9
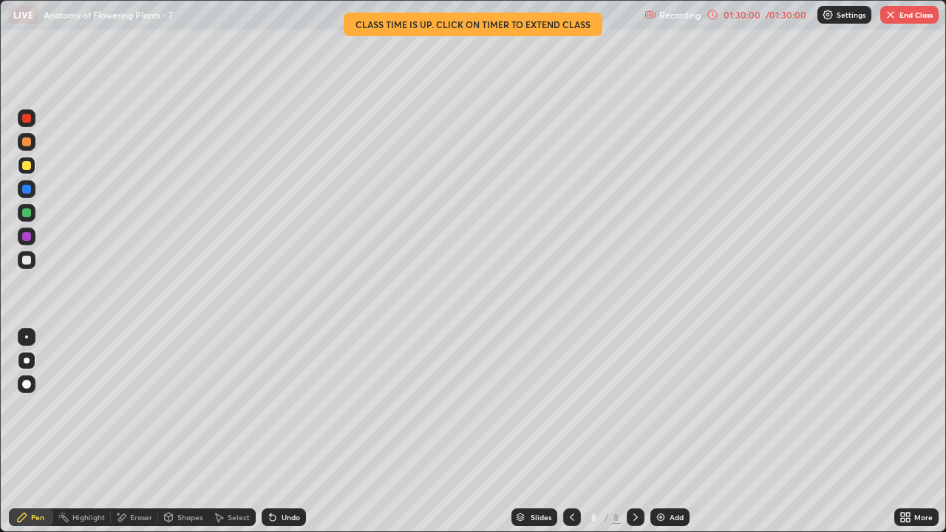
click at [183, 432] on div "Shapes" at bounding box center [183, 518] width 50 height 18
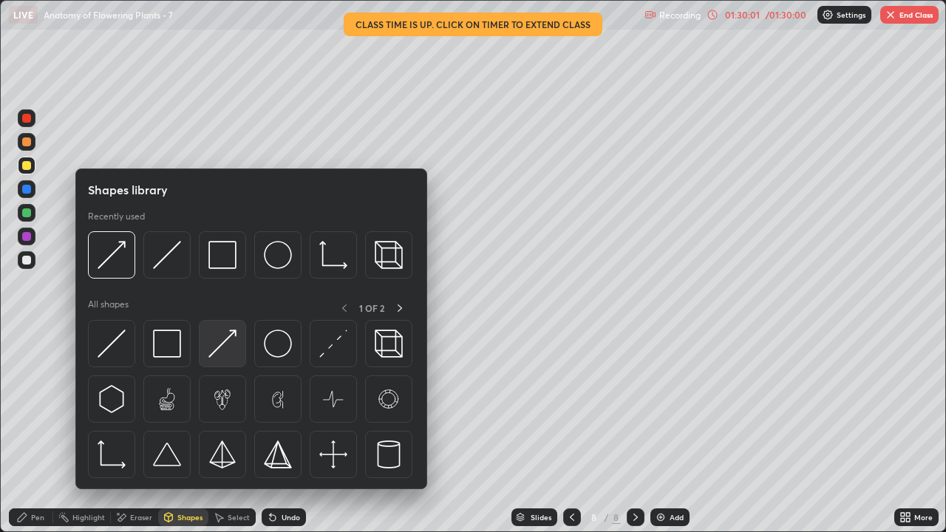
click at [222, 352] on img at bounding box center [223, 344] width 28 height 28
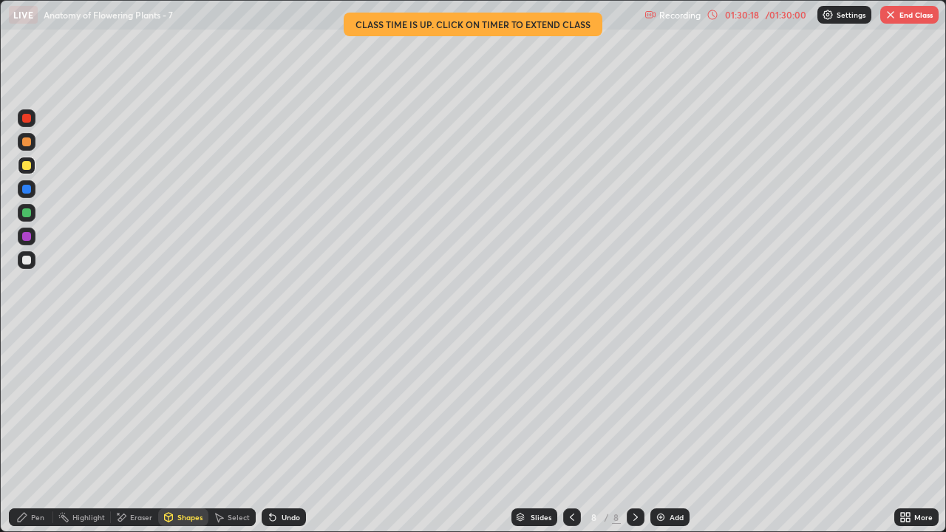
click at [139, 432] on div "Eraser" at bounding box center [141, 517] width 22 height 7
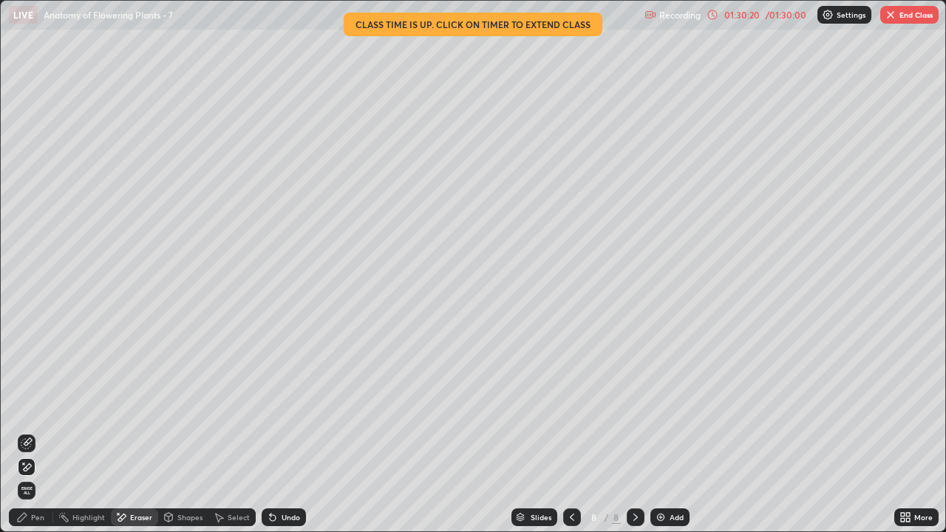
click at [42, 432] on div "Pen" at bounding box center [37, 517] width 13 height 7
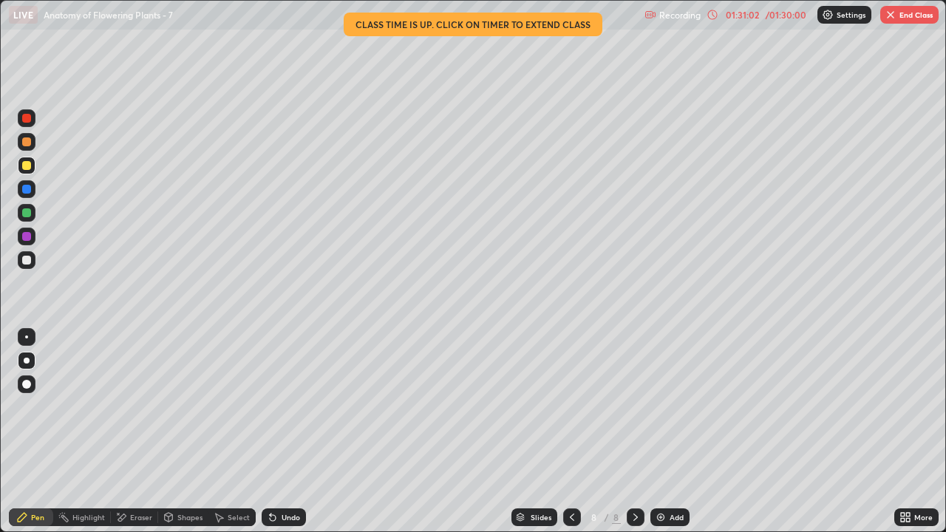
click at [22, 263] on div at bounding box center [27, 260] width 18 height 18
click at [571, 432] on icon at bounding box center [572, 518] width 12 height 12
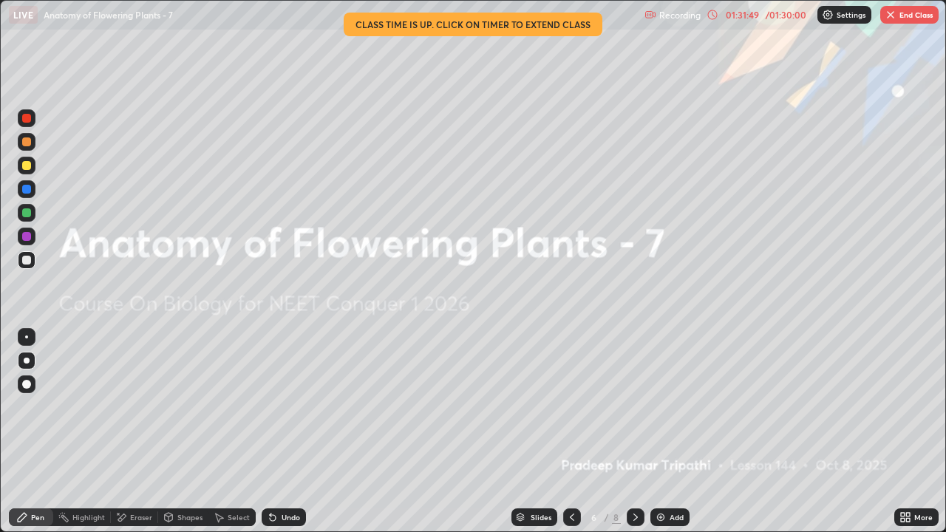
click at [569, 432] on icon at bounding box center [572, 518] width 12 height 12
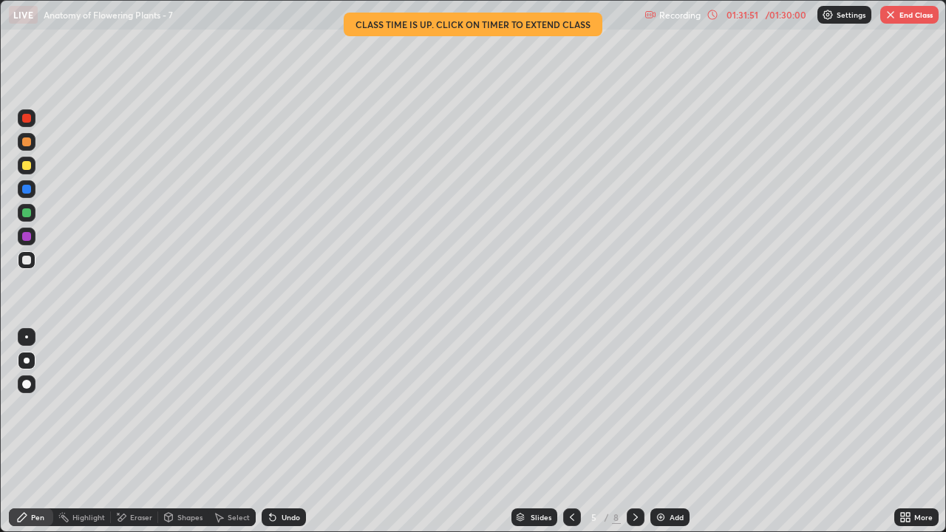
click at [663, 432] on div "Add" at bounding box center [670, 518] width 39 height 18
click at [572, 432] on icon at bounding box center [572, 518] width 12 height 12
click at [573, 432] on icon at bounding box center [572, 518] width 12 height 12
click at [571, 432] on icon at bounding box center [572, 518] width 12 height 12
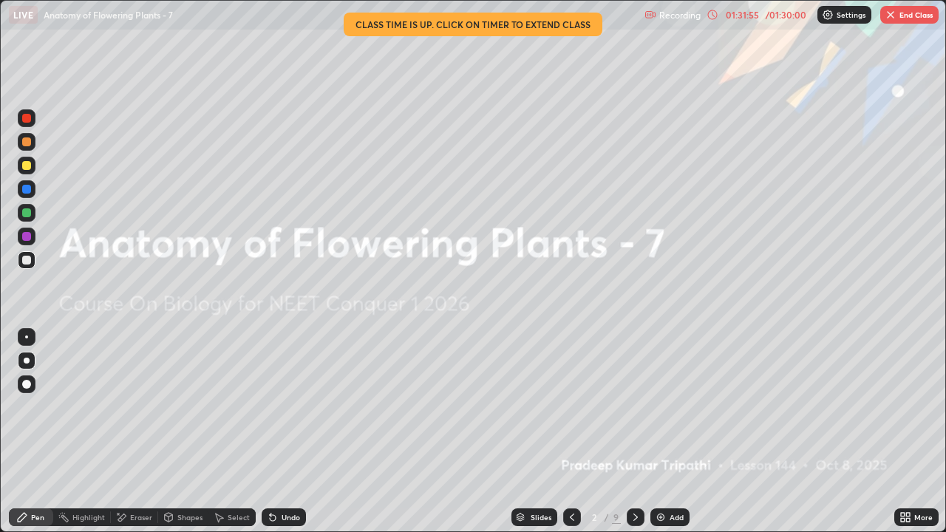
click at [634, 432] on icon at bounding box center [636, 518] width 12 height 12
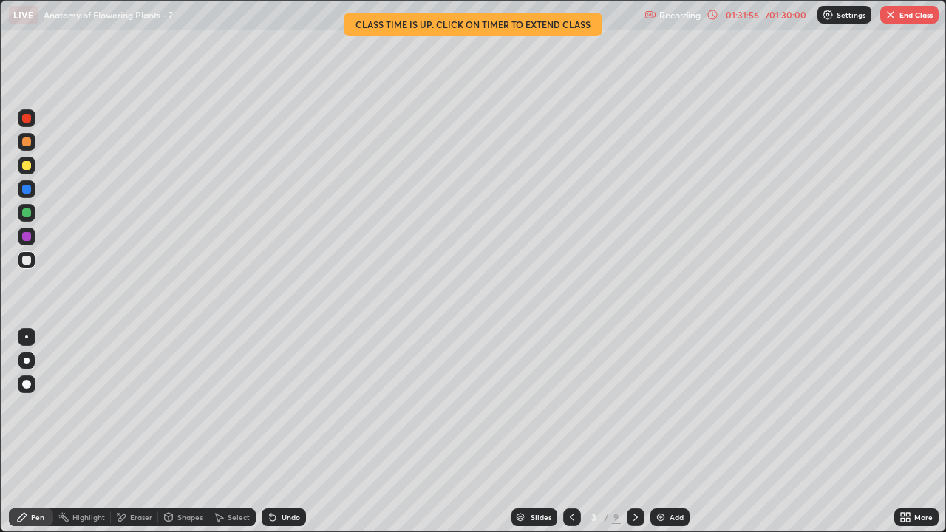
click at [635, 432] on icon at bounding box center [636, 517] width 4 height 7
click at [634, 432] on icon at bounding box center [636, 518] width 12 height 12
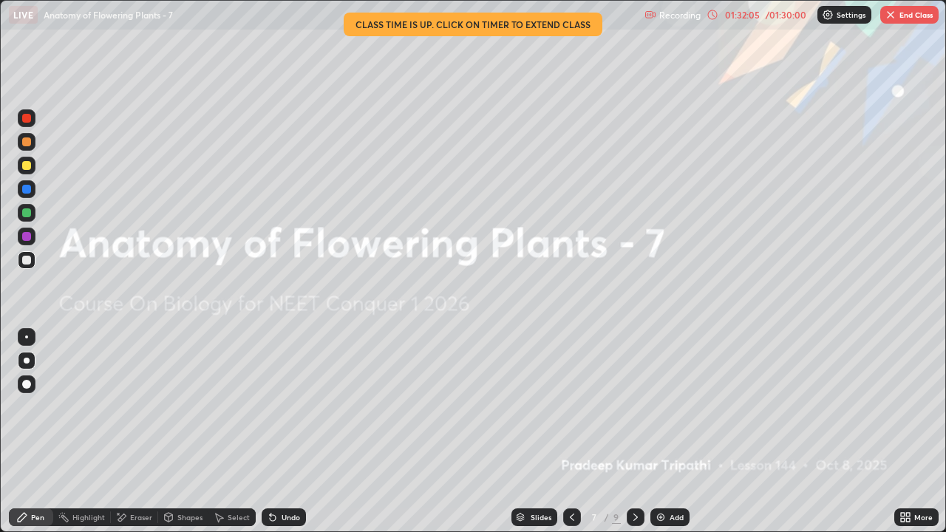
click at [636, 432] on icon at bounding box center [636, 517] width 4 height 7
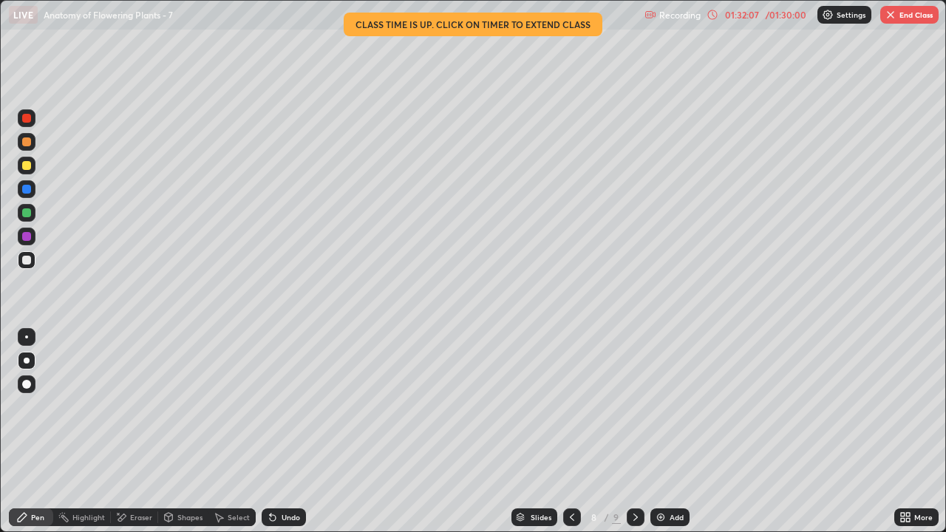
click at [634, 432] on icon at bounding box center [636, 518] width 12 height 12
click at [577, 432] on div at bounding box center [572, 518] width 18 height 18
click at [573, 432] on icon at bounding box center [572, 518] width 12 height 12
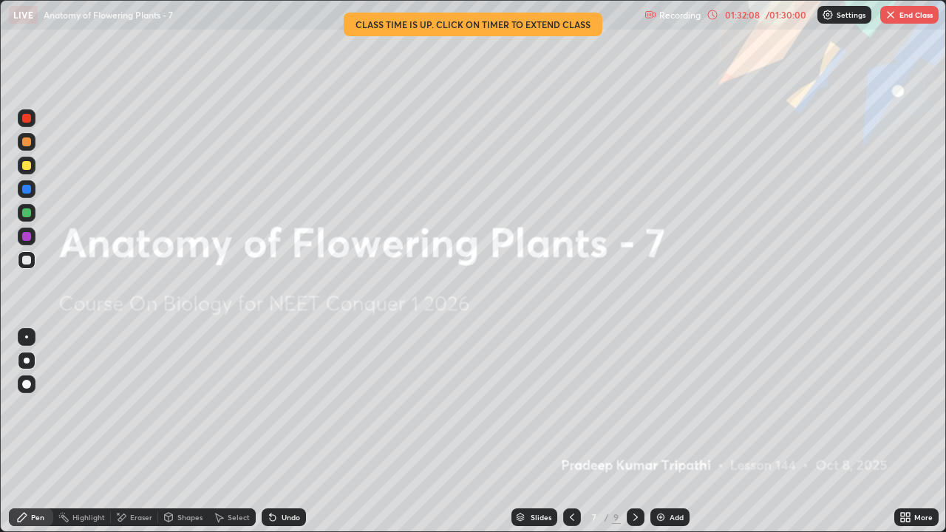
click at [572, 432] on icon at bounding box center [572, 518] width 12 height 12
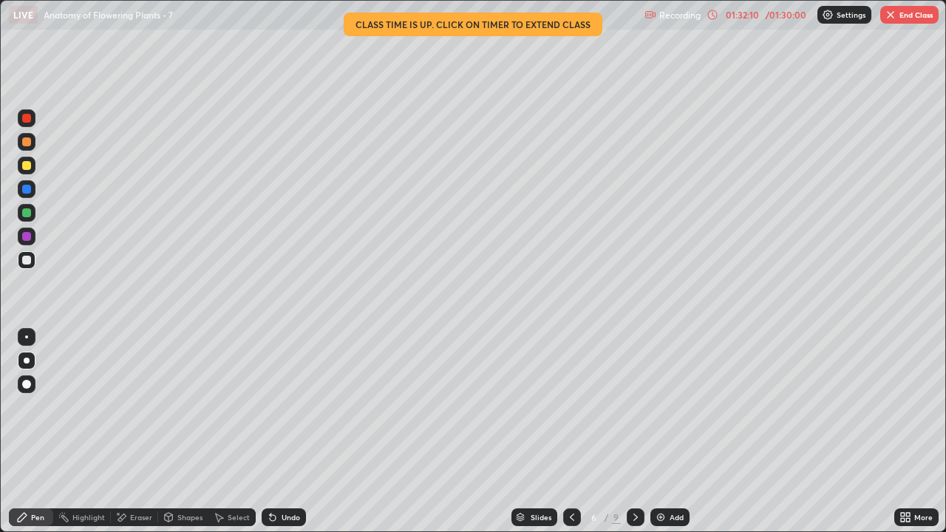
click at [571, 432] on icon at bounding box center [572, 518] width 12 height 12
click at [573, 432] on icon at bounding box center [572, 518] width 12 height 12
click at [572, 432] on icon at bounding box center [572, 518] width 12 height 12
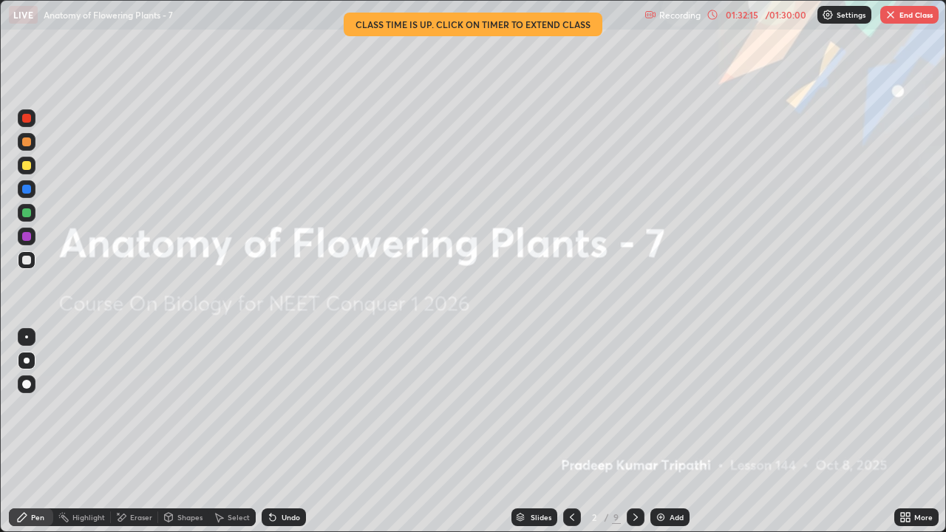
click at [635, 432] on icon at bounding box center [636, 518] width 12 height 12
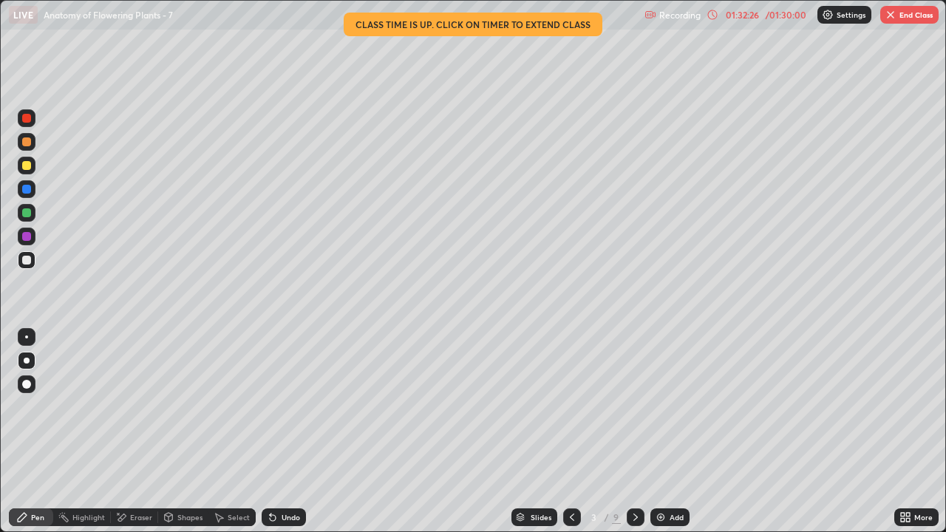
click at [636, 432] on icon at bounding box center [636, 518] width 12 height 12
click at [634, 432] on icon at bounding box center [636, 518] width 12 height 12
click at [636, 432] on icon at bounding box center [636, 518] width 12 height 12
click at [637, 432] on icon at bounding box center [636, 518] width 12 height 12
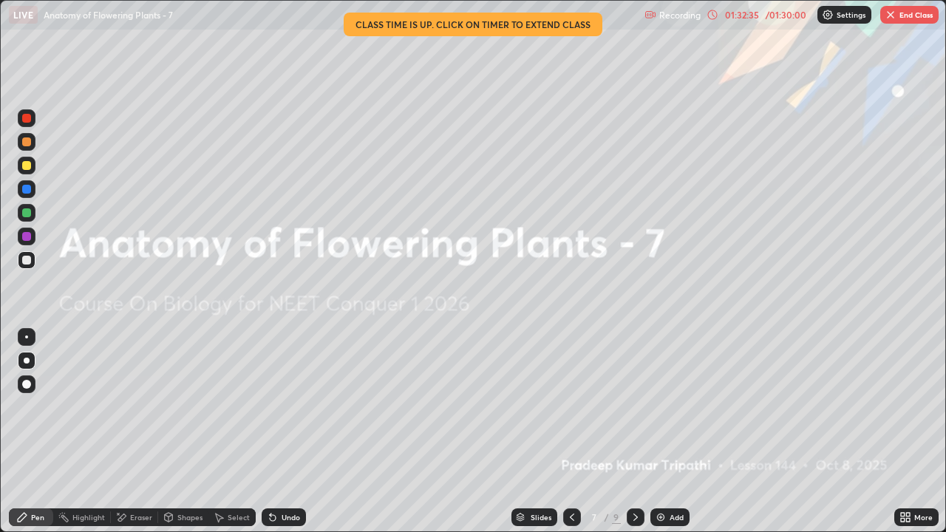
click at [634, 432] on icon at bounding box center [636, 518] width 12 height 12
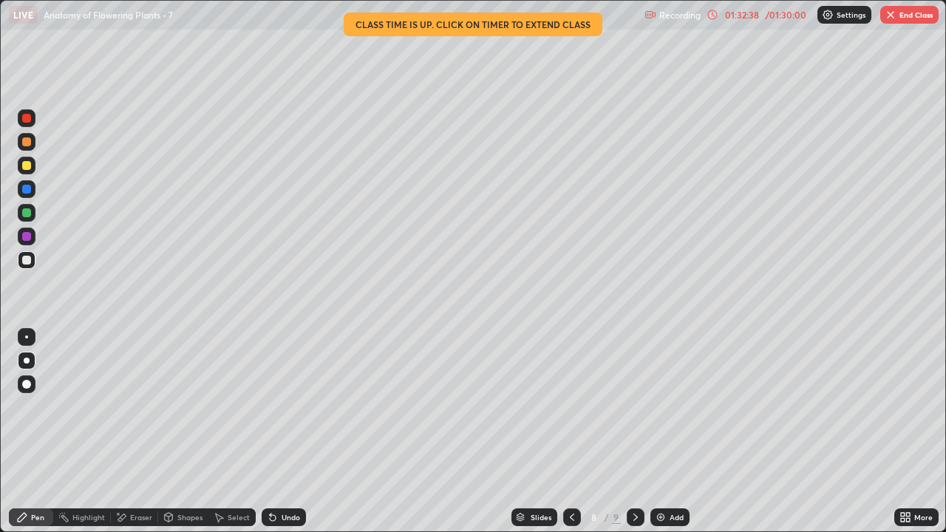
click at [634, 432] on icon at bounding box center [636, 517] width 4 height 7
click at [892, 20] on img "button" at bounding box center [891, 15] width 12 height 12
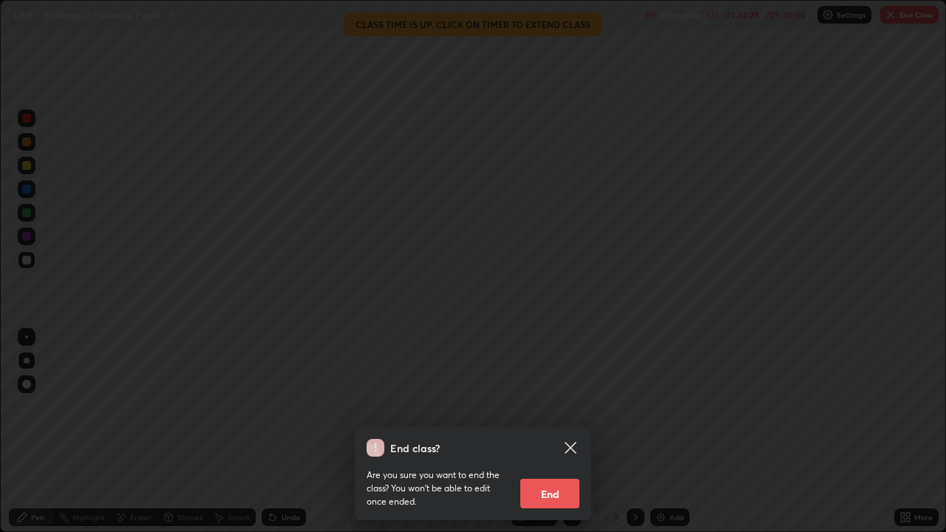
click at [562, 432] on button "End" at bounding box center [550, 494] width 59 height 30
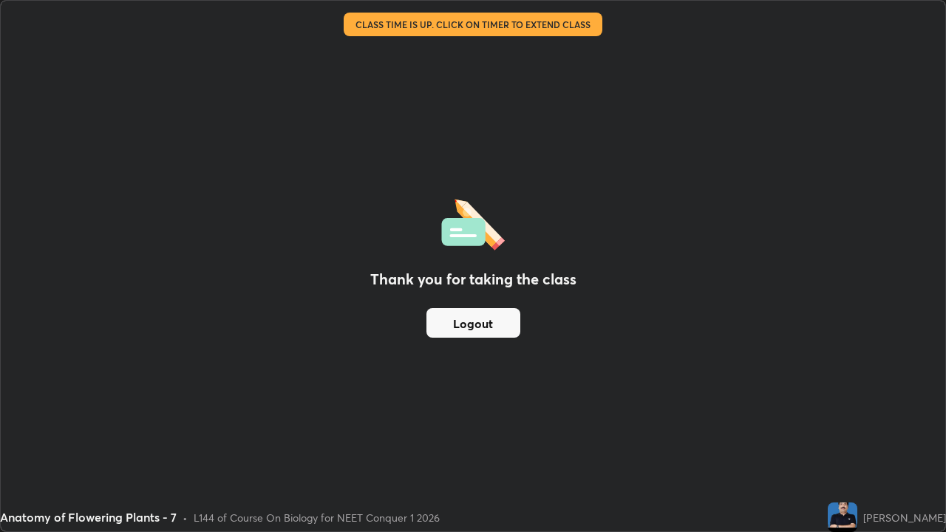
click at [476, 320] on button "Logout" at bounding box center [474, 323] width 94 height 30
